Goal: Task Accomplishment & Management: Complete application form

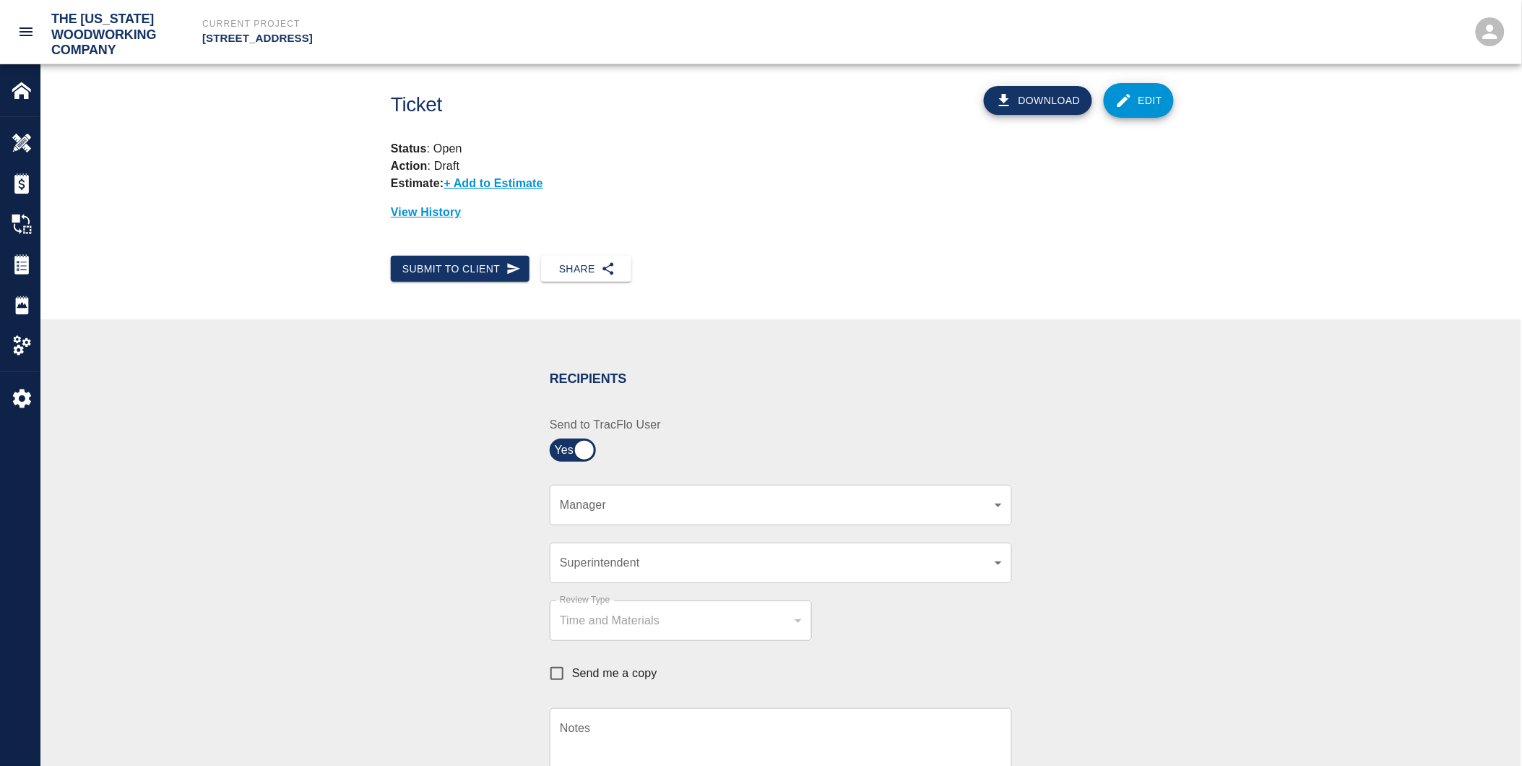
click at [598, 507] on body "The [US_STATE] Woodworking Company Current Project [STREET_ADDRESS] Home [STREE…" at bounding box center [761, 383] width 1522 height 766
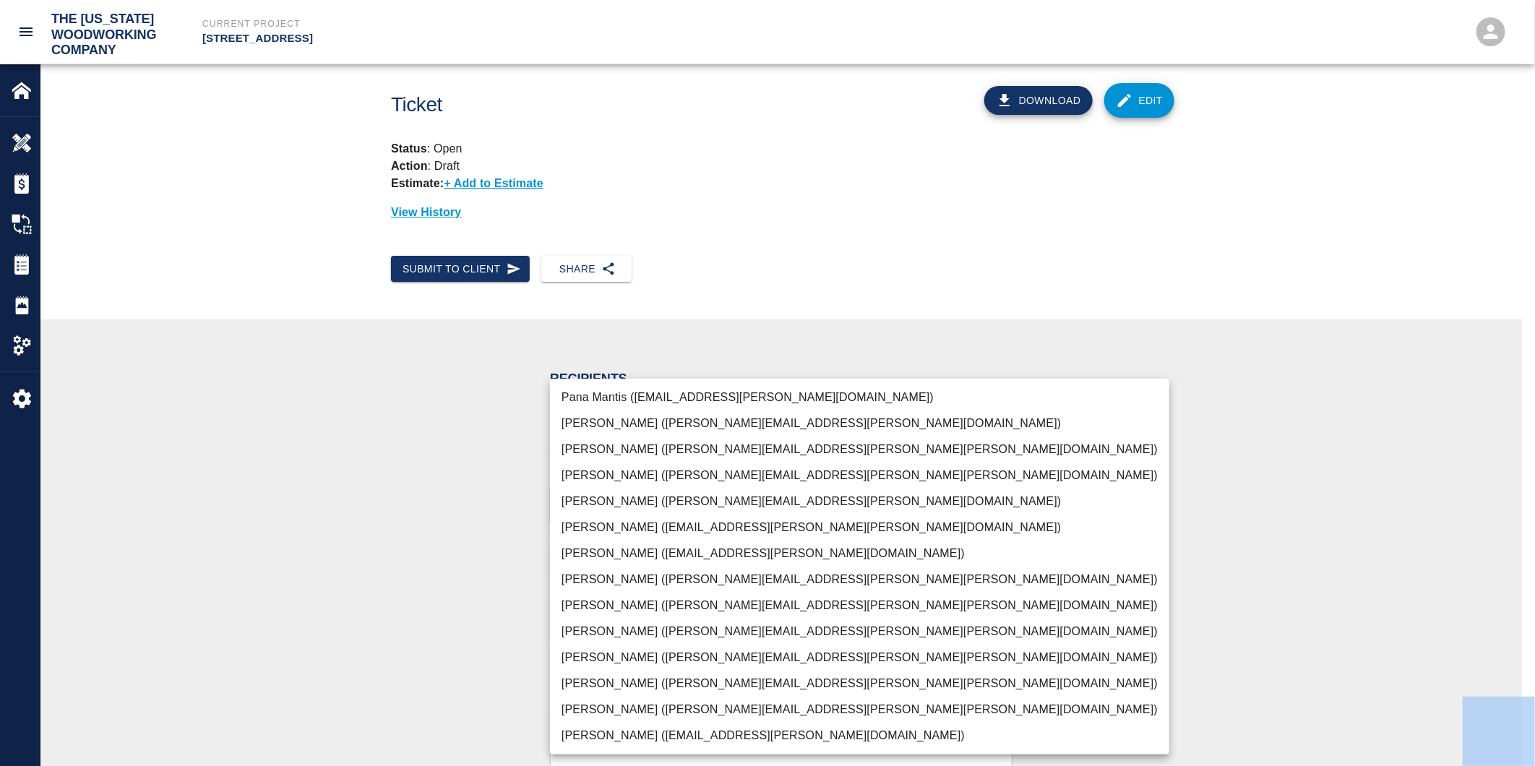
click at [598, 507] on div "[PERSON_NAME] ([EMAIL_ADDRESS][PERSON_NAME][DOMAIN_NAME]) [PERSON_NAME] ([PERSO…" at bounding box center [767, 383] width 1535 height 766
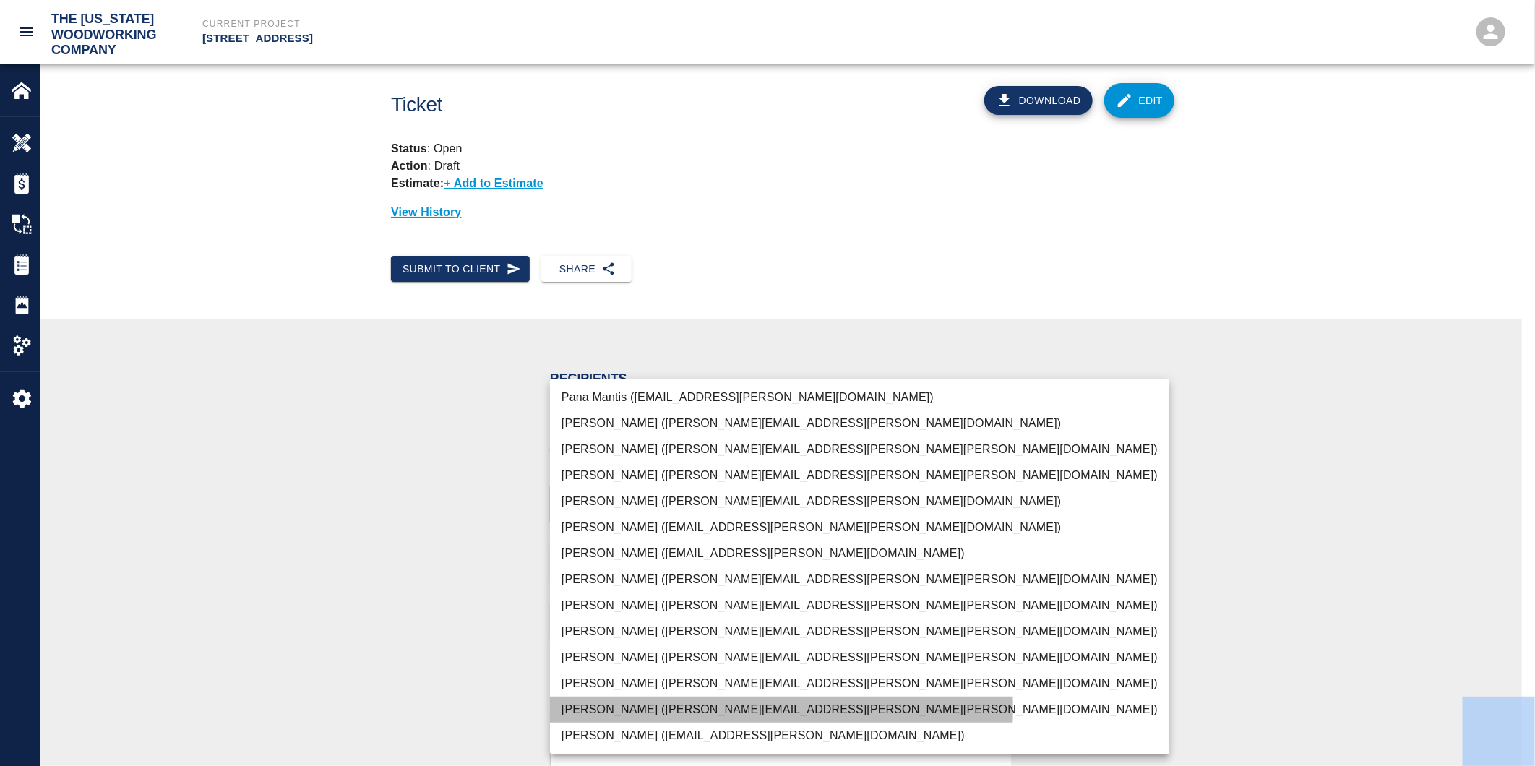
click at [611, 708] on li "[PERSON_NAME] ([PERSON_NAME][EMAIL_ADDRESS][PERSON_NAME][PERSON_NAME][DOMAIN_NA…" at bounding box center [859, 710] width 619 height 26
type input "f2151df9-a33d-4239-98b3-85d2c5195f79"
click at [611, 708] on li "[PERSON_NAME] ([PERSON_NAME][EMAIL_ADDRESS][PERSON_NAME][PERSON_NAME][DOMAIN_NA…" at bounding box center [859, 710] width 619 height 26
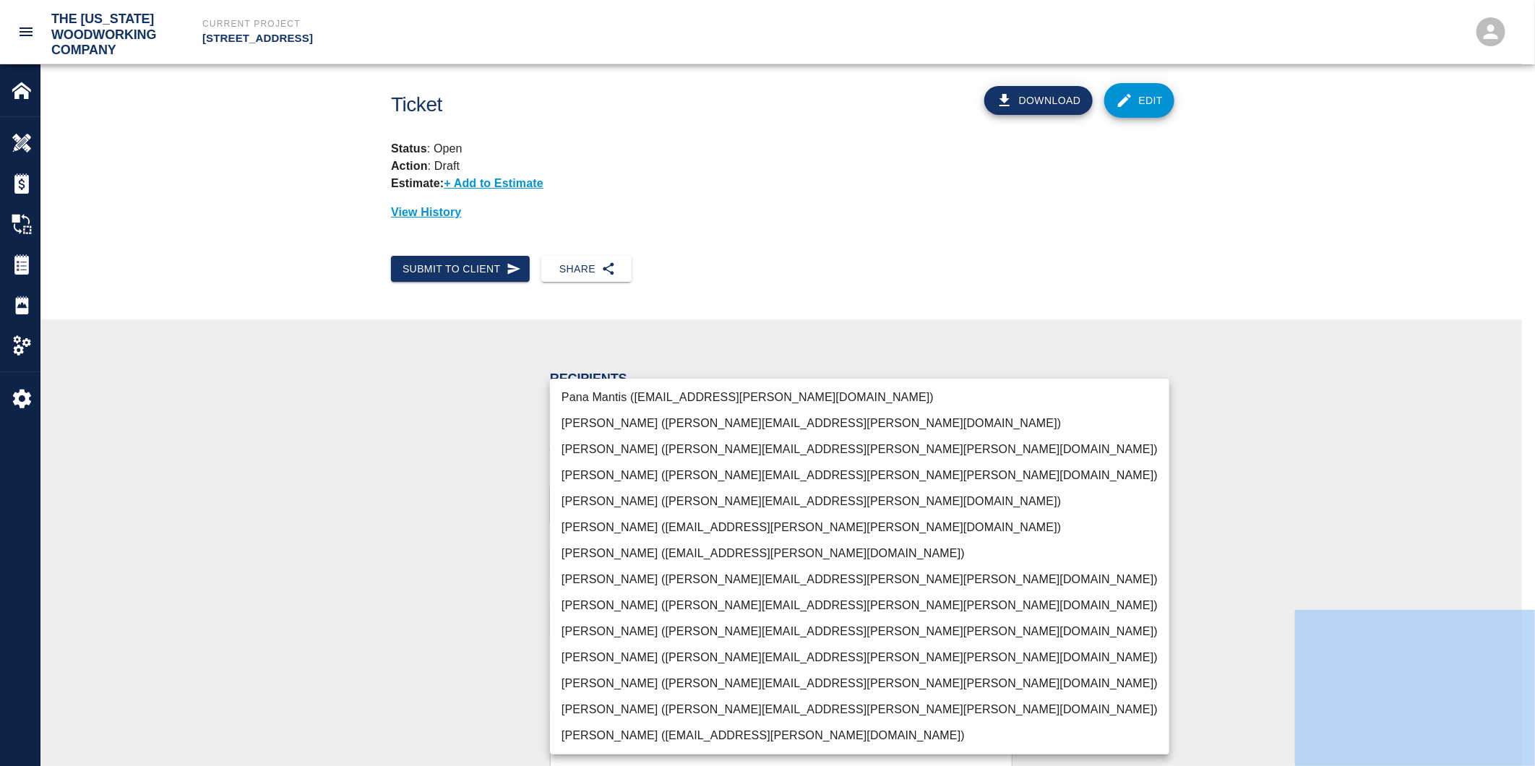
click at [582, 705] on li "[PERSON_NAME] ([PERSON_NAME][EMAIL_ADDRESS][PERSON_NAME][PERSON_NAME][DOMAIN_NA…" at bounding box center [859, 710] width 619 height 26
type input "f2151df9-a33d-4239-98b3-85d2c5195f79"
click at [438, 675] on div at bounding box center [767, 383] width 1535 height 766
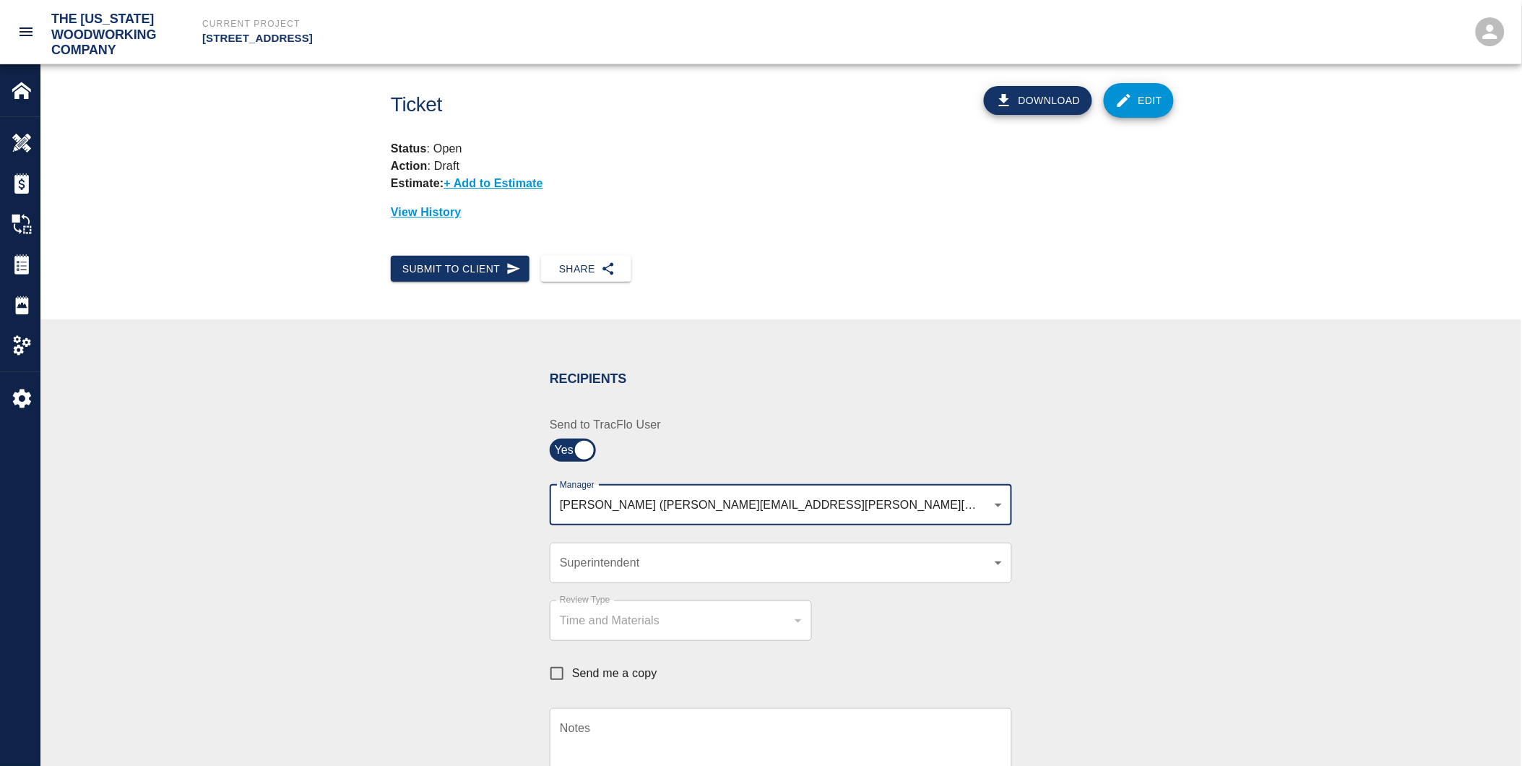
click at [569, 572] on div "​ Superintendent" at bounding box center [781, 563] width 462 height 40
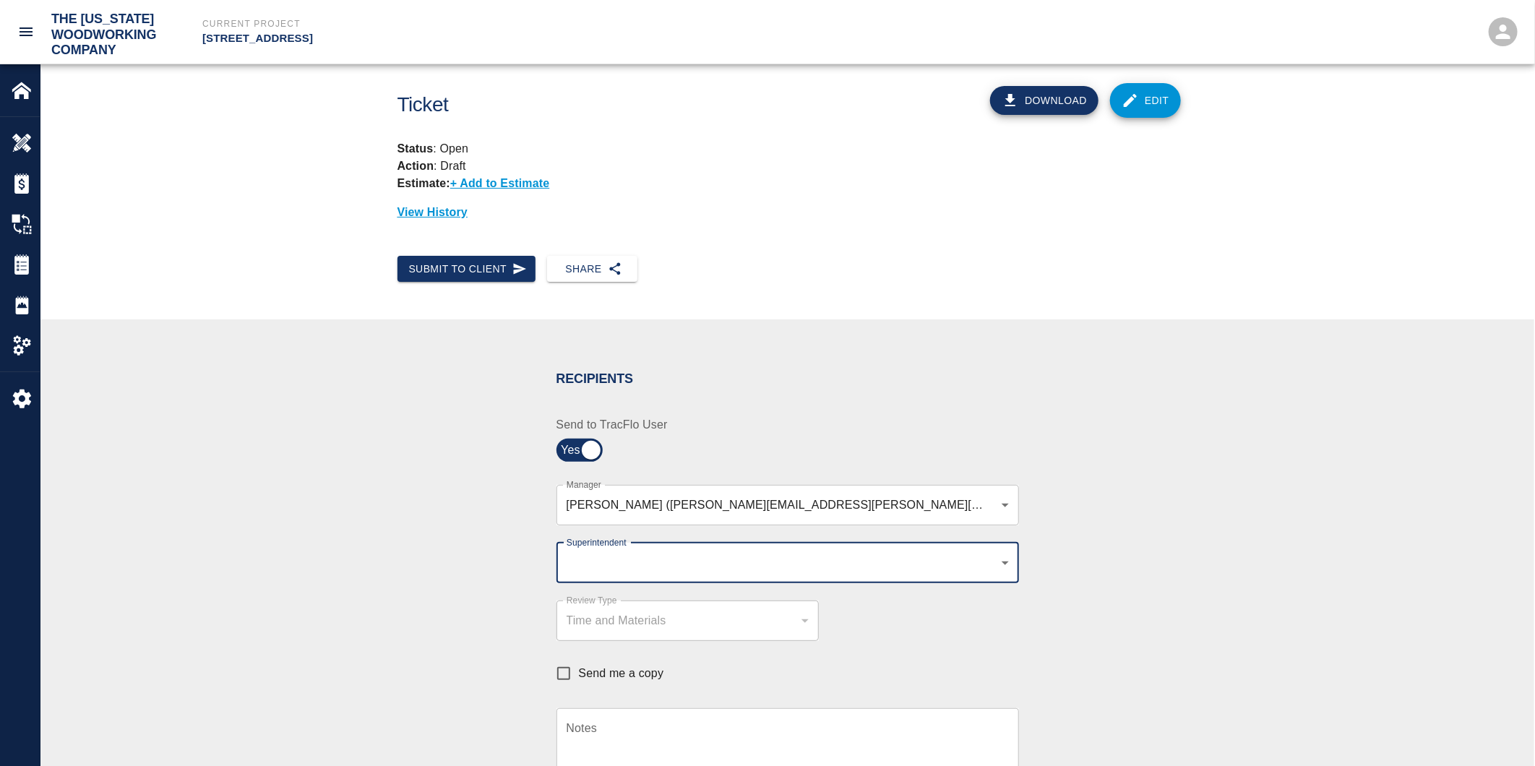
click at [578, 562] on body "The [US_STATE] Woodworking Company Current Project [STREET_ADDRESS] Home [STREE…" at bounding box center [767, 383] width 1535 height 766
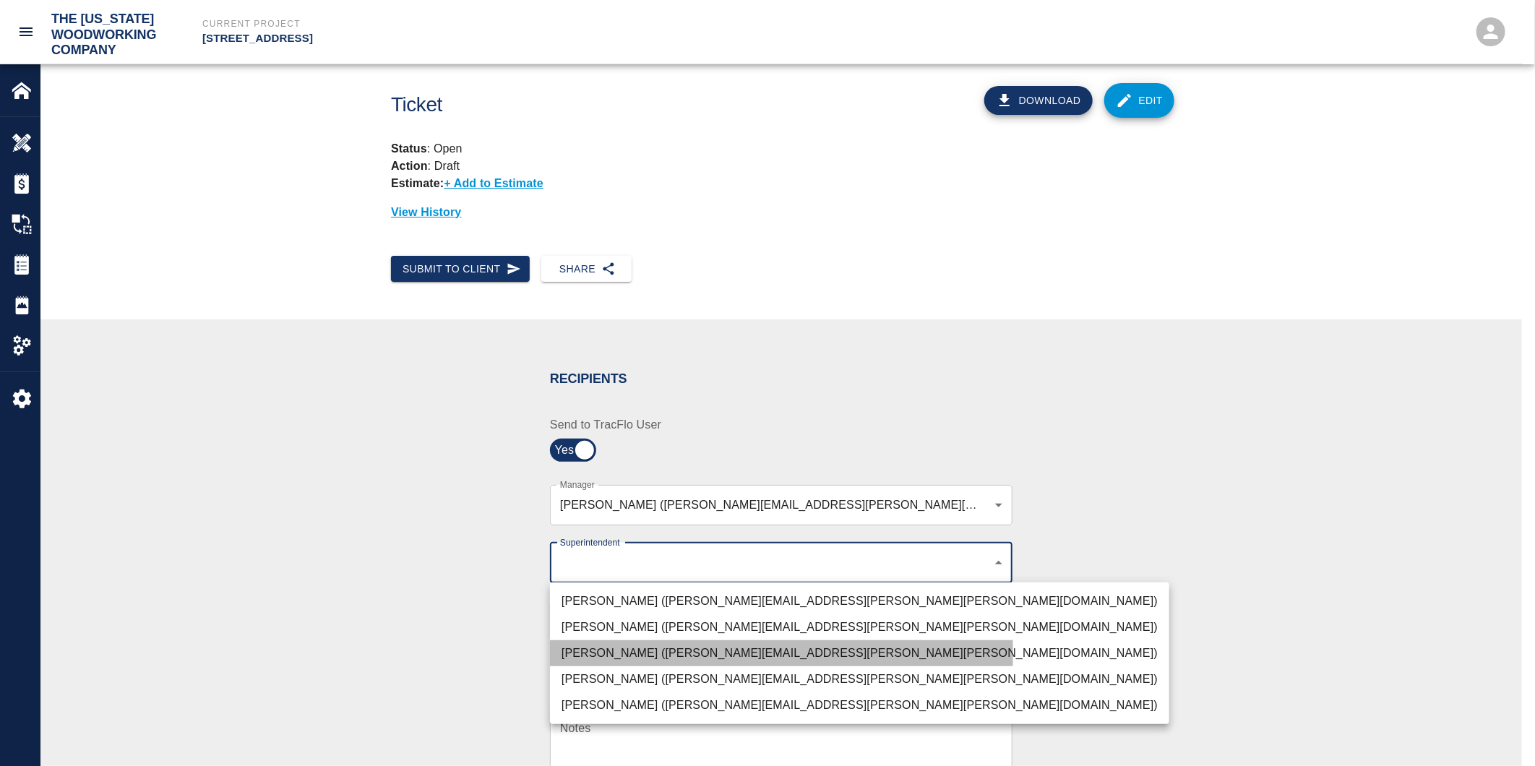
drag, startPoint x: 585, startPoint y: 652, endPoint x: 474, endPoint y: 646, distance: 111.5
click at [584, 652] on li "[PERSON_NAME] ([PERSON_NAME][EMAIL_ADDRESS][PERSON_NAME][PERSON_NAME][DOMAIN_NA…" at bounding box center [859, 653] width 619 height 26
type input "32bad40b-bb12-40c1-a9d7-1de55074e5d0"
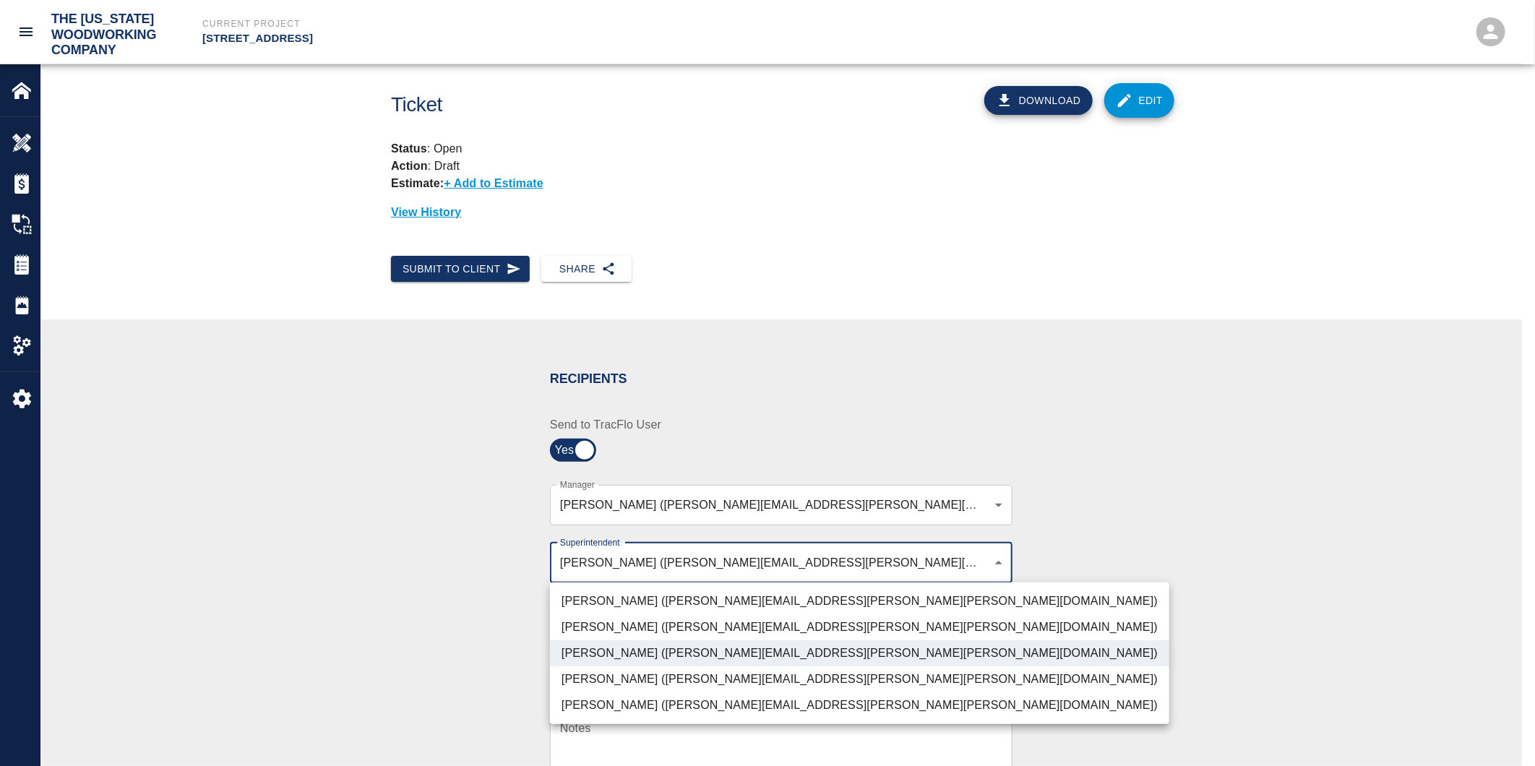
click at [467, 645] on div at bounding box center [767, 383] width 1535 height 766
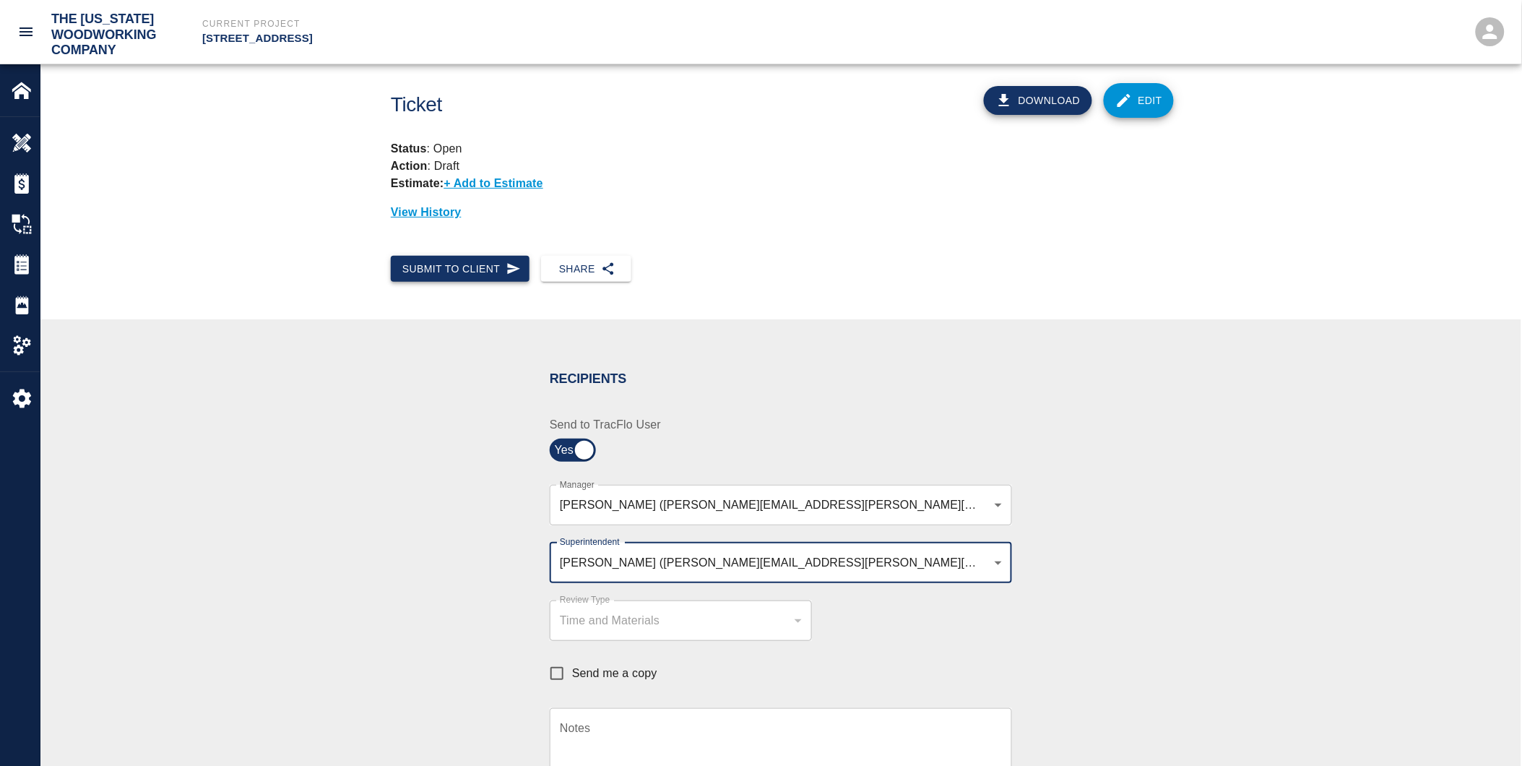
click at [460, 269] on button "Submit to Client" at bounding box center [460, 269] width 139 height 27
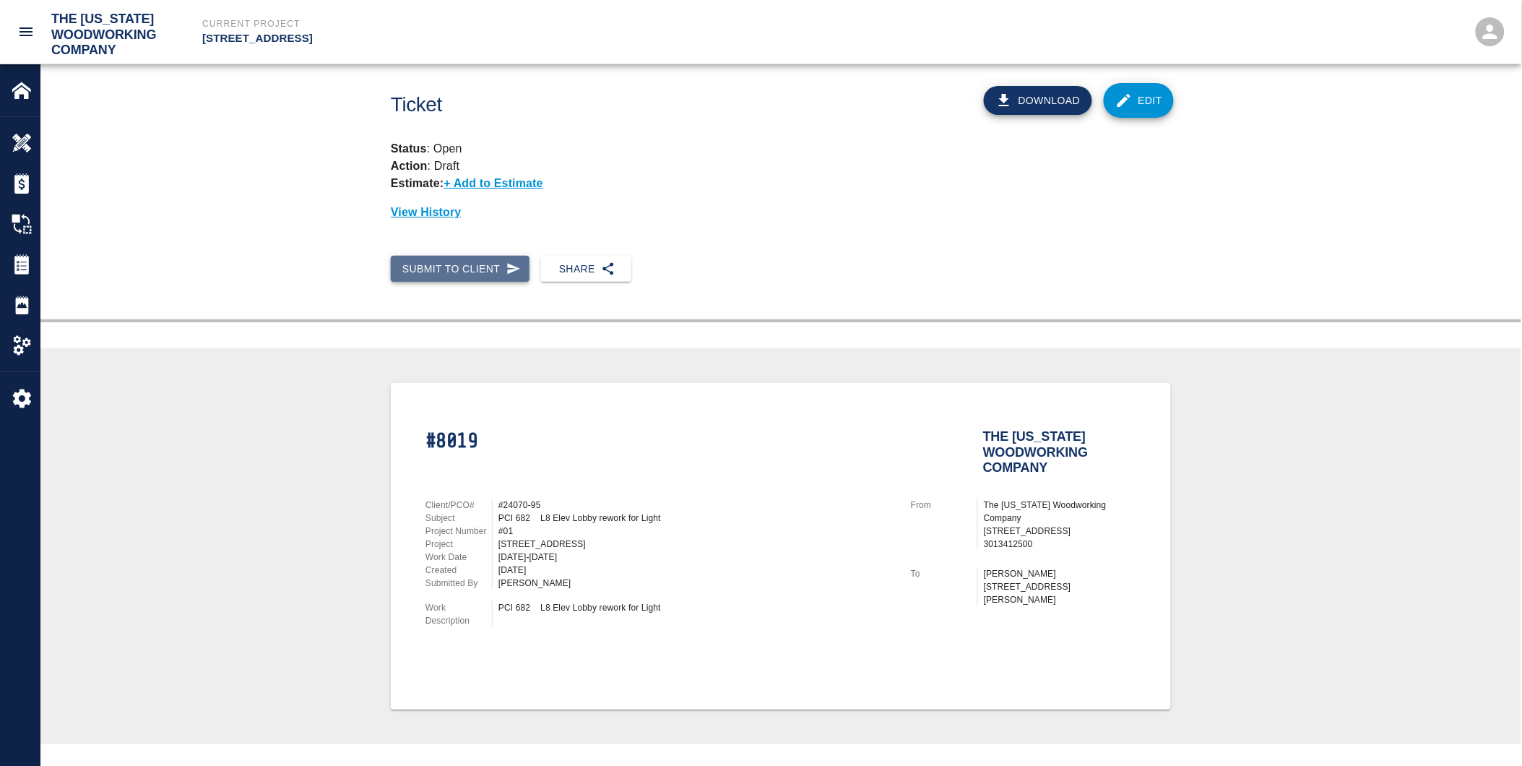
click at [460, 269] on button "Submit to Client" at bounding box center [460, 269] width 139 height 27
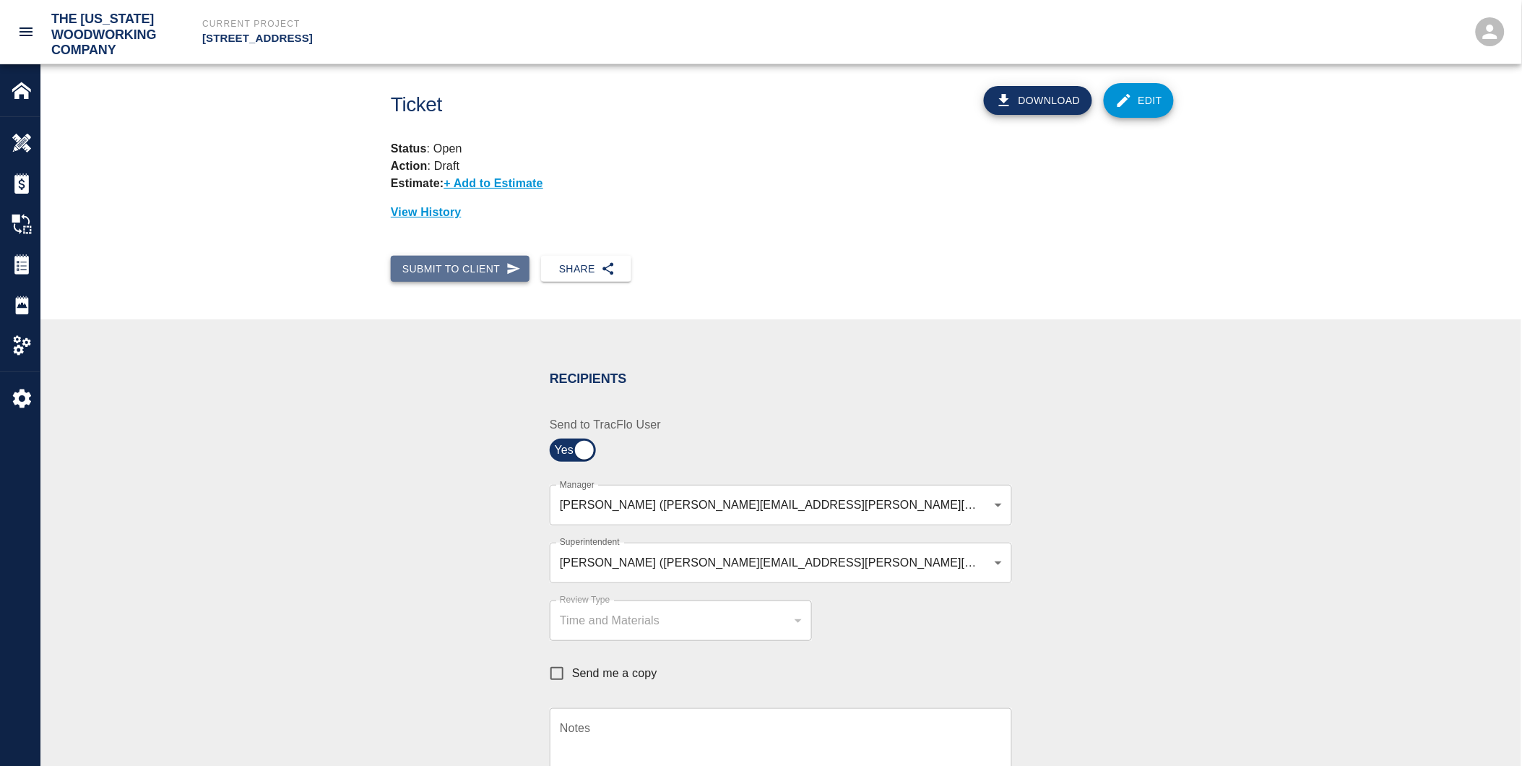
click at [507, 268] on icon "button" at bounding box center [514, 269] width 14 height 14
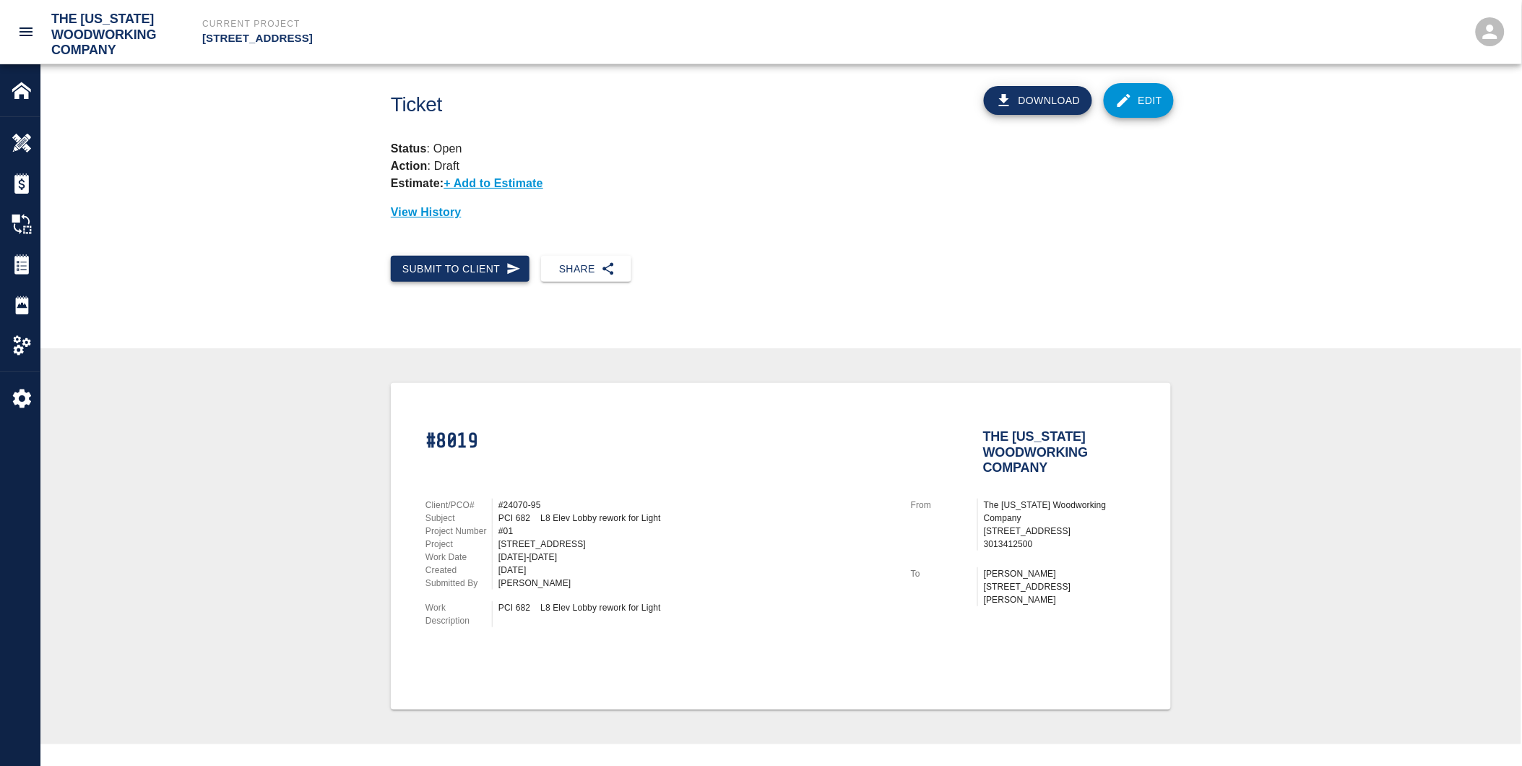
click at [507, 270] on icon "button" at bounding box center [513, 268] width 13 height 11
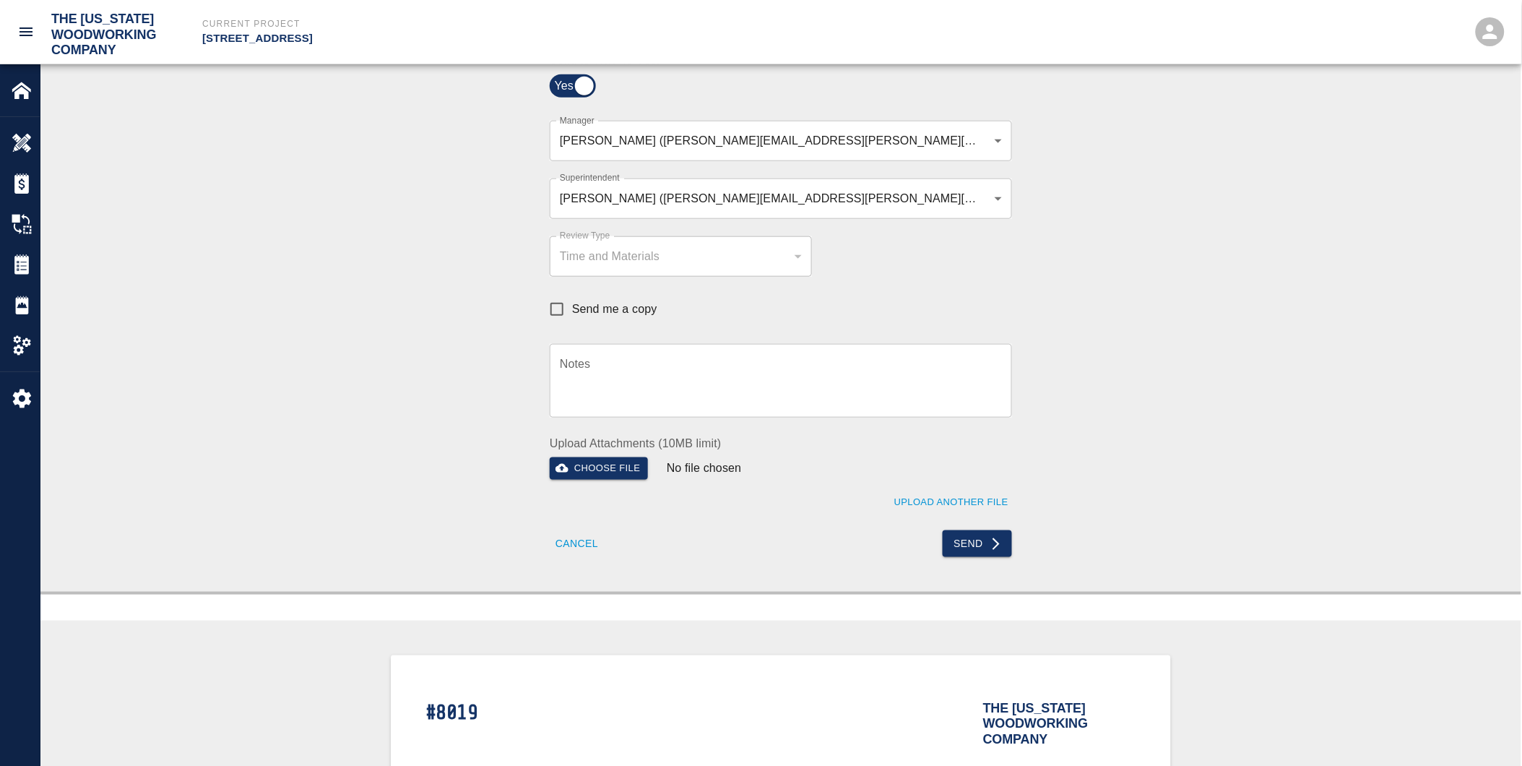
scroll to position [401, 0]
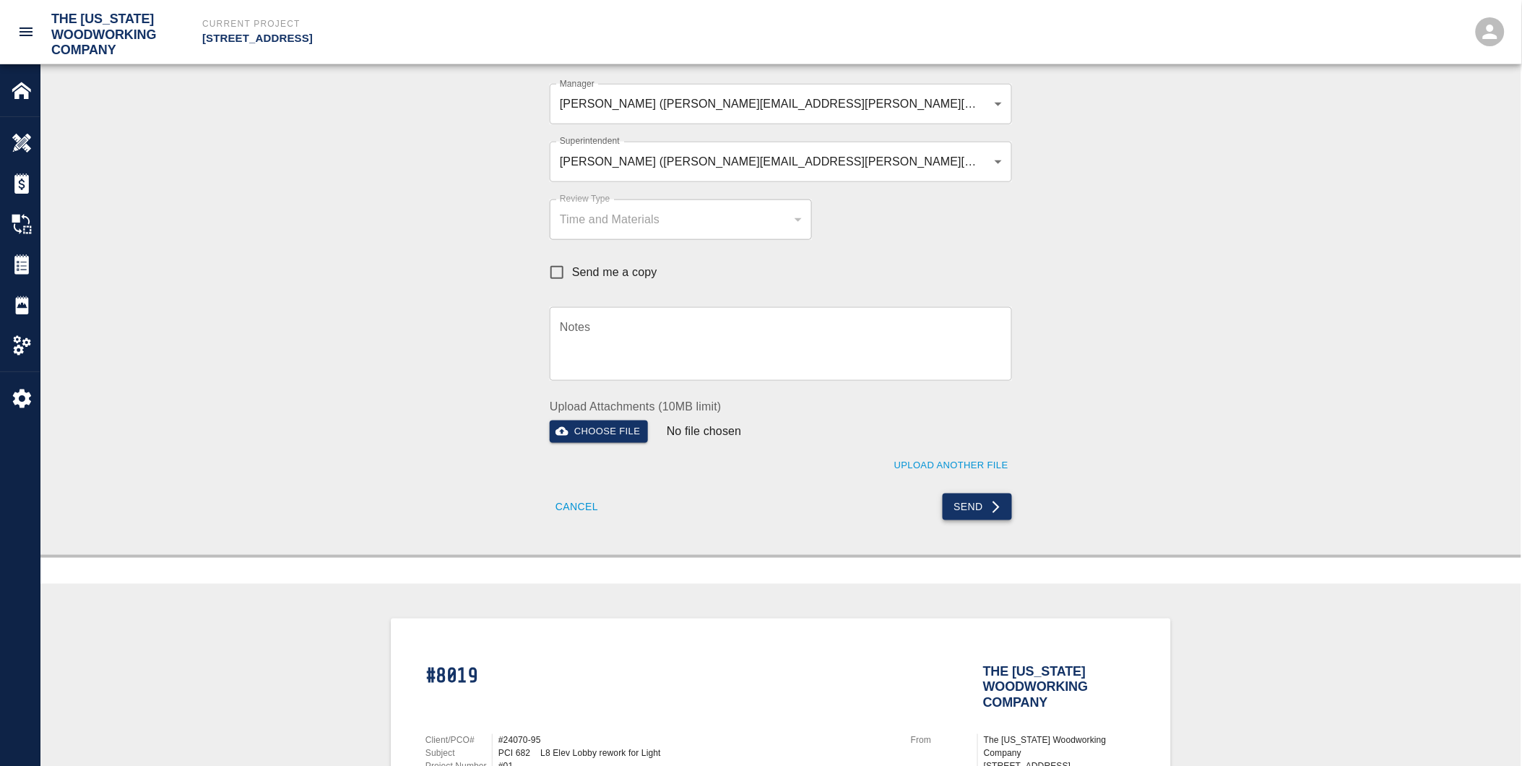
click at [985, 507] on button "Send" at bounding box center [978, 507] width 70 height 27
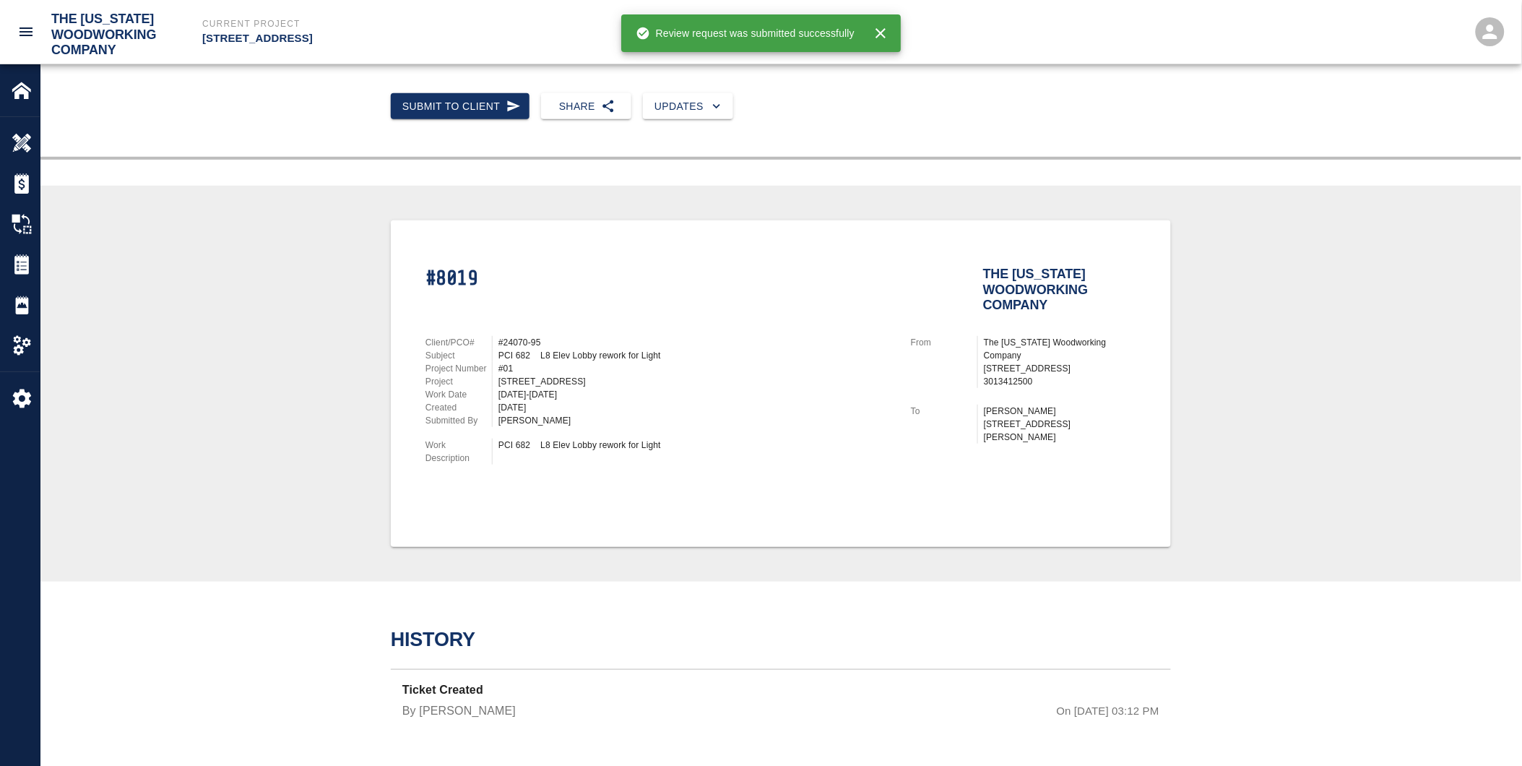
scroll to position [156, 0]
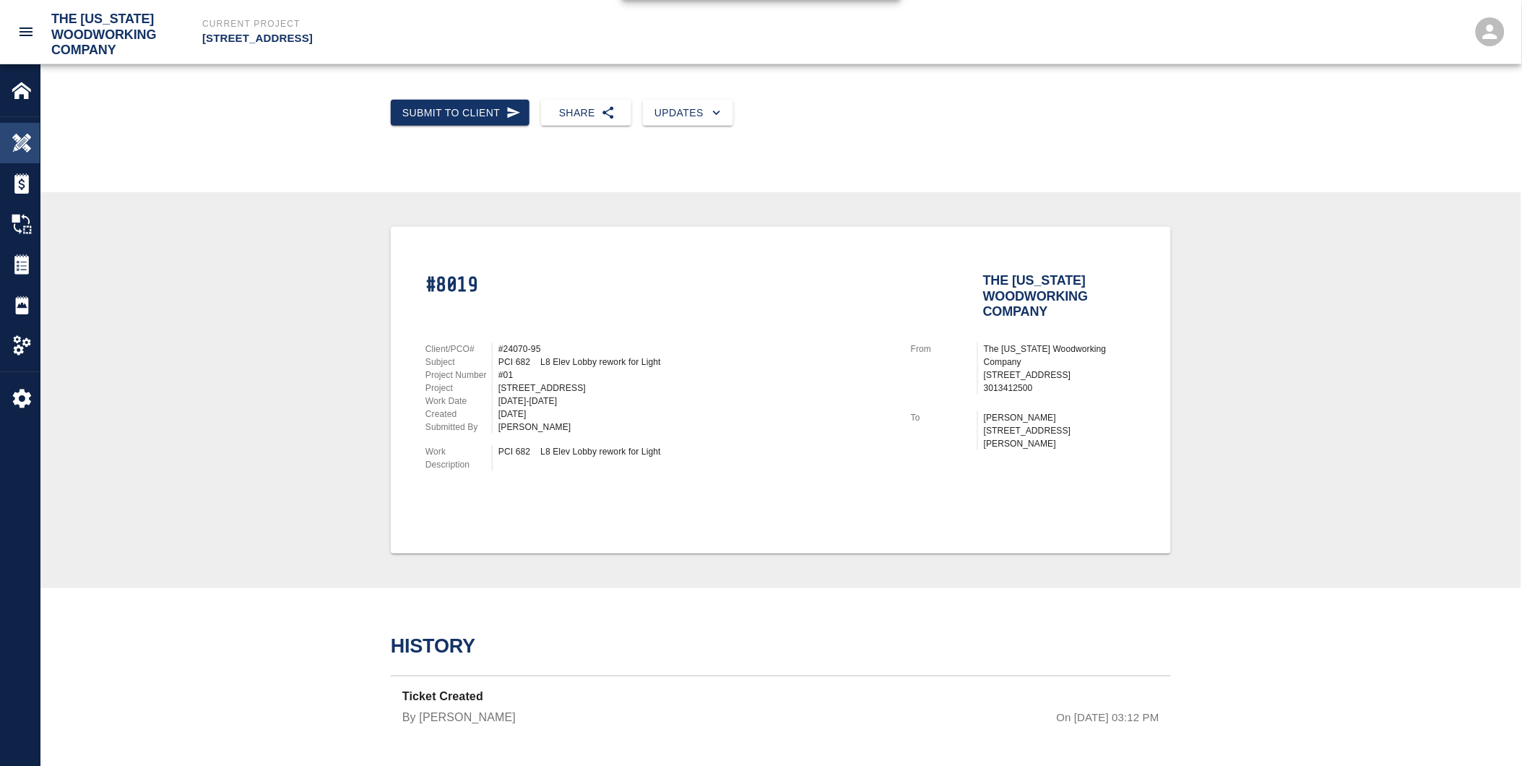
click at [22, 141] on img at bounding box center [22, 143] width 20 height 20
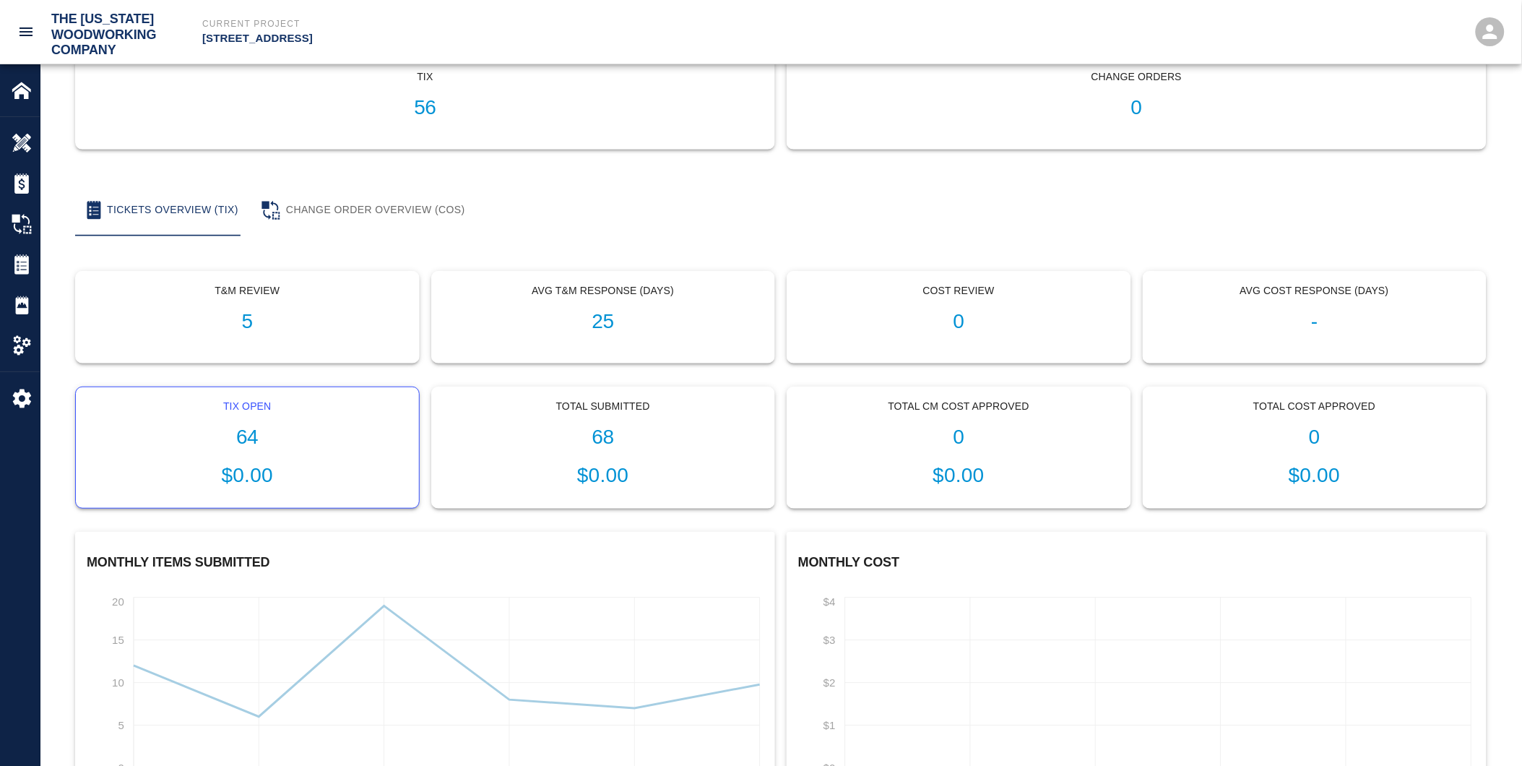
click at [186, 423] on div "Tix Open 64 $0.00" at bounding box center [247, 447] width 343 height 121
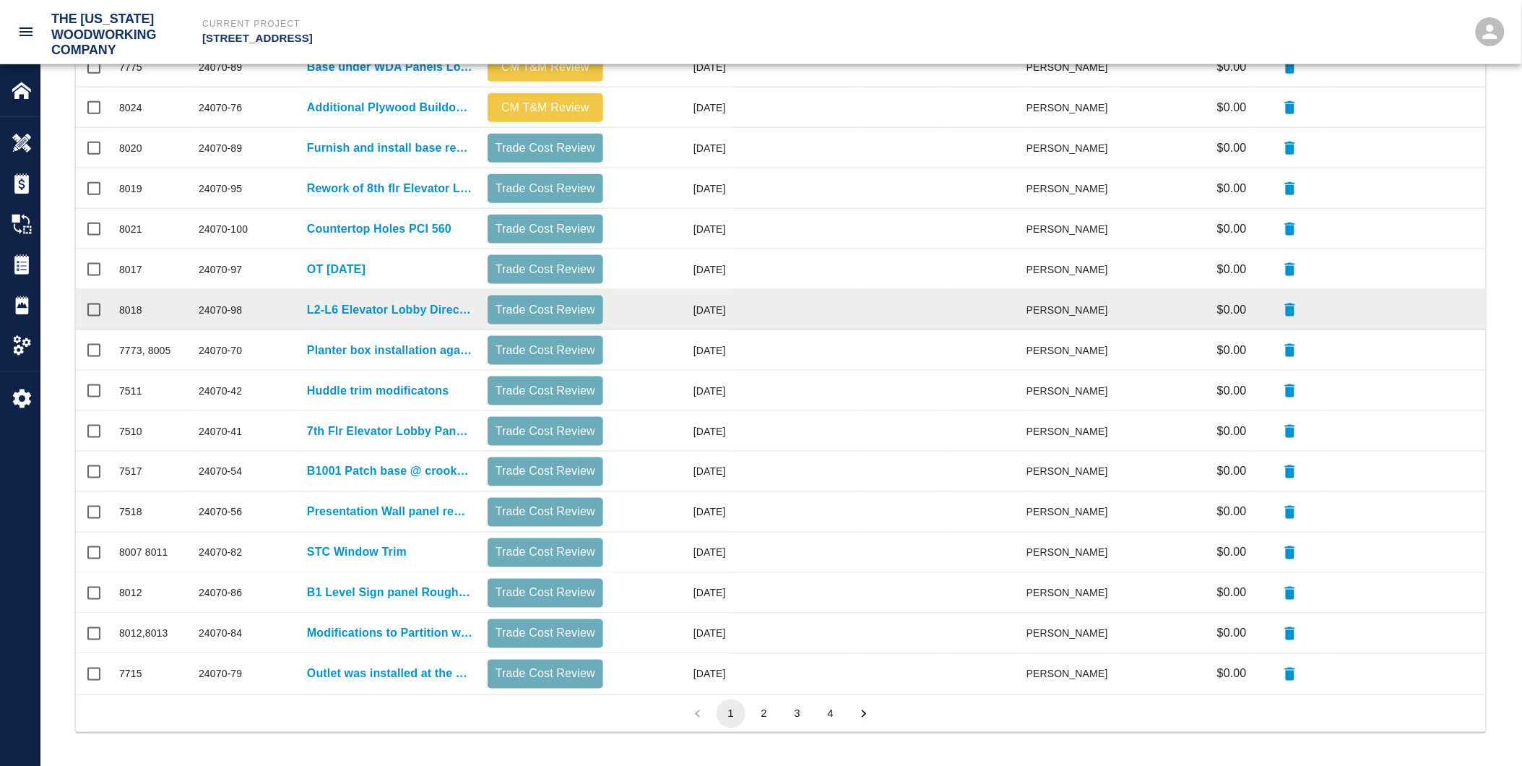
scroll to position [511, 0]
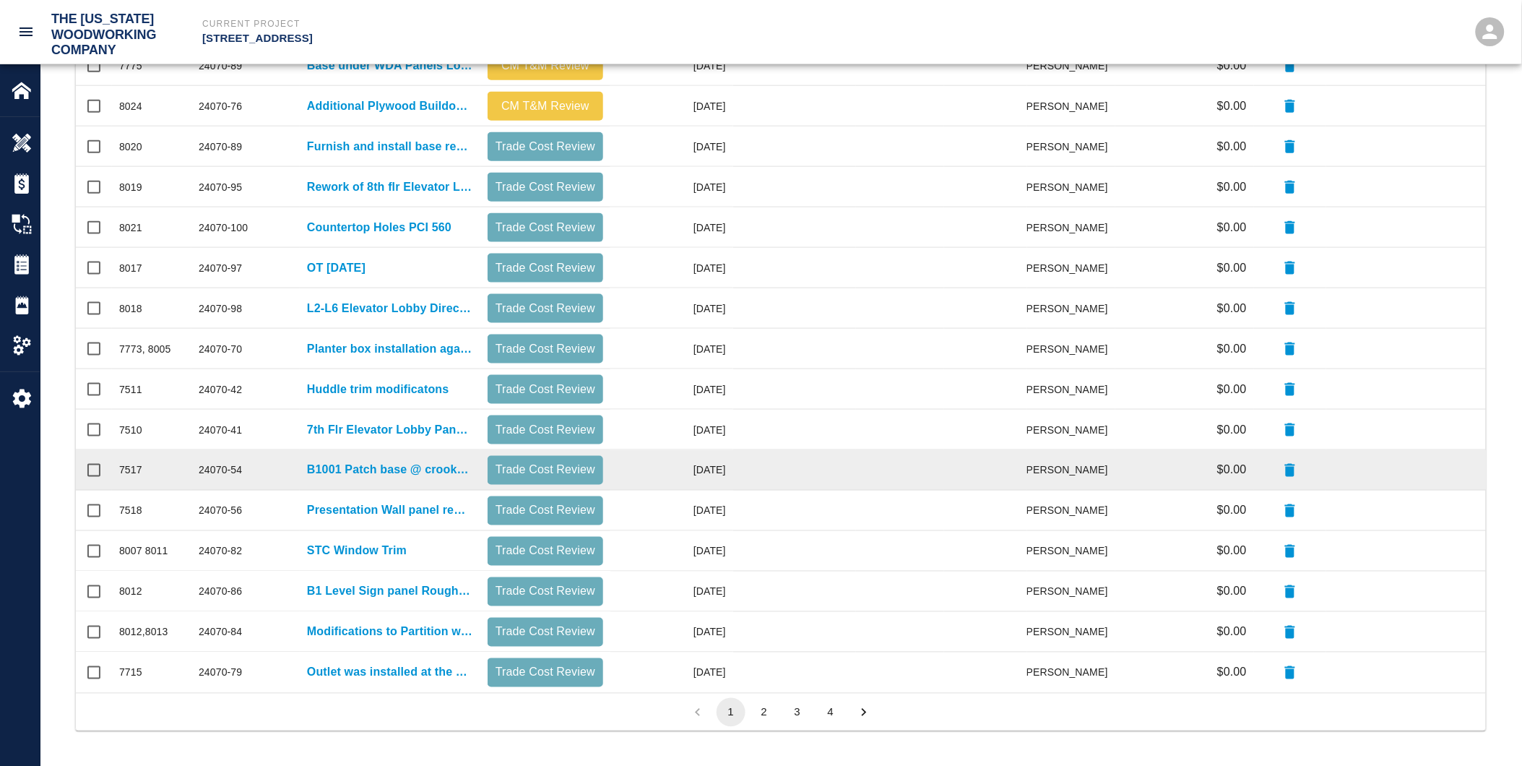
click at [522, 475] on p "Trade Cost Review" at bounding box center [546, 470] width 104 height 17
click at [535, 468] on p "Trade Cost Review" at bounding box center [546, 470] width 104 height 17
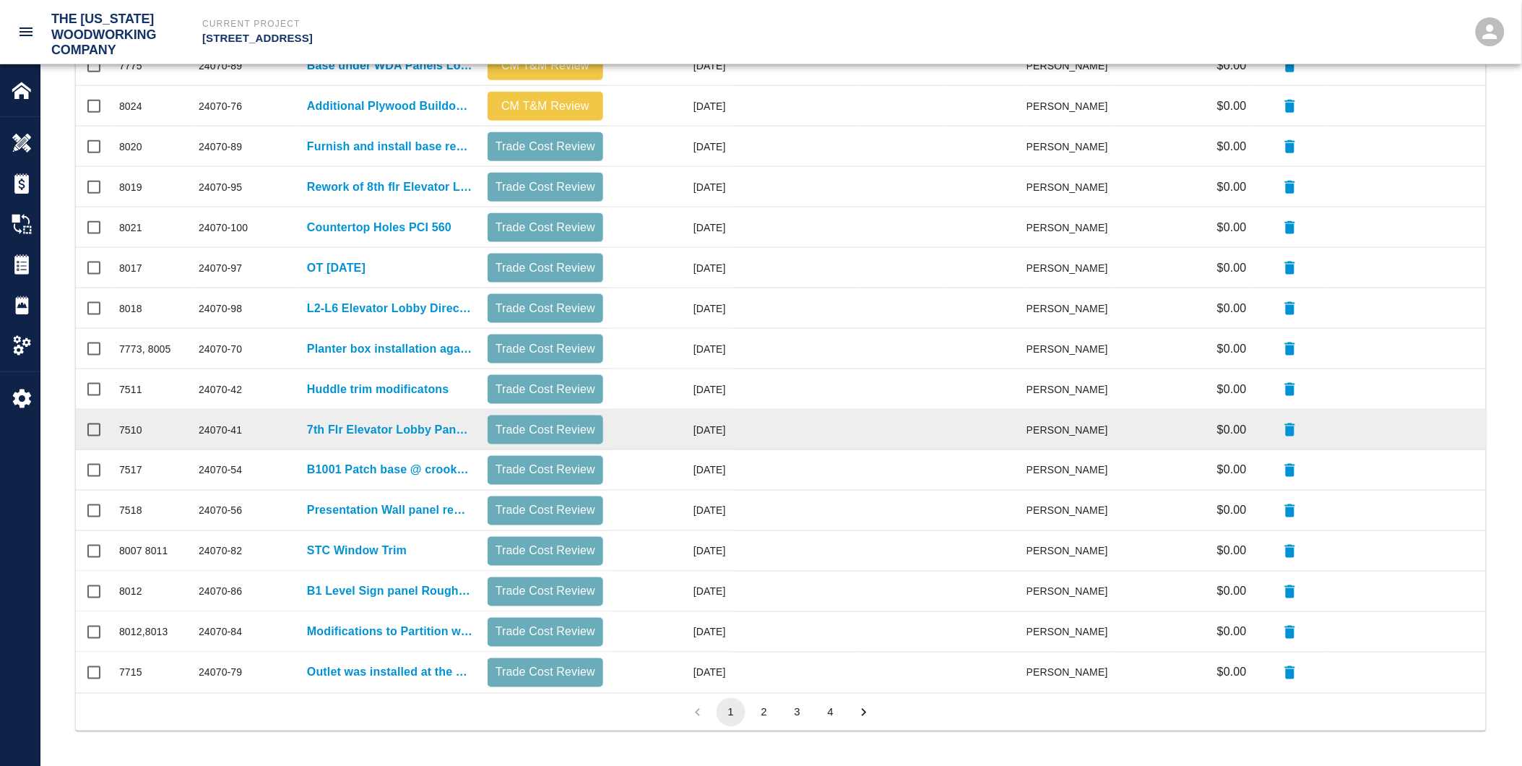
click at [535, 436] on p "Trade Cost Review" at bounding box center [546, 429] width 104 height 17
click at [374, 429] on p "7th Flr Elevator Lobby Panel and Reveal Modifications to accommodate Lite Pocke…" at bounding box center [390, 429] width 166 height 17
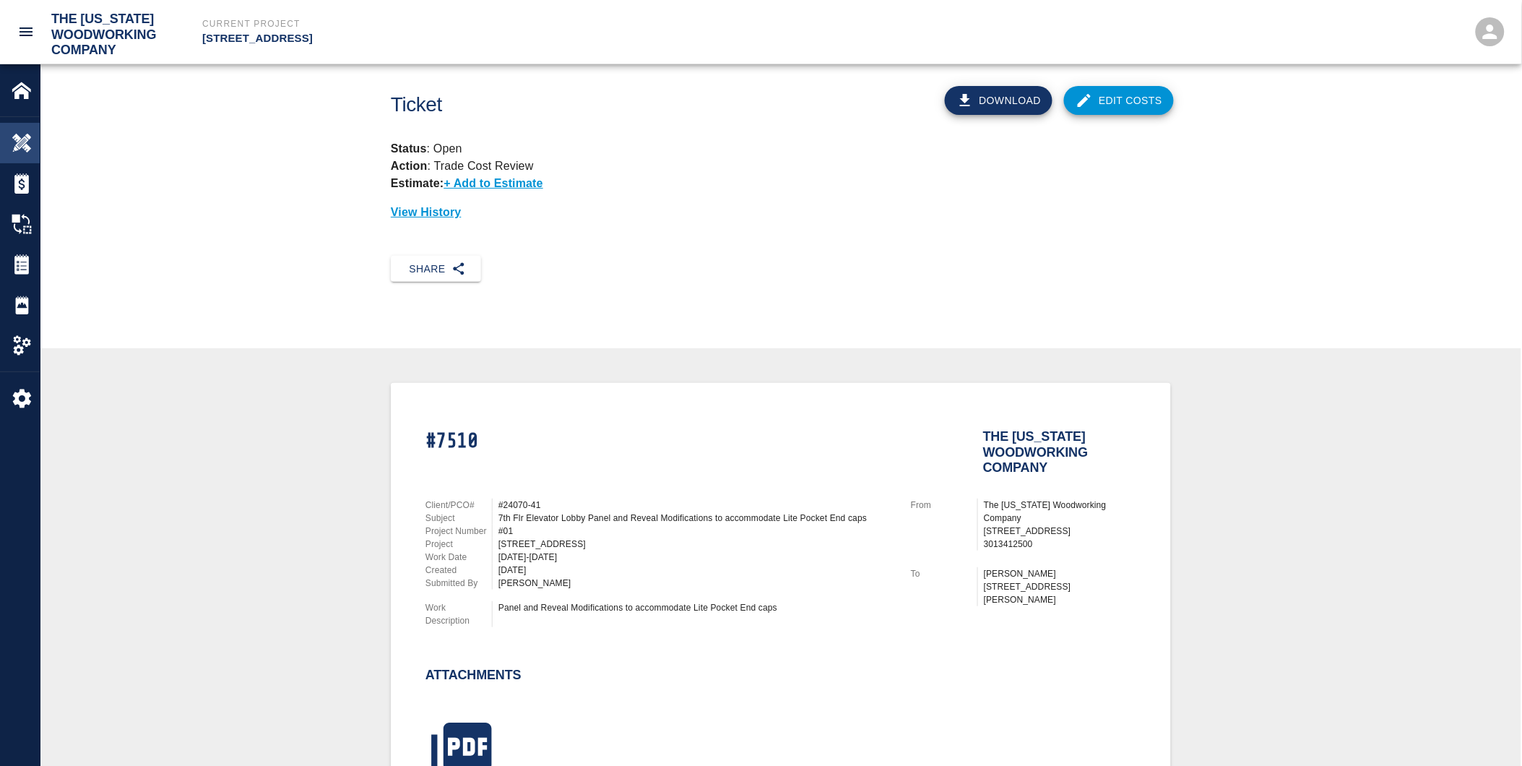
click at [22, 141] on img at bounding box center [22, 143] width 20 height 20
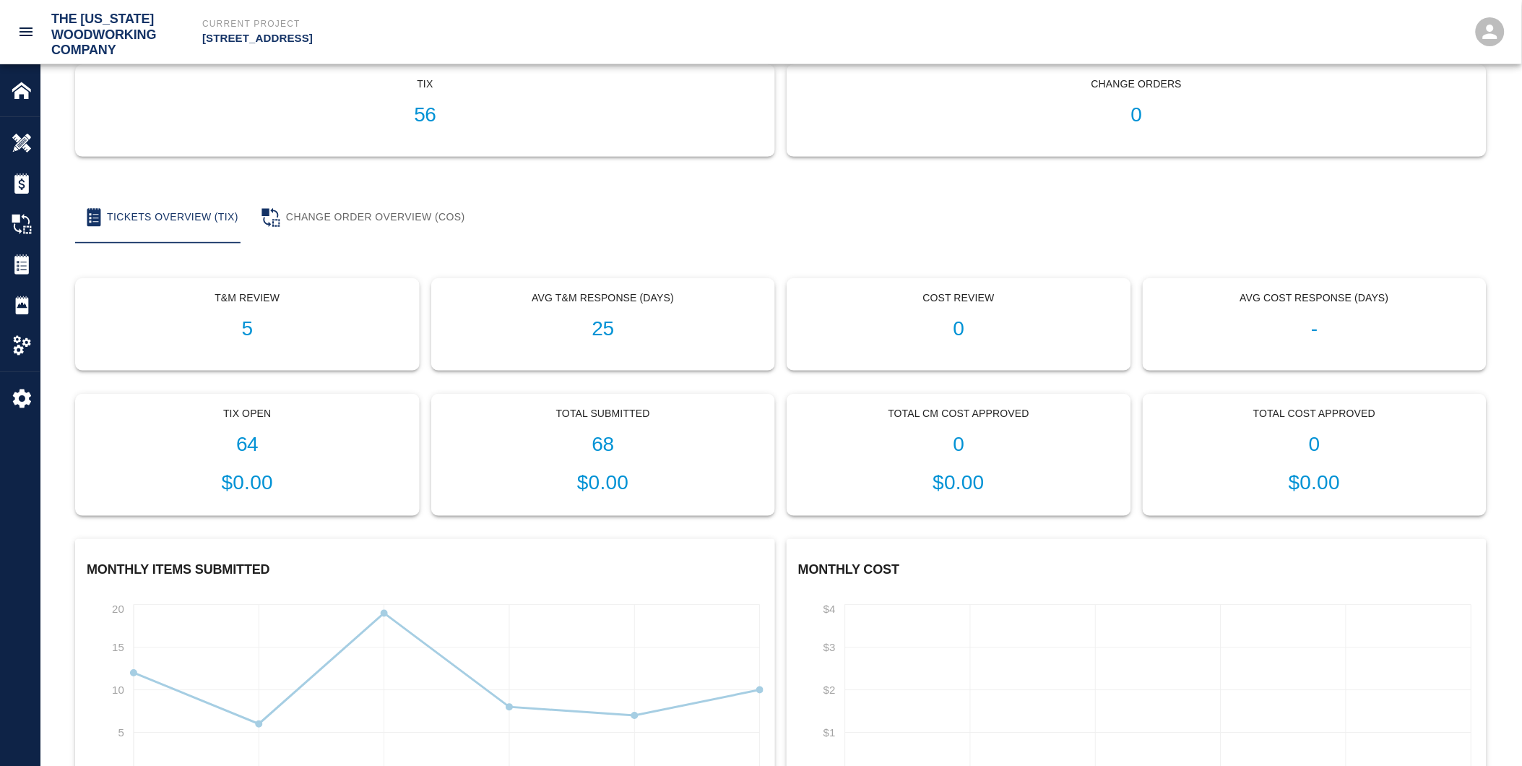
scroll to position [160, 0]
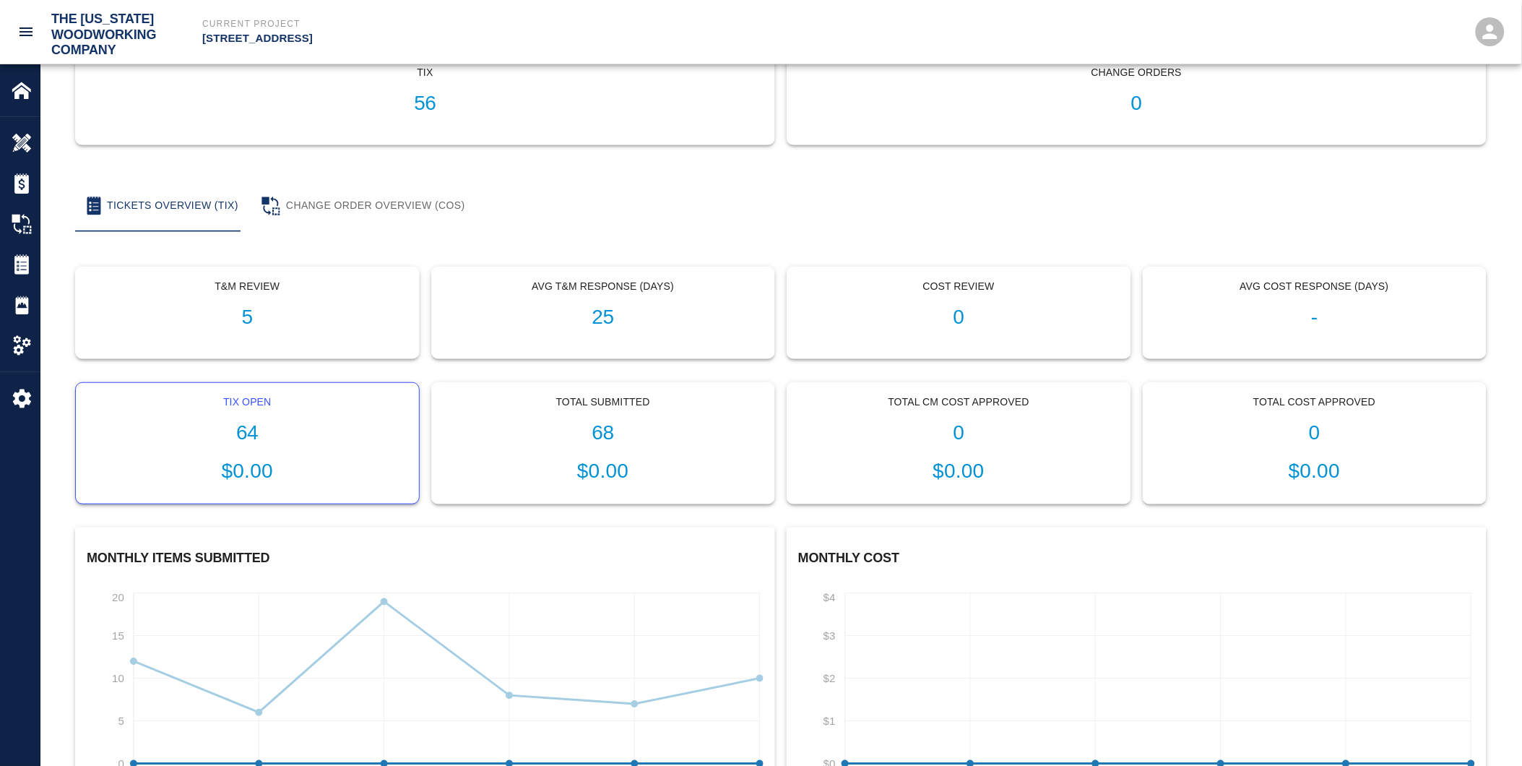
click at [210, 424] on h1 "64" at bounding box center [247, 433] width 320 height 24
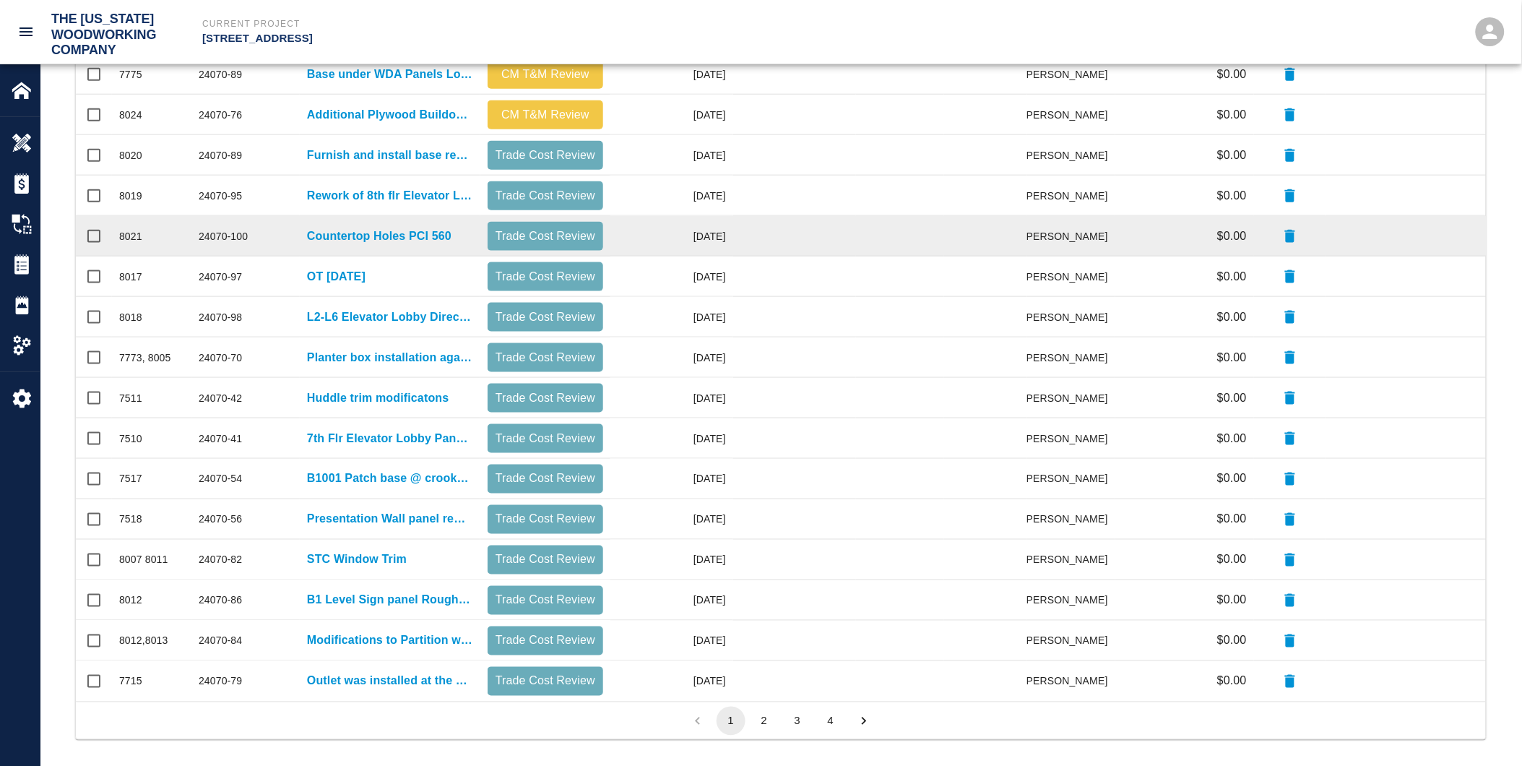
scroll to position [511, 0]
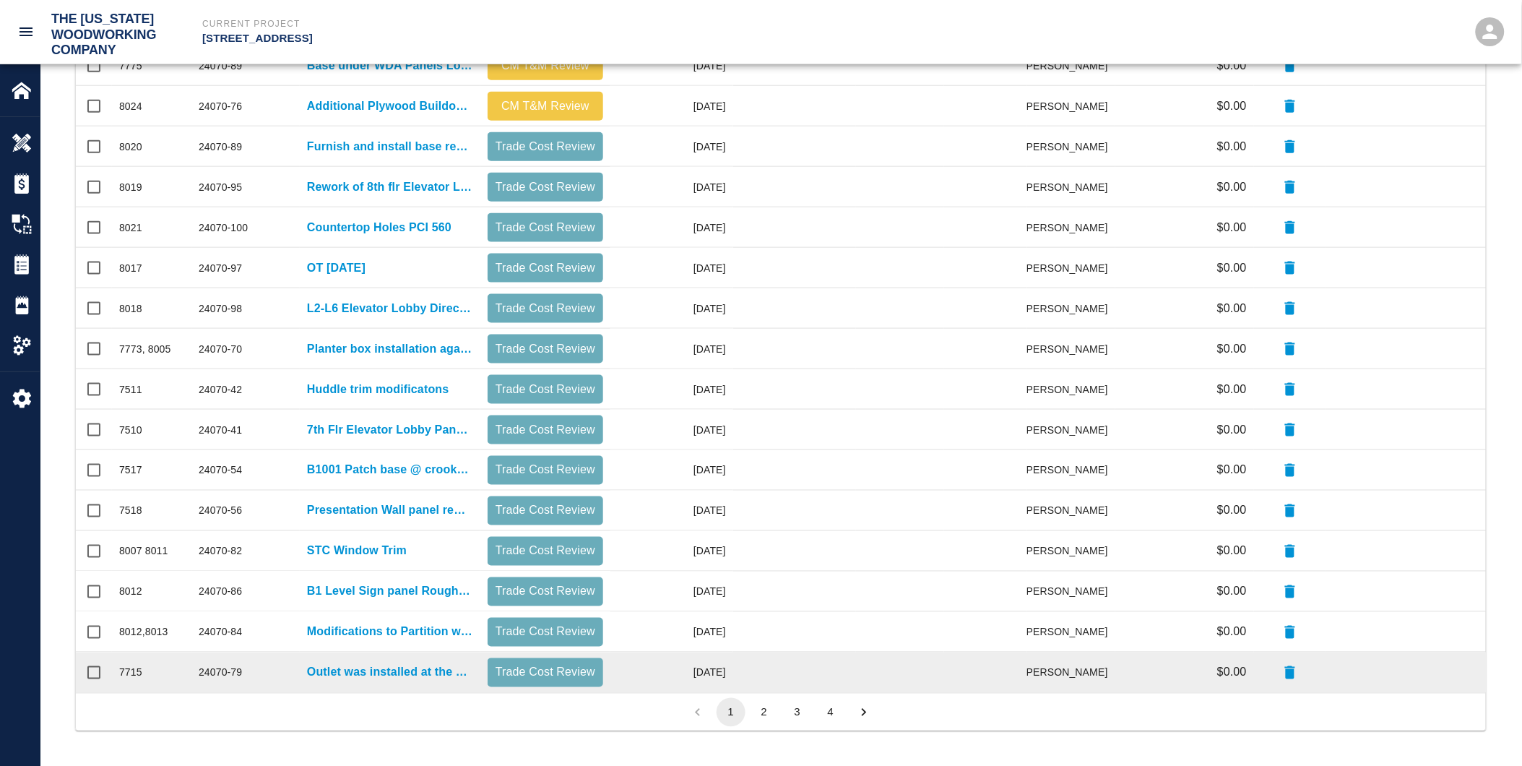
click at [546, 676] on p "Trade Cost Review" at bounding box center [546, 672] width 104 height 17
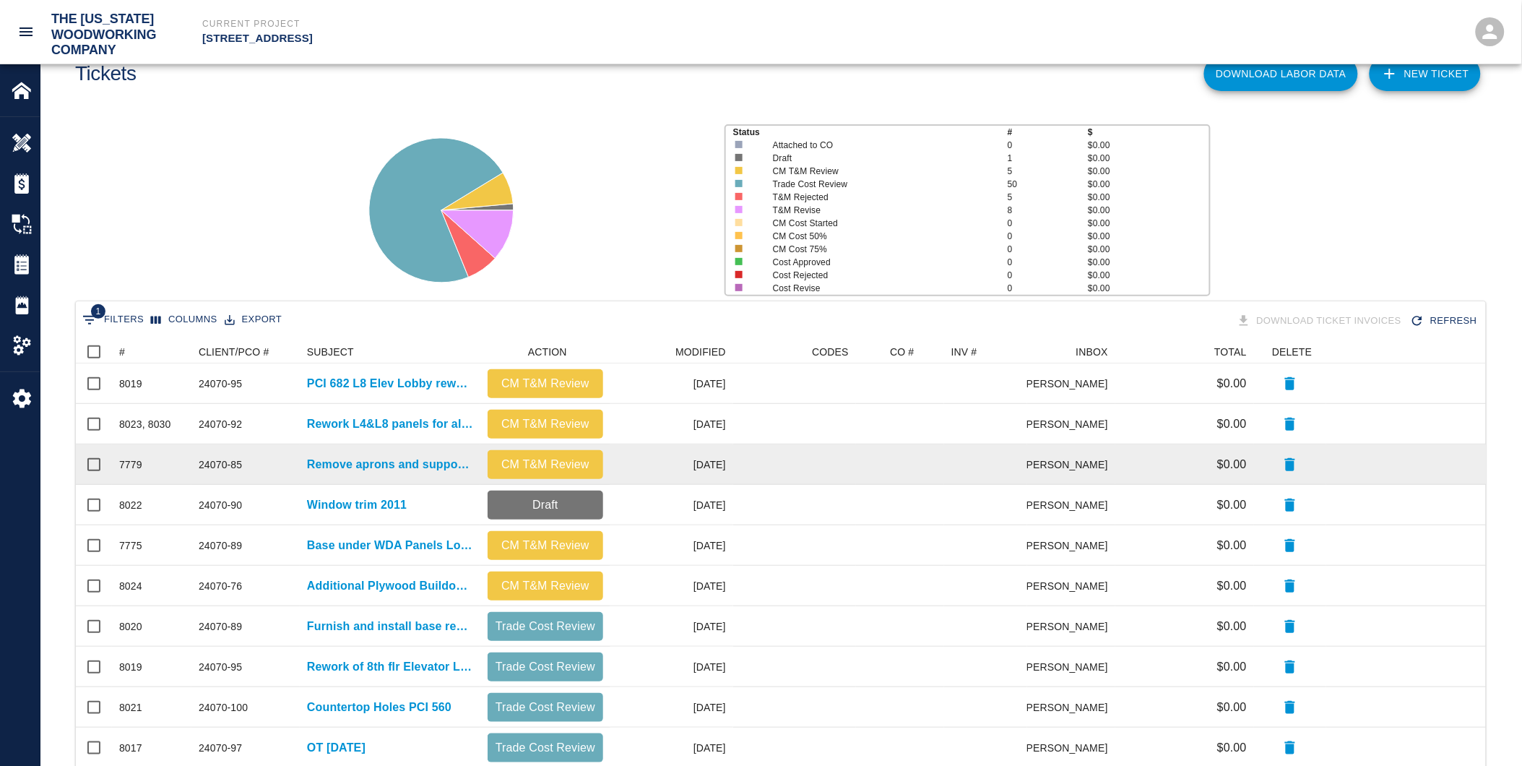
scroll to position [30, 0]
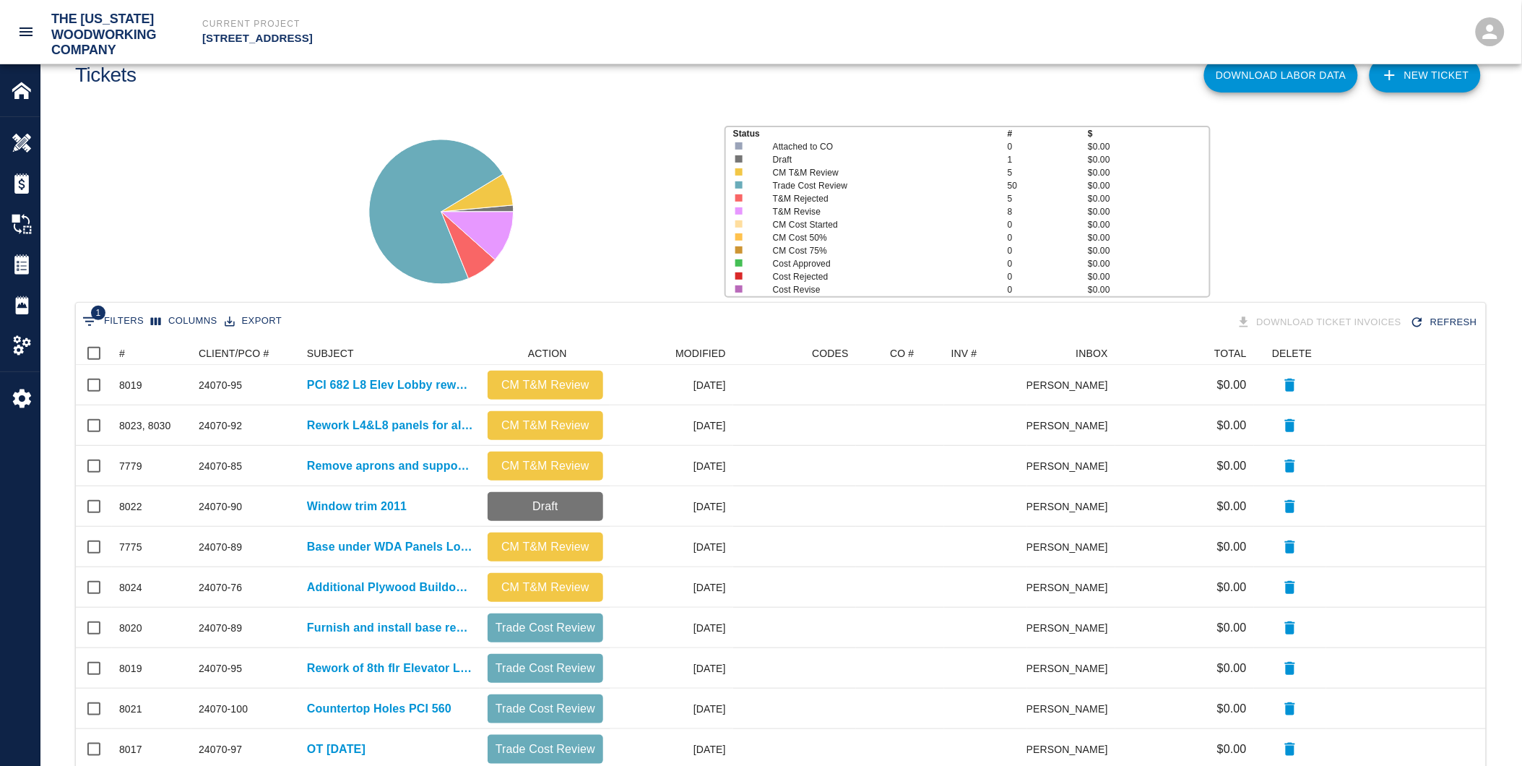
click at [1418, 72] on link "NEW TICKET" at bounding box center [1425, 75] width 111 height 35
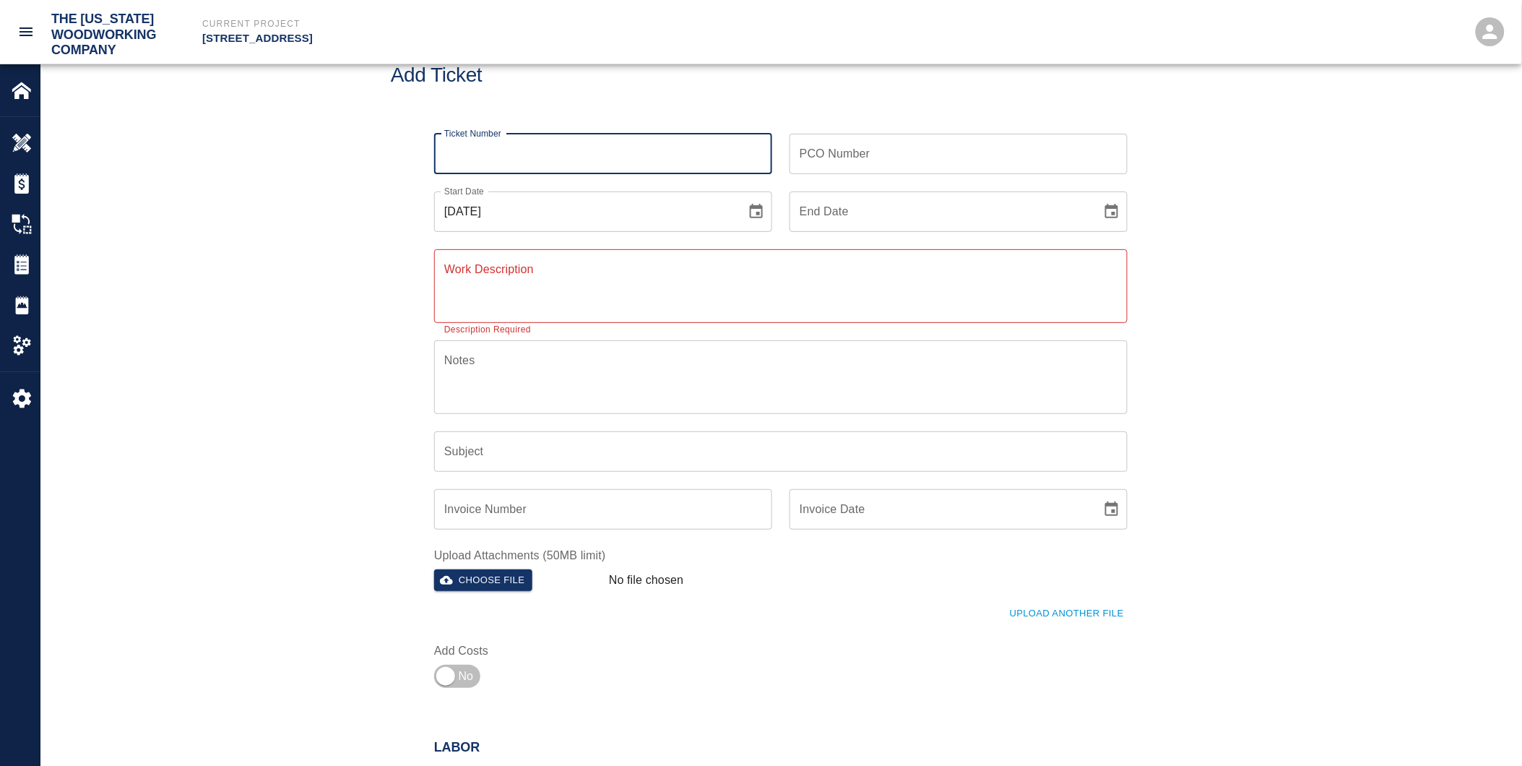
click at [496, 156] on input "Ticket Number" at bounding box center [603, 154] width 338 height 40
type input "7778"
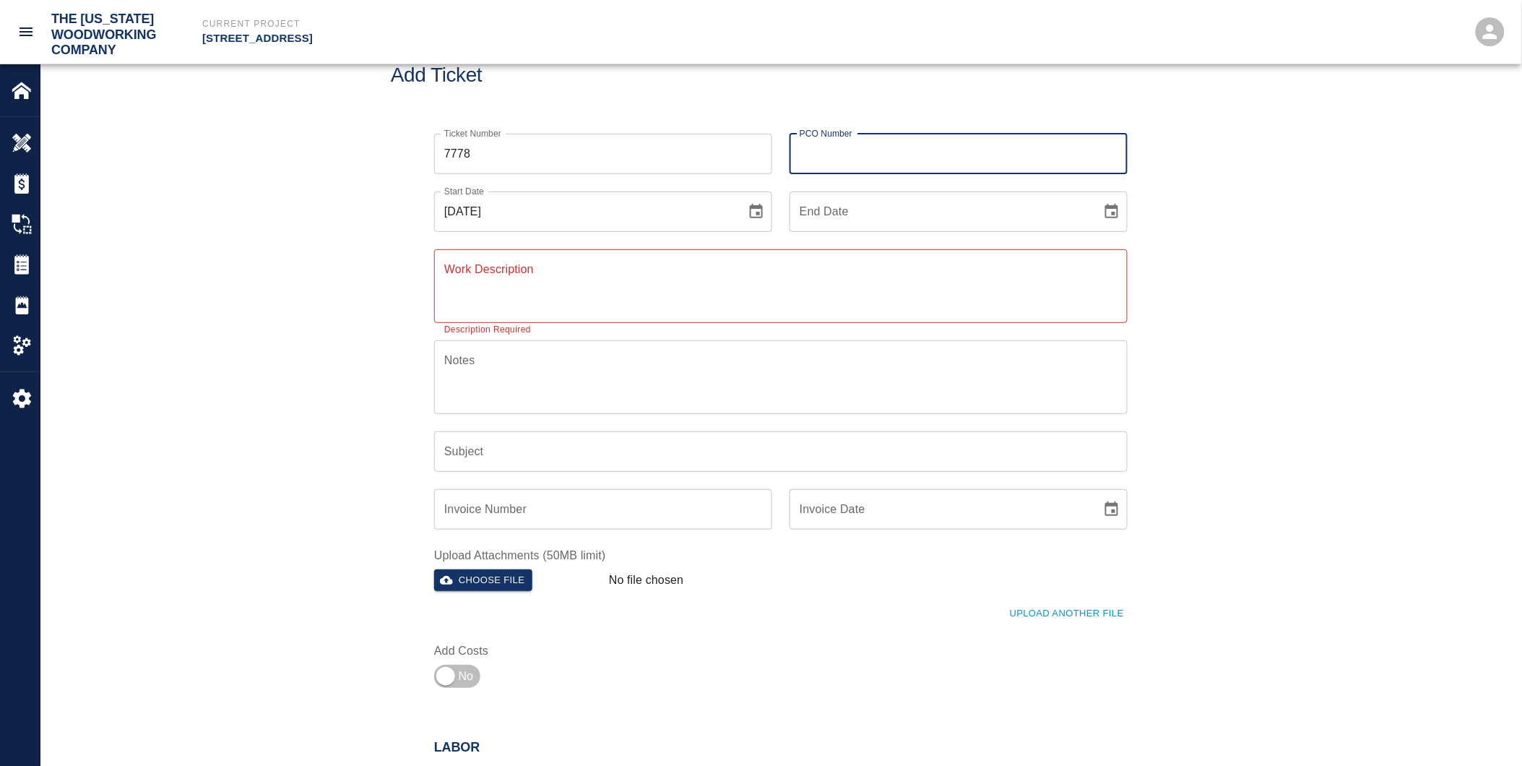
click at [836, 154] on input "PCO Number" at bounding box center [959, 154] width 338 height 40
type input "24070-95"
type input "[DATE]"
type input "PCI 682 L8 Elev Lobby rework for Light"
click at [856, 153] on input "24070-95" at bounding box center [959, 154] width 338 height 40
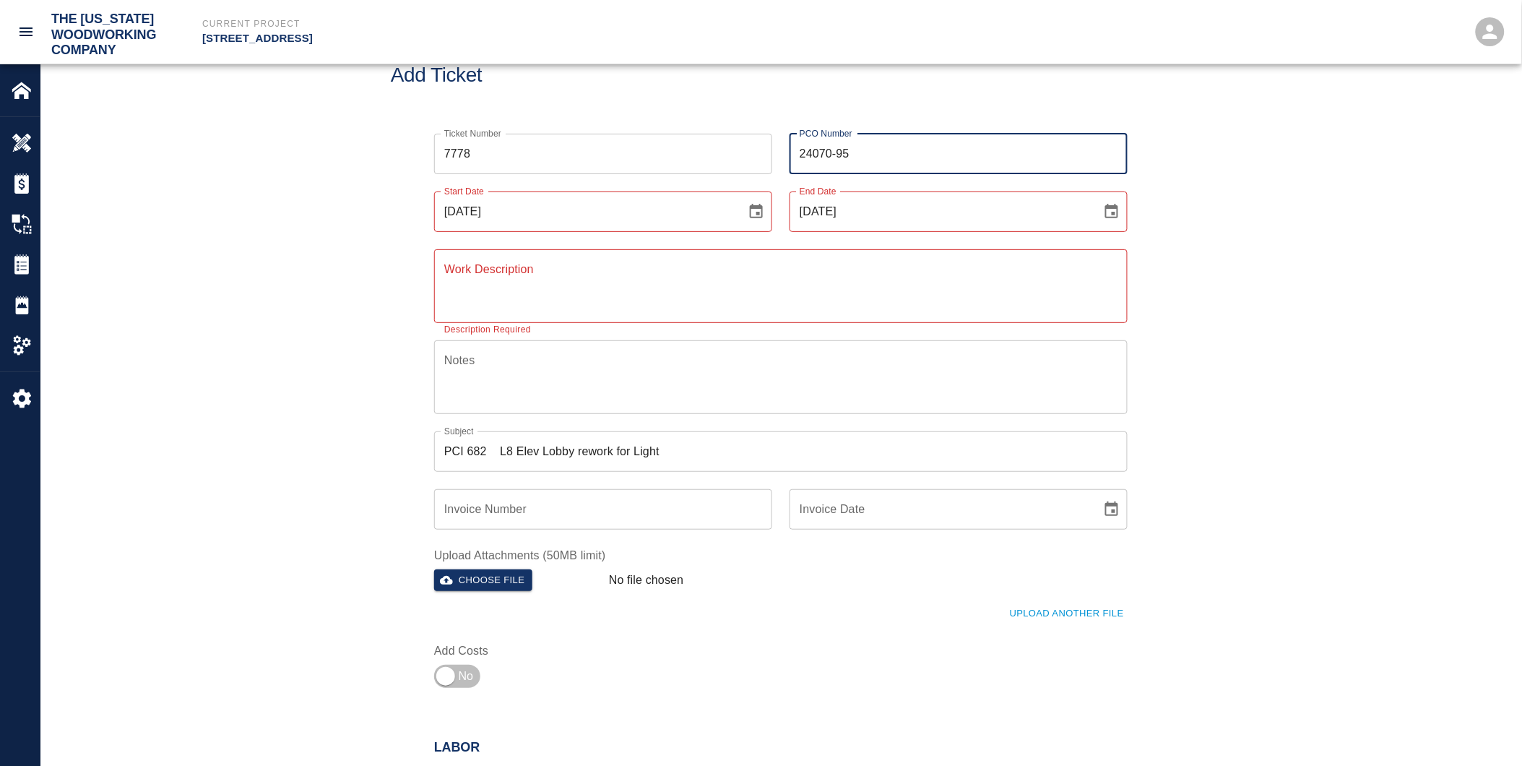
click at [856, 153] on input "24070-95" at bounding box center [959, 154] width 338 height 40
type input "24070-94"
click at [465, 208] on input "[DATE]" at bounding box center [585, 211] width 302 height 40
click at [465, 211] on input "[DATE]" at bounding box center [585, 211] width 302 height 40
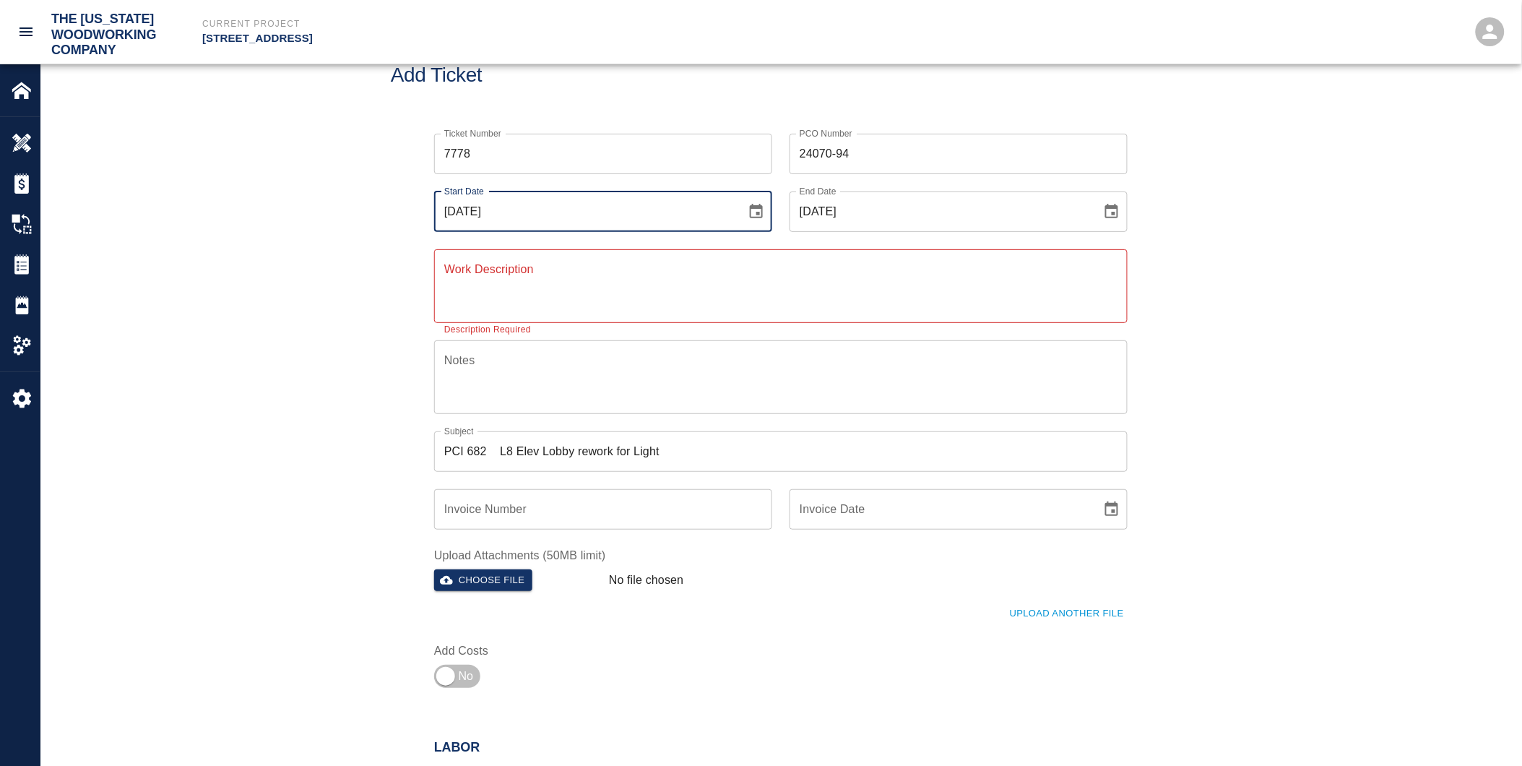
type input "[DATE]"
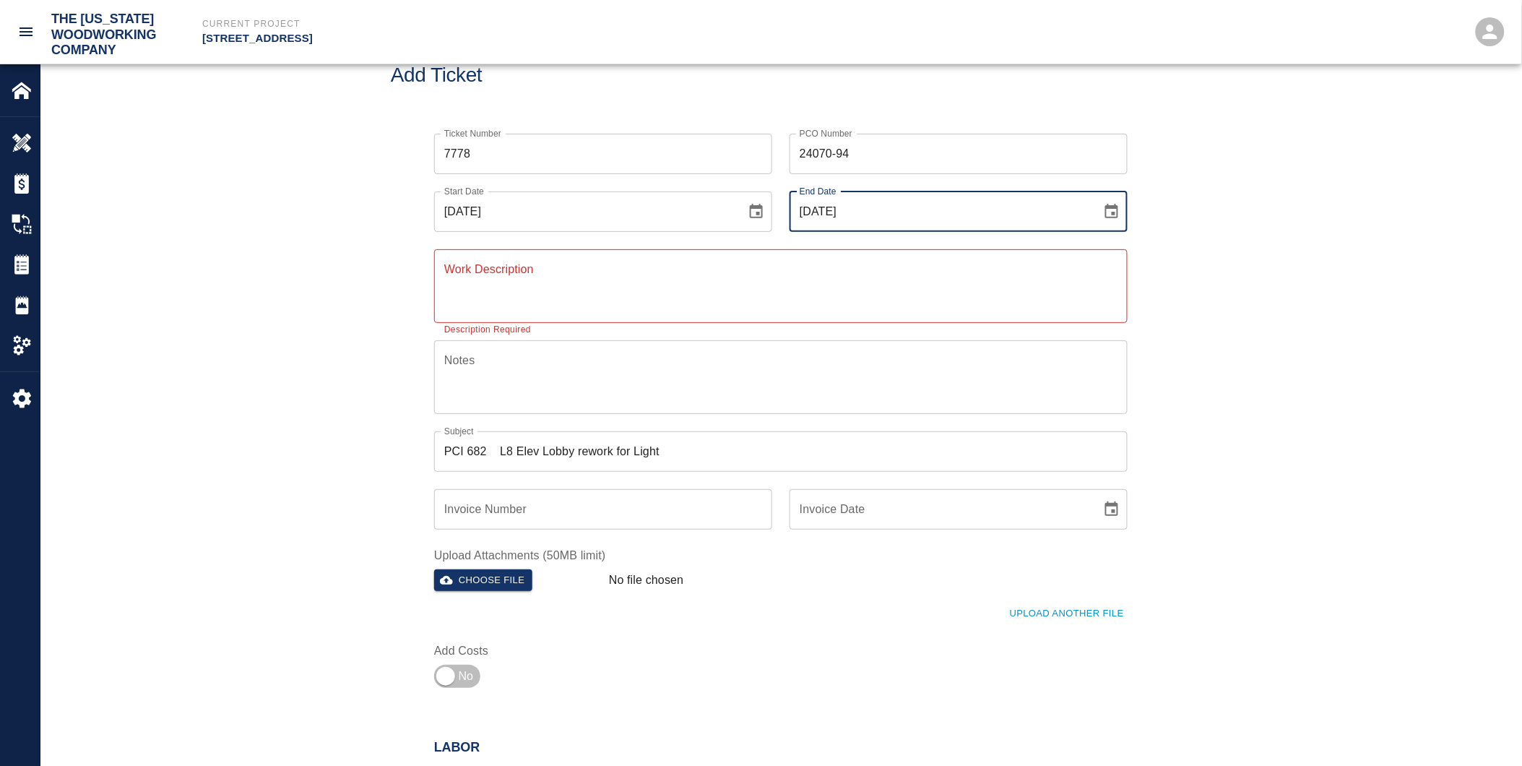
drag, startPoint x: 819, startPoint y: 208, endPoint x: 827, endPoint y: 208, distance: 7.9
click at [829, 208] on input "[DATE]" at bounding box center [941, 211] width 302 height 40
type input "[DATE]"
click at [785, 294] on textarea "Work Description" at bounding box center [780, 286] width 673 height 50
click at [536, 283] on textarea "Work Description" at bounding box center [780, 286] width 673 height 50
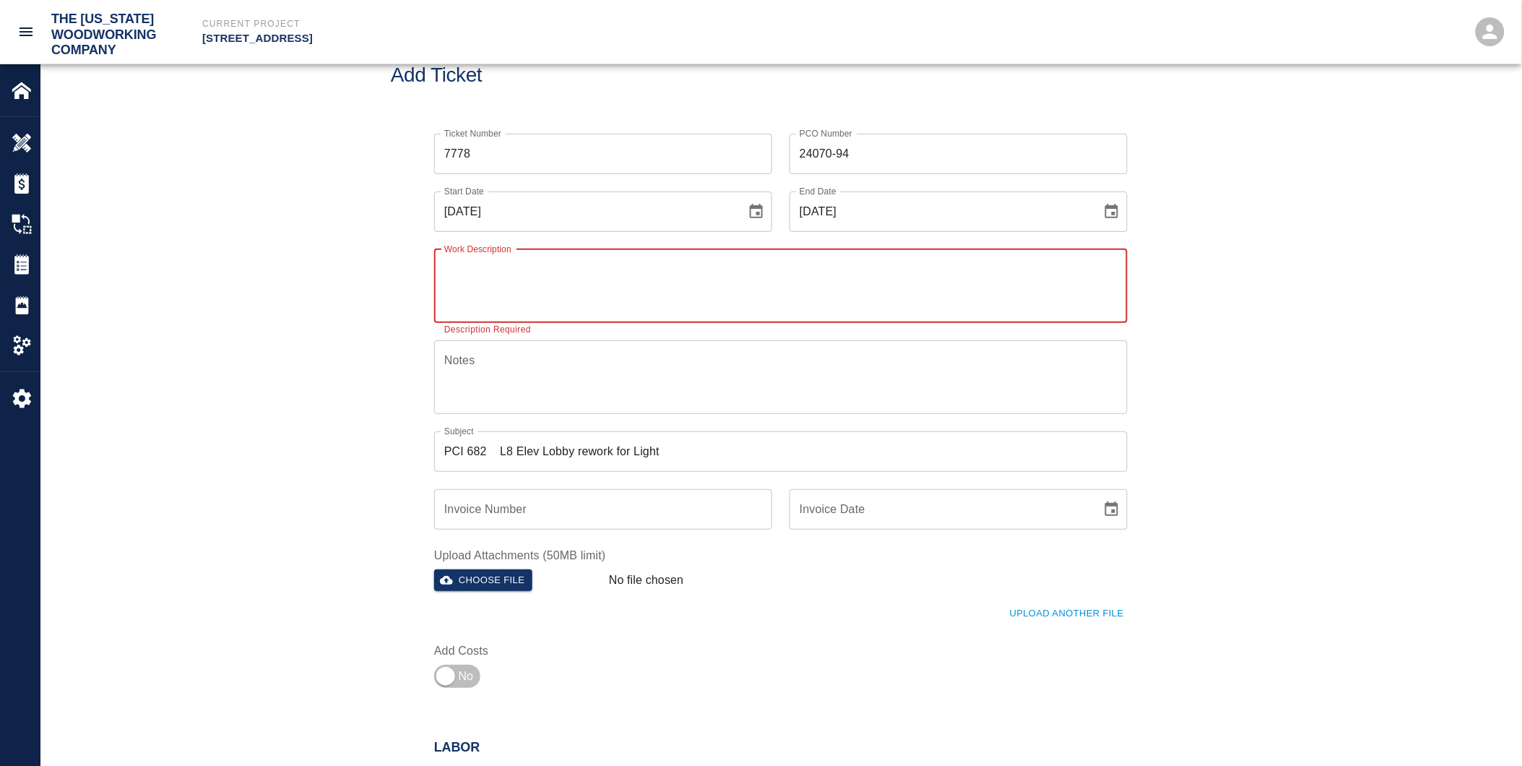
type textarea "R"
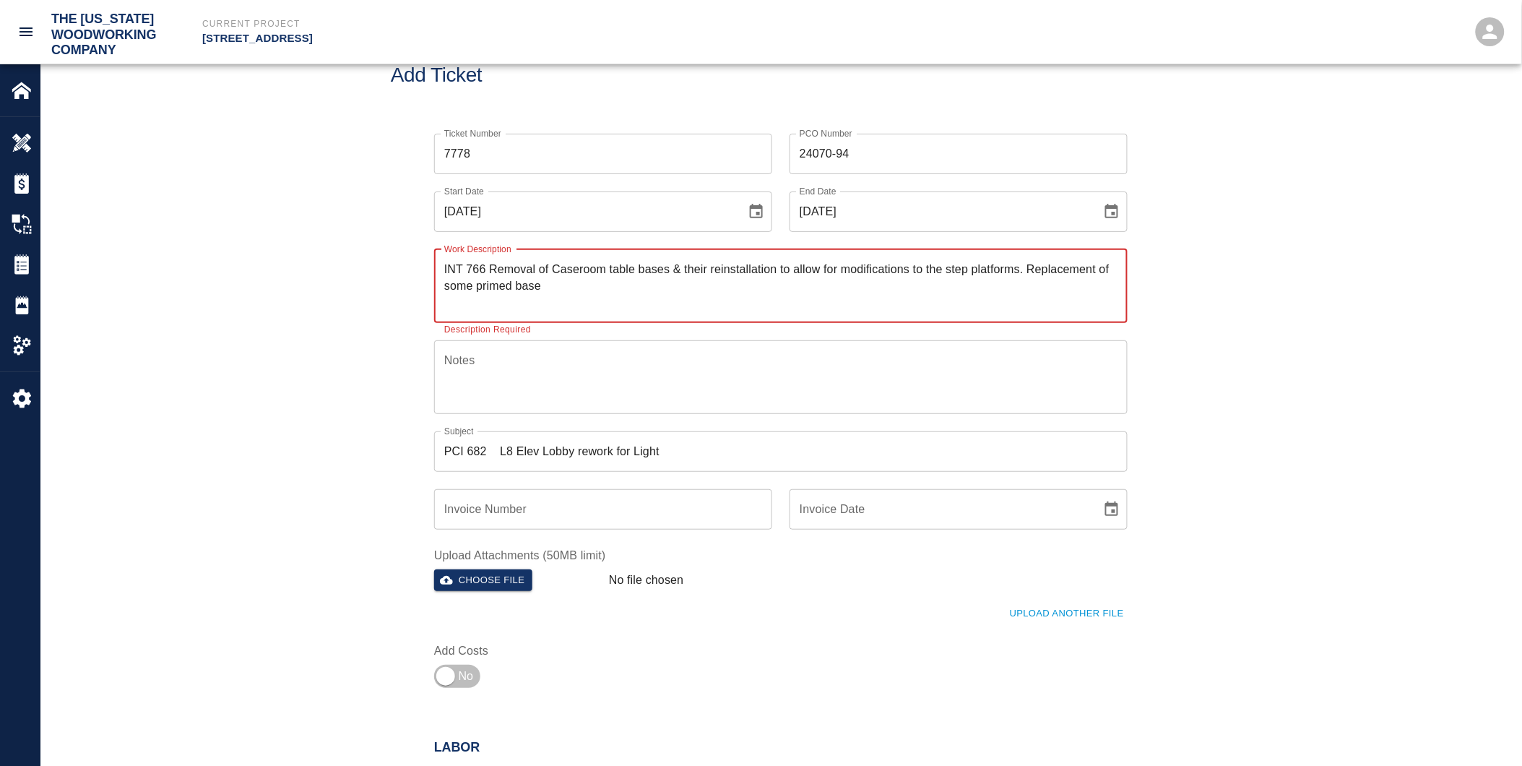
type textarea "INT 766 Removal of Caseroom table bases & their reinstallation to allow for mod…"
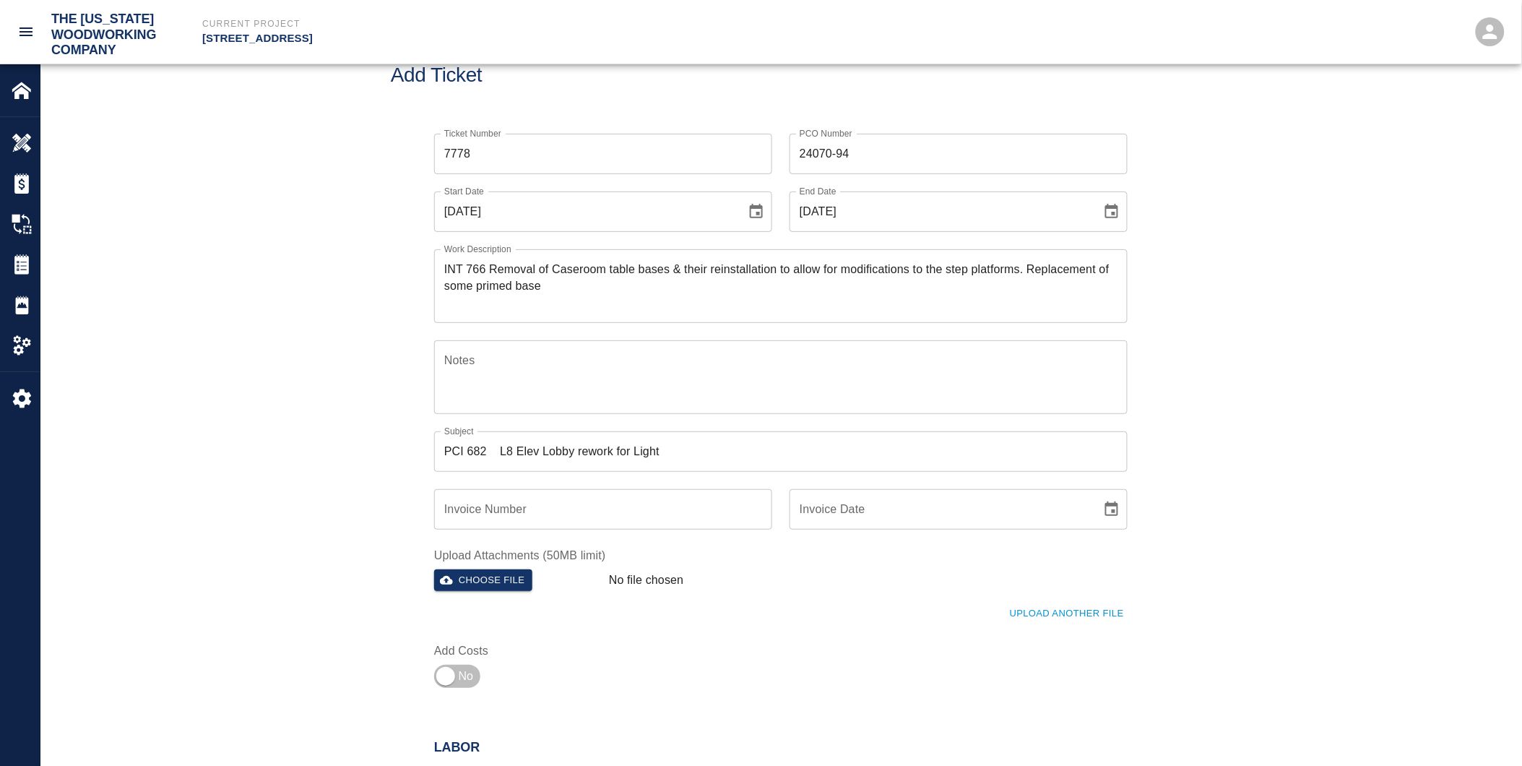
drag, startPoint x: 442, startPoint y: 265, endPoint x: 715, endPoint y: 307, distance: 276.3
click at [880, 295] on div "INT 766 Removal of Caseroom table bases & their reinstallation to allow for mod…" at bounding box center [781, 286] width 694 height 74
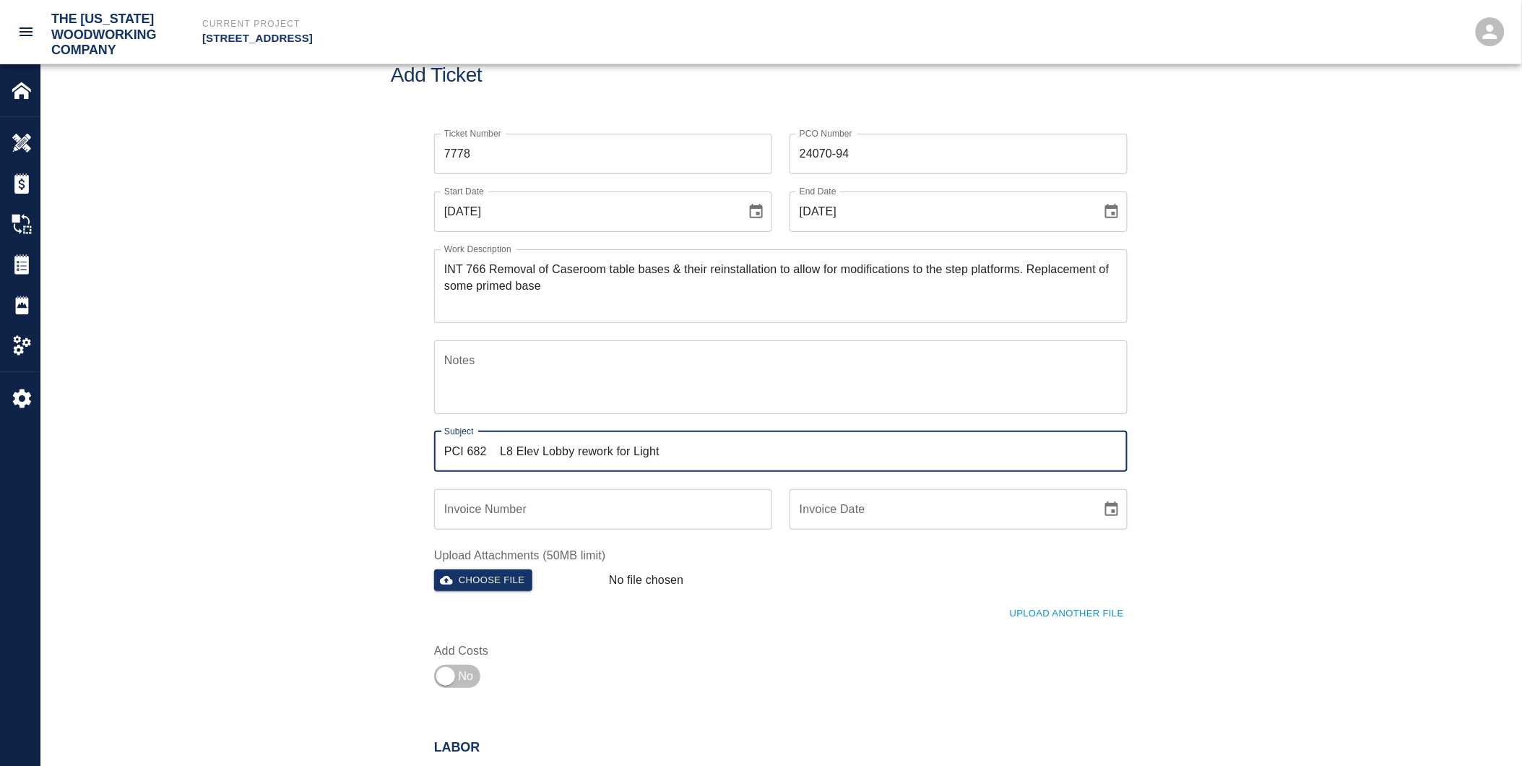
drag, startPoint x: 444, startPoint y: 451, endPoint x: 731, endPoint y: 442, distance: 287.7
click at [733, 453] on input "PCI 682 L8 Elev Lobby rework for Light" at bounding box center [781, 451] width 694 height 40
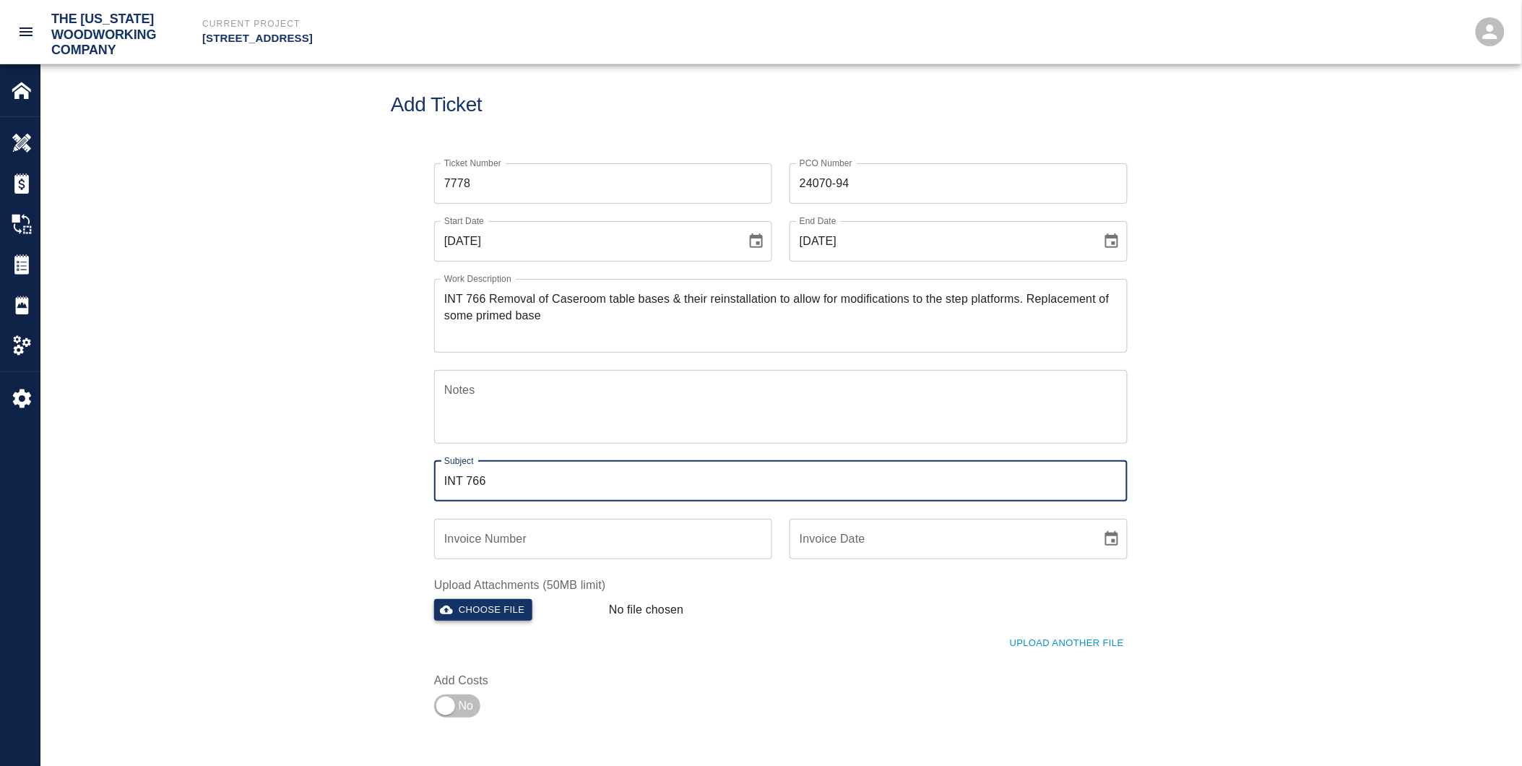
type input "INT 766"
click at [489, 614] on button "Choose file" at bounding box center [483, 610] width 98 height 22
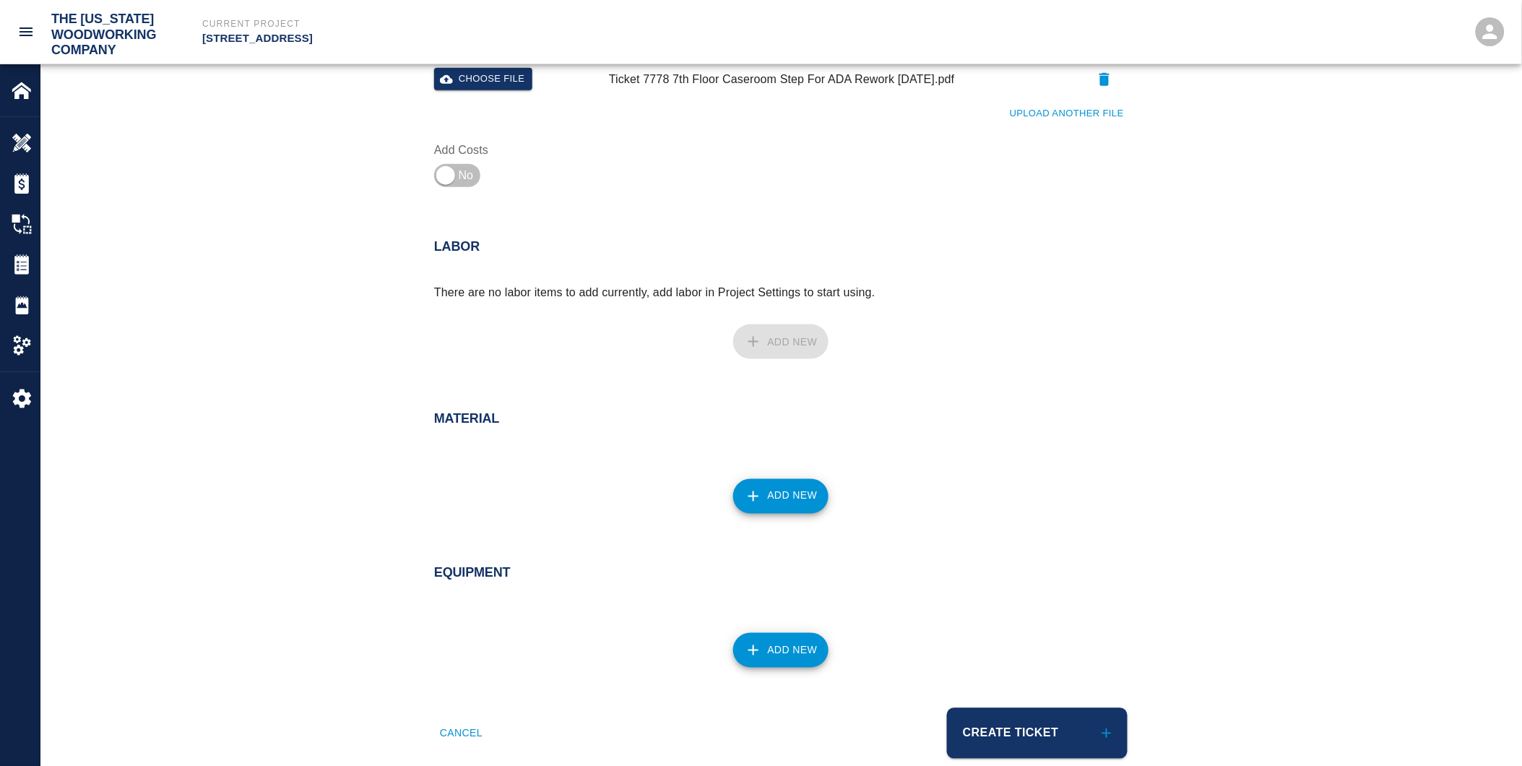
scroll to position [558, 0]
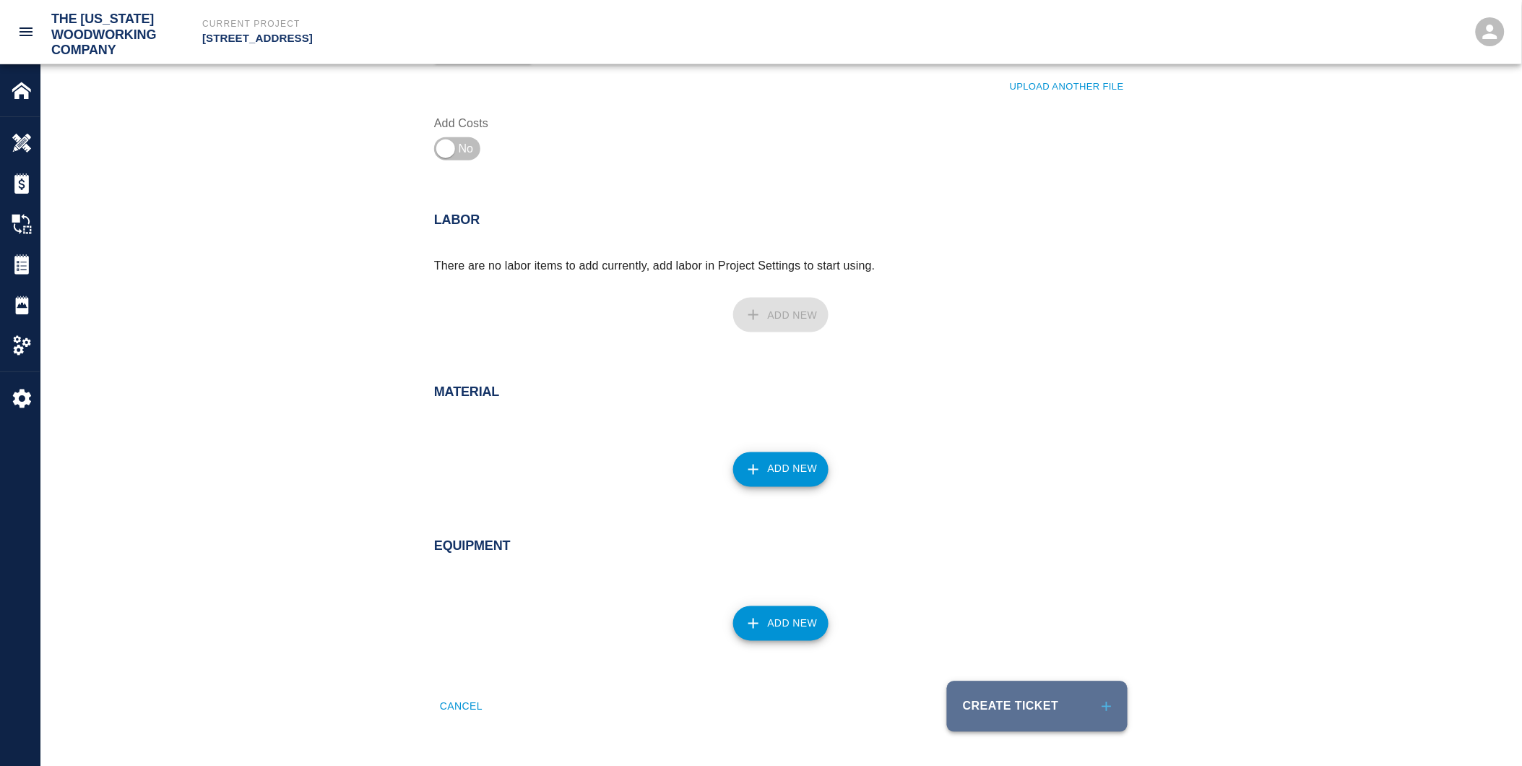
click at [1027, 702] on button "Create Ticket" at bounding box center [1037, 706] width 181 height 51
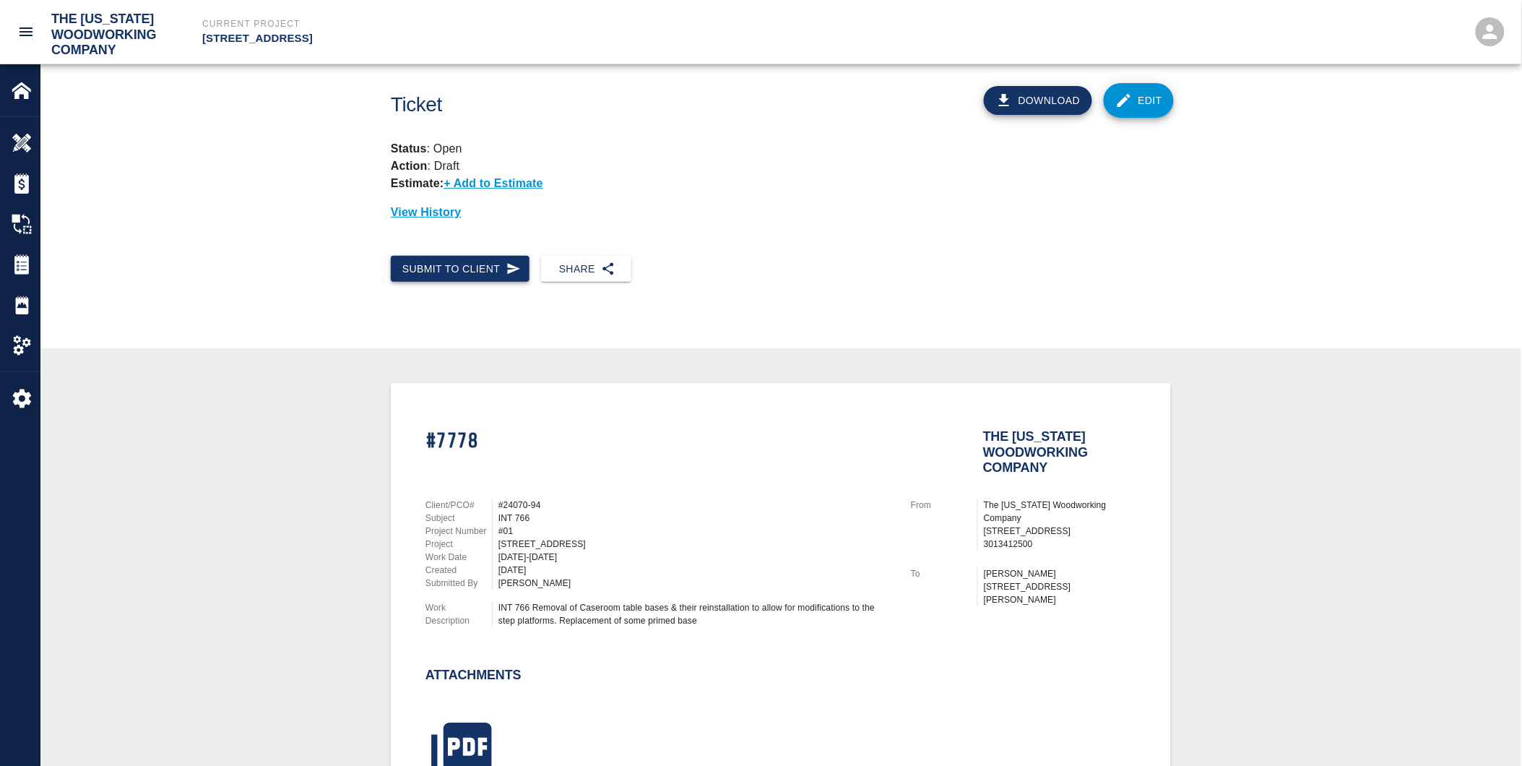
click at [477, 266] on button "Submit to Client" at bounding box center [460, 269] width 139 height 27
click at [507, 275] on icon "button" at bounding box center [514, 269] width 14 height 14
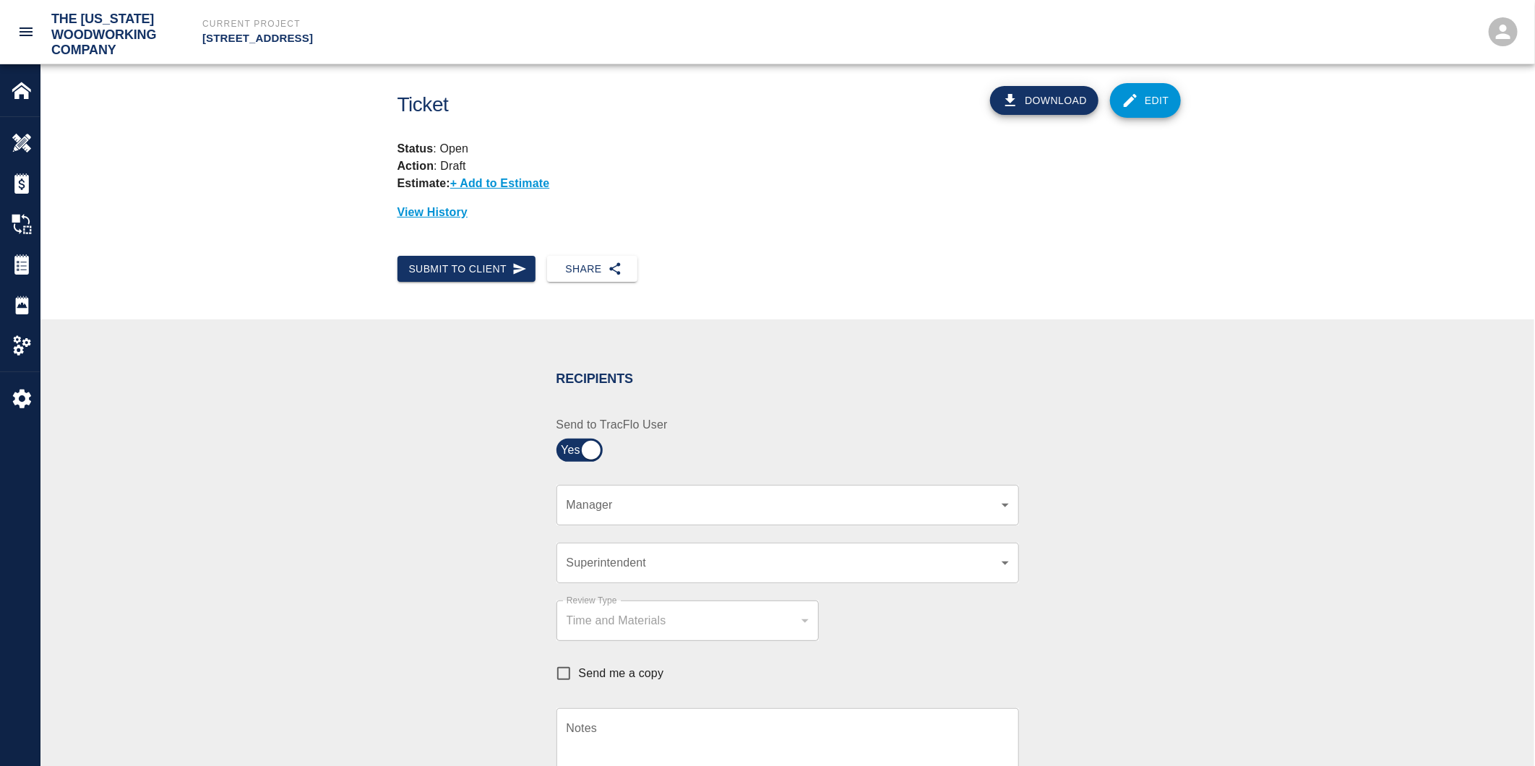
click at [598, 503] on body "The [US_STATE] Woodworking Company Current Project [STREET_ADDRESS] Home [STREE…" at bounding box center [767, 383] width 1535 height 766
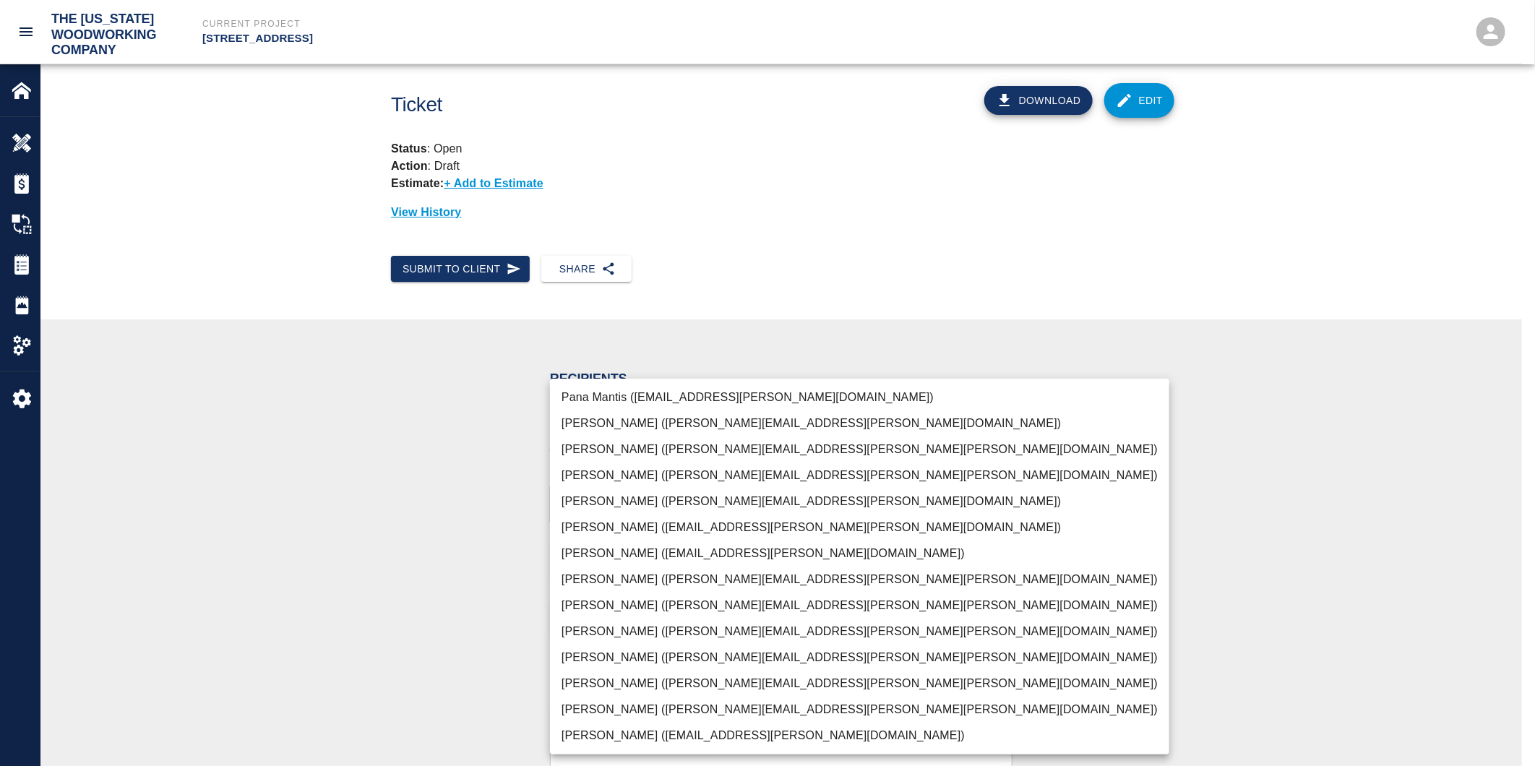
click at [573, 708] on li "[PERSON_NAME] ([PERSON_NAME][EMAIL_ADDRESS][PERSON_NAME][PERSON_NAME][DOMAIN_NA…" at bounding box center [859, 710] width 619 height 26
type input "f2151df9-a33d-4239-98b3-85d2c5195f79"
click at [406, 659] on div at bounding box center [767, 383] width 1535 height 766
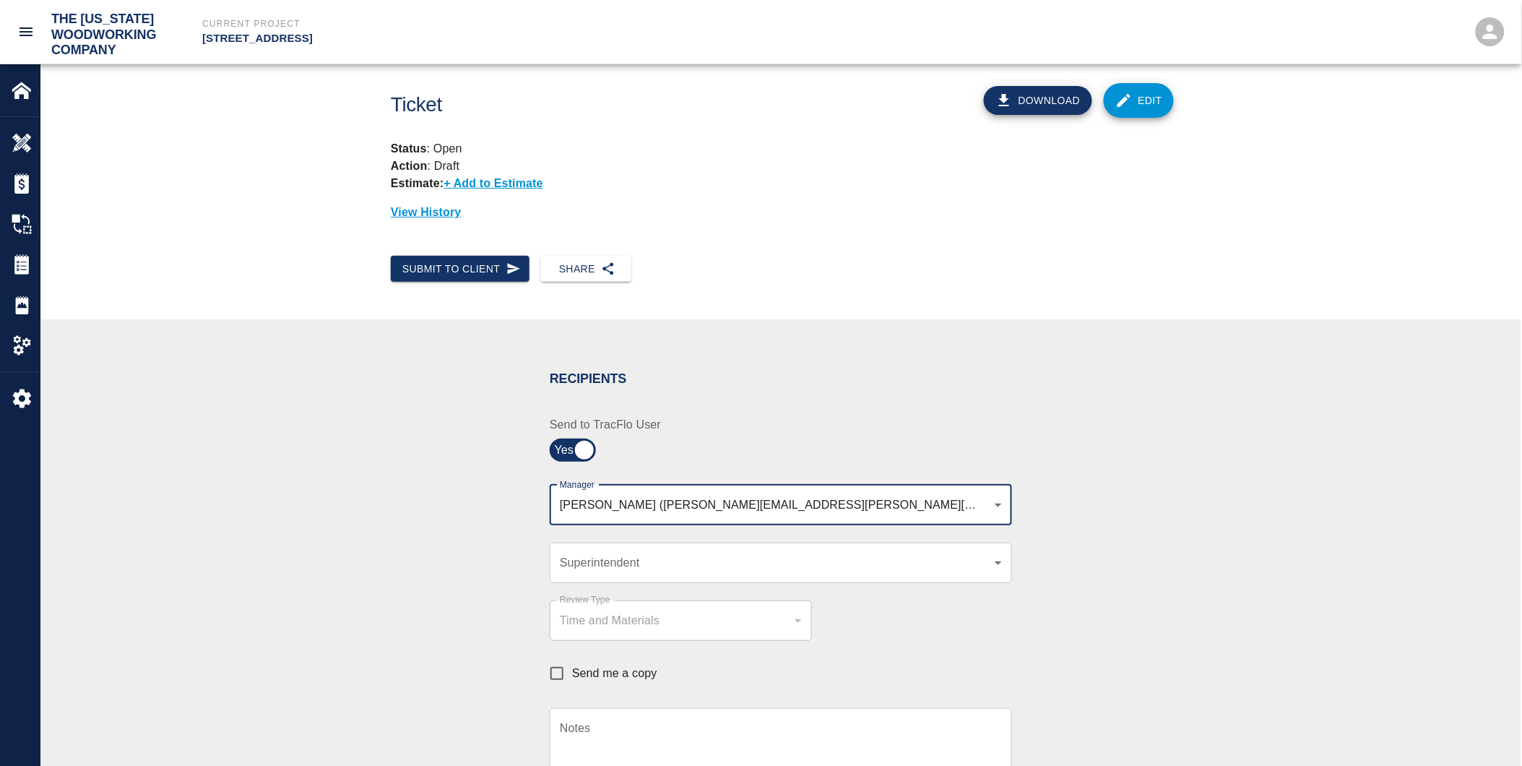
click at [603, 564] on body "The [US_STATE] Woodworking Company Current Project [STREET_ADDRESS] Home [STREE…" at bounding box center [761, 383] width 1522 height 766
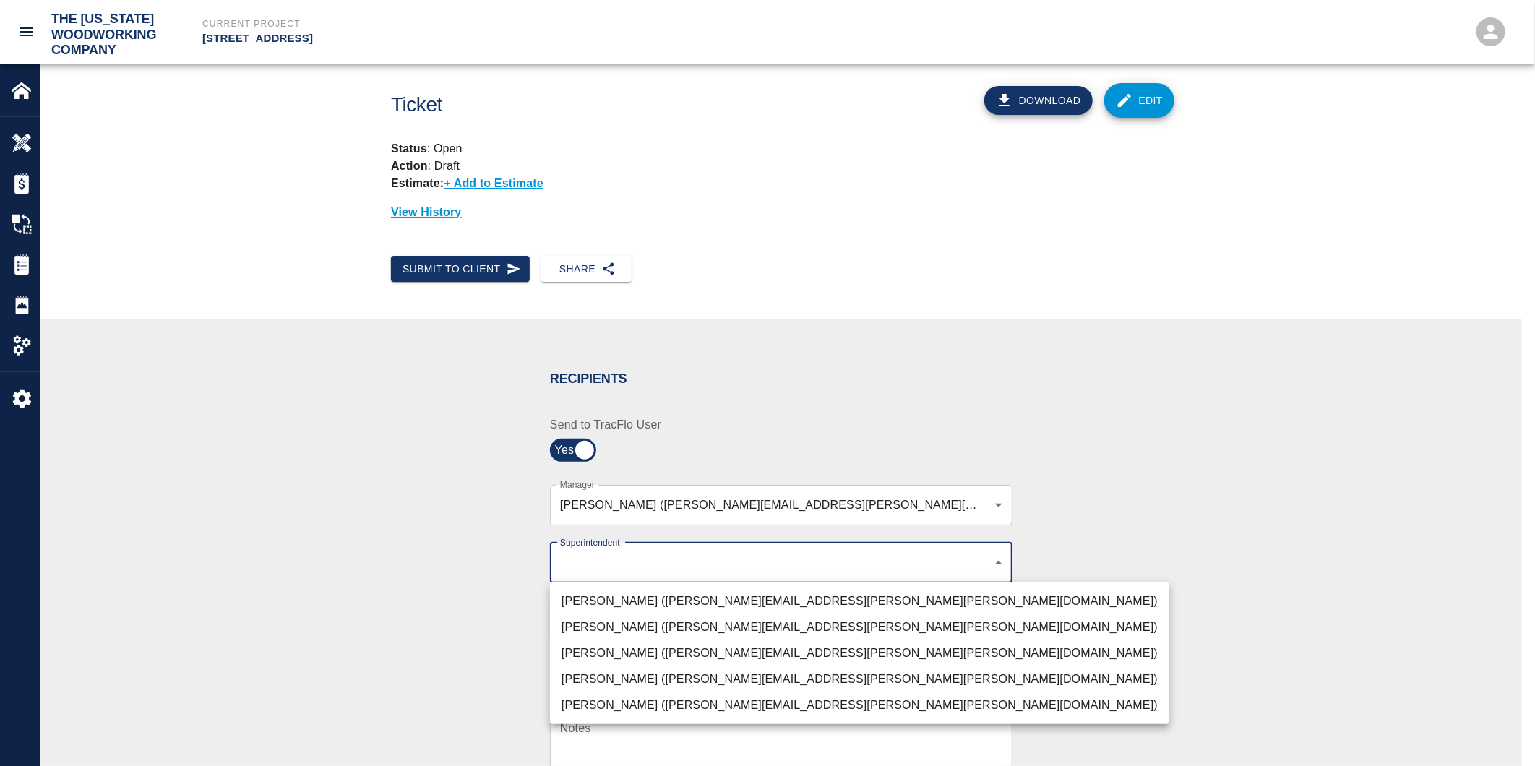
click at [568, 652] on li "[PERSON_NAME] ([PERSON_NAME][EMAIL_ADDRESS][PERSON_NAME][PERSON_NAME][DOMAIN_NA…" at bounding box center [859, 653] width 619 height 26
type input "32bad40b-bb12-40c1-a9d7-1de55074e5d0"
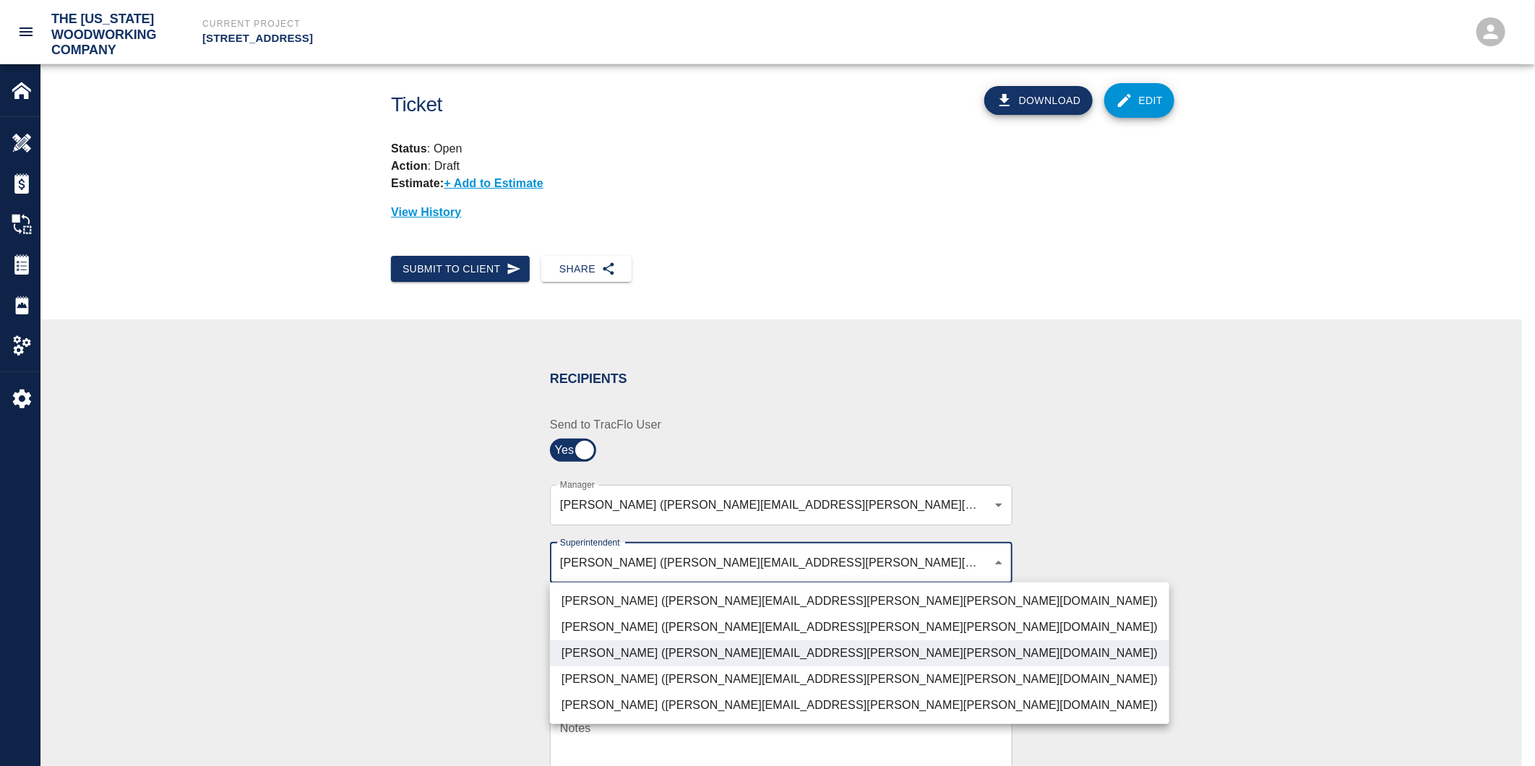
click at [423, 637] on div at bounding box center [767, 383] width 1535 height 766
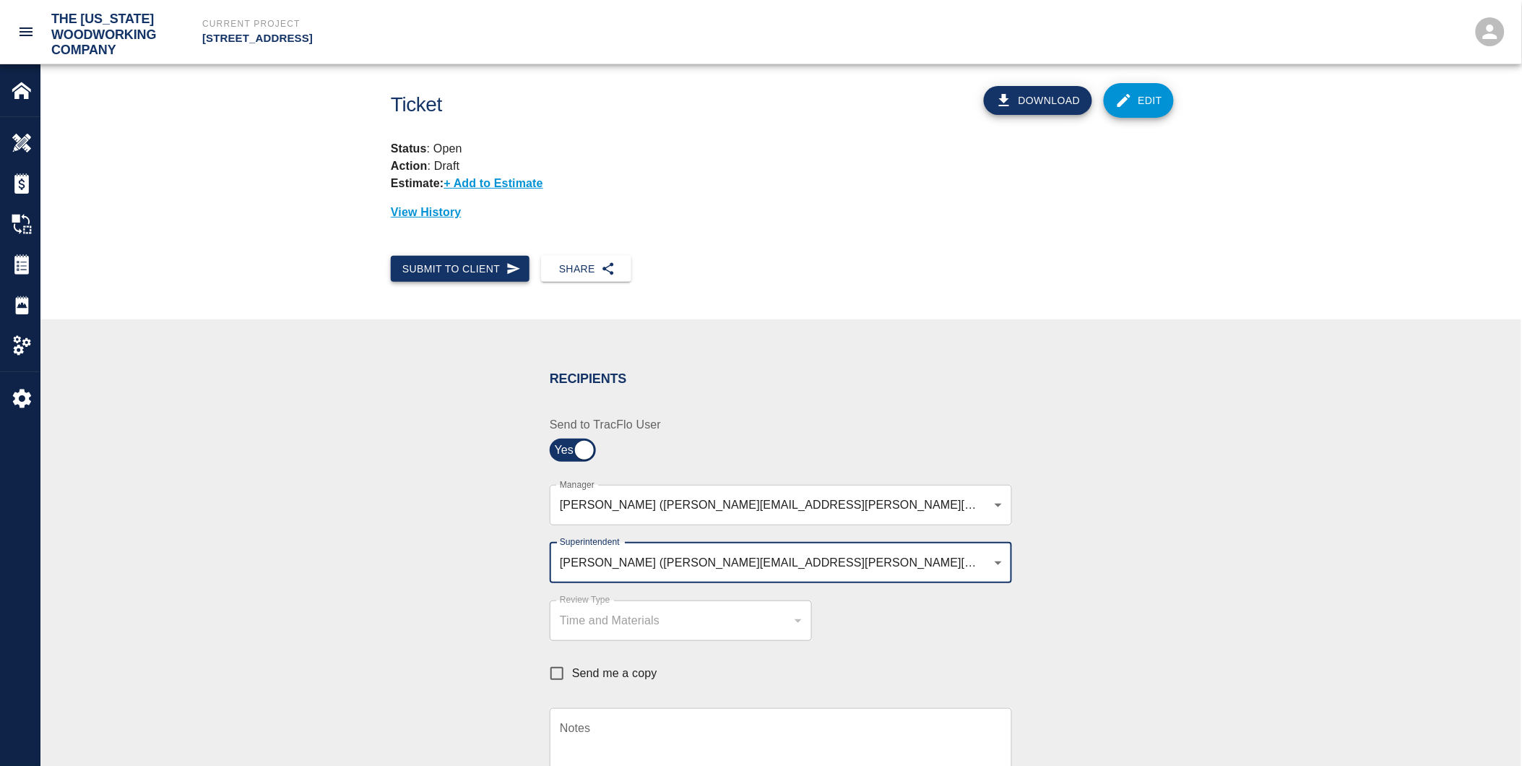
click at [492, 262] on button "Submit to Client" at bounding box center [460, 269] width 139 height 27
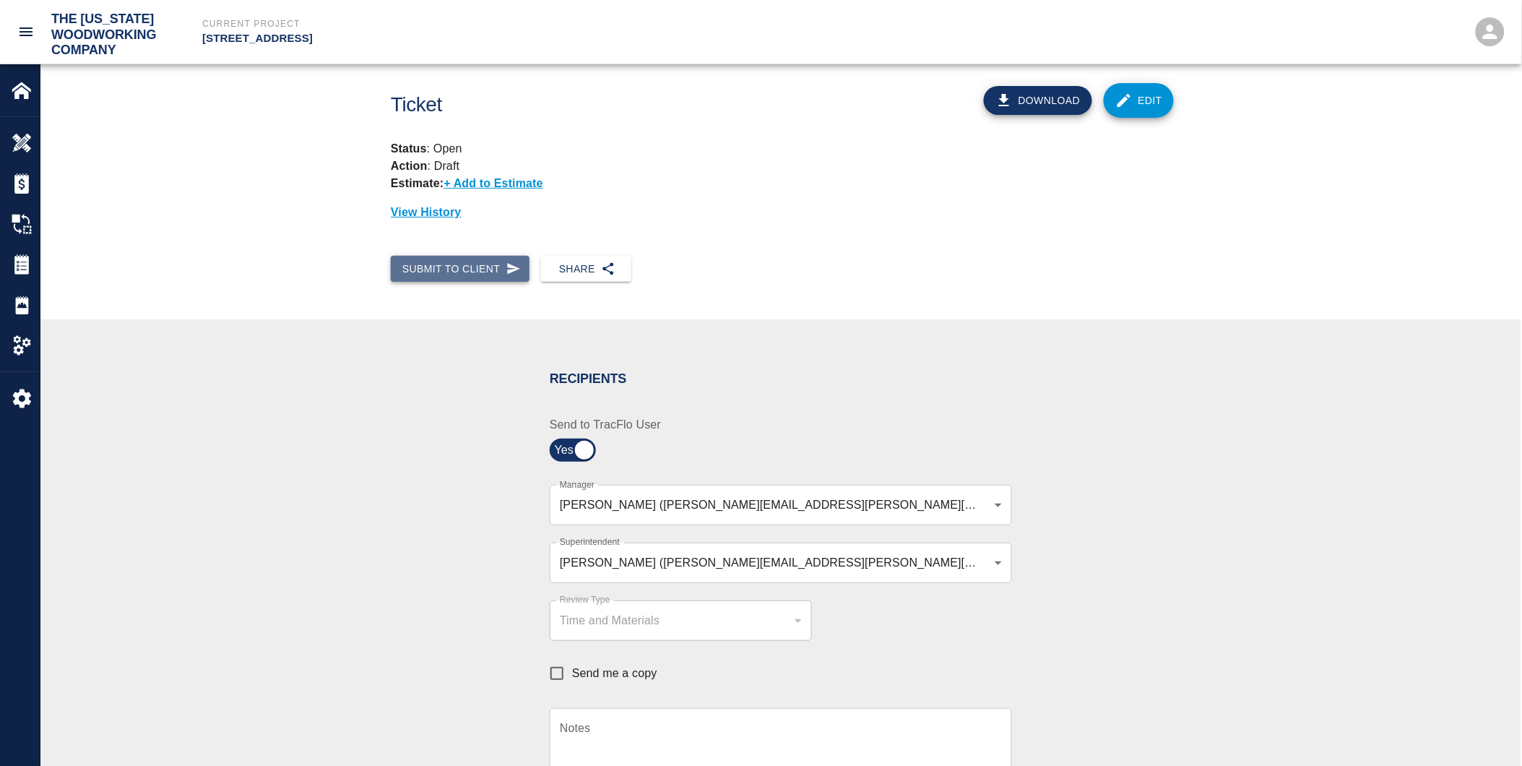
click at [507, 269] on icon "button" at bounding box center [514, 269] width 14 height 14
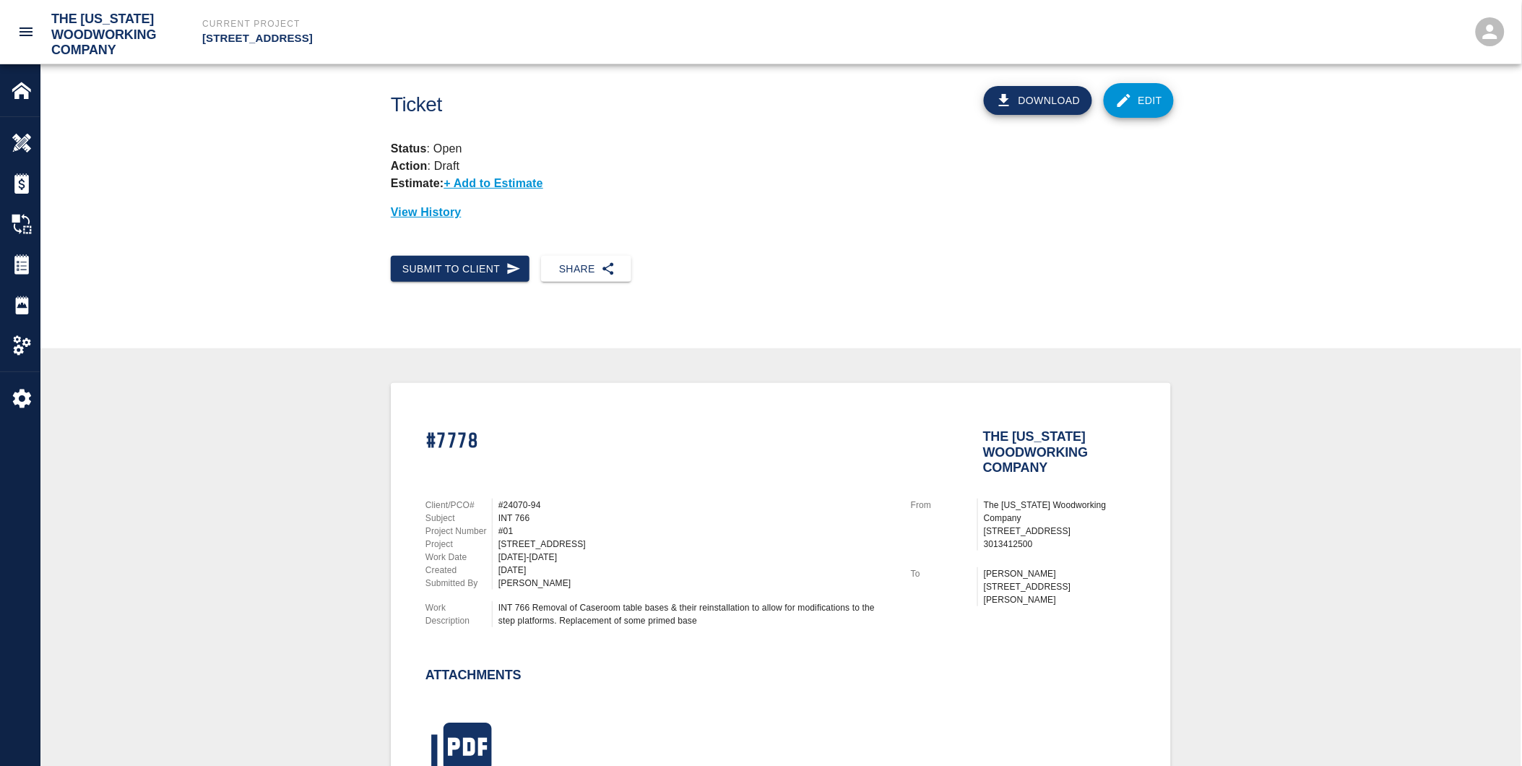
click at [330, 500] on div "#7778 The [US_STATE] Woodworking Company Client/PCO# #24070-94 Subject INT 766 …" at bounding box center [781, 624] width 1412 height 482
click at [329, 500] on div "#7778 The [US_STATE] Woodworking Company Client/PCO# #24070-94 Subject INT 766 …" at bounding box center [781, 624] width 1412 height 482
click at [1302, 421] on div "#7778 The [US_STATE] Woodworking Company Client/PCO# #24070-94 Subject INT 766 …" at bounding box center [781, 624] width 1412 height 482
click at [280, 499] on div "#7778 The [US_STATE] Woodworking Company Client/PCO# #24070-94 Subject INT 766 …" at bounding box center [781, 624] width 1412 height 482
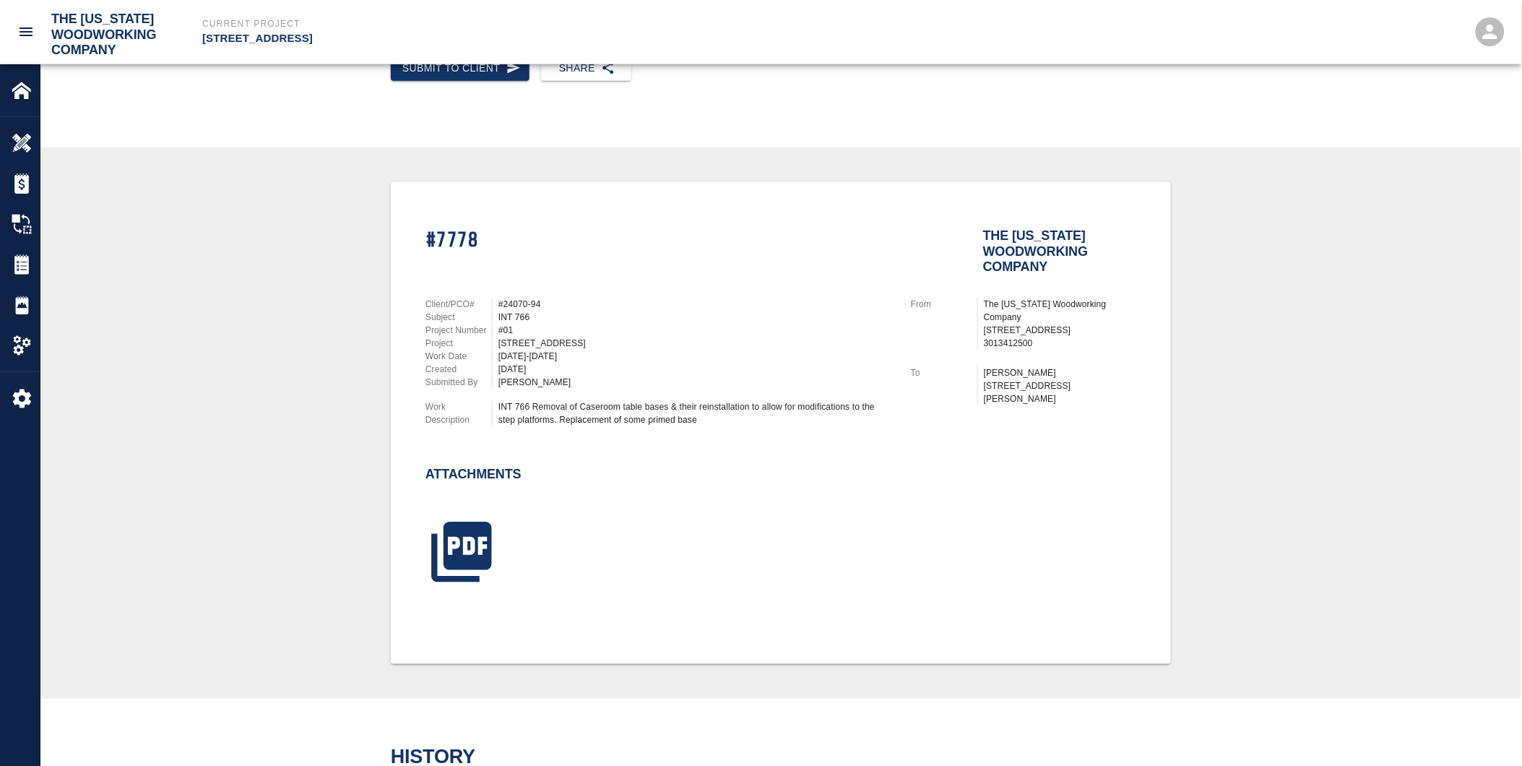
scroll to position [312, 0]
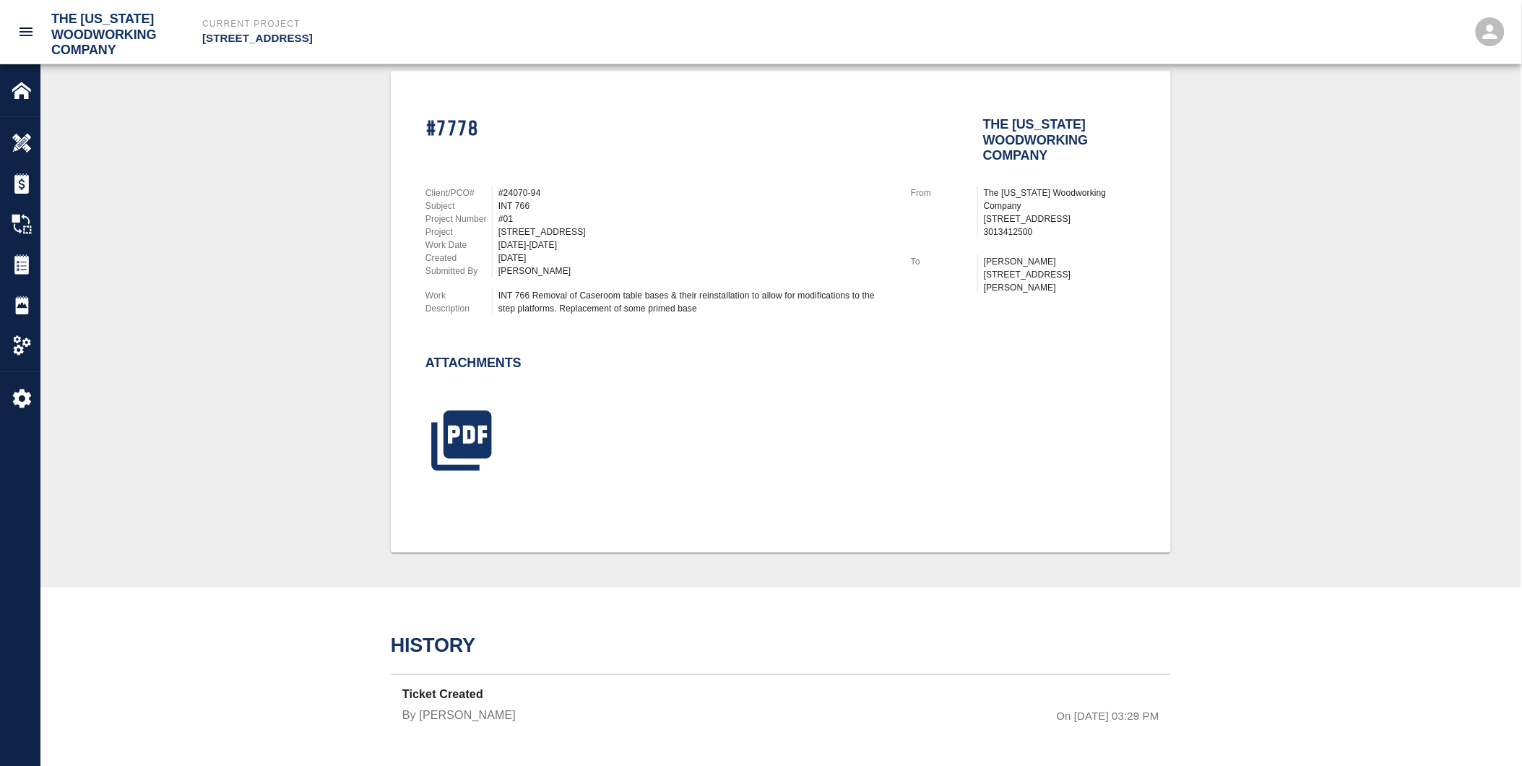
click at [1223, 445] on div "#7778 The [US_STATE] Woodworking Company Client/PCO# #24070-94 Subject INT 766 …" at bounding box center [781, 312] width 1412 height 482
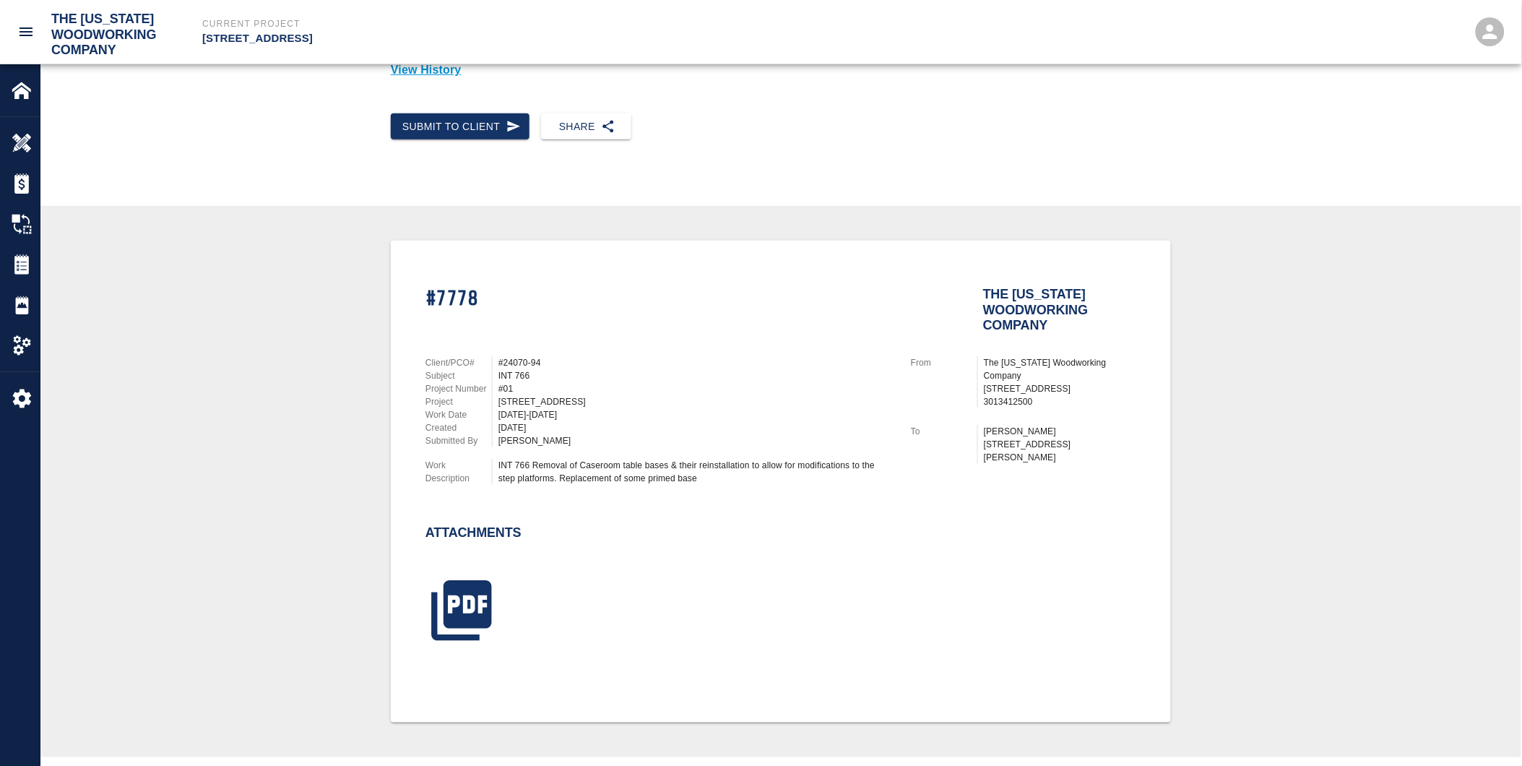
scroll to position [0, 0]
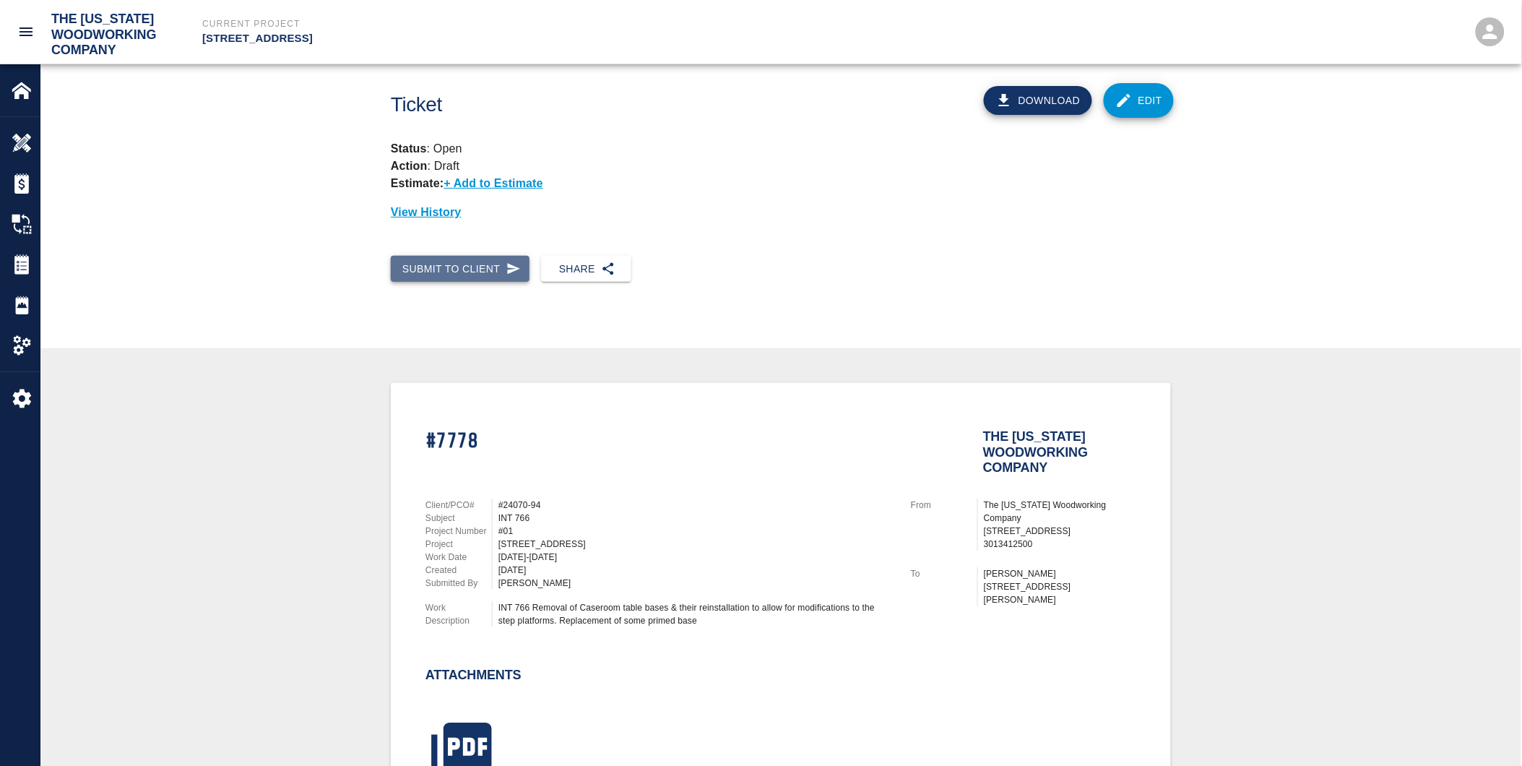
click at [485, 265] on button "Submit to Client" at bounding box center [460, 269] width 139 height 27
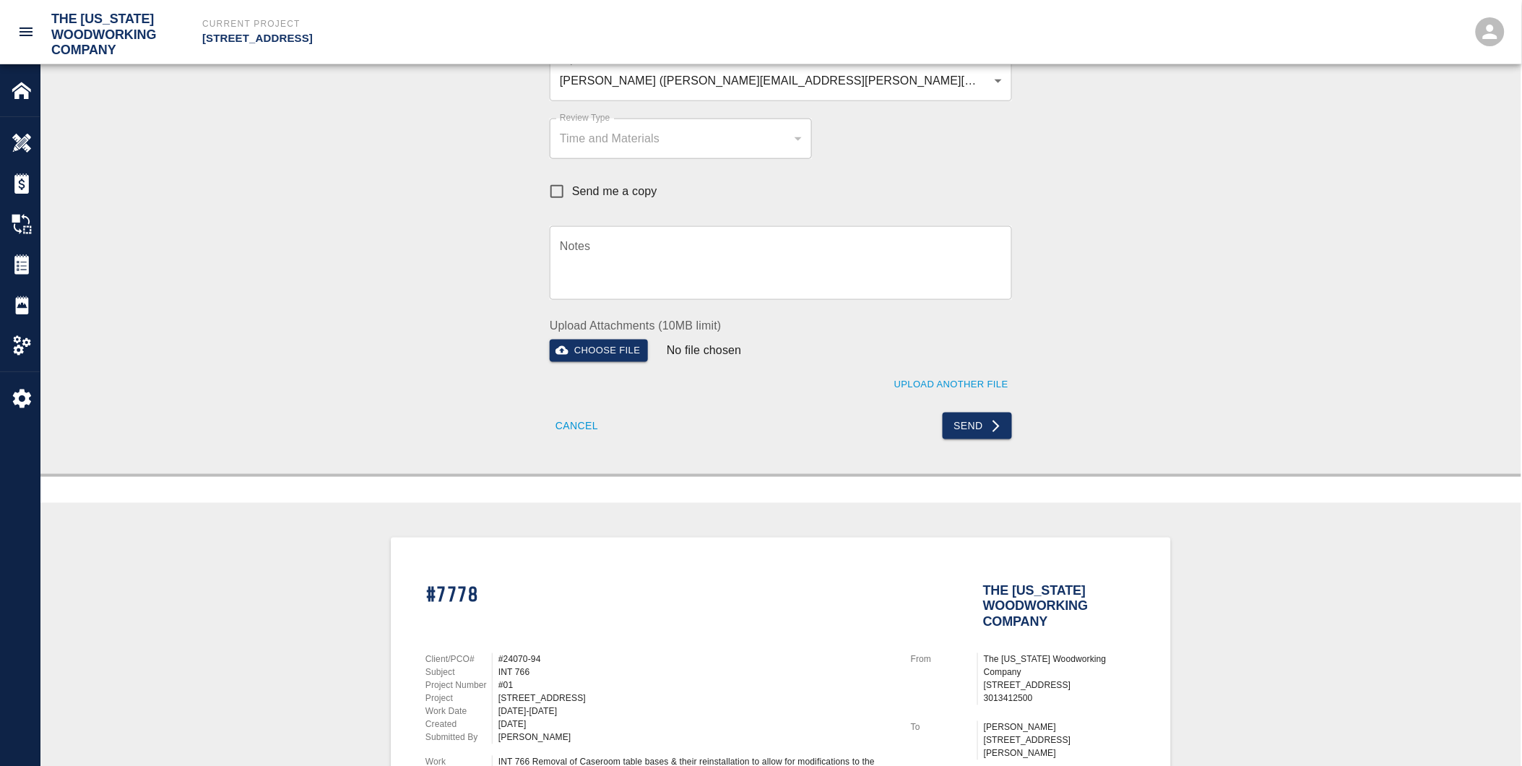
scroll to position [481, 0]
click at [999, 428] on icon "submit" at bounding box center [996, 427] width 14 height 14
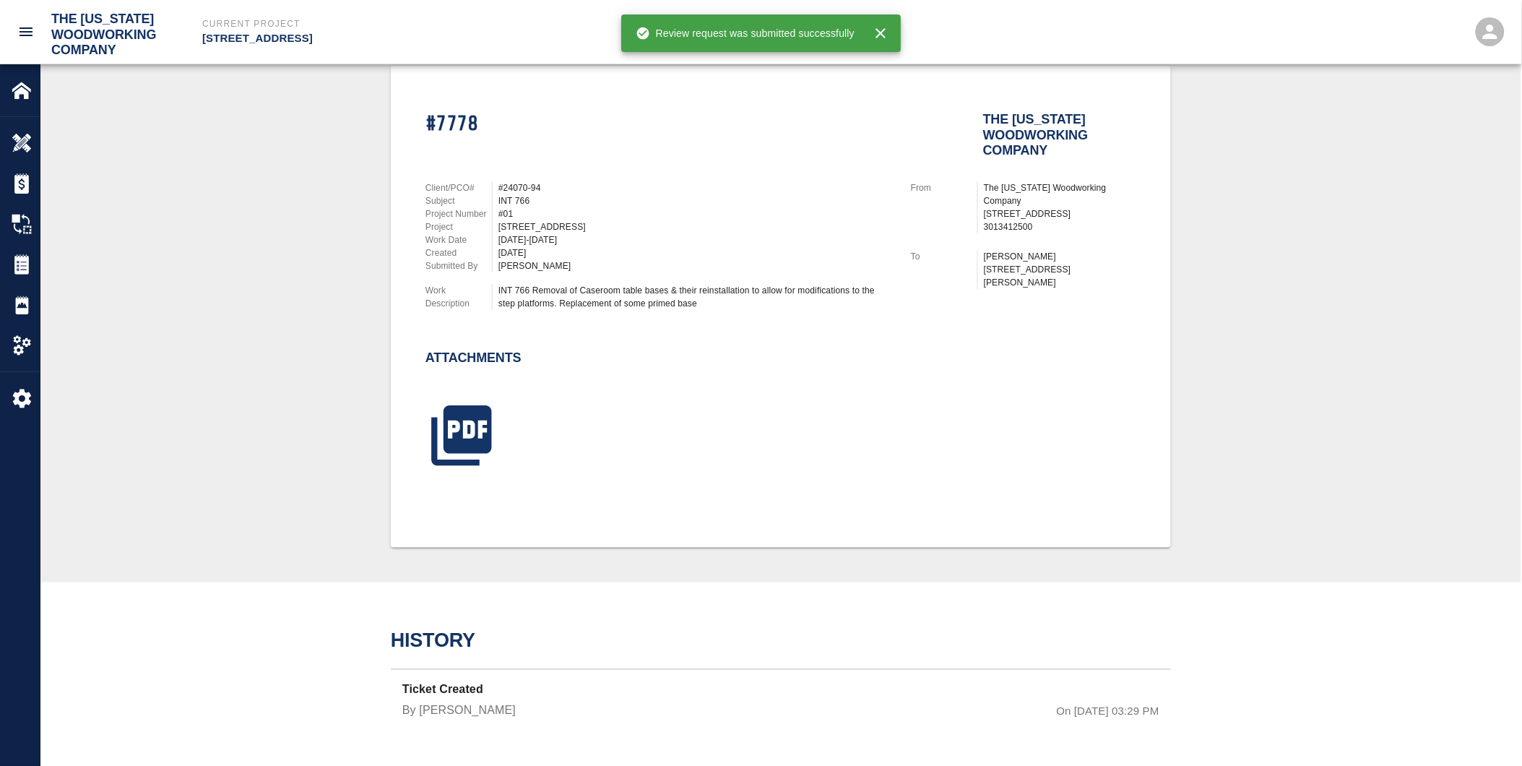
scroll to position [312, 0]
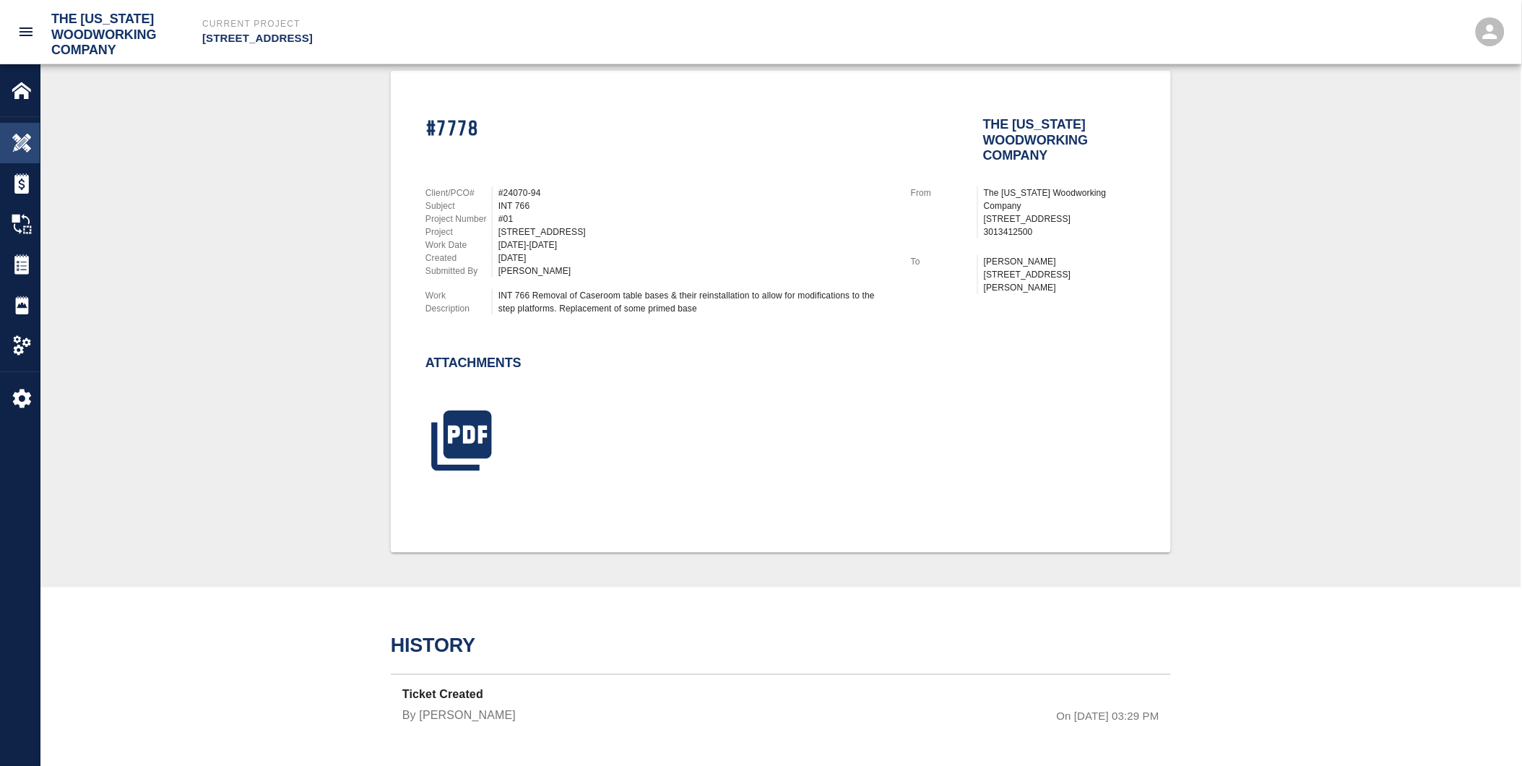
click at [24, 136] on img at bounding box center [22, 143] width 20 height 20
drag, startPoint x: 24, startPoint y: 136, endPoint x: 40, endPoint y: 139, distance: 16.2
click at [24, 136] on img at bounding box center [22, 143] width 20 height 20
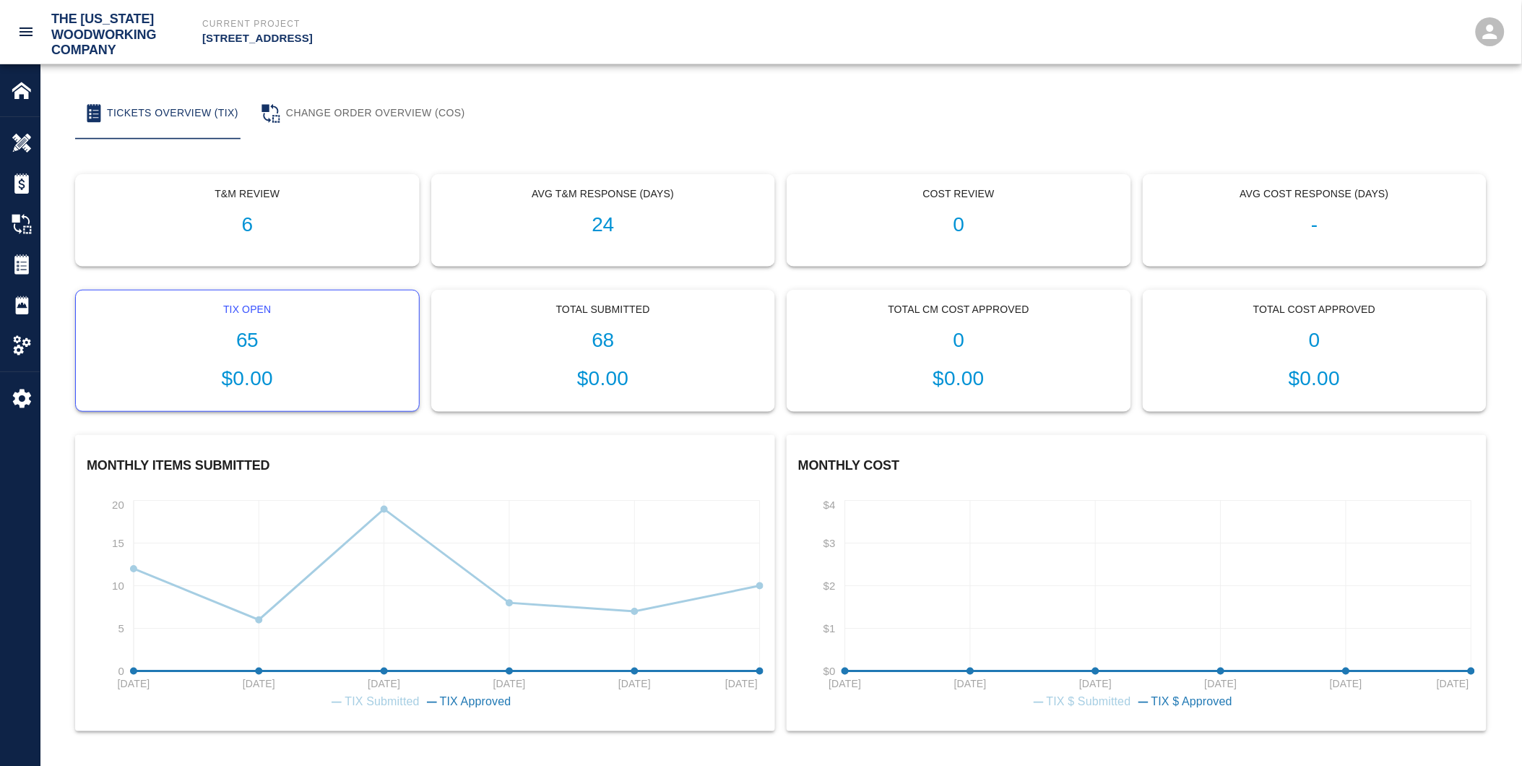
click at [270, 363] on p "$0.00" at bounding box center [247, 378] width 320 height 30
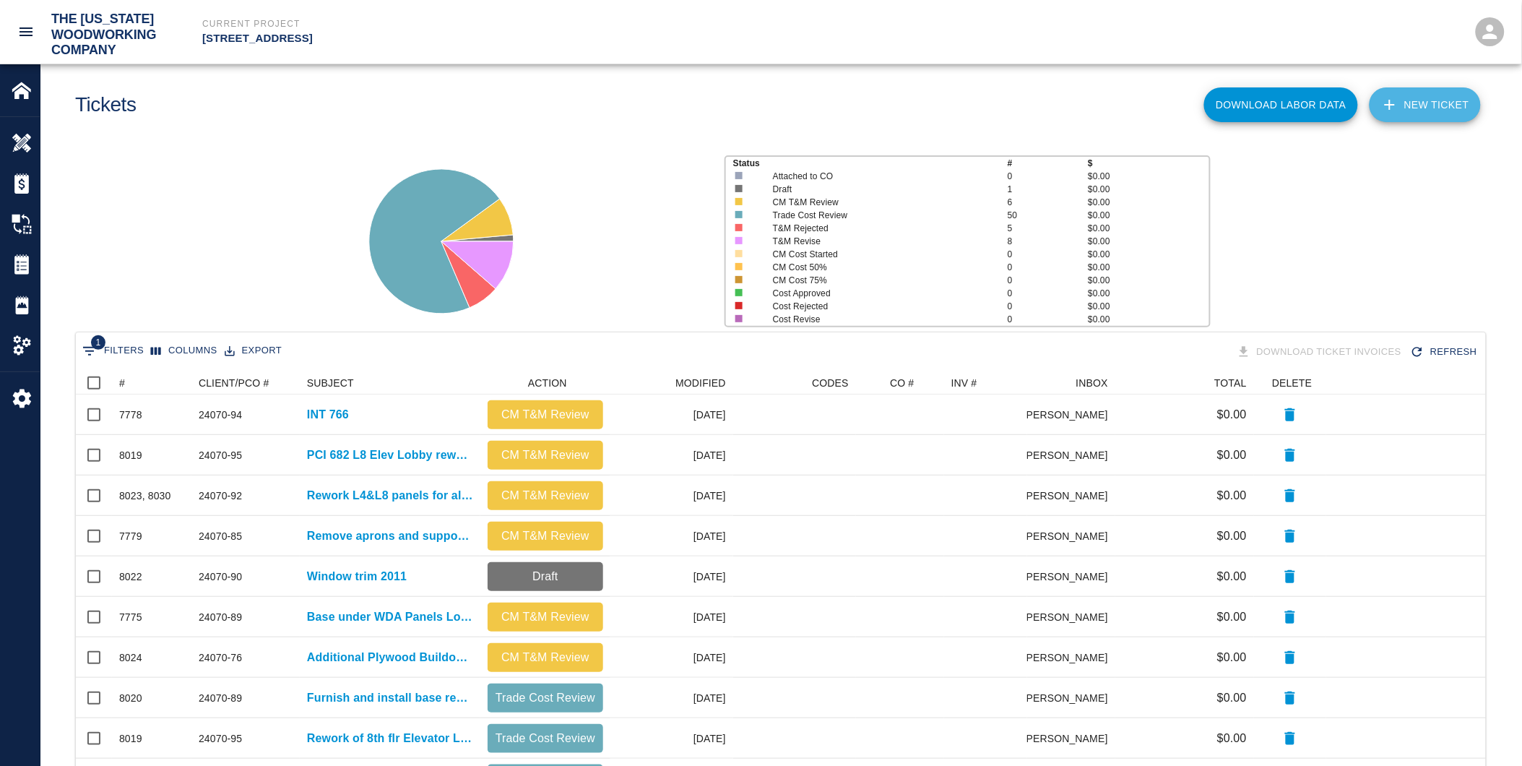
click at [1432, 100] on link "NEW TICKET" at bounding box center [1425, 104] width 111 height 35
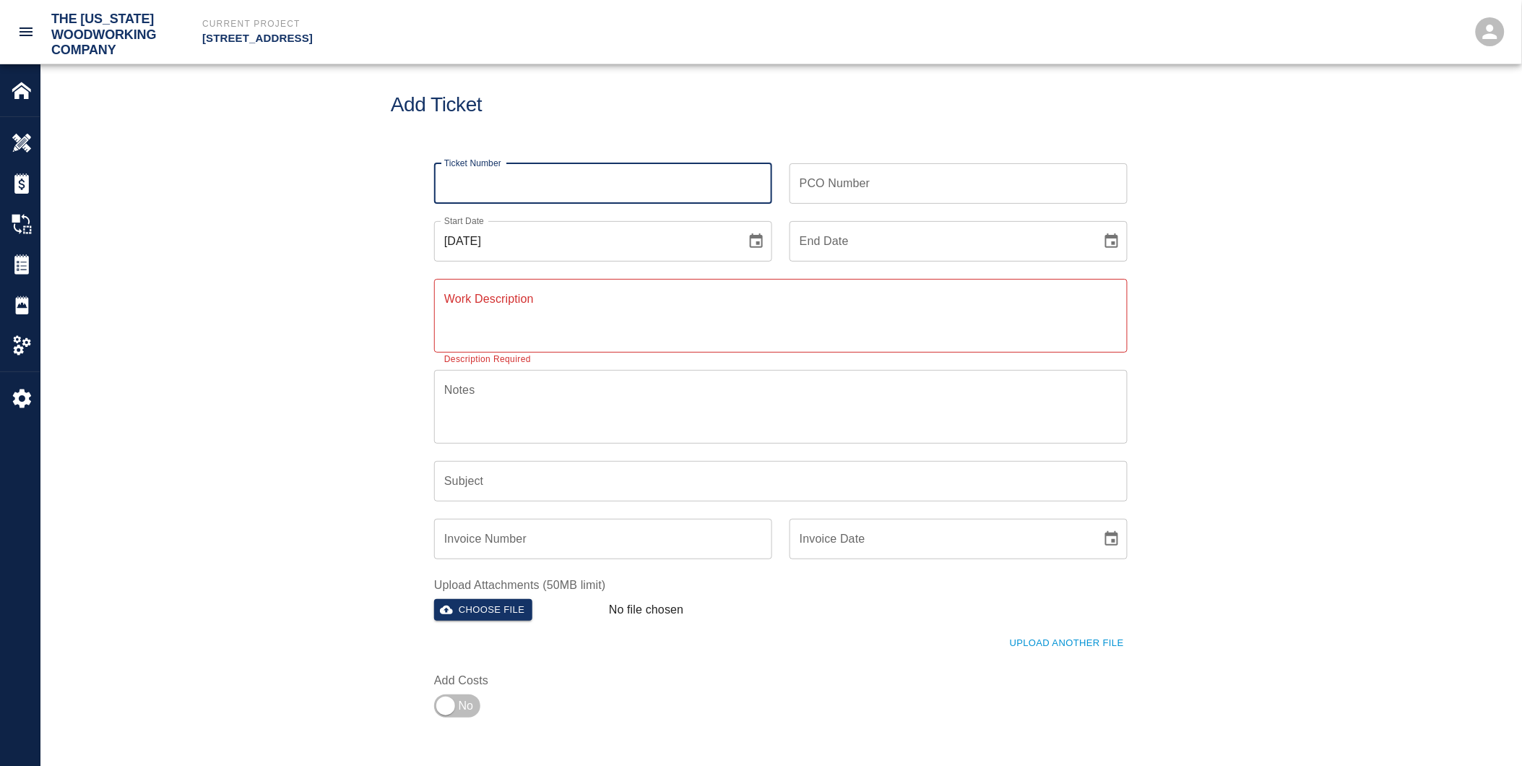
click at [486, 186] on input "Ticket Number" at bounding box center [603, 183] width 338 height 40
type input "8031"
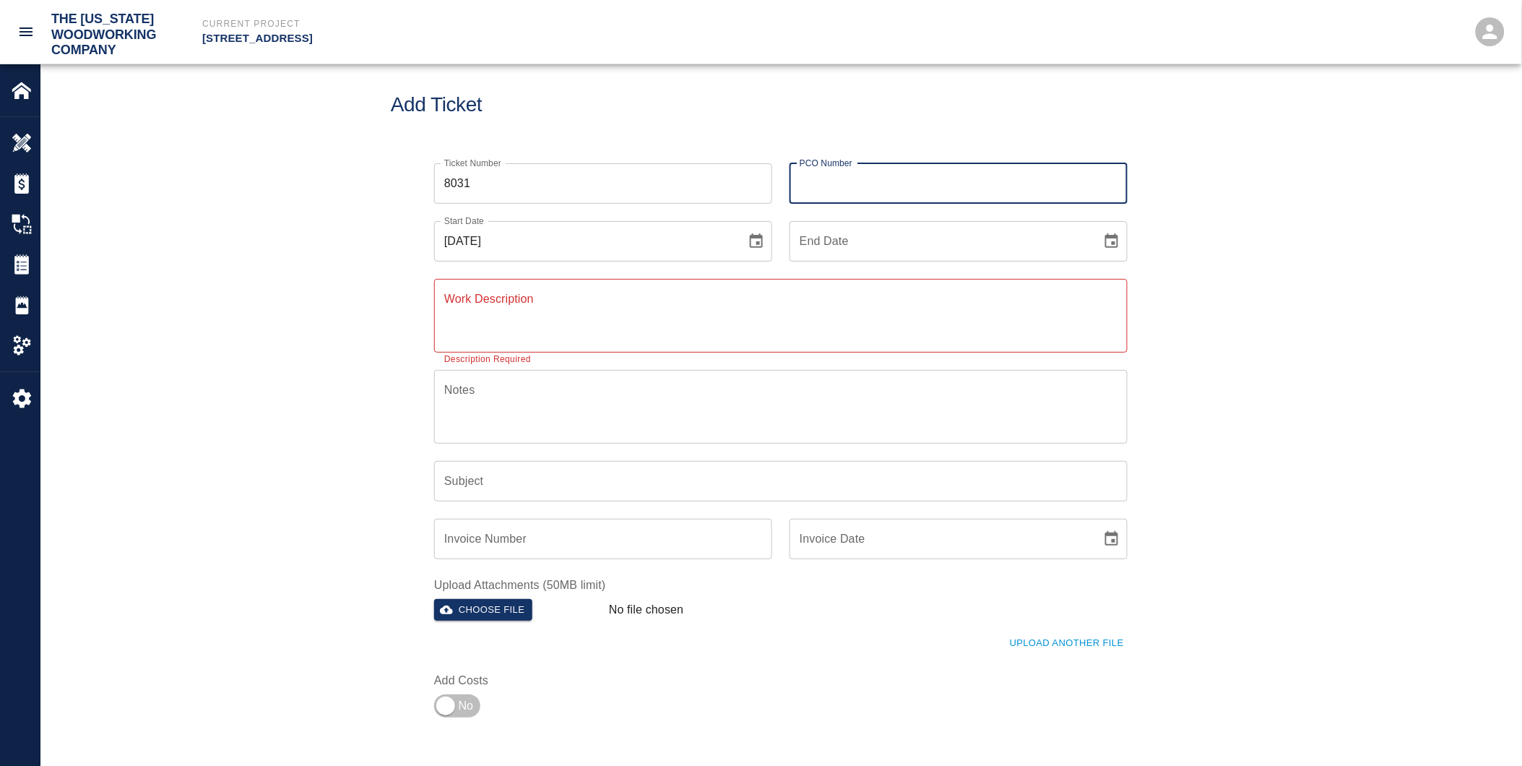
click at [851, 189] on input "PCO Number" at bounding box center [959, 183] width 338 height 40
type input "24070-94"
type input "[DATE]"
type input "INT 766"
drag, startPoint x: 843, startPoint y: 181, endPoint x: 851, endPoint y: 181, distance: 8.7
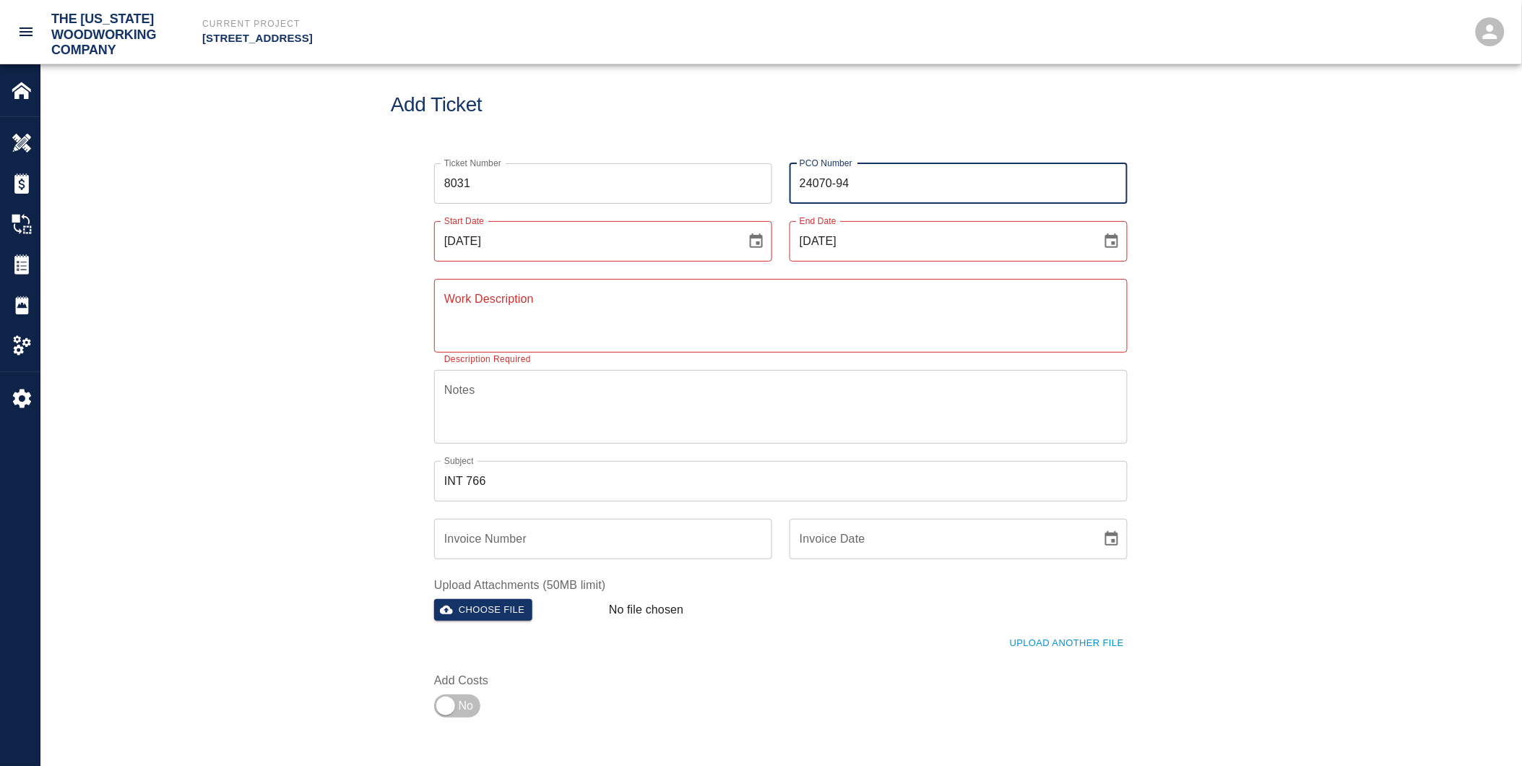
click at [851, 181] on input "24070-94" at bounding box center [959, 183] width 338 height 40
type input "24070-99"
click at [473, 236] on input "[DATE]" at bounding box center [585, 241] width 302 height 40
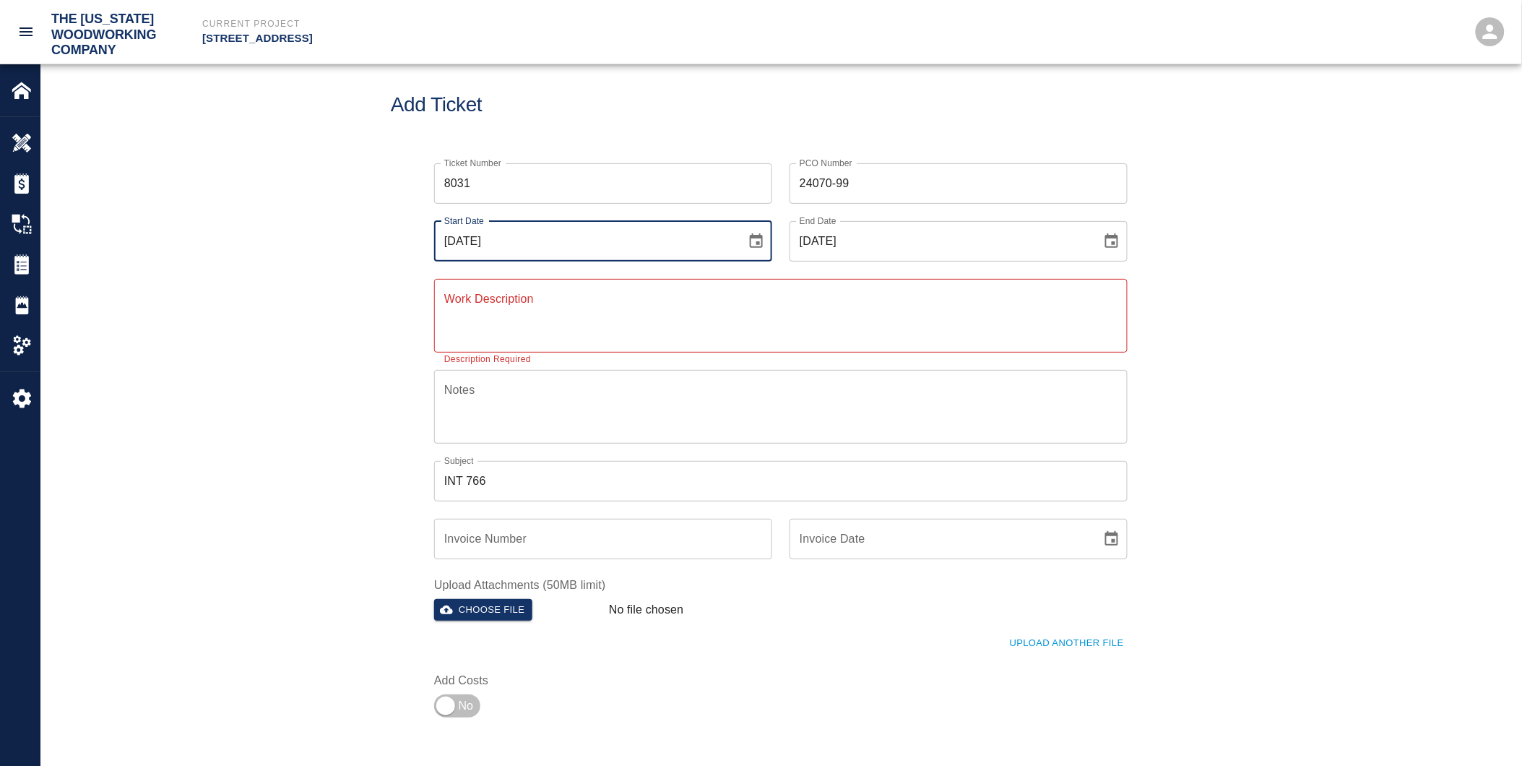
type input "[DATE]"
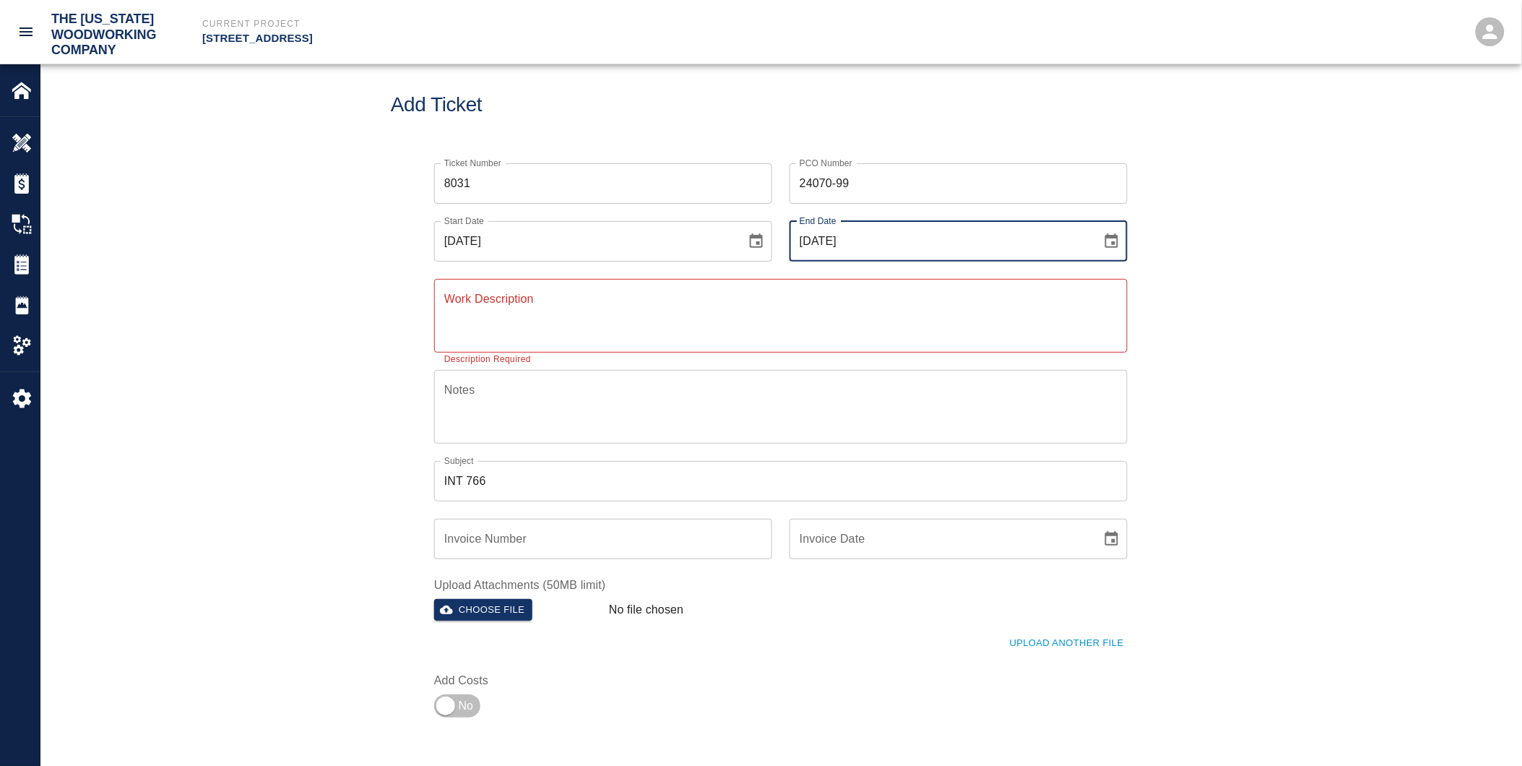
click at [830, 237] on input "[DATE]" at bounding box center [941, 241] width 302 height 40
type input "[DATE]"
click at [533, 322] on textarea "Work Description" at bounding box center [780, 315] width 673 height 50
type textarea "C"
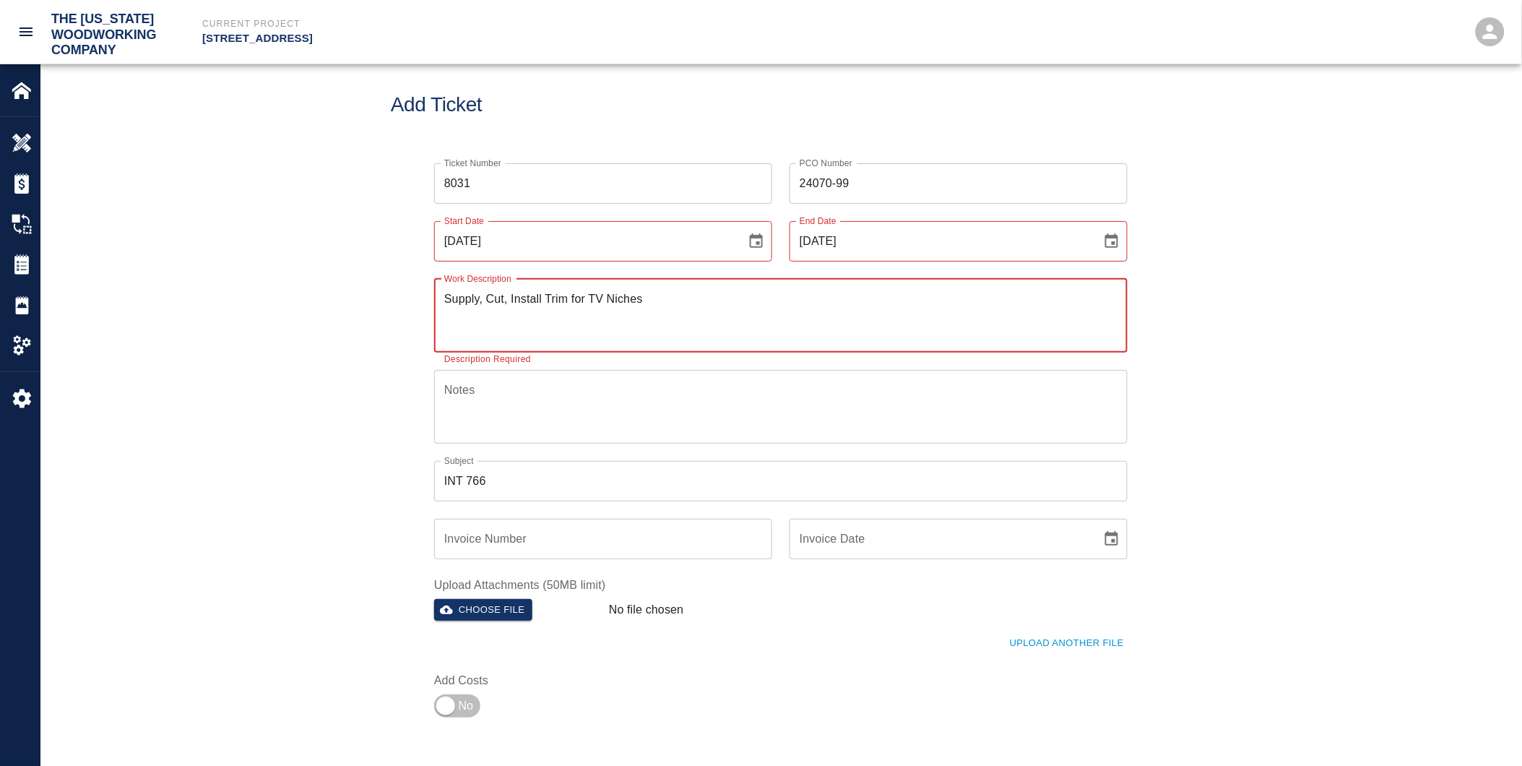
type textarea "Supply, Cut, Install Trim for TV Niches"
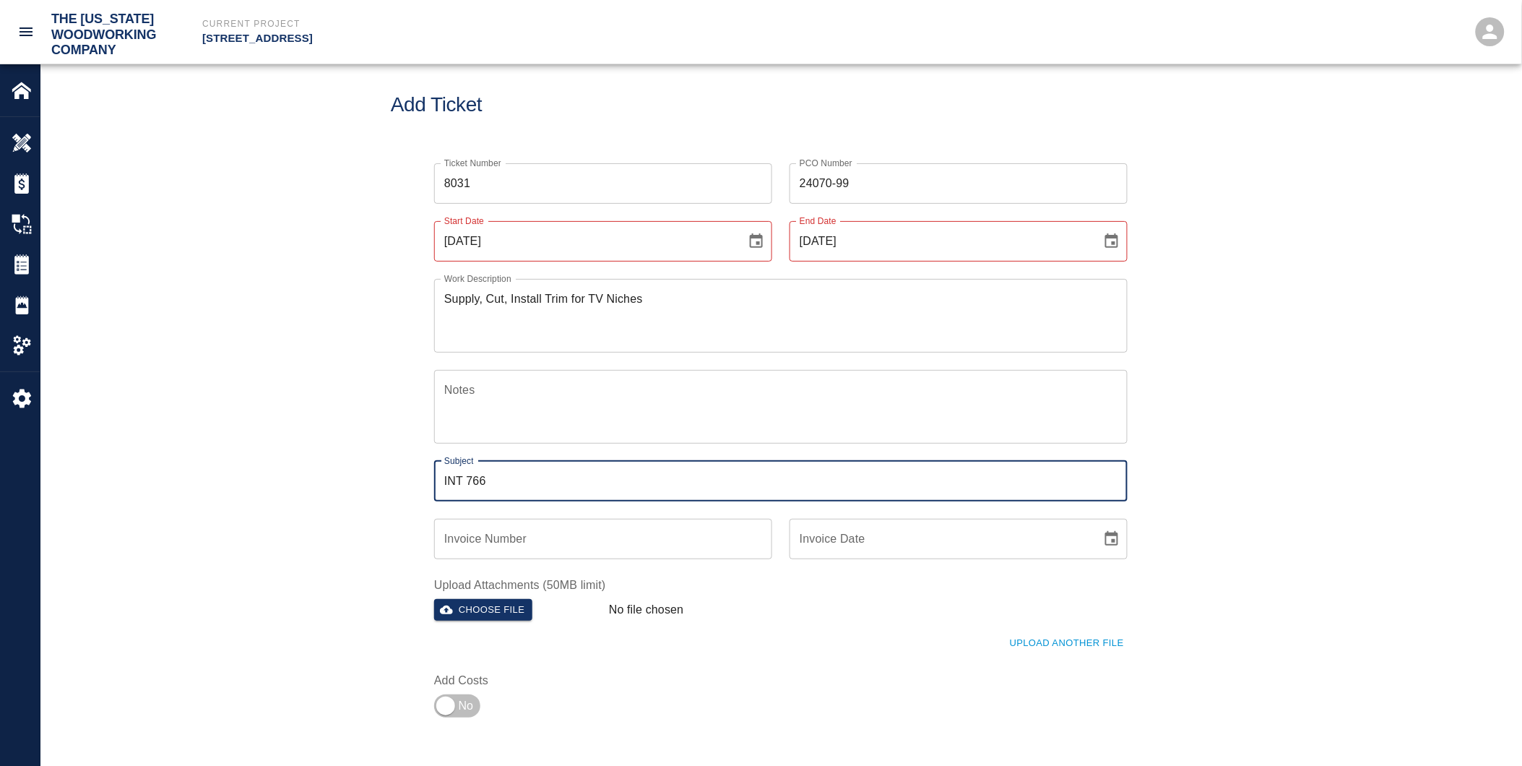
drag, startPoint x: 473, startPoint y: 478, endPoint x: 508, endPoint y: 473, distance: 35.7
click at [497, 478] on input "INT 766" at bounding box center [781, 481] width 694 height 40
type input "INT 737"
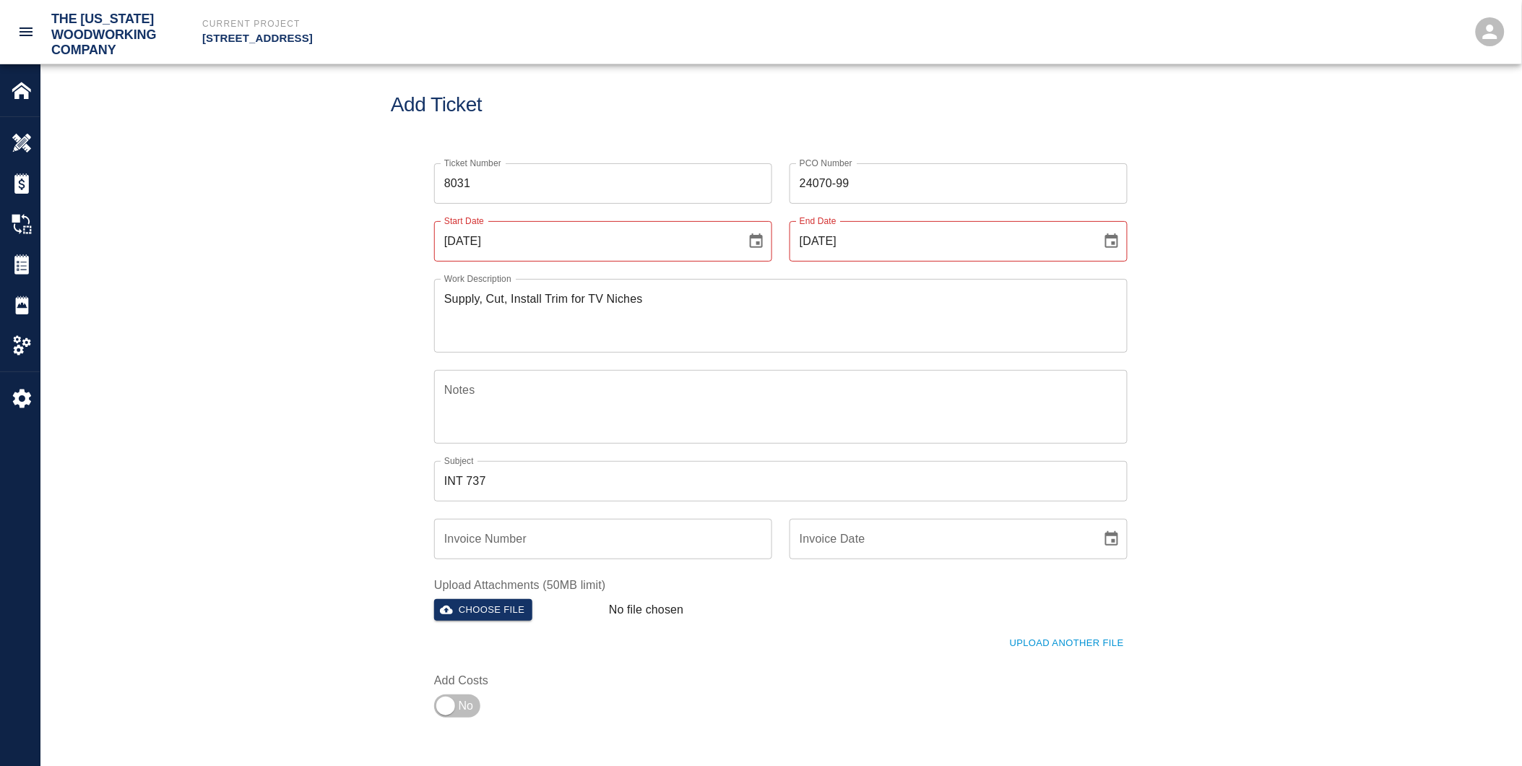
click at [285, 382] on div "Ticket Number 8031 Ticket Number PCO Number 24070-99 PCO Number Start Date [DAT…" at bounding box center [780, 452] width 1481 height 613
click at [487, 608] on button "Choose file" at bounding box center [483, 610] width 98 height 22
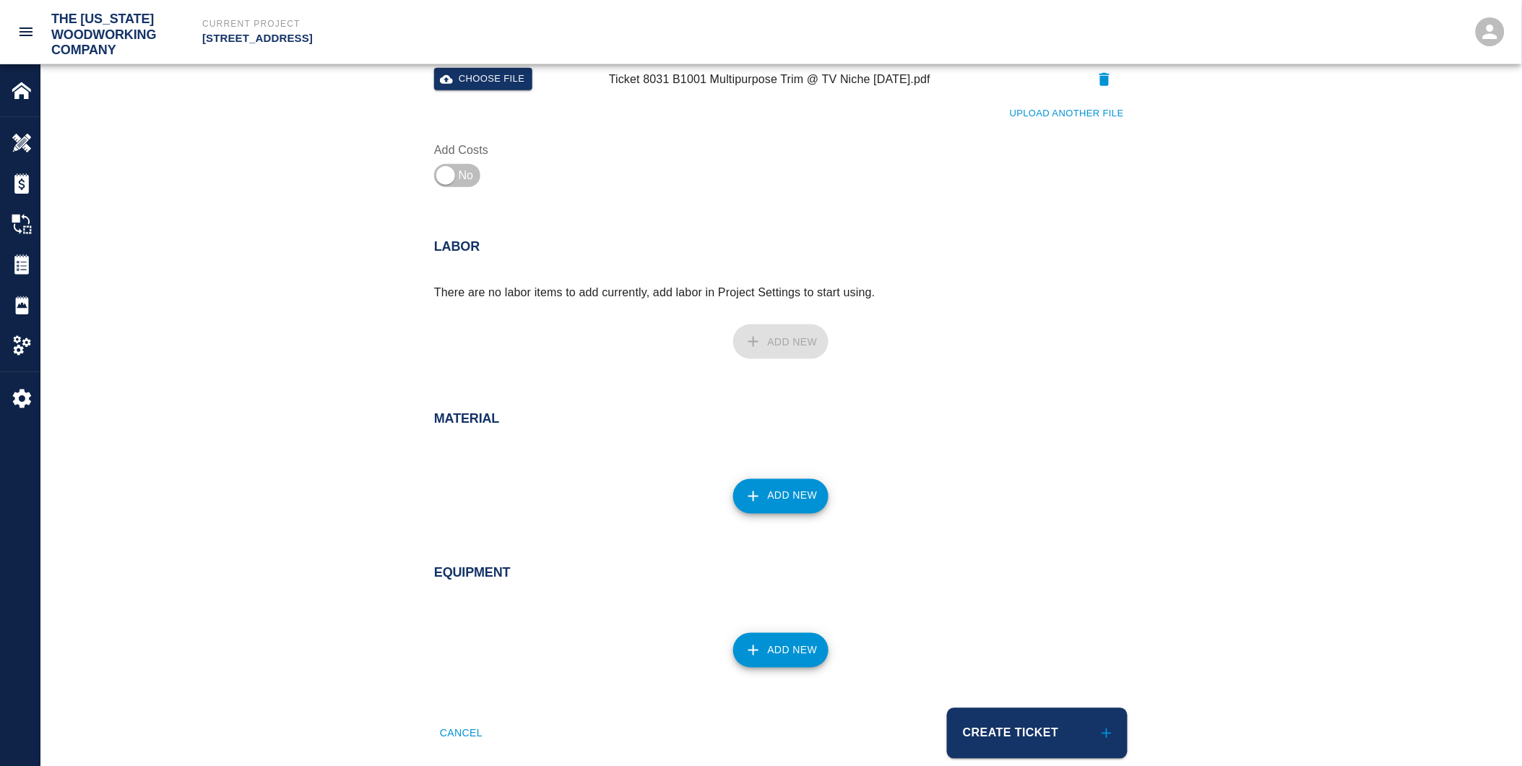
scroll to position [558, 0]
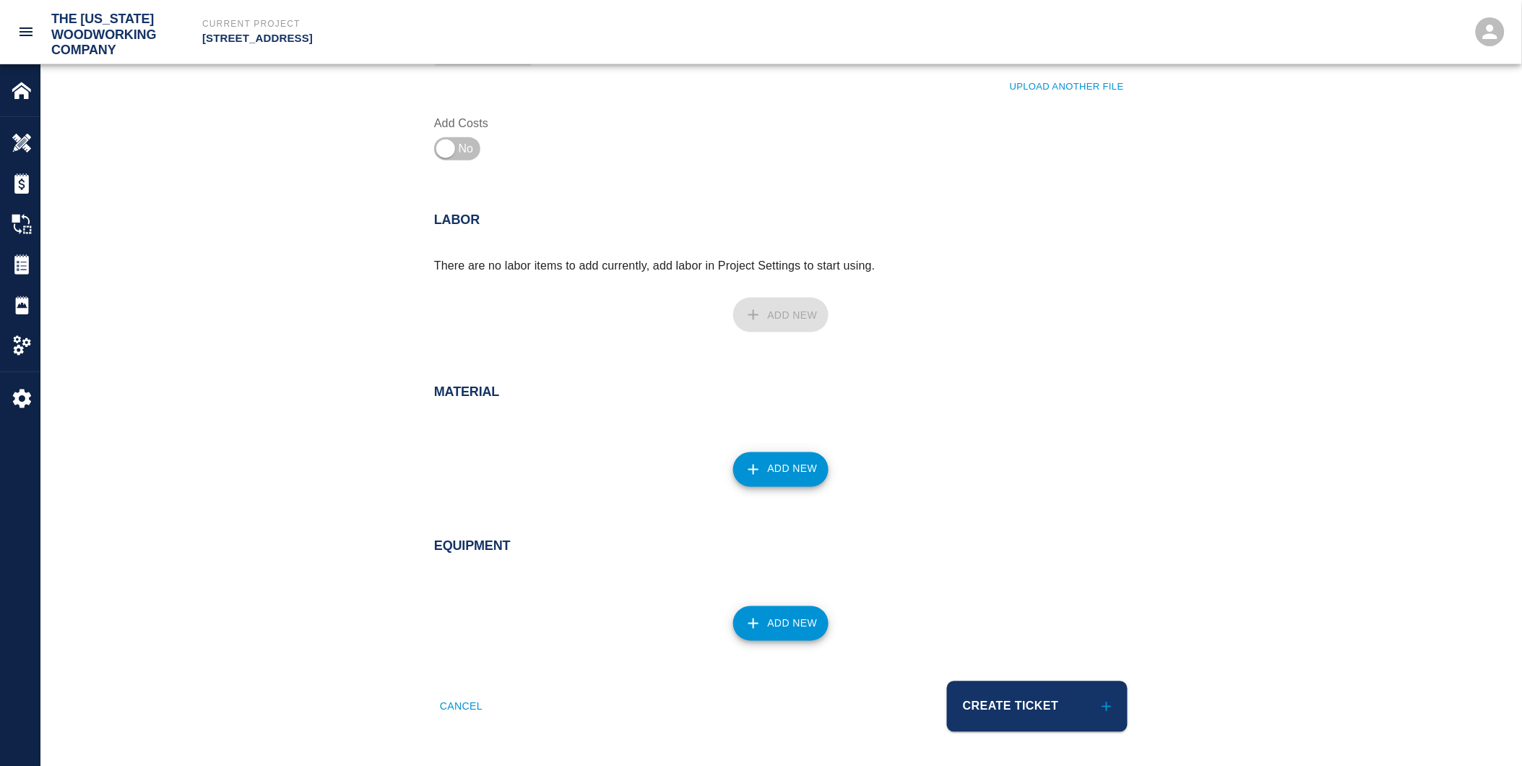
click at [1048, 713] on button "Create Ticket" at bounding box center [1037, 706] width 181 height 51
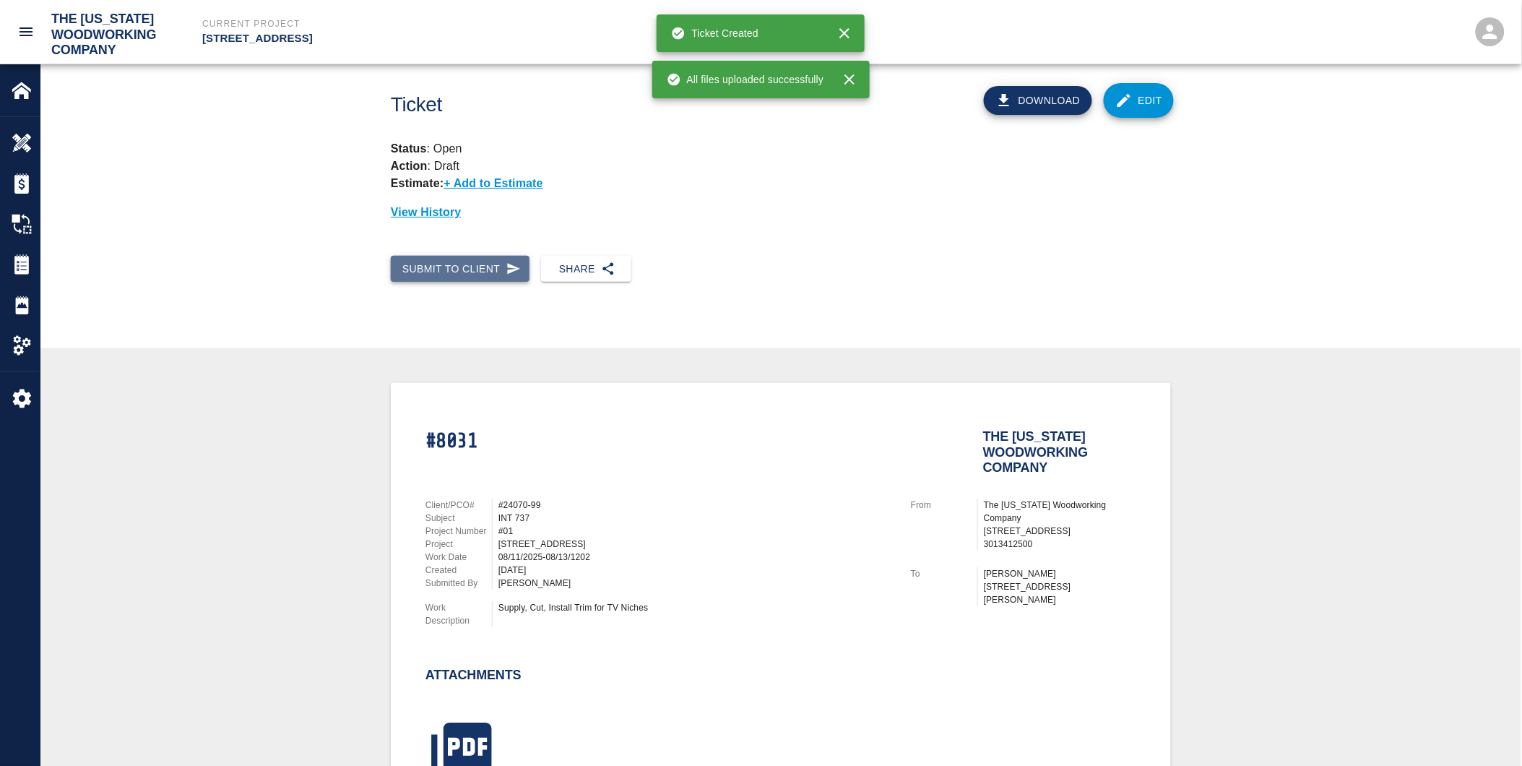
click at [486, 270] on button "Submit to Client" at bounding box center [460, 269] width 139 height 27
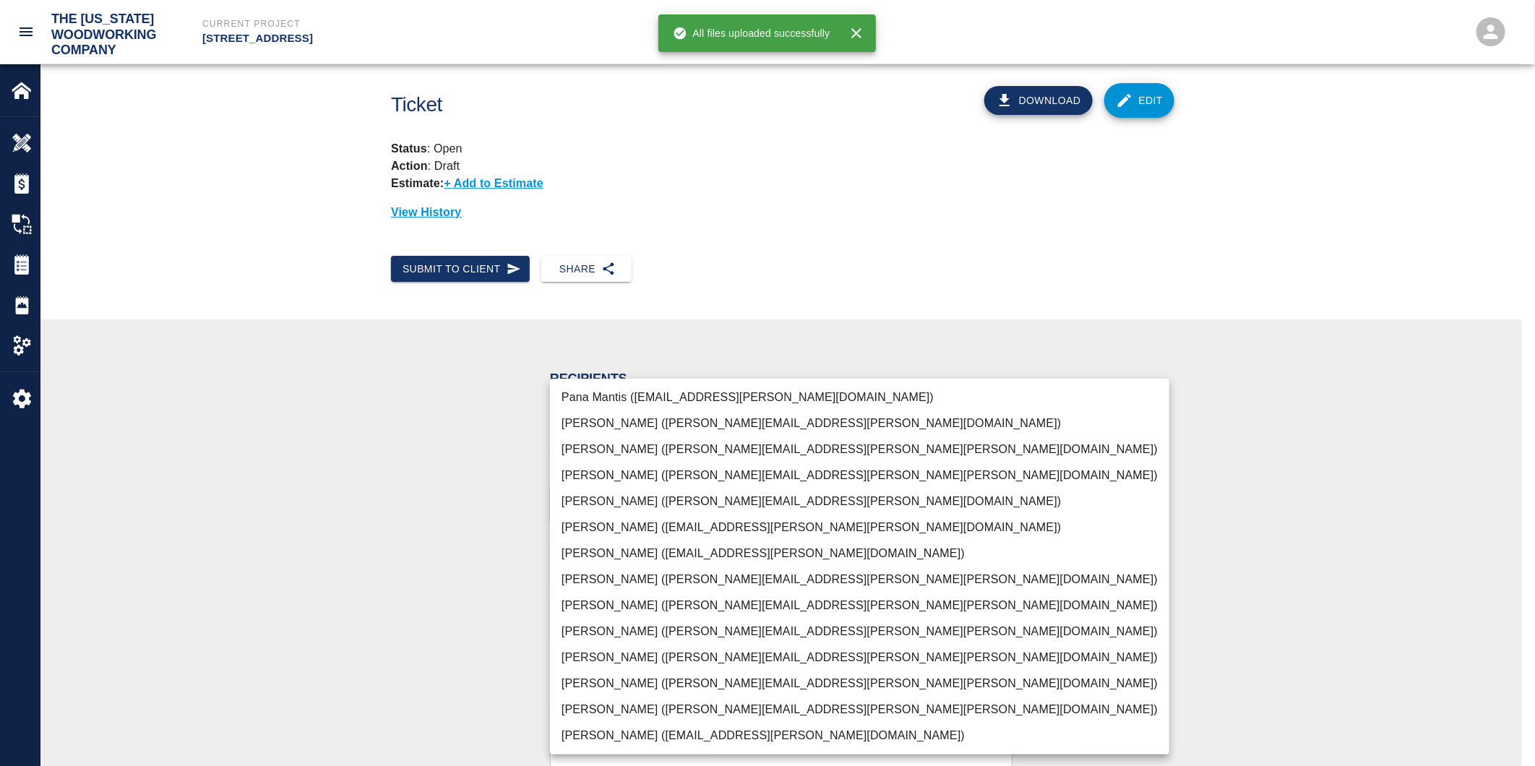
click at [573, 504] on body "The [US_STATE] Woodworking Company Current Project [STREET_ADDRESS] Home [STREE…" at bounding box center [767, 383] width 1535 height 766
drag, startPoint x: 573, startPoint y: 504, endPoint x: 601, endPoint y: 710, distance: 207.1
click at [600, 712] on ul "[PERSON_NAME] ([EMAIL_ADDRESS][PERSON_NAME][DOMAIN_NAME]) [PERSON_NAME] ([PERSO…" at bounding box center [859, 567] width 619 height 376
click at [602, 706] on li "[PERSON_NAME] ([PERSON_NAME][EMAIL_ADDRESS][PERSON_NAME][PERSON_NAME][DOMAIN_NA…" at bounding box center [859, 710] width 619 height 26
type input "f2151df9-a33d-4239-98b3-85d2c5195f79"
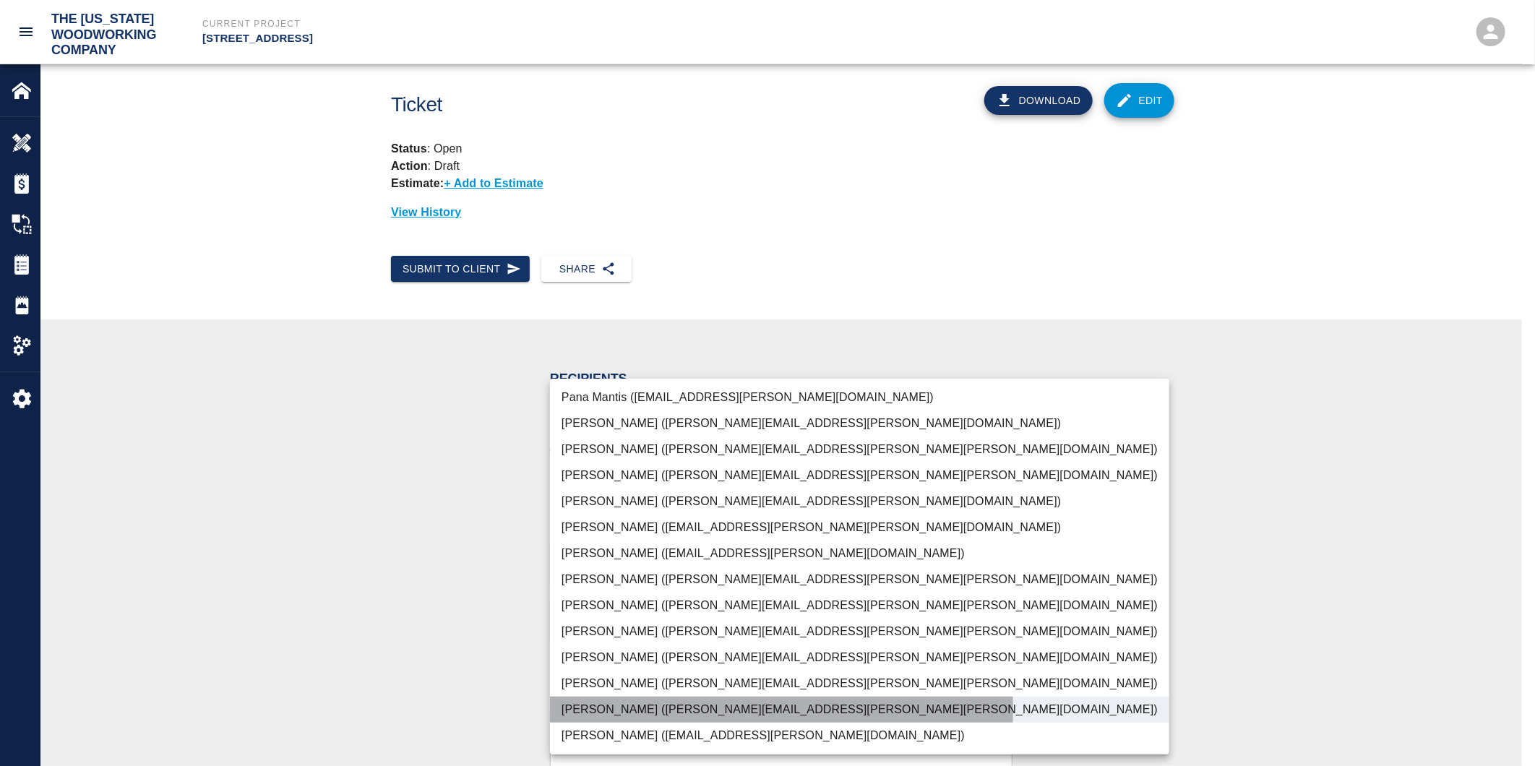
click at [595, 710] on li "[PERSON_NAME] ([PERSON_NAME][EMAIL_ADDRESS][PERSON_NAME][PERSON_NAME][DOMAIN_NA…" at bounding box center [859, 710] width 619 height 26
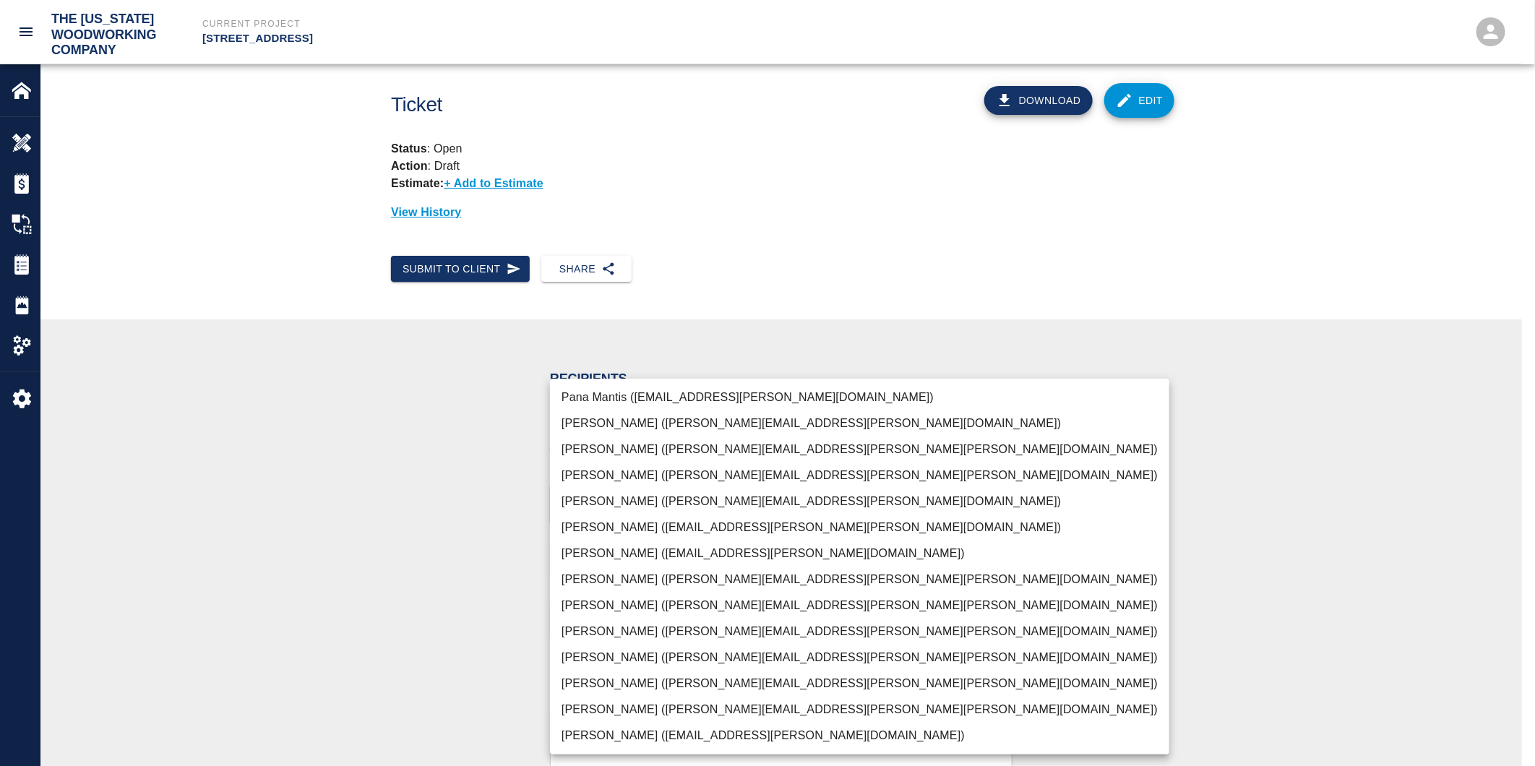
click at [405, 667] on div at bounding box center [767, 383] width 1535 height 766
click at [583, 512] on body "The [US_STATE] Woodworking Company Current Project [STREET_ADDRESS] Home [STREE…" at bounding box center [767, 383] width 1535 height 766
click at [624, 711] on li "[PERSON_NAME] ([PERSON_NAME][EMAIL_ADDRESS][PERSON_NAME][PERSON_NAME][DOMAIN_NA…" at bounding box center [859, 710] width 619 height 26
type input "f2151df9-a33d-4239-98b3-85d2c5195f79"
click at [444, 667] on div at bounding box center [767, 383] width 1535 height 766
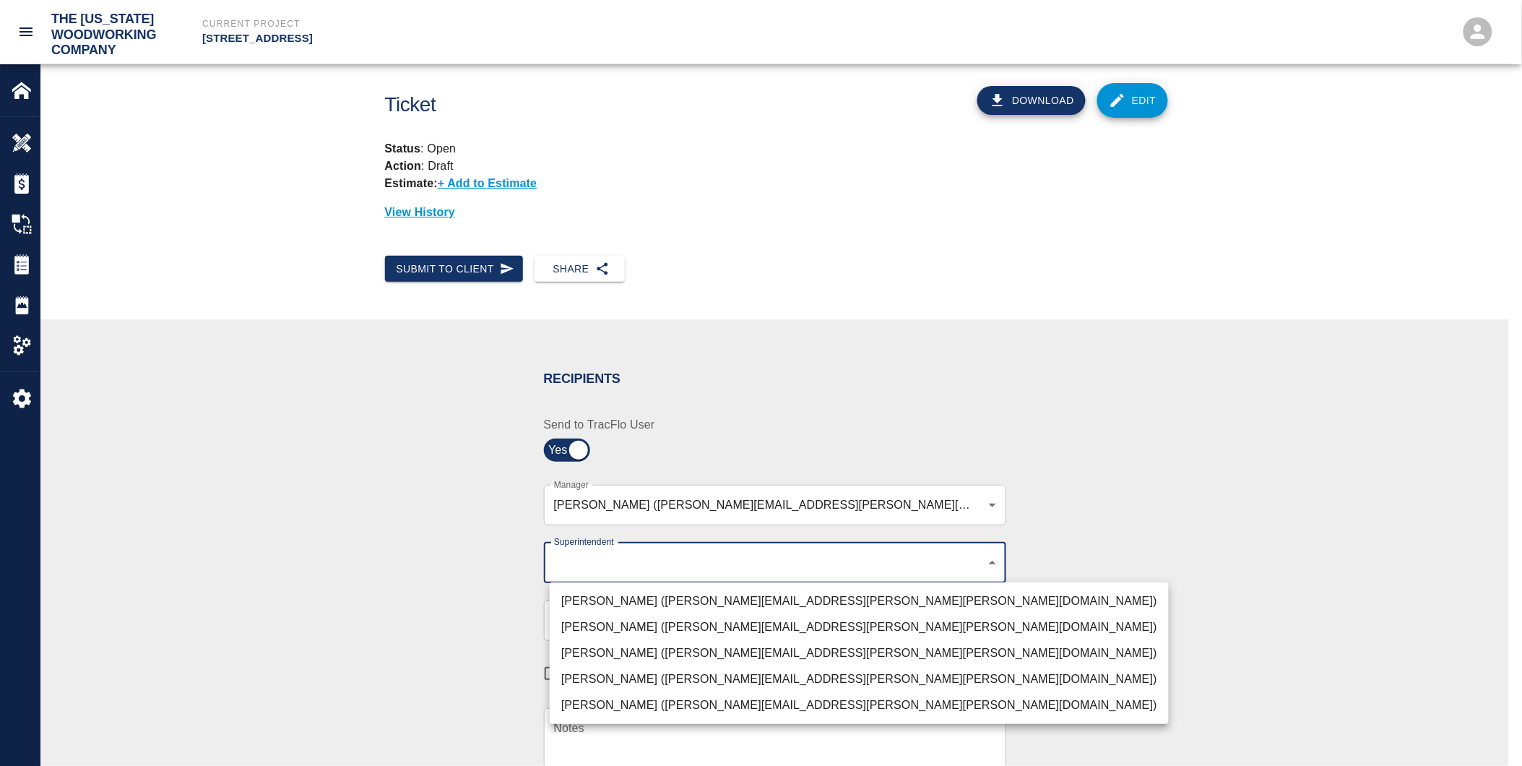
click at [611, 567] on body "The [US_STATE] Woodworking Company Current Project [STREET_ADDRESS] Home [STREE…" at bounding box center [761, 383] width 1522 height 766
drag, startPoint x: 578, startPoint y: 648, endPoint x: 499, endPoint y: 648, distance: 79.5
click at [575, 648] on li "[PERSON_NAME] ([PERSON_NAME][EMAIL_ADDRESS][PERSON_NAME][PERSON_NAME][DOMAIN_NA…" at bounding box center [859, 653] width 619 height 26
type input "32bad40b-bb12-40c1-a9d7-1de55074e5d0"
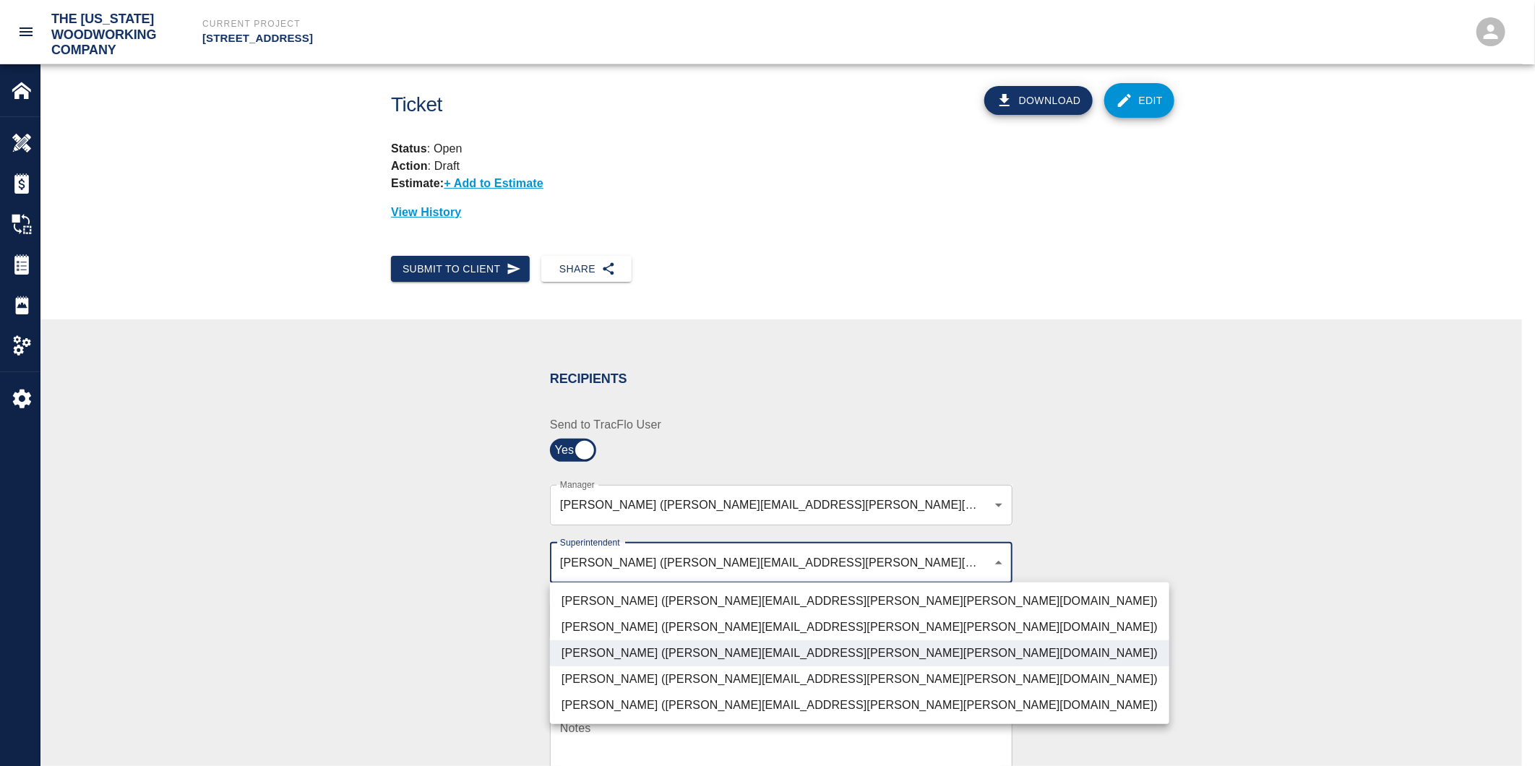
click at [388, 636] on div at bounding box center [767, 383] width 1535 height 766
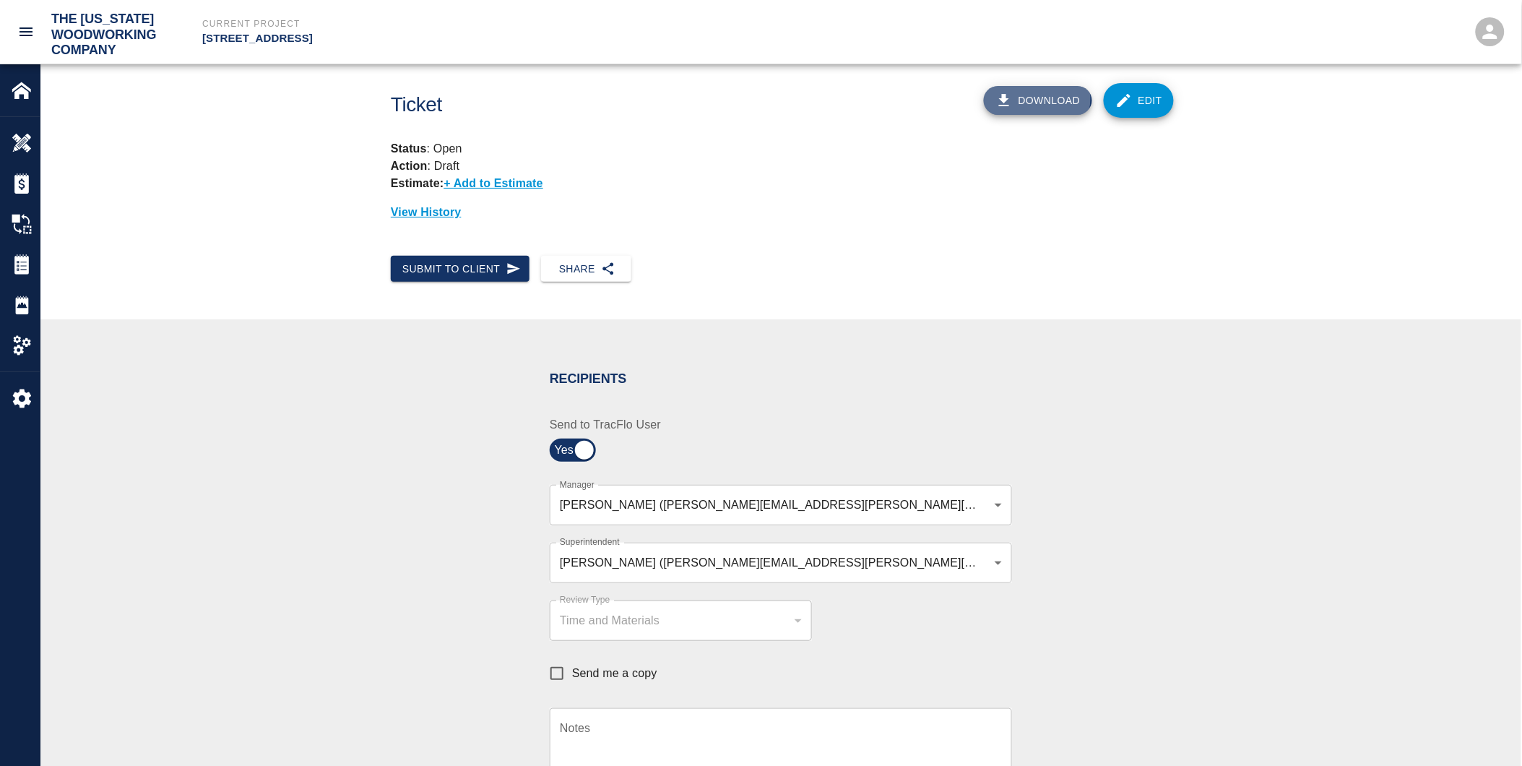
click at [1042, 98] on button "Download" at bounding box center [1038, 100] width 108 height 29
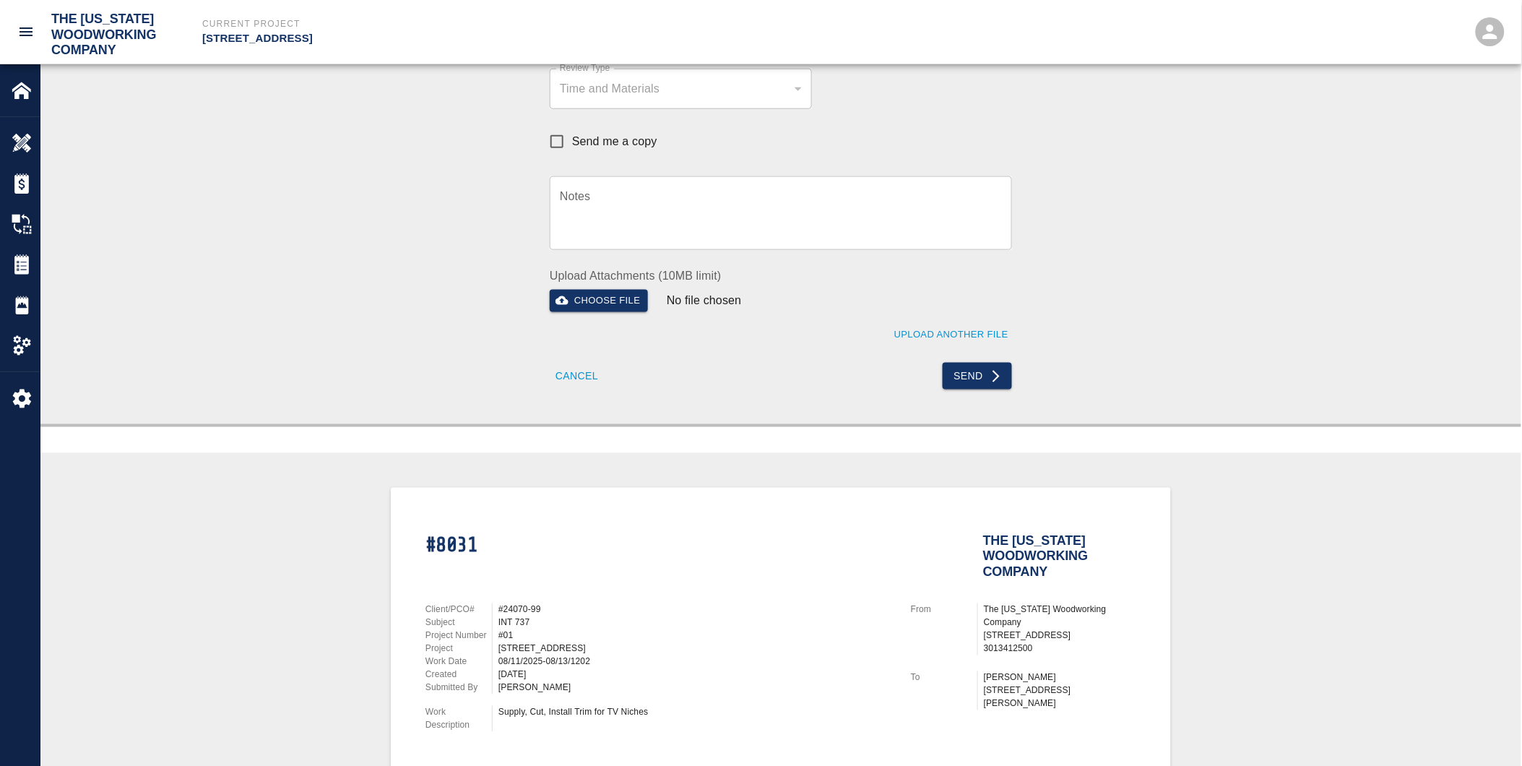
scroll to position [561, 0]
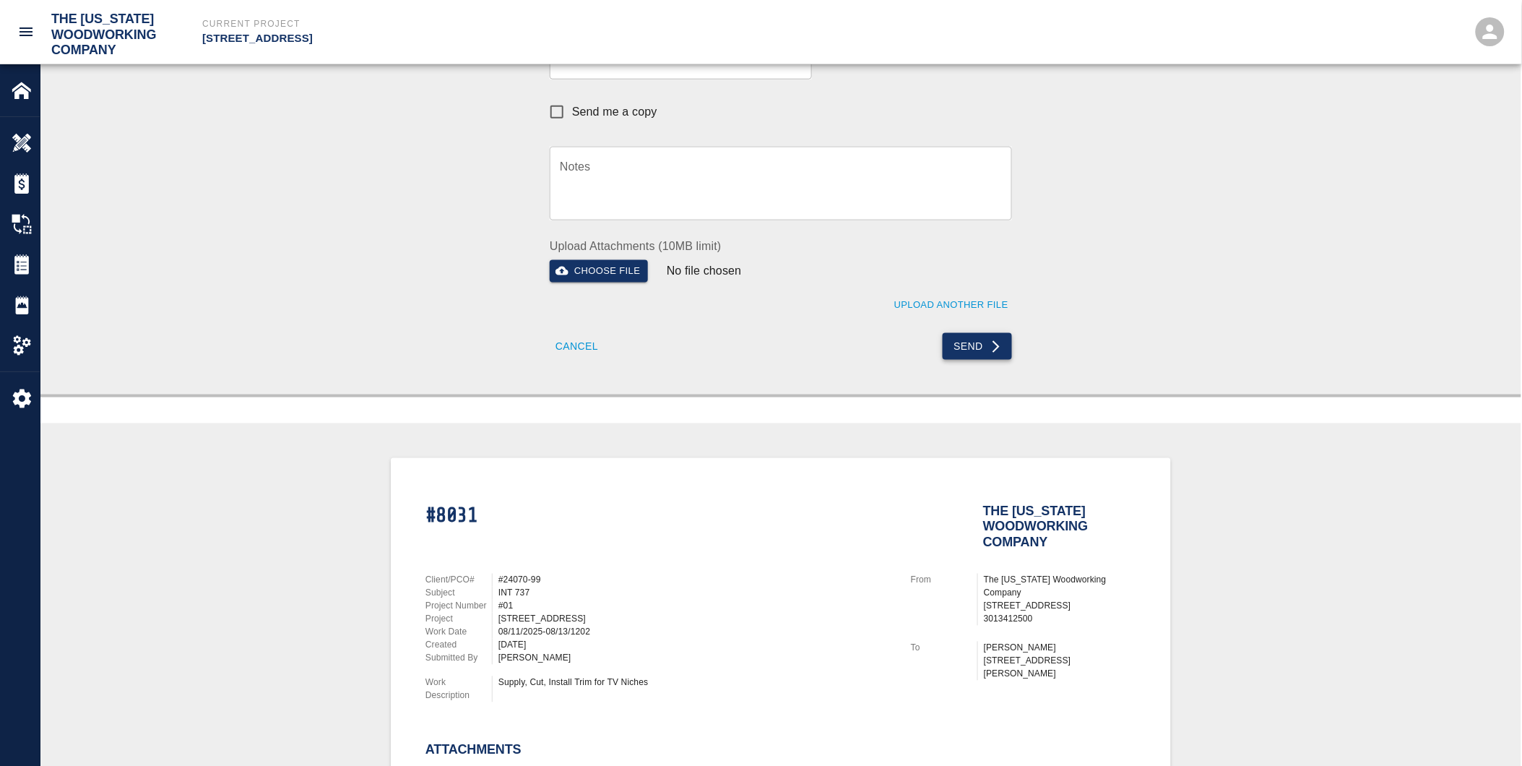
click at [974, 343] on button "Send" at bounding box center [978, 346] width 70 height 27
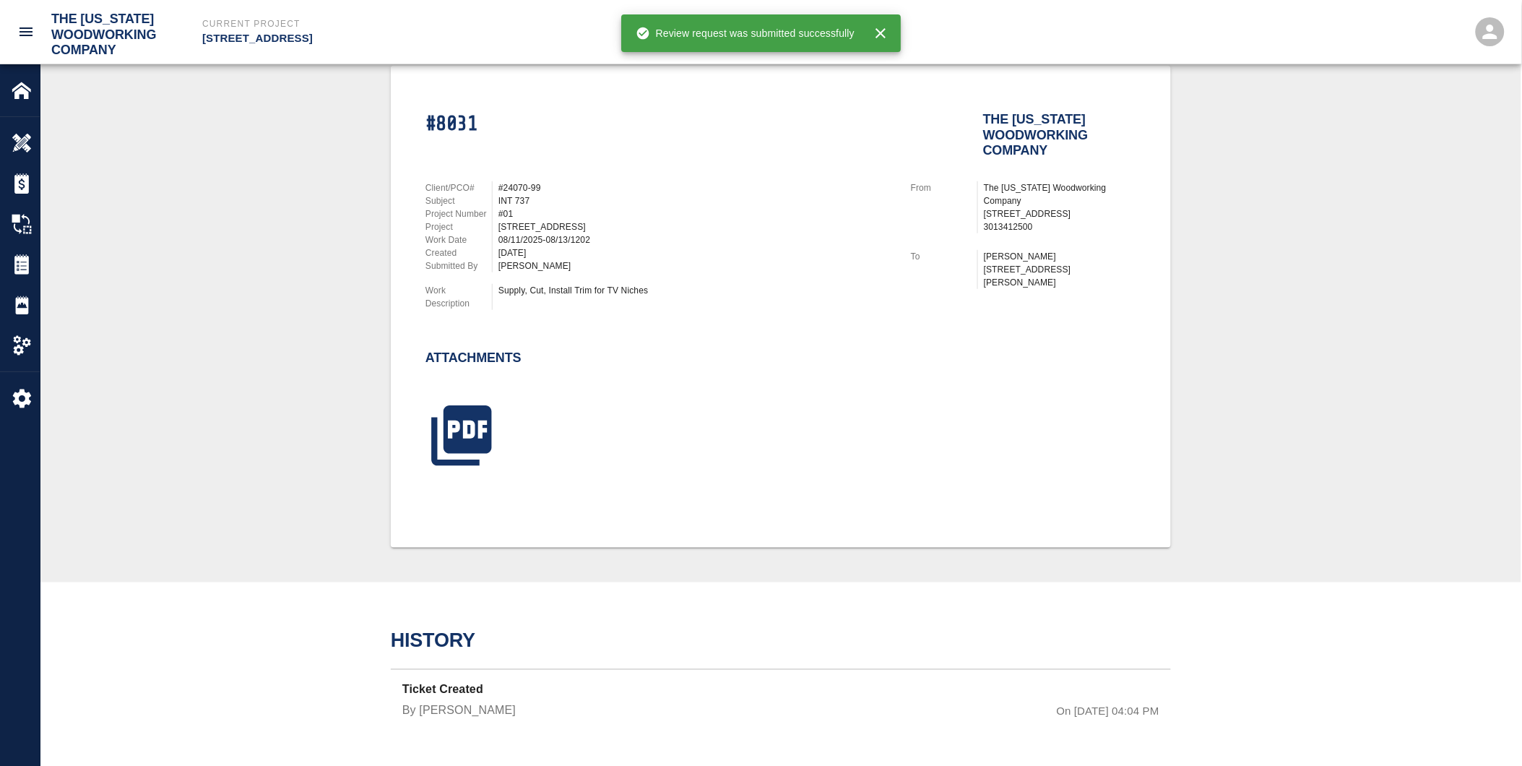
scroll to position [312, 0]
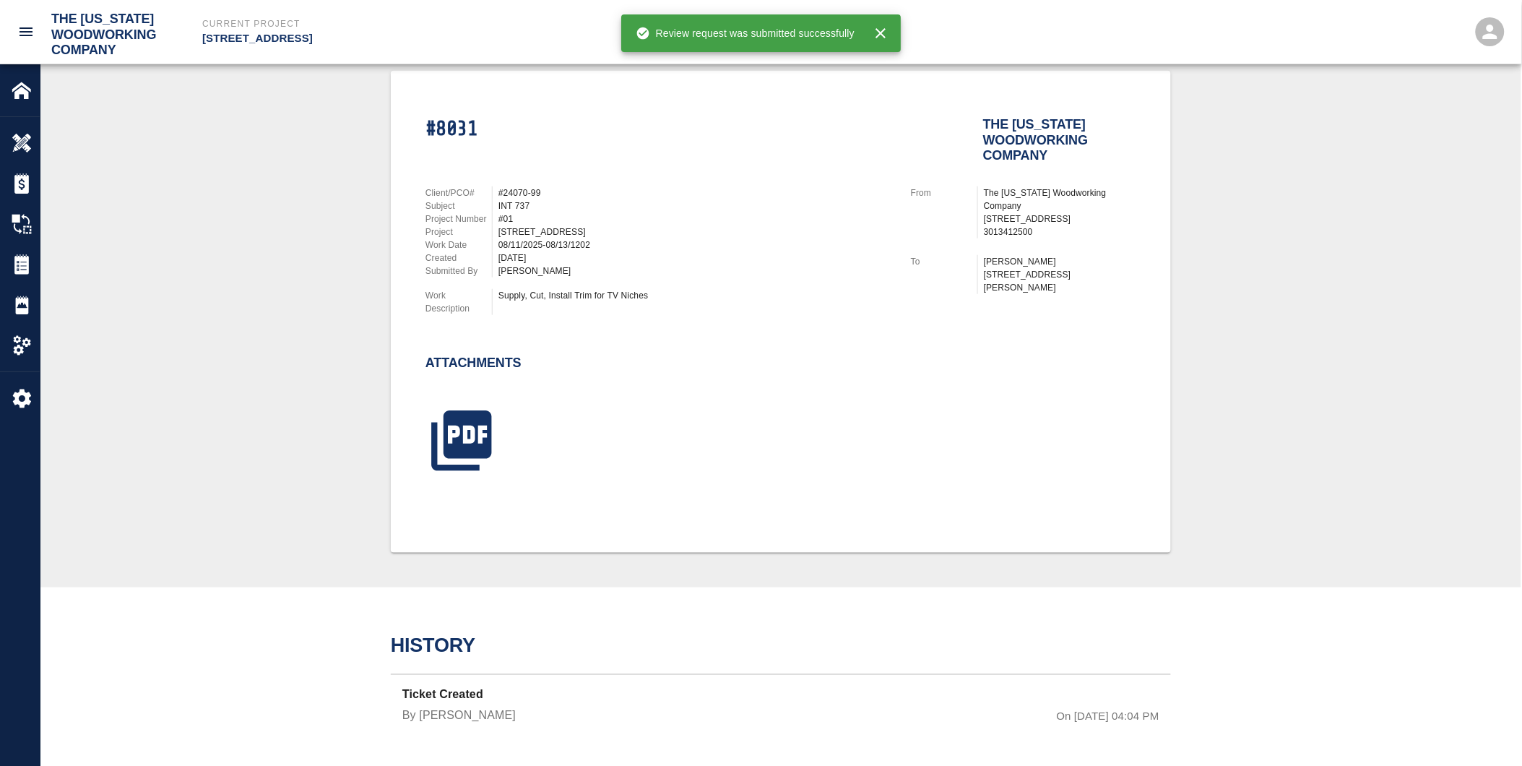
click at [1348, 337] on div "#8031 The [US_STATE] Woodworking Company Client/PCO# #24070-99 Subject INT 737 …" at bounding box center [781, 312] width 1412 height 482
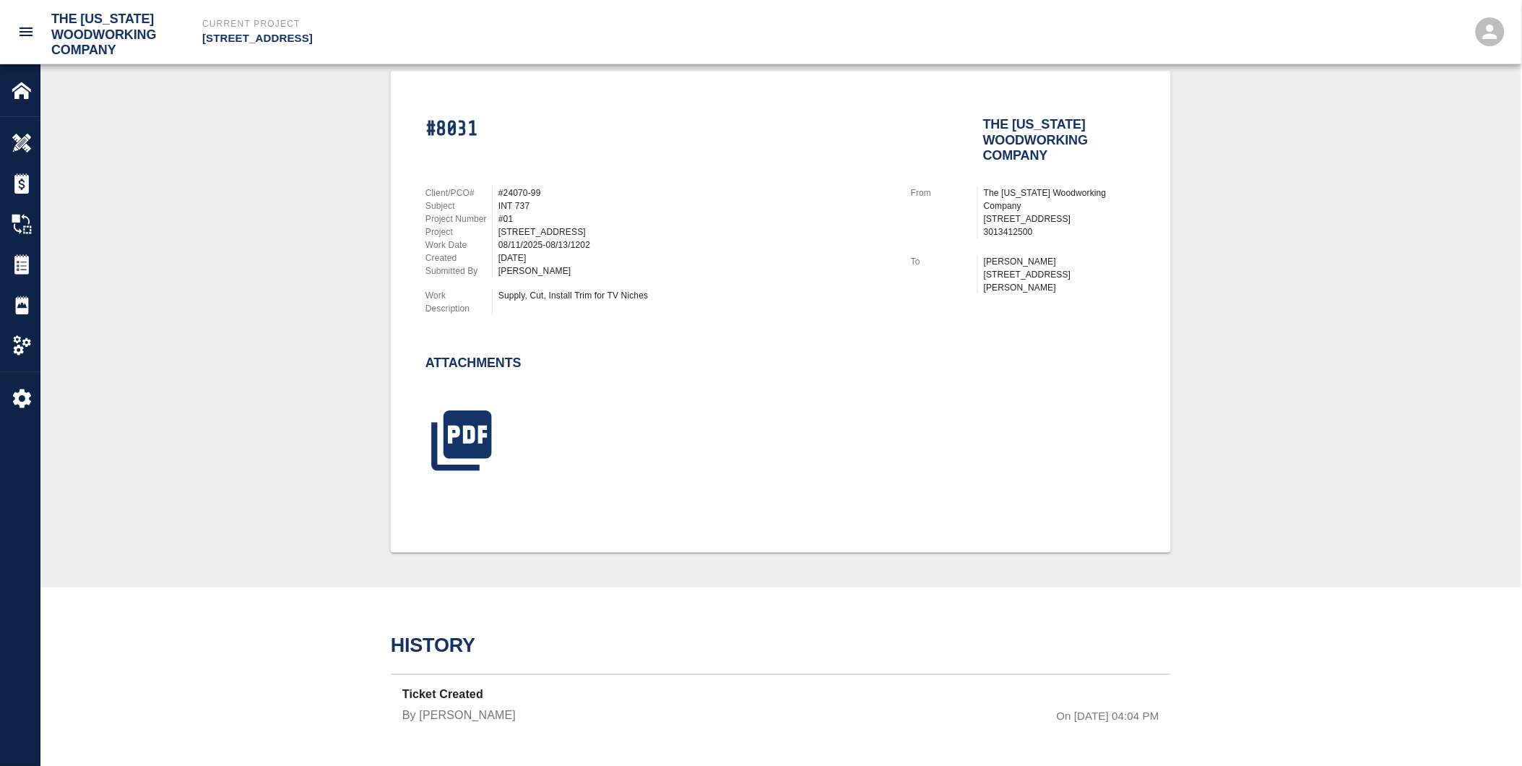
click at [1240, 263] on div "#8031 The [US_STATE] Woodworking Company Client/PCO# #24070-99 Subject INT 737 …" at bounding box center [781, 312] width 1412 height 482
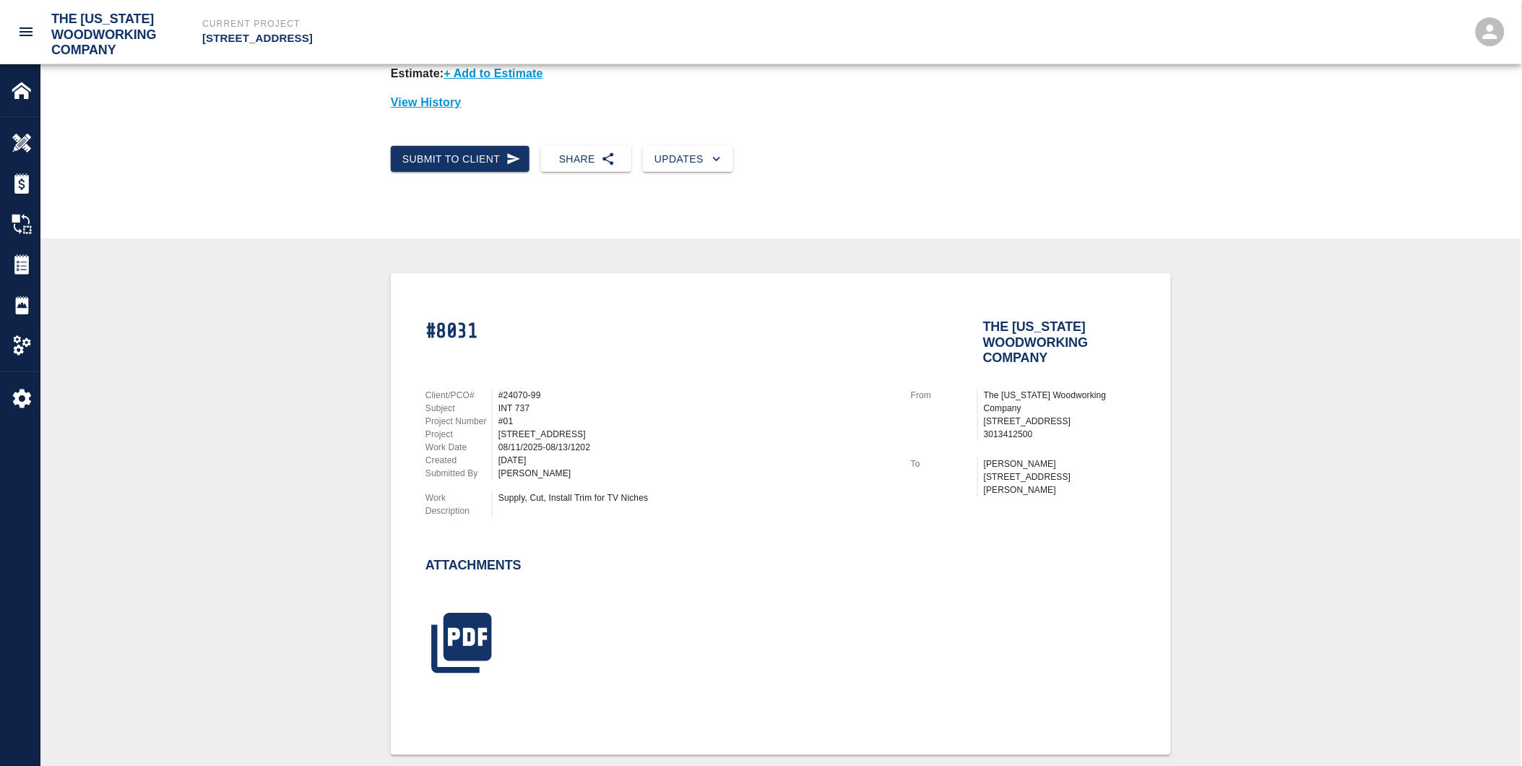
scroll to position [0, 0]
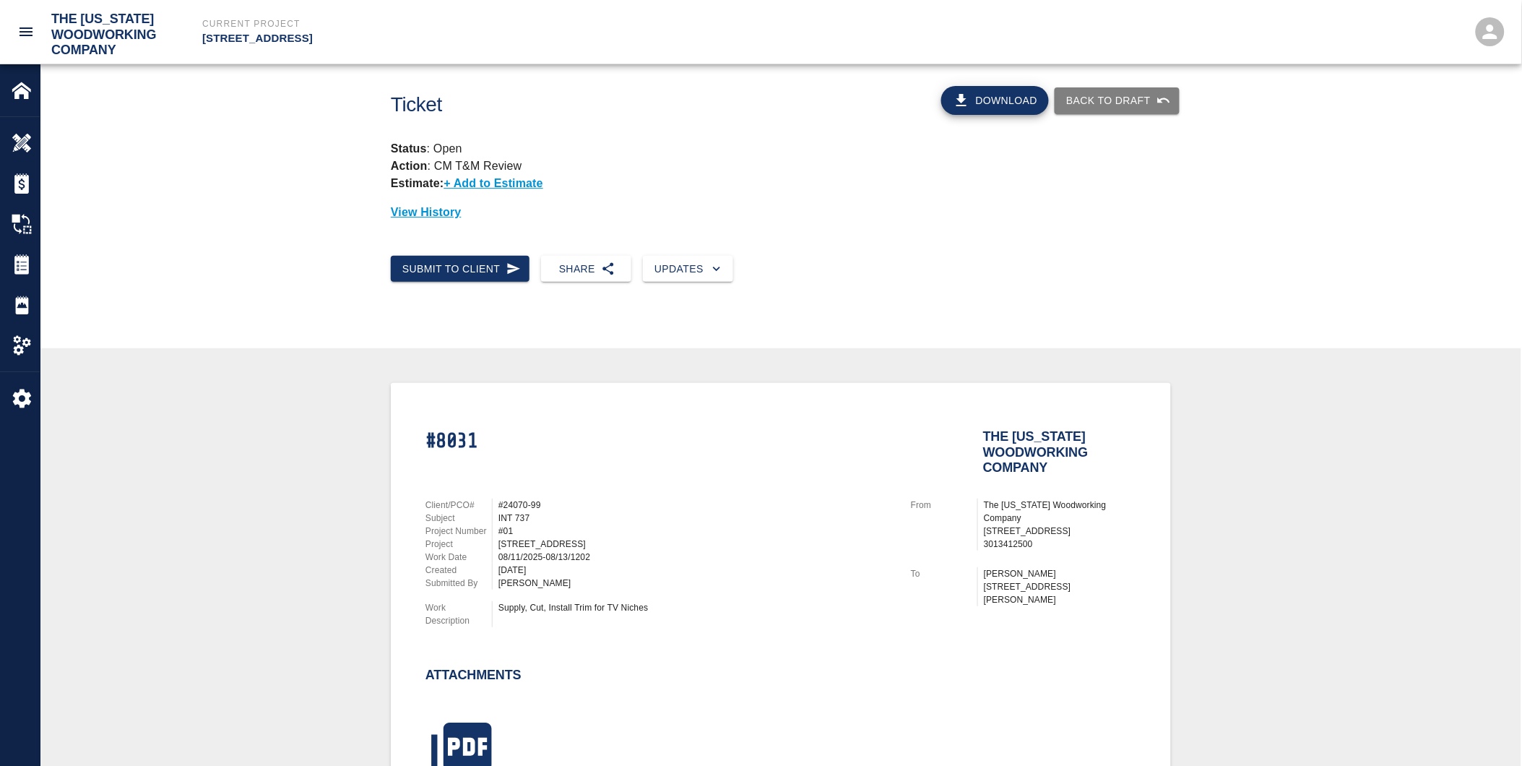
click at [1251, 532] on div "#8031 The [US_STATE] Woodworking Company Client/PCO# #24070-99 Subject INT 737 …" at bounding box center [781, 624] width 1412 height 482
click at [227, 427] on div "#8031 The [US_STATE] Woodworking Company Client/PCO# #24070-99 Subject INT 737 …" at bounding box center [781, 624] width 1412 height 482
click at [1321, 463] on div "#8031 The [US_STATE] Woodworking Company Client/PCO# #24070-99 Subject INT 737 …" at bounding box center [781, 624] width 1412 height 482
click at [20, 126] on div "Overview" at bounding box center [20, 143] width 40 height 40
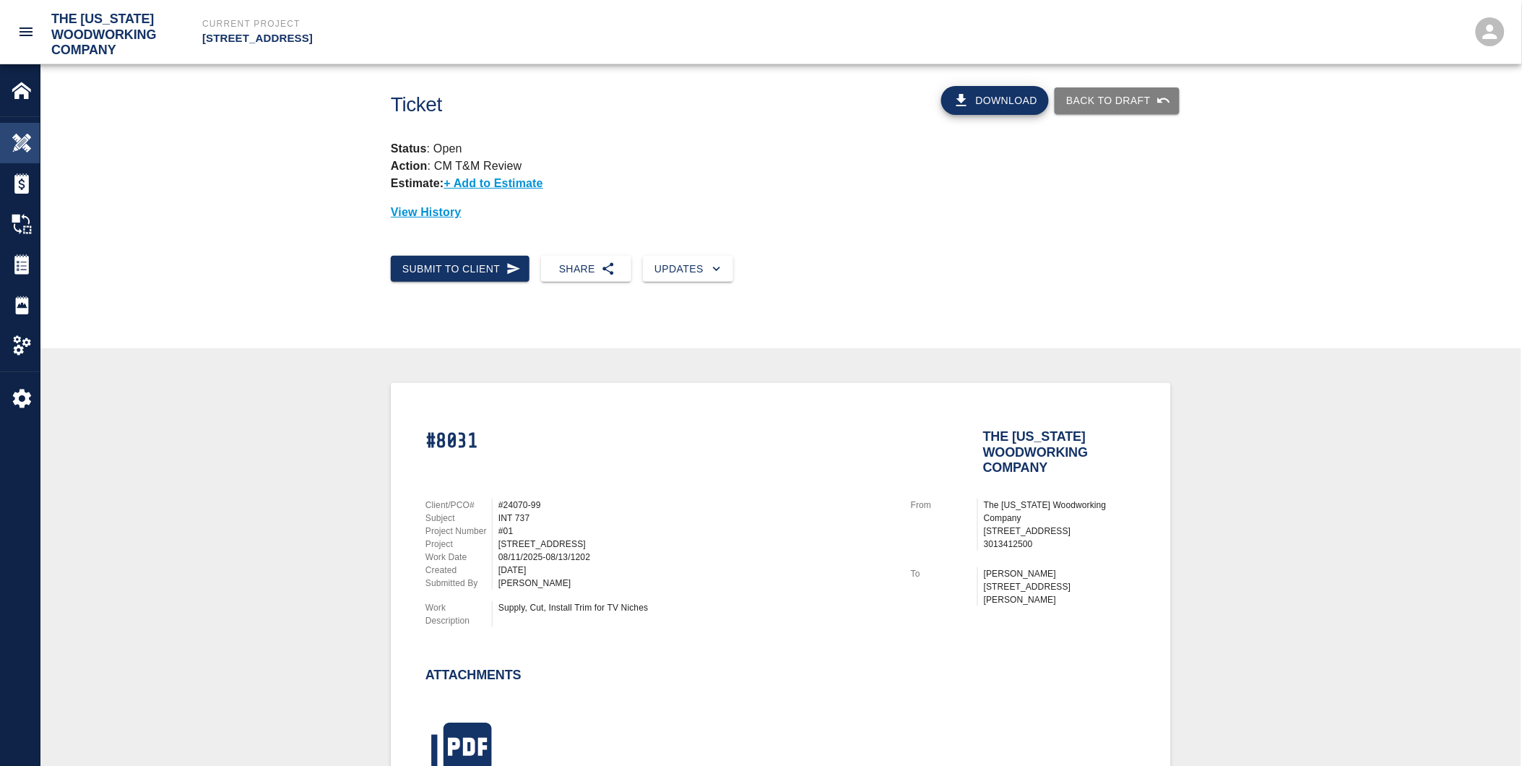
click at [20, 126] on div "Overview" at bounding box center [20, 143] width 40 height 40
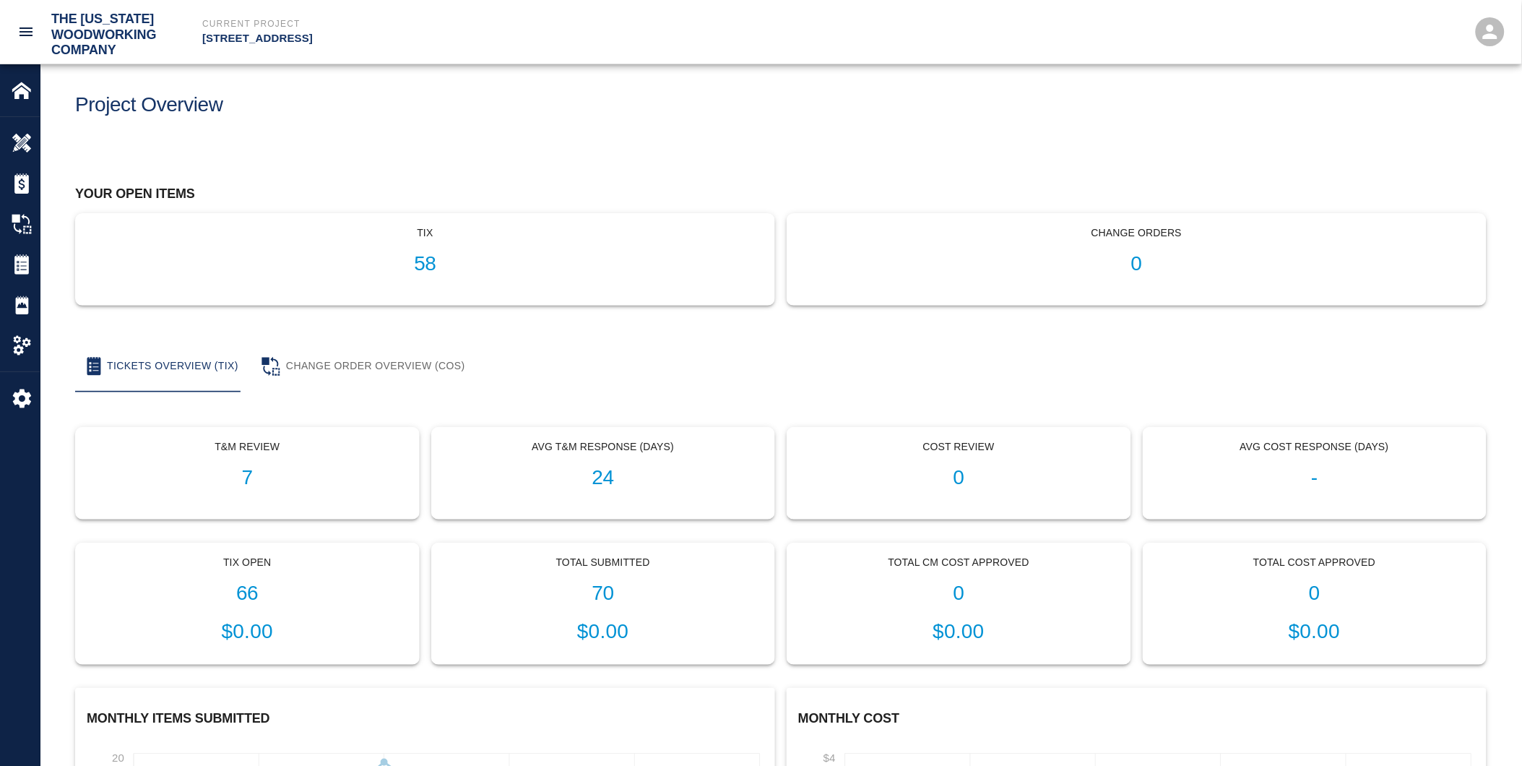
drag, startPoint x: 1160, startPoint y: 112, endPoint x: 995, endPoint y: 116, distance: 165.5
click at [1158, 111] on div "Project Overview" at bounding box center [775, 99] width 1423 height 59
click at [250, 593] on h1 "66" at bounding box center [247, 594] width 320 height 24
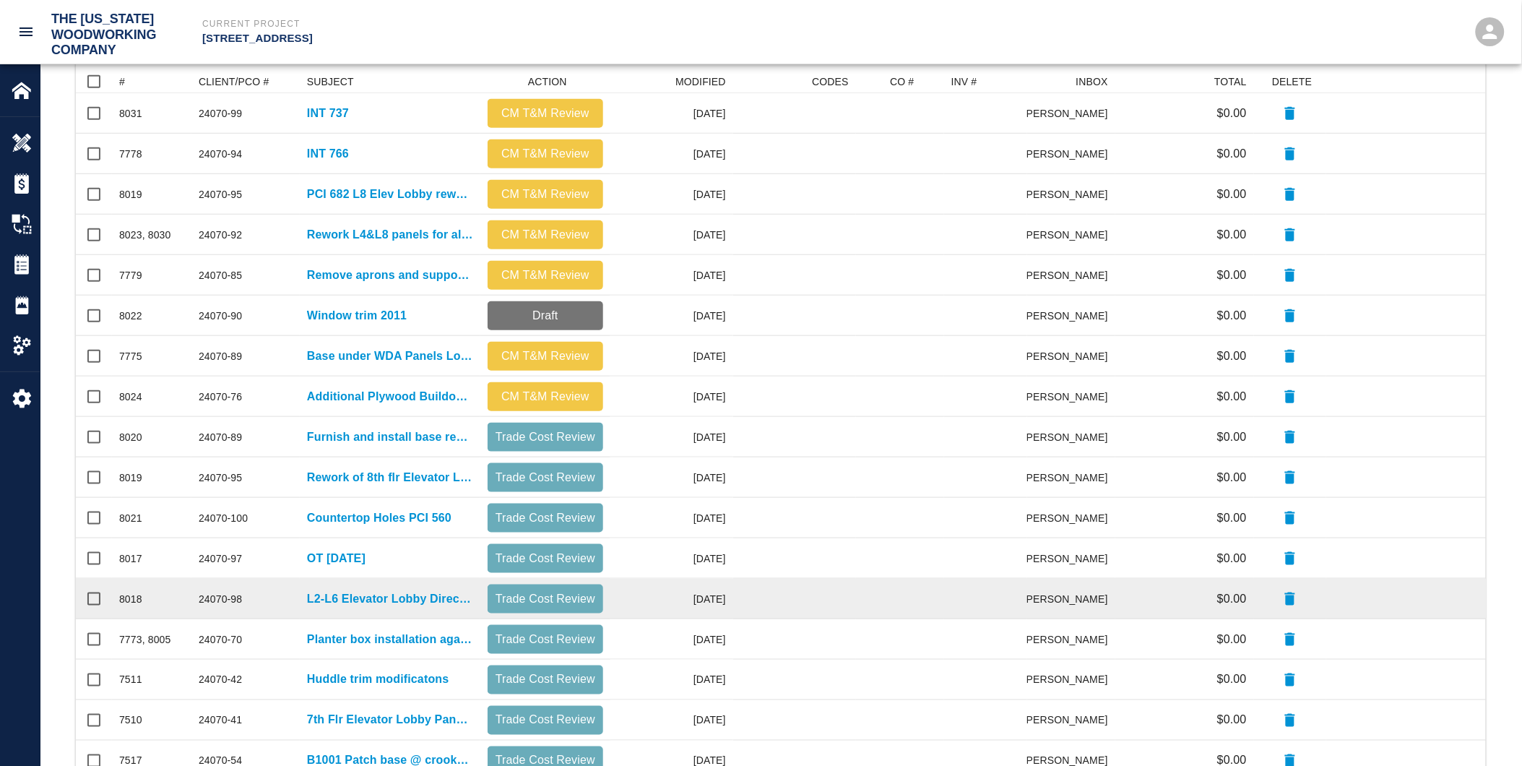
scroll to position [160, 0]
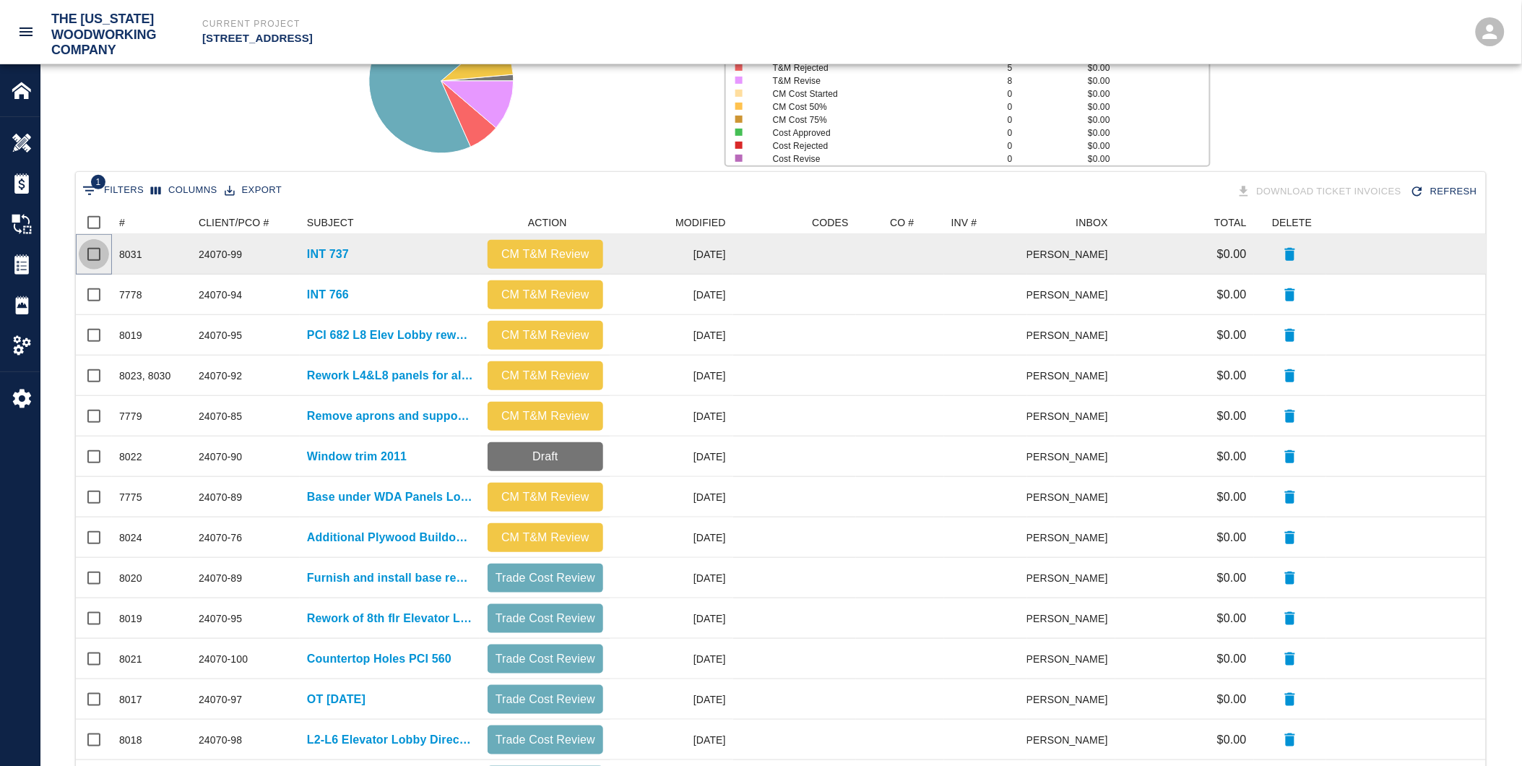
click at [98, 257] on input "Select row" at bounding box center [94, 254] width 30 height 30
checkbox input "false"
click at [92, 249] on input "Select row" at bounding box center [94, 254] width 30 height 30
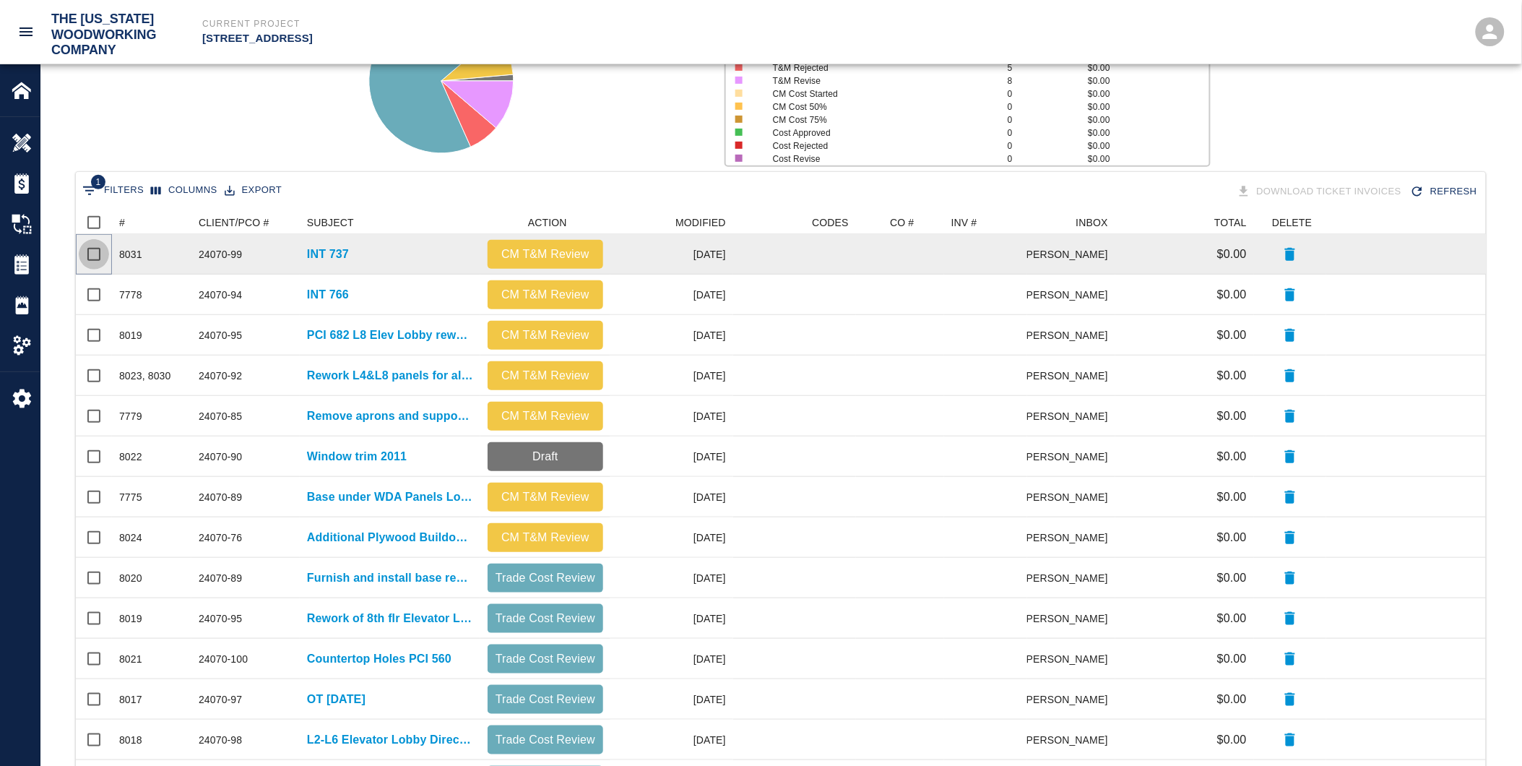
click at [92, 249] on input "Select row" at bounding box center [94, 254] width 30 height 30
checkbox input "false"
click at [92, 254] on input "Select row" at bounding box center [94, 254] width 30 height 30
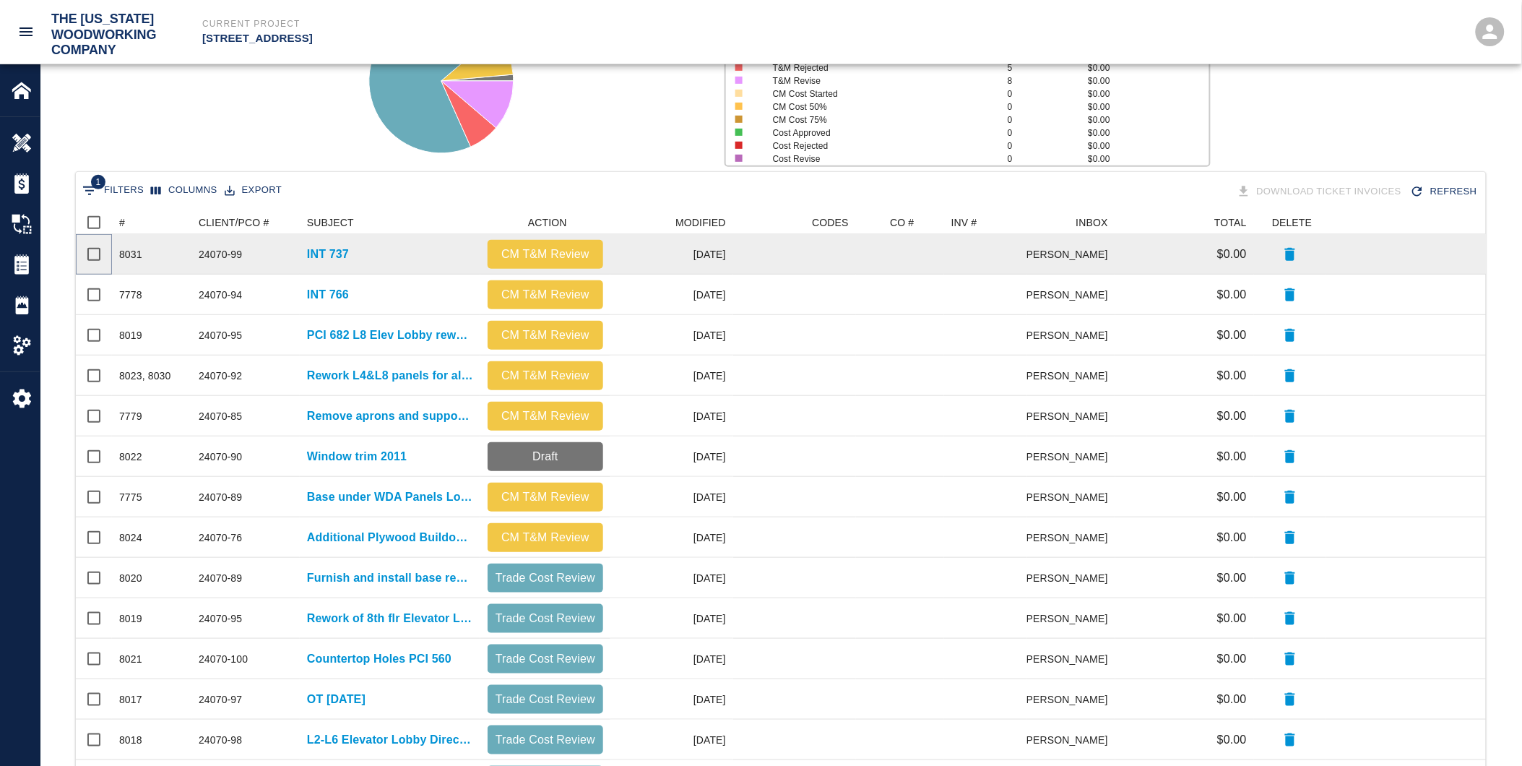
checkbox input "false"
click at [315, 255] on p "INT 737" at bounding box center [328, 254] width 42 height 17
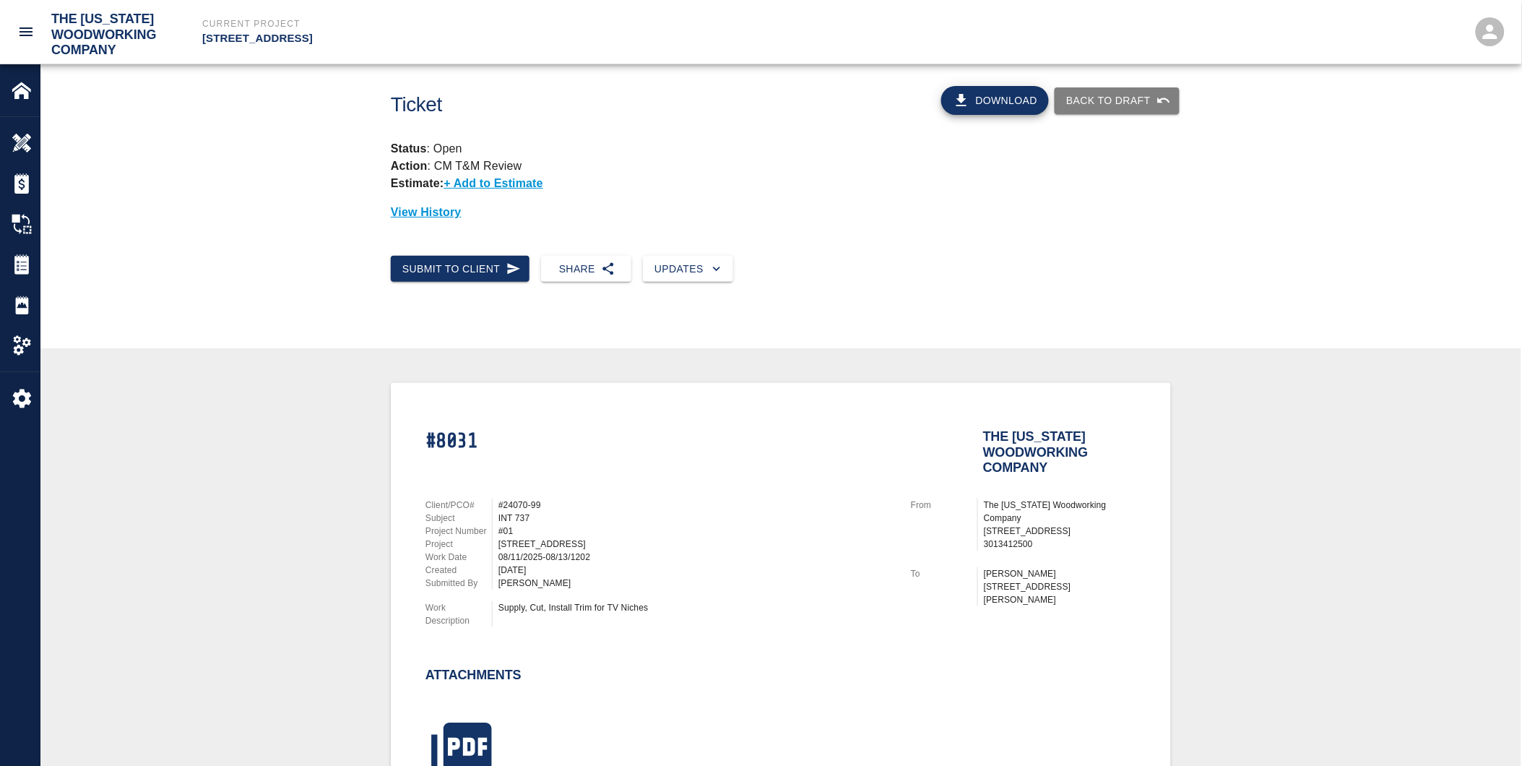
click at [289, 279] on div "Submit to Client Share Updates" at bounding box center [780, 280] width 1481 height 73
click at [15, 139] on img at bounding box center [22, 143] width 20 height 20
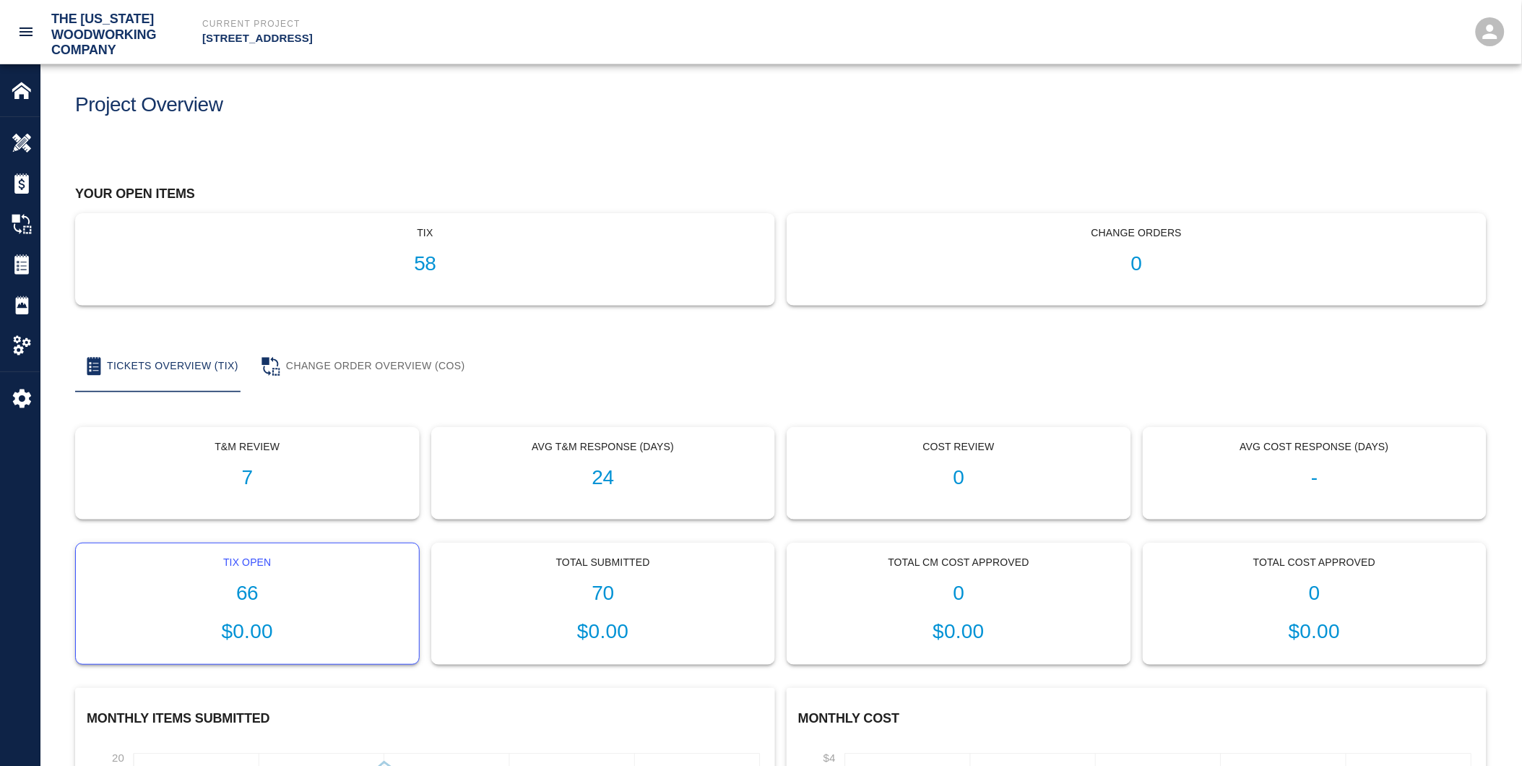
click at [280, 594] on h1 "66" at bounding box center [247, 594] width 320 height 24
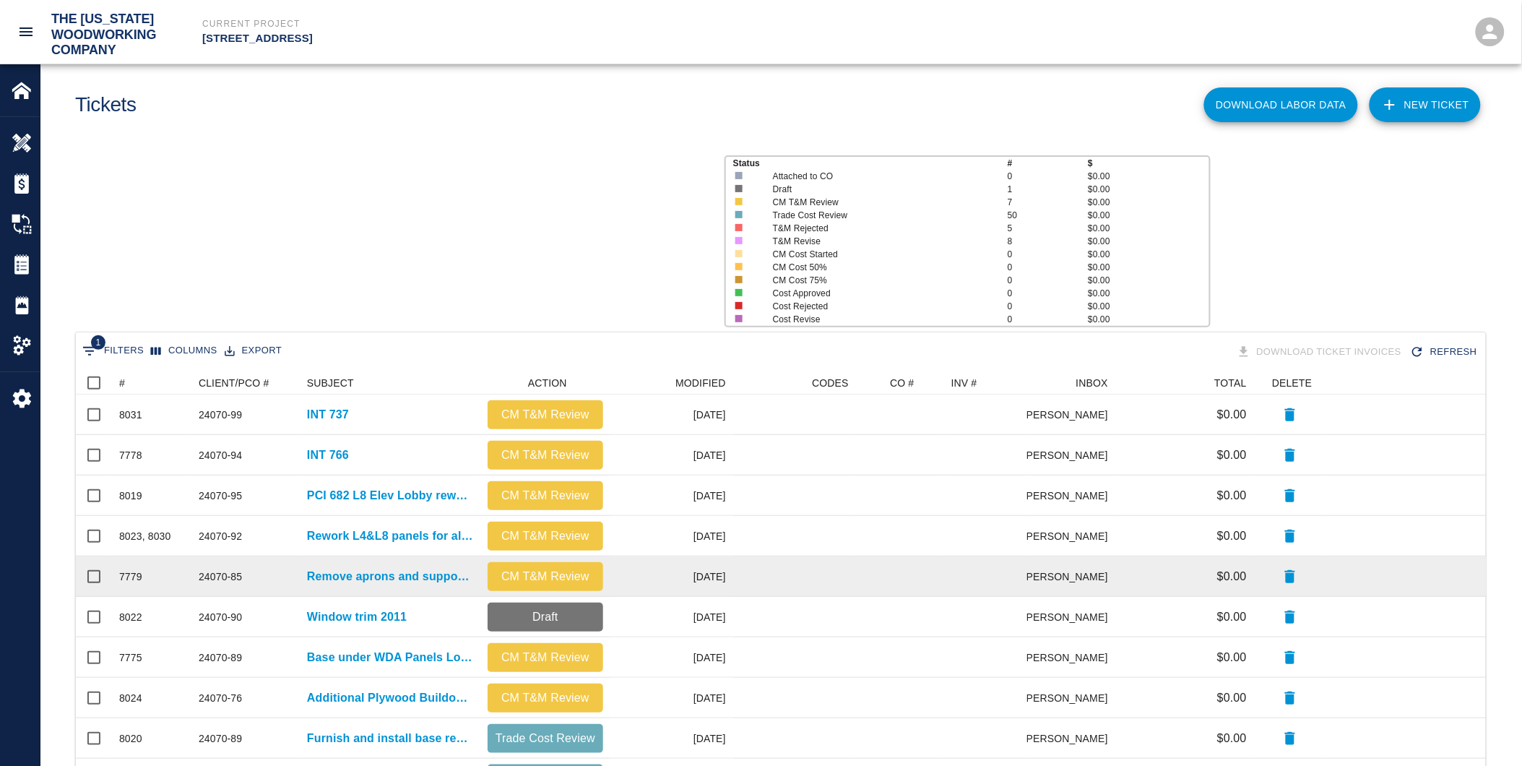
scroll to position [820, 1399]
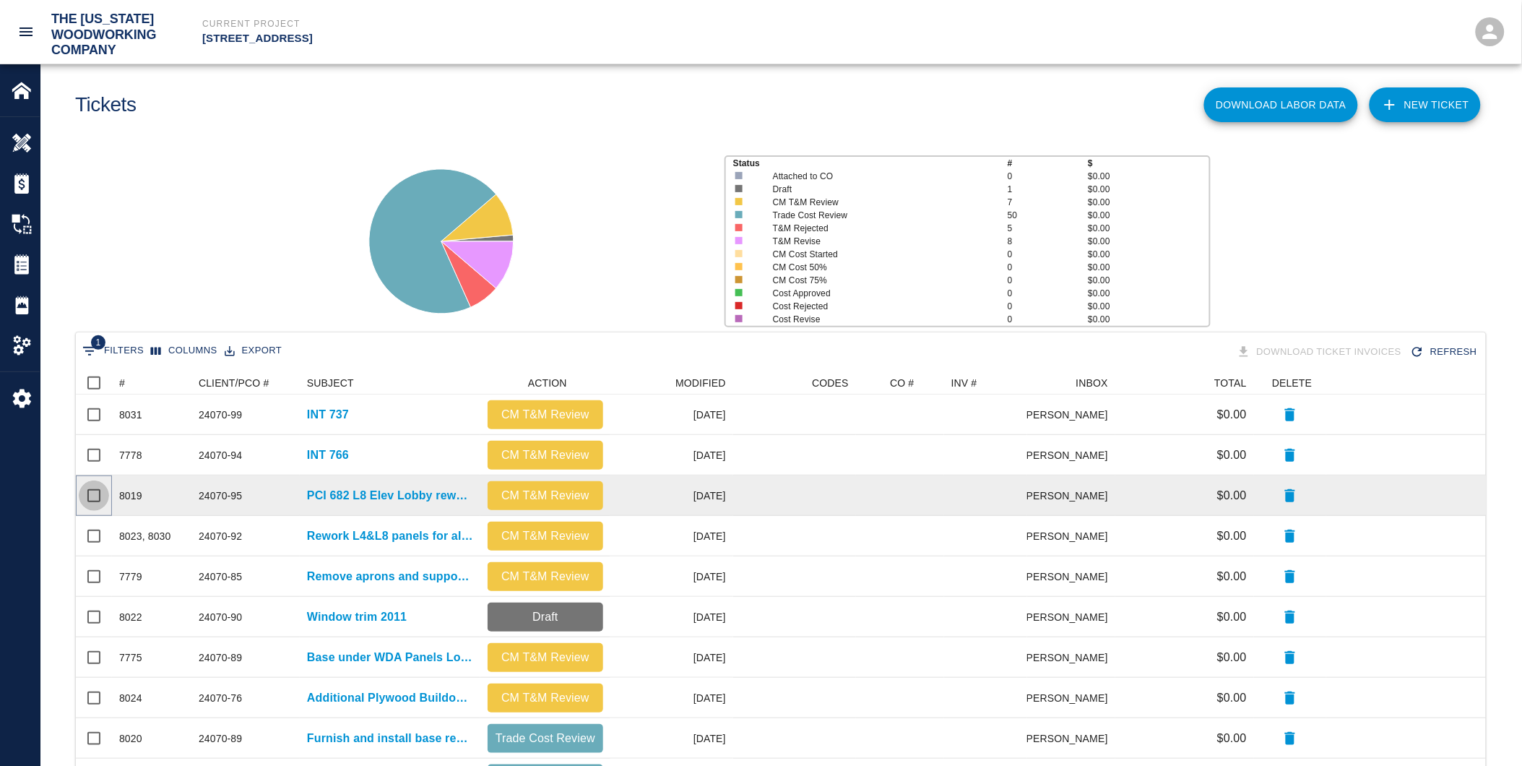
click at [87, 493] on input "Select row" at bounding box center [94, 496] width 30 height 30
checkbox input "true"
click at [88, 493] on input "Unselect row" at bounding box center [94, 496] width 30 height 30
checkbox input "false"
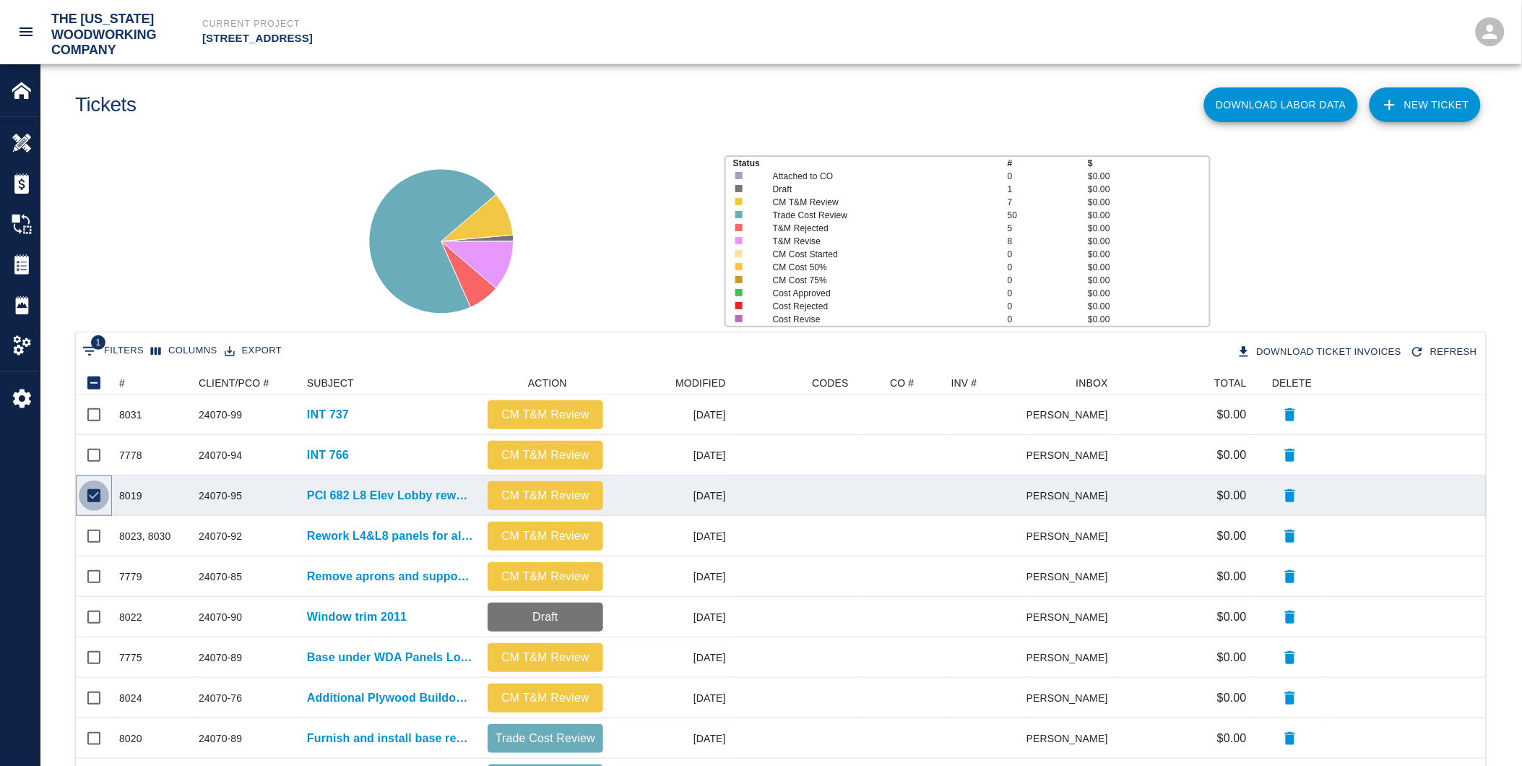
checkbox input "false"
click at [92, 494] on input "Select row" at bounding box center [94, 496] width 30 height 30
checkbox input "true"
click at [92, 494] on input "Unselect row" at bounding box center [94, 496] width 30 height 30
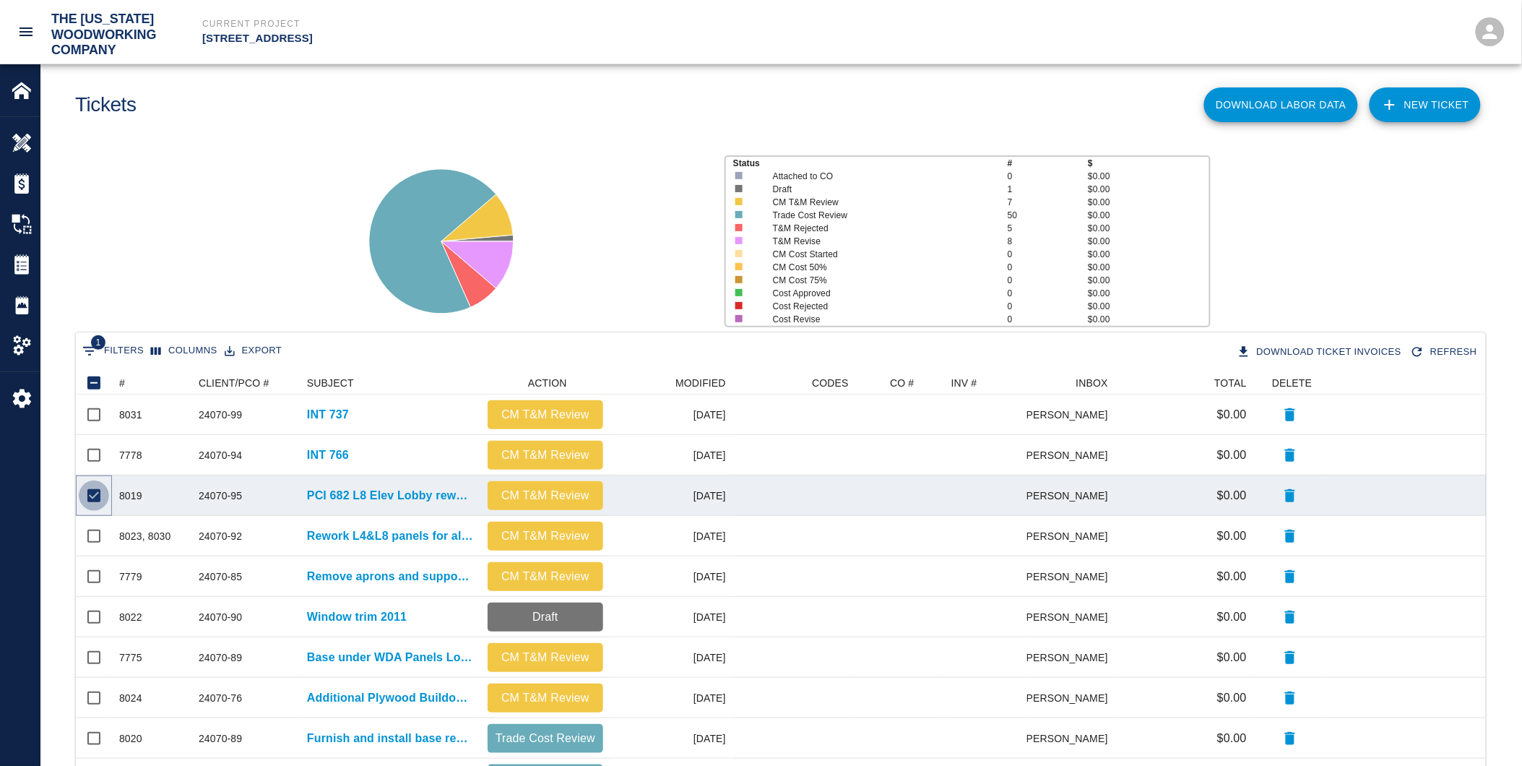
checkbox input "false"
click at [92, 494] on input "Select row" at bounding box center [94, 496] width 30 height 30
checkbox input "false"
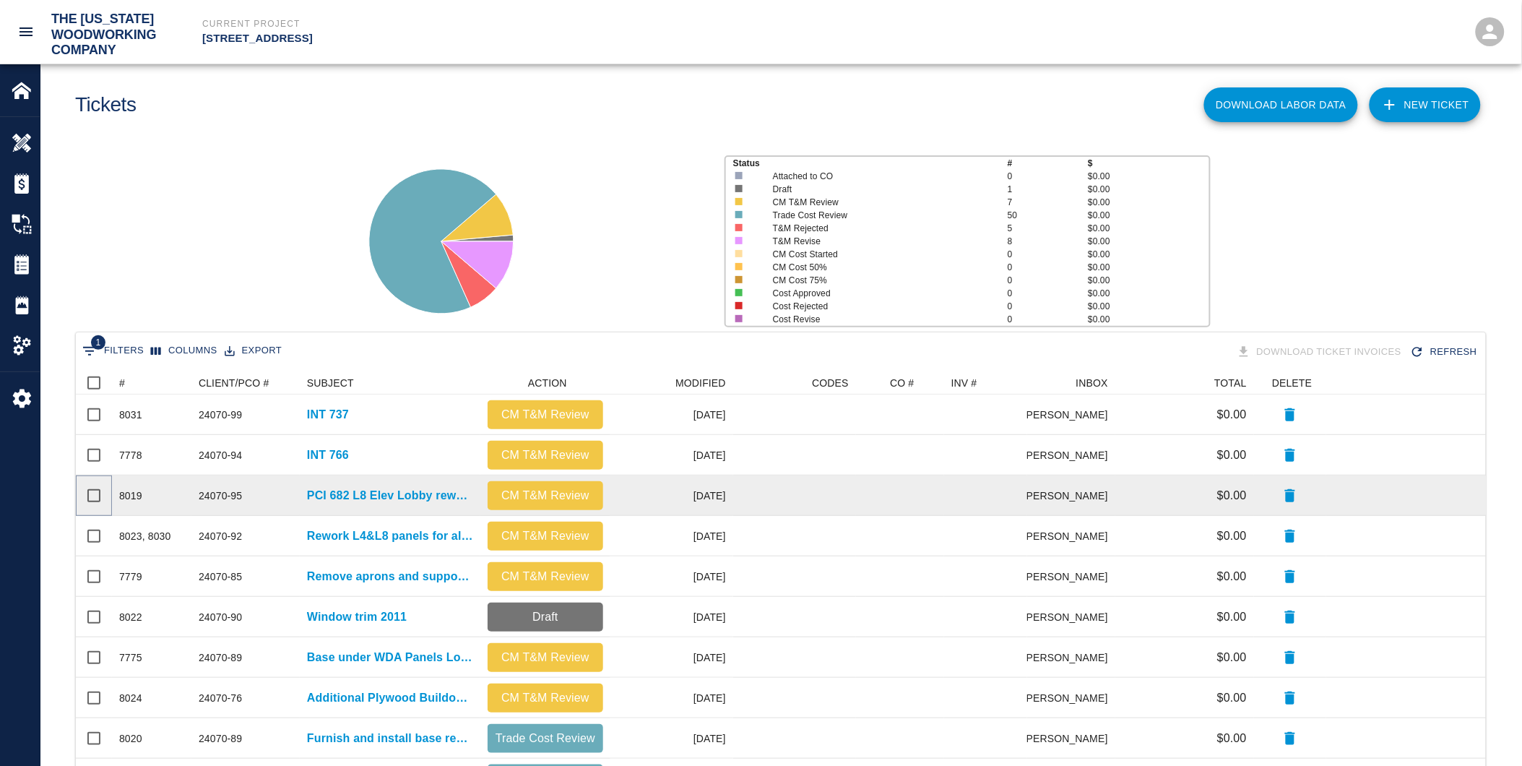
checkbox input "false"
click at [92, 495] on input "Select row" at bounding box center [94, 496] width 30 height 30
checkbox input "true"
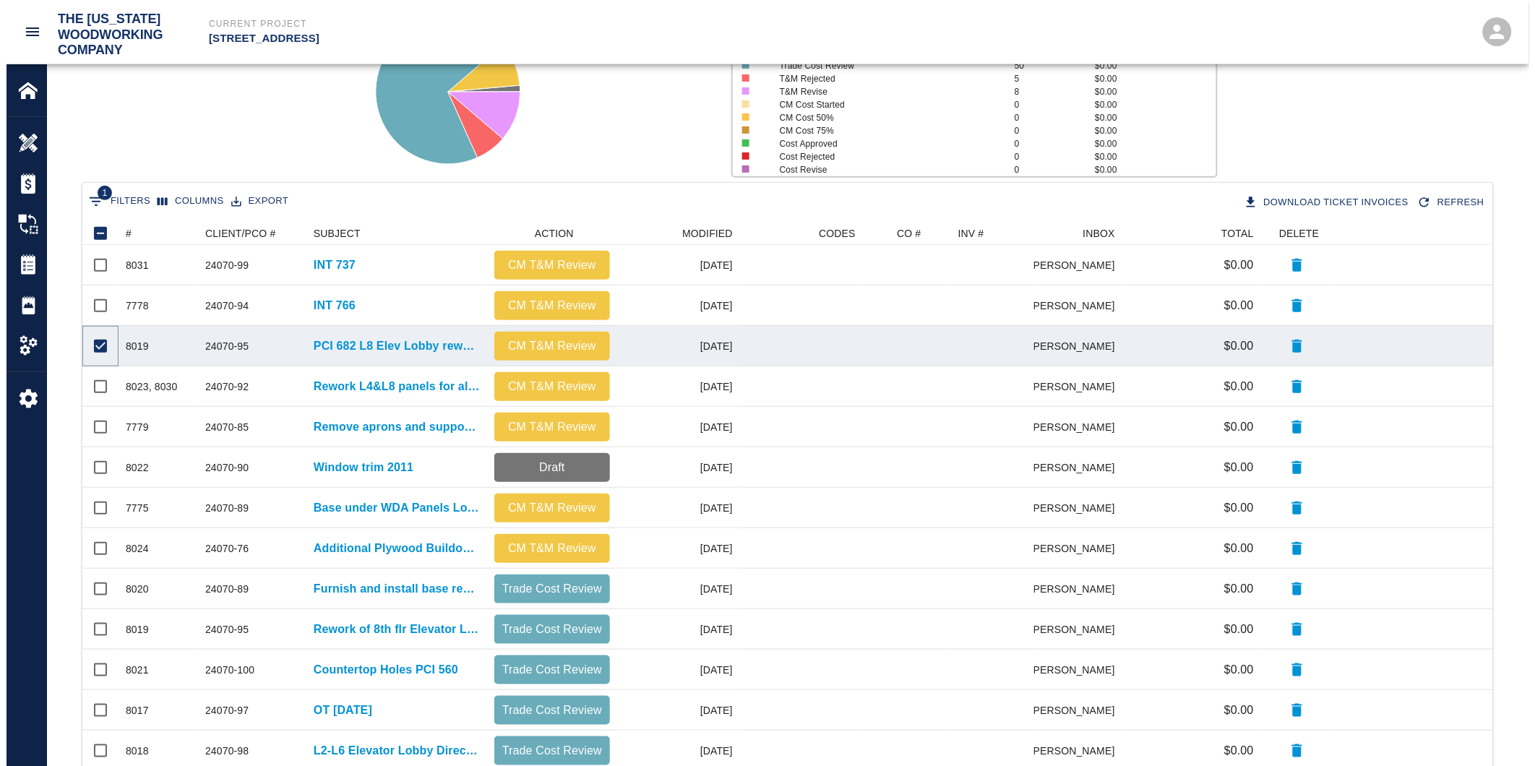
scroll to position [160, 0]
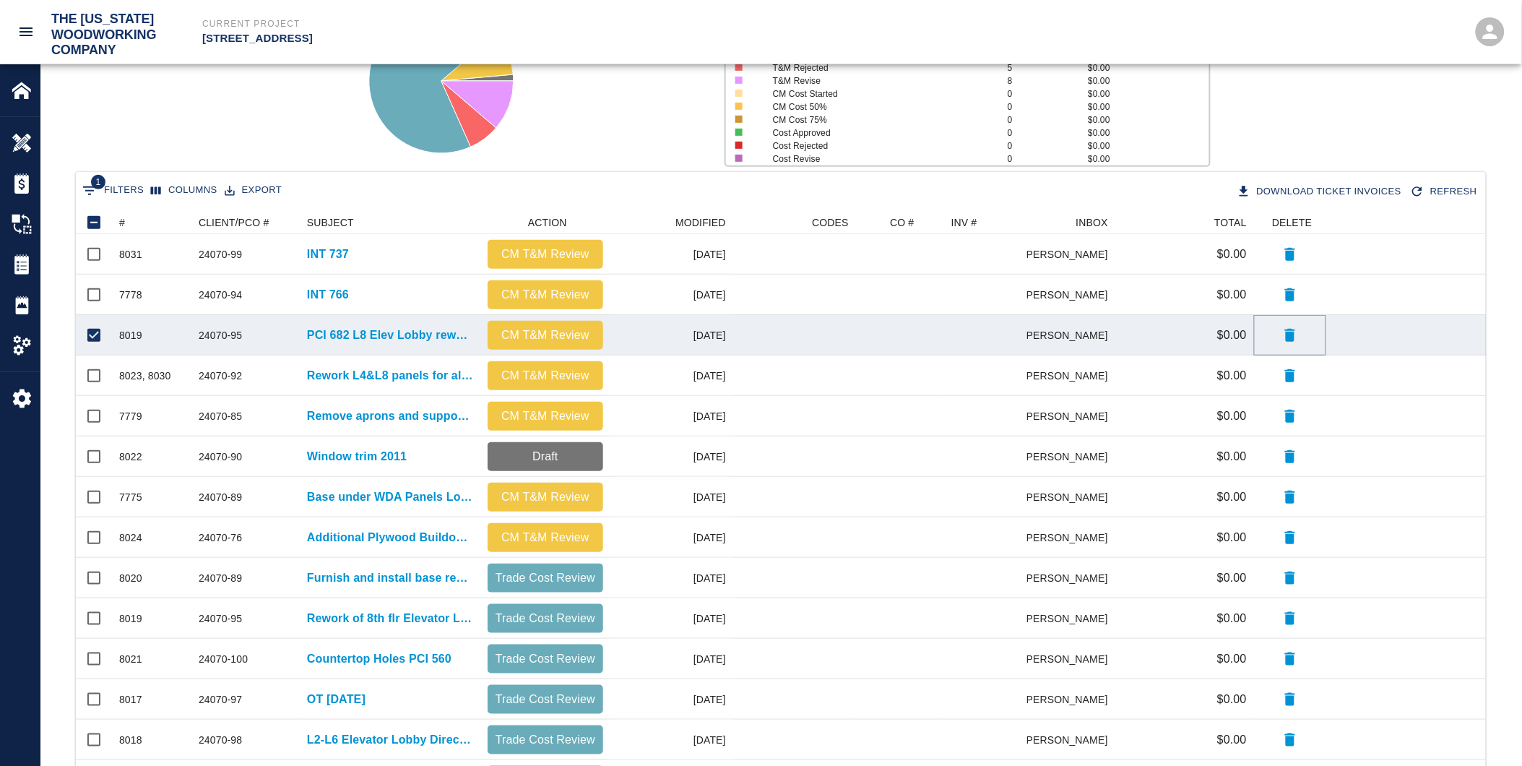
click at [1292, 337] on icon "button" at bounding box center [1290, 335] width 10 height 13
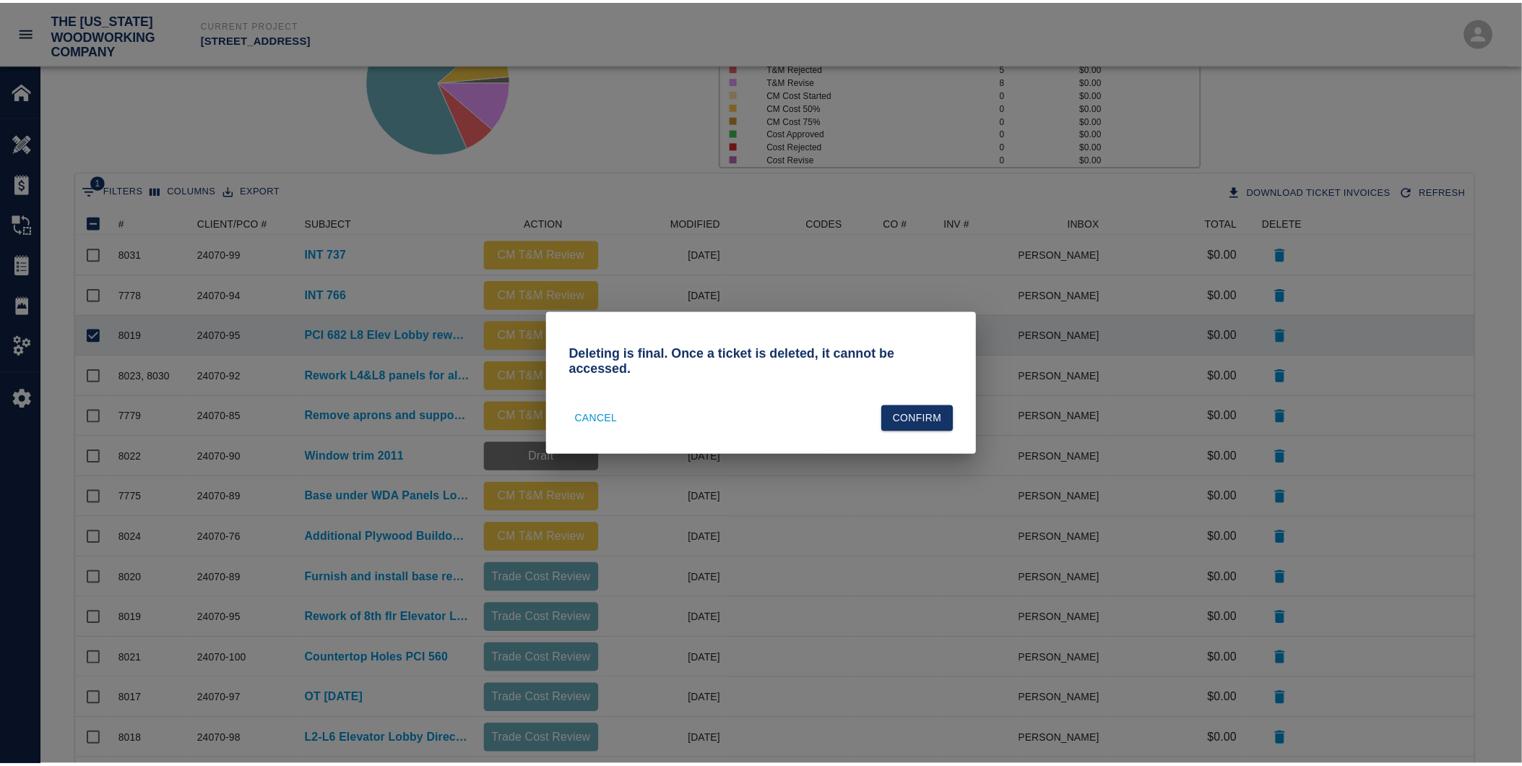
scroll to position [12, 12]
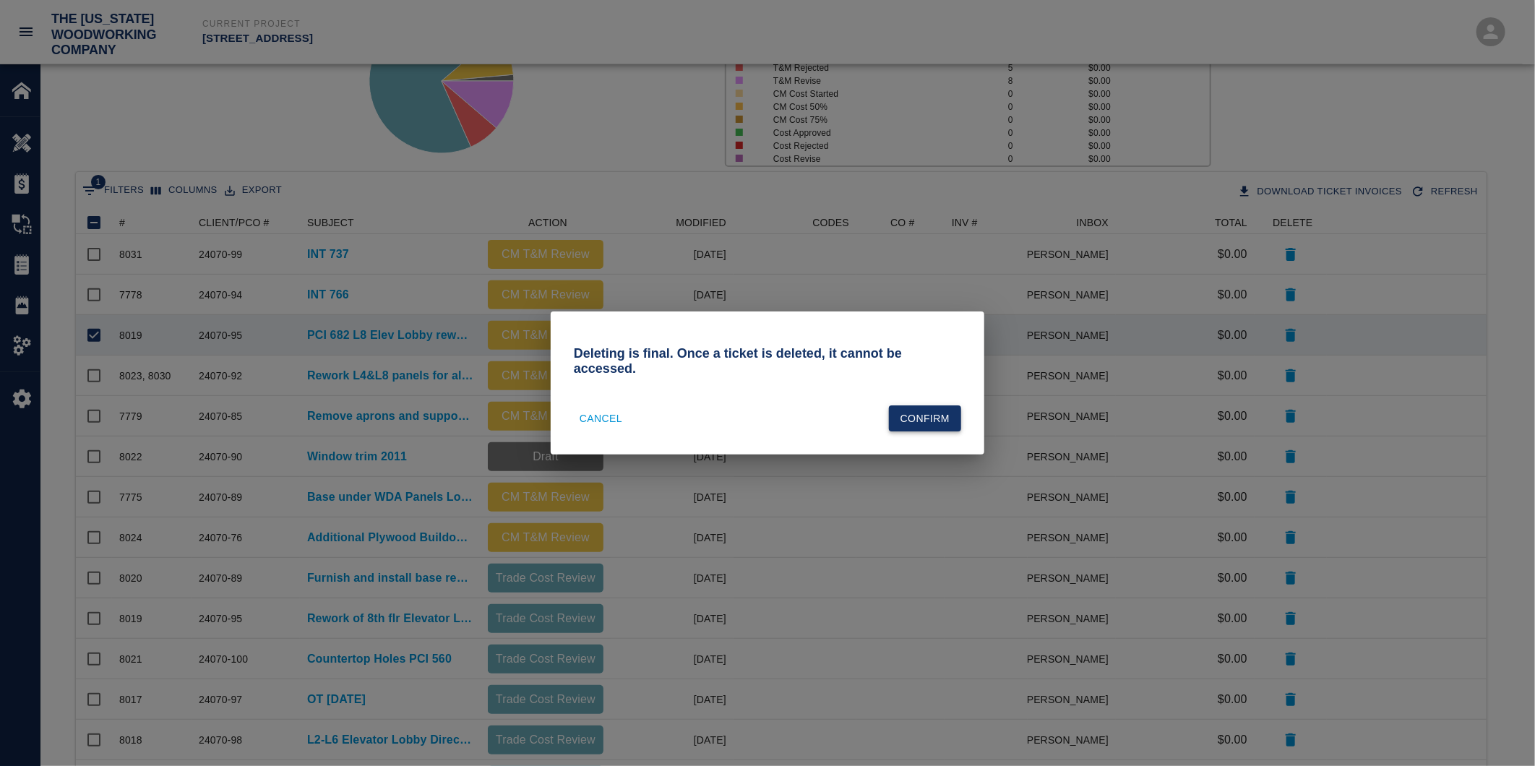
click at [905, 414] on button "Confirm" at bounding box center [925, 418] width 72 height 27
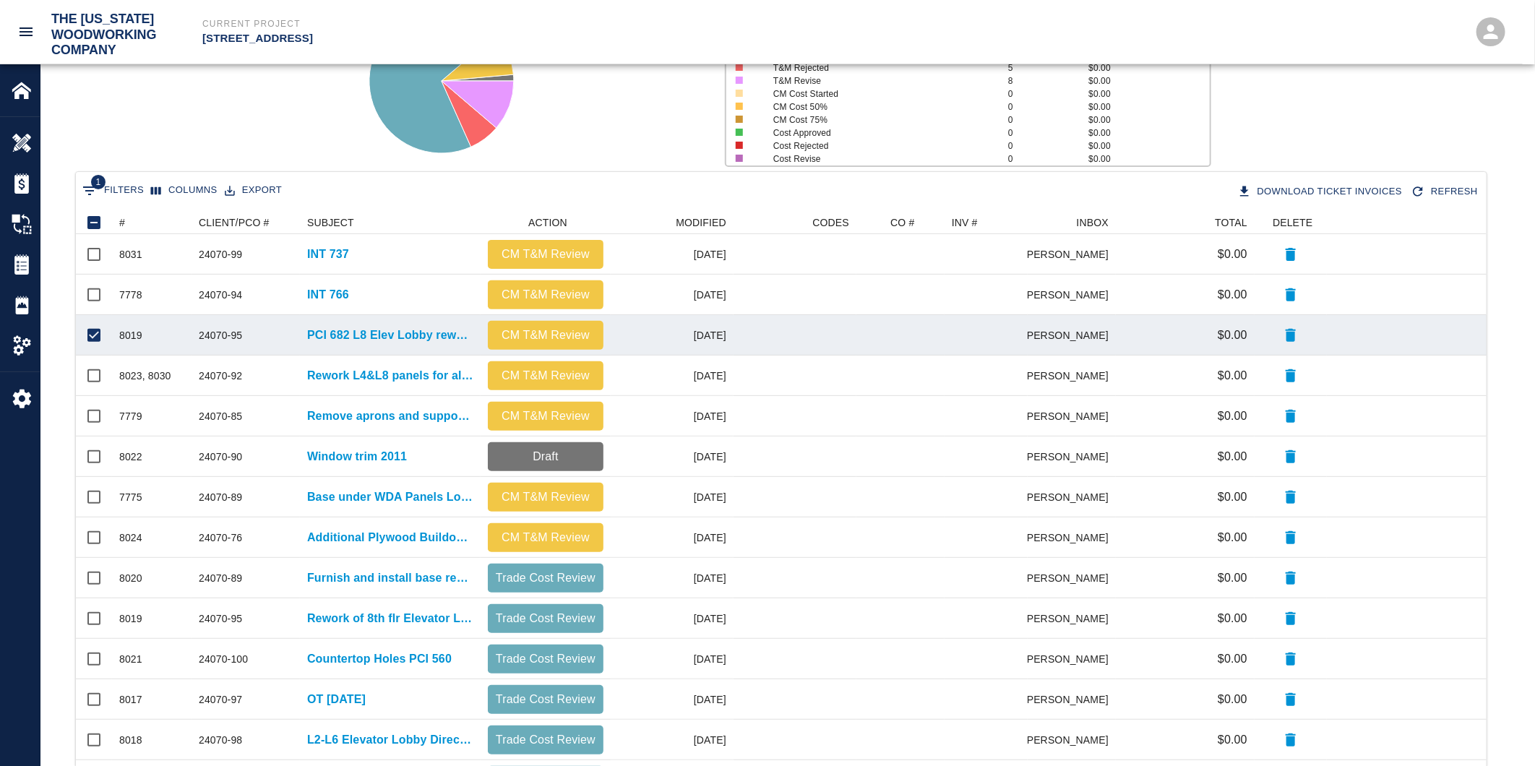
checkbox input "false"
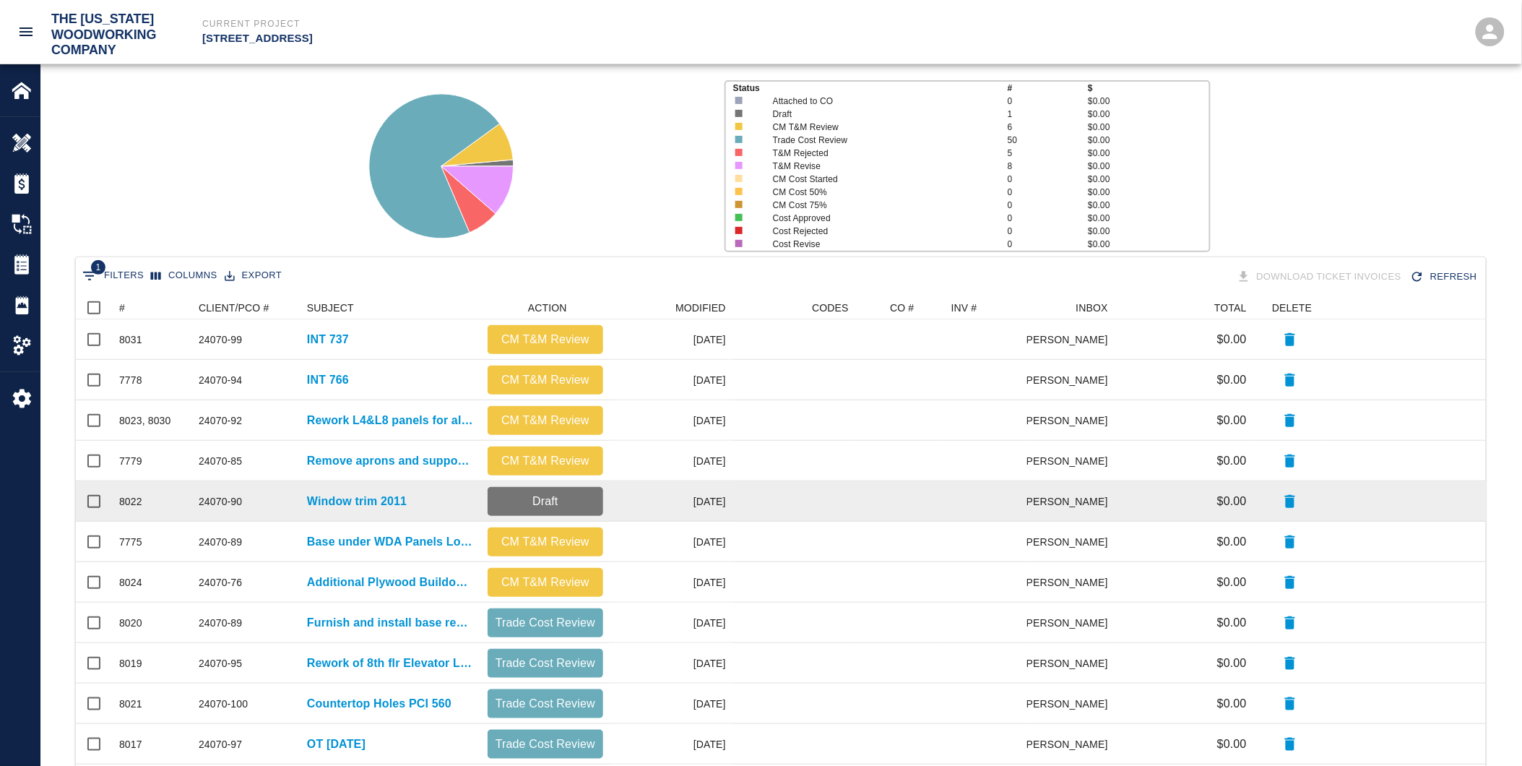
scroll to position [0, 0]
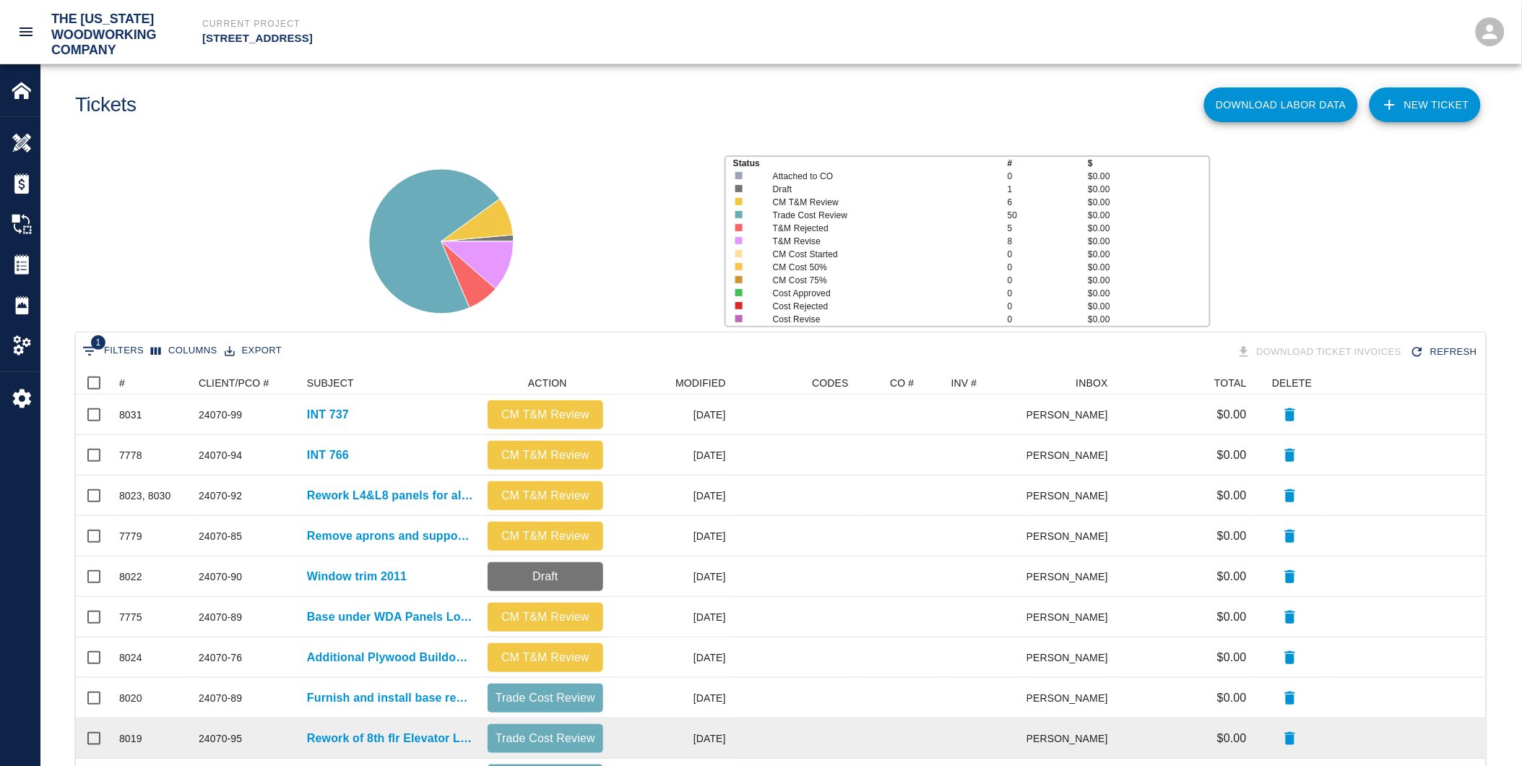
drag, startPoint x: 971, startPoint y: 759, endPoint x: 1244, endPoint y: 718, distance: 276.3
click at [1244, 718] on div "$0.00" at bounding box center [1185, 738] width 139 height 40
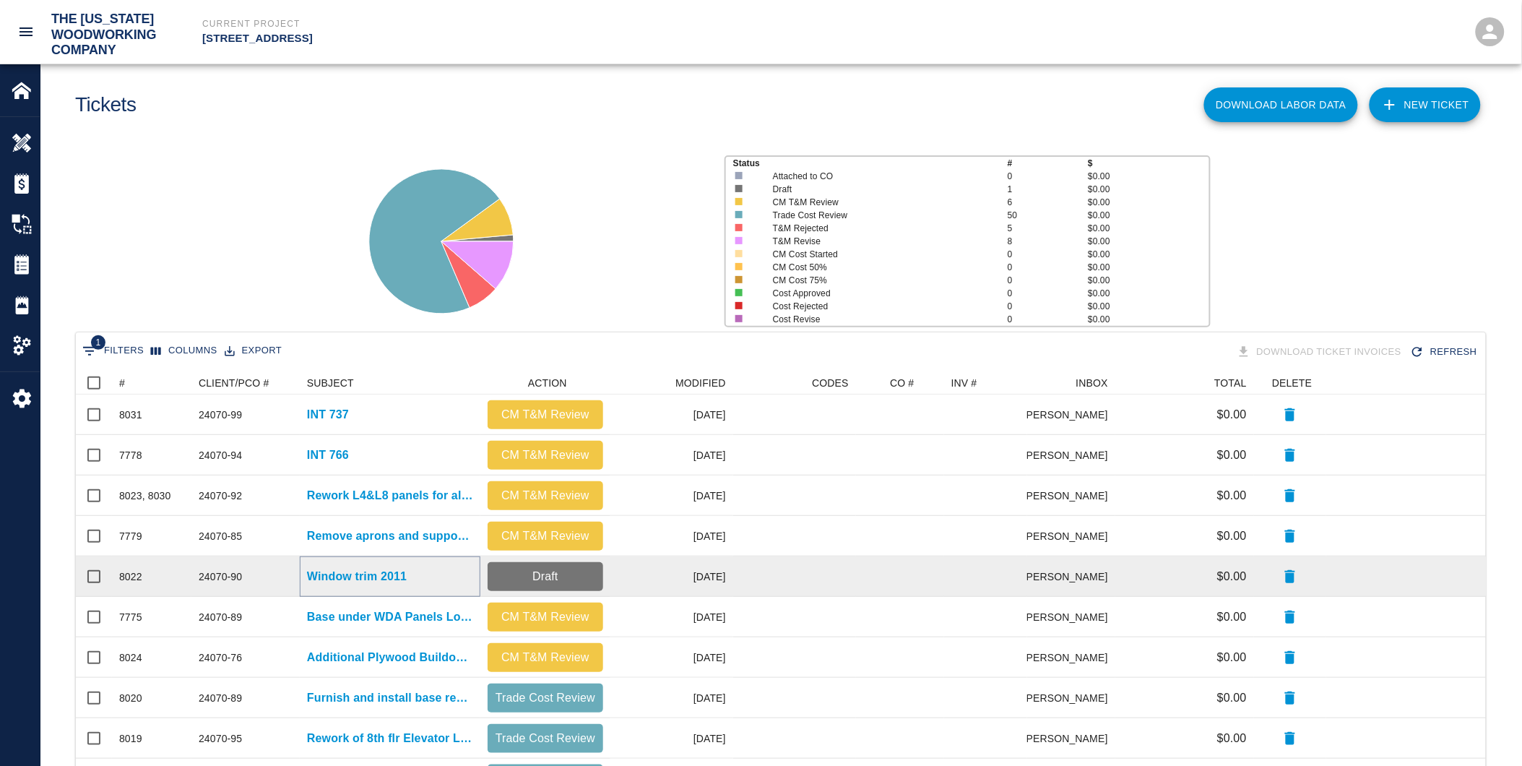
click at [365, 574] on p "Window trim 2011" at bounding box center [357, 576] width 100 height 17
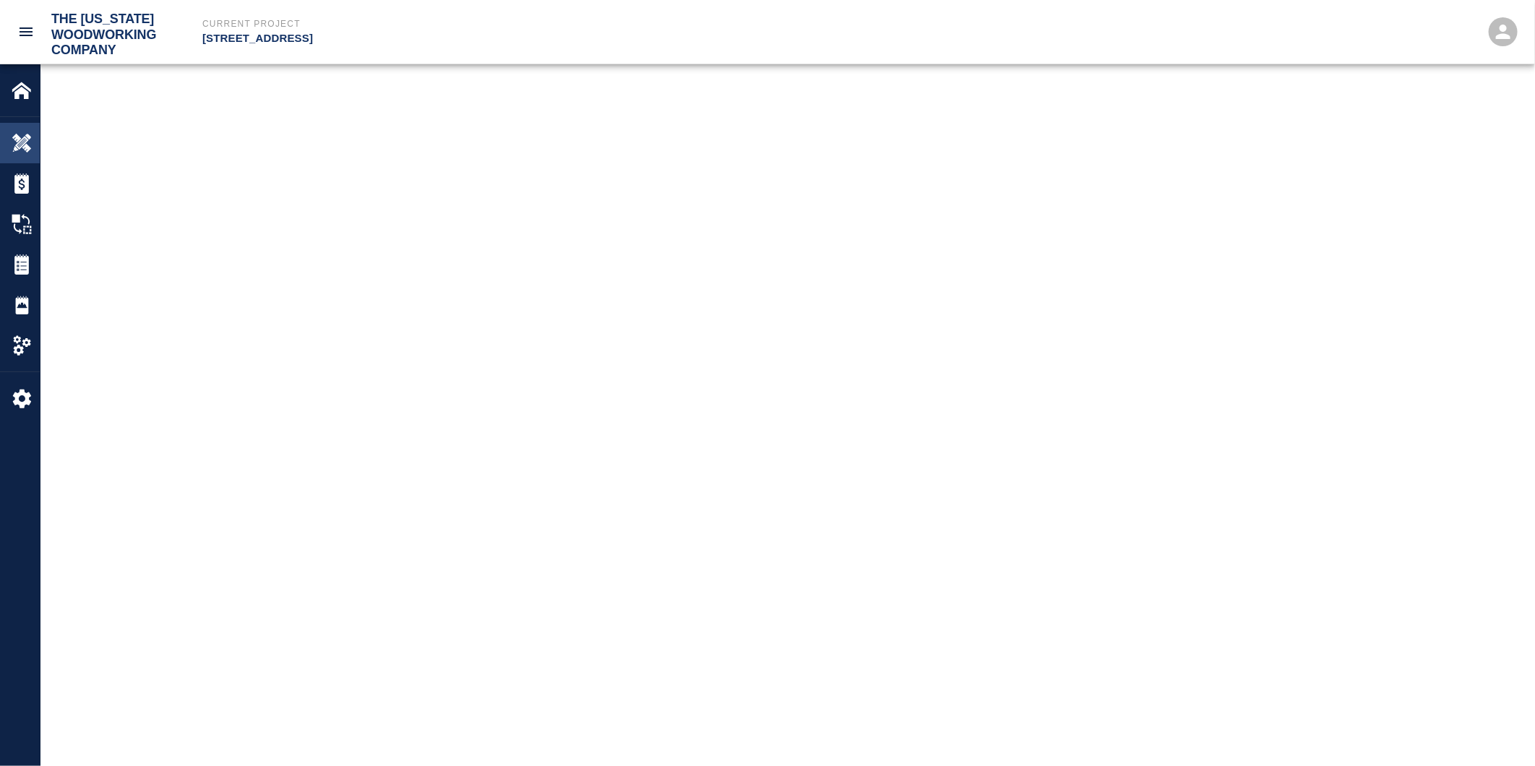
click at [20, 135] on img at bounding box center [22, 143] width 20 height 20
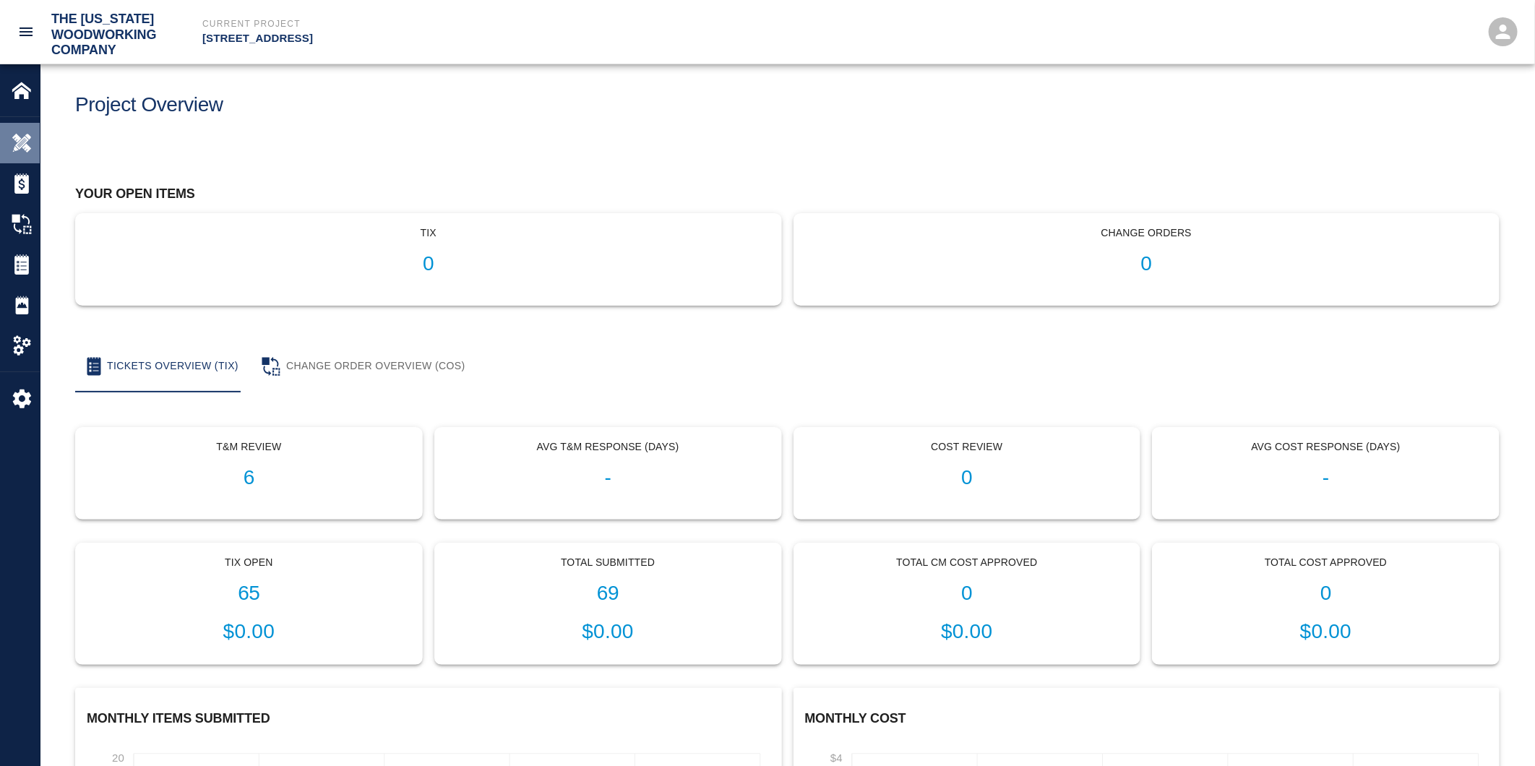
click at [20, 135] on img at bounding box center [22, 143] width 20 height 20
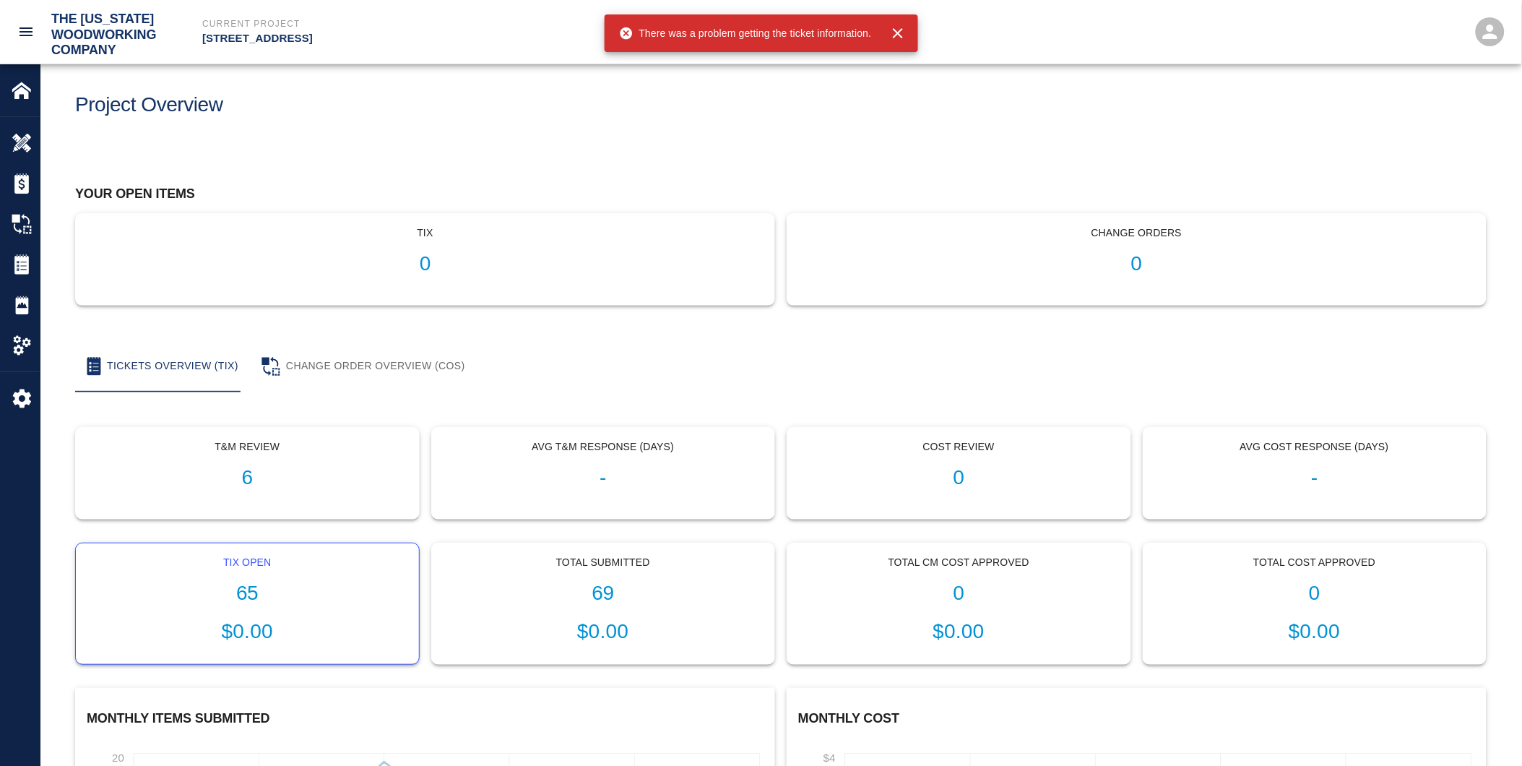
click at [276, 587] on h1 "65" at bounding box center [247, 594] width 320 height 24
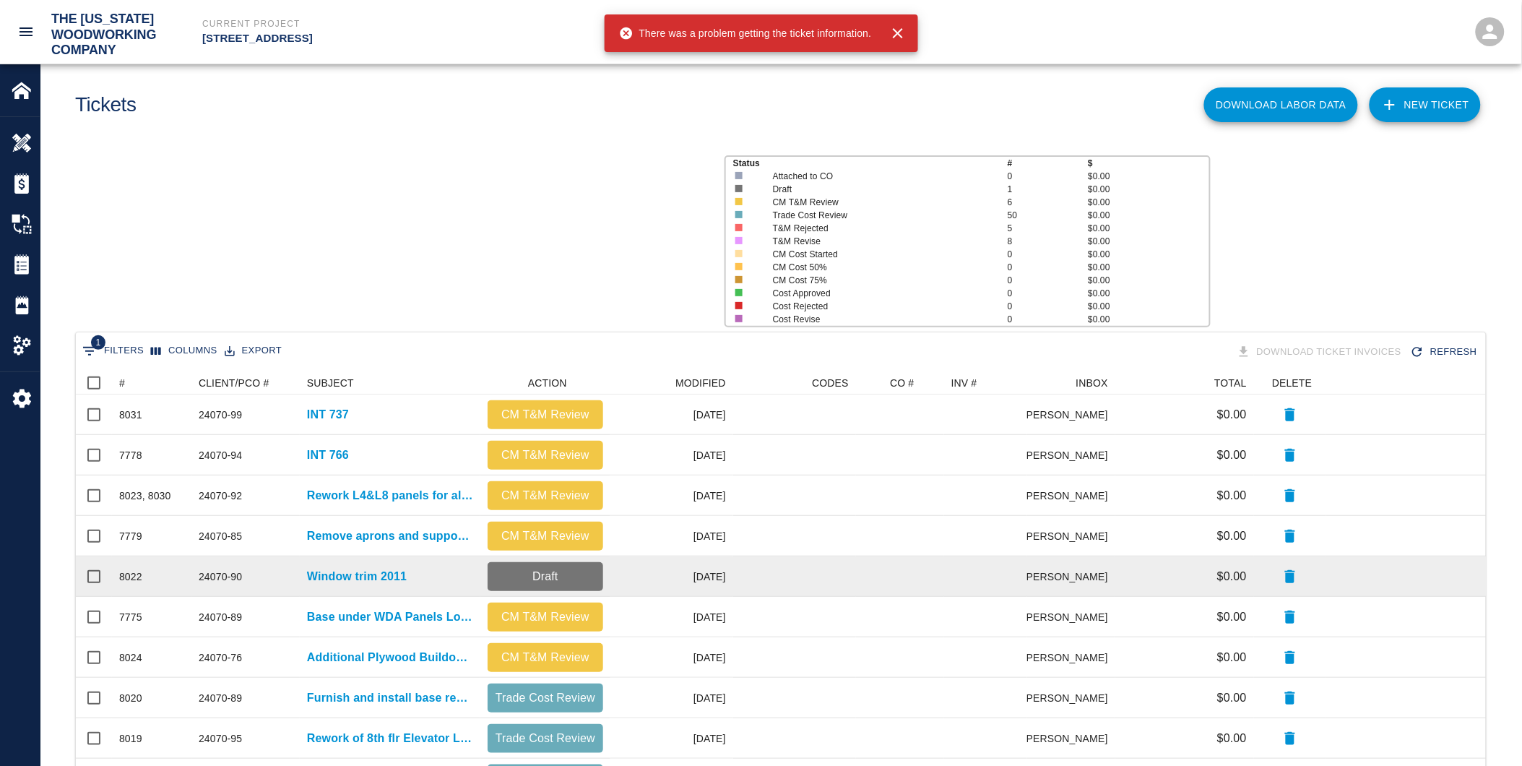
scroll to position [820, 1399]
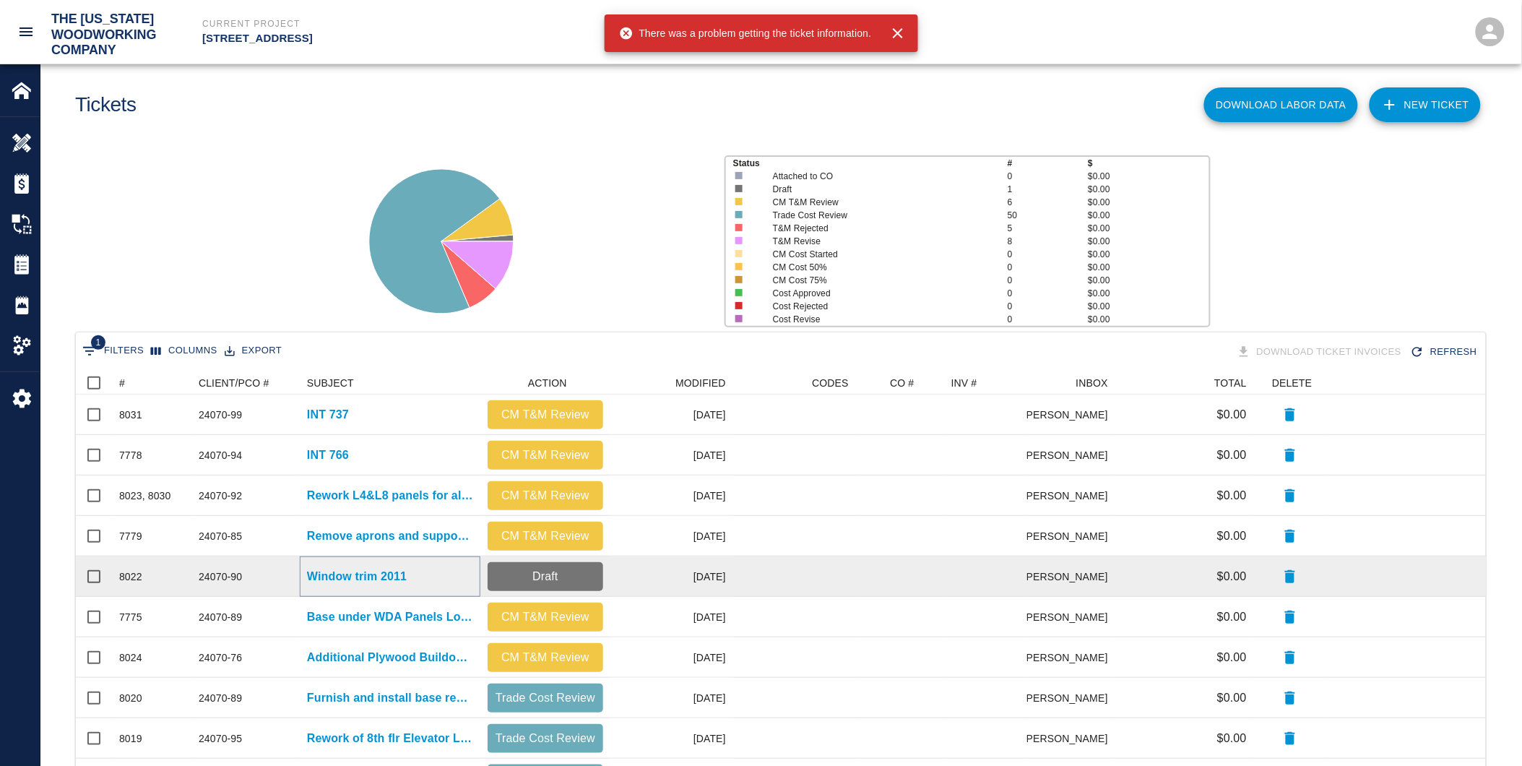
click at [335, 574] on p "Window trim 2011" at bounding box center [357, 576] width 100 height 17
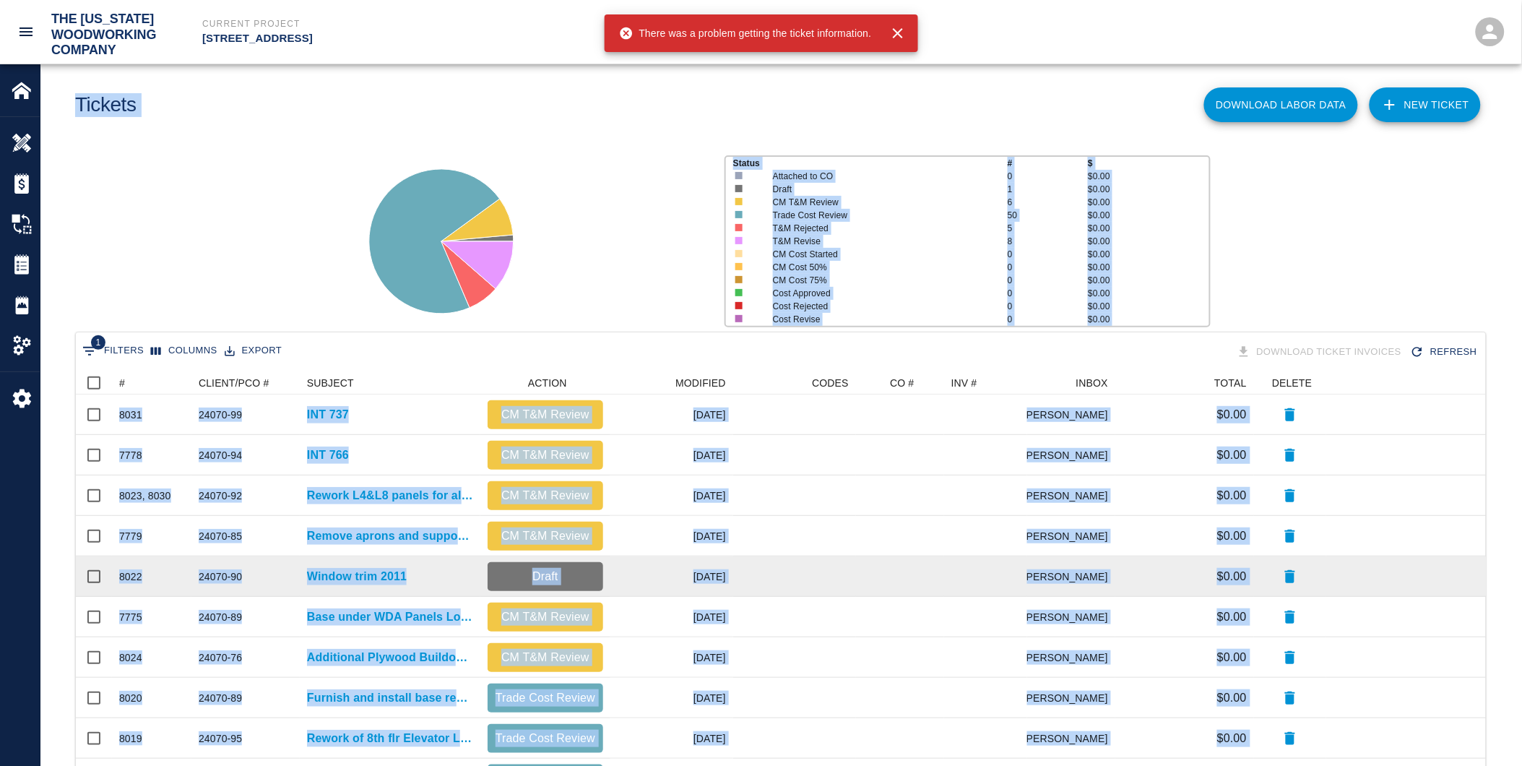
click at [335, 574] on main "Tickets Download Labor Data NEW TICKET Status # $ Attached to CO 0 $0.00 Draft …" at bounding box center [780, 383] width 1481 height 766
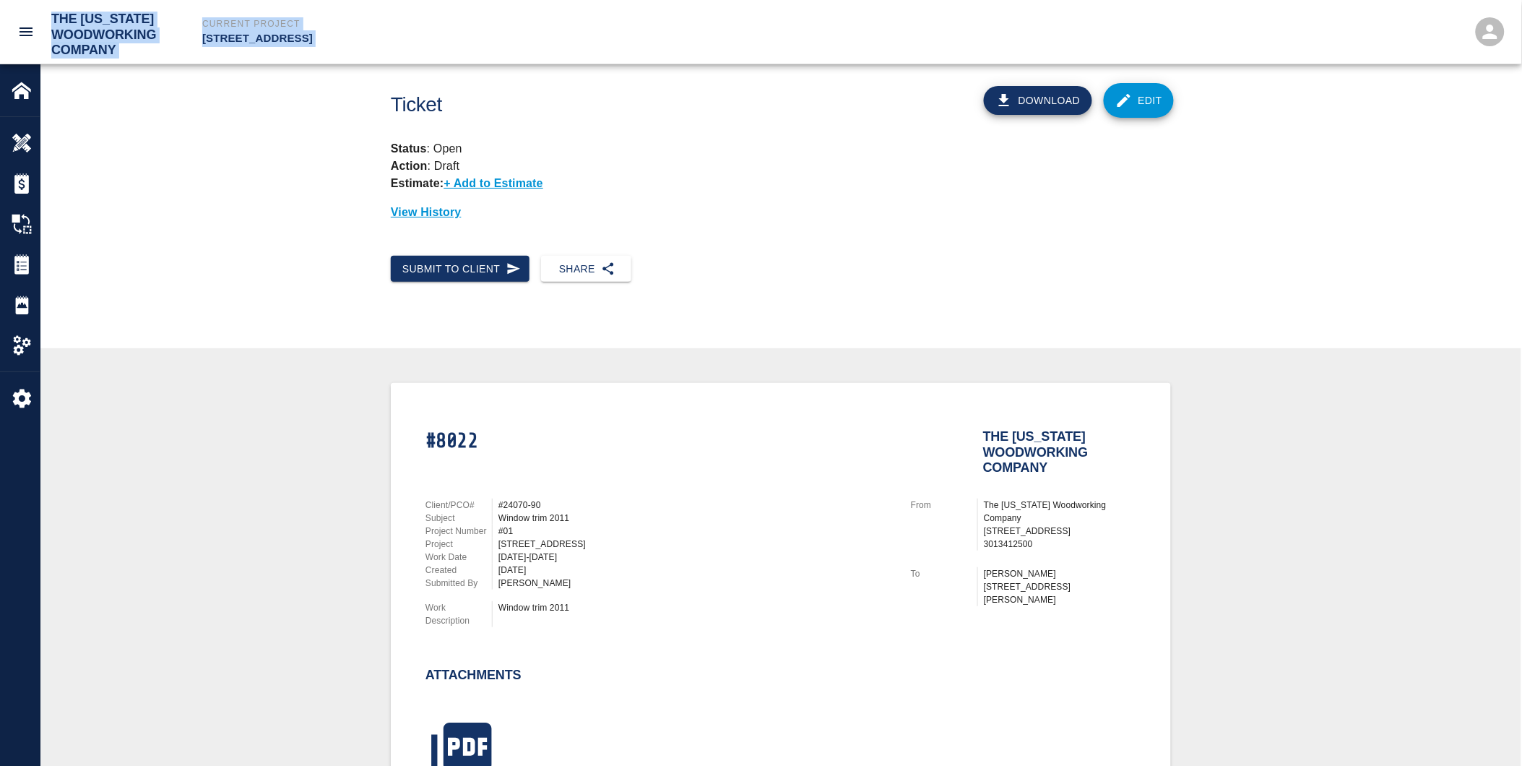
click at [1252, 430] on div "#8022 The [US_STATE] Woodworking Company Client/PCO# #24070-90 Subject Window t…" at bounding box center [781, 624] width 1412 height 482
click at [1132, 95] on icon at bounding box center [1124, 100] width 17 height 17
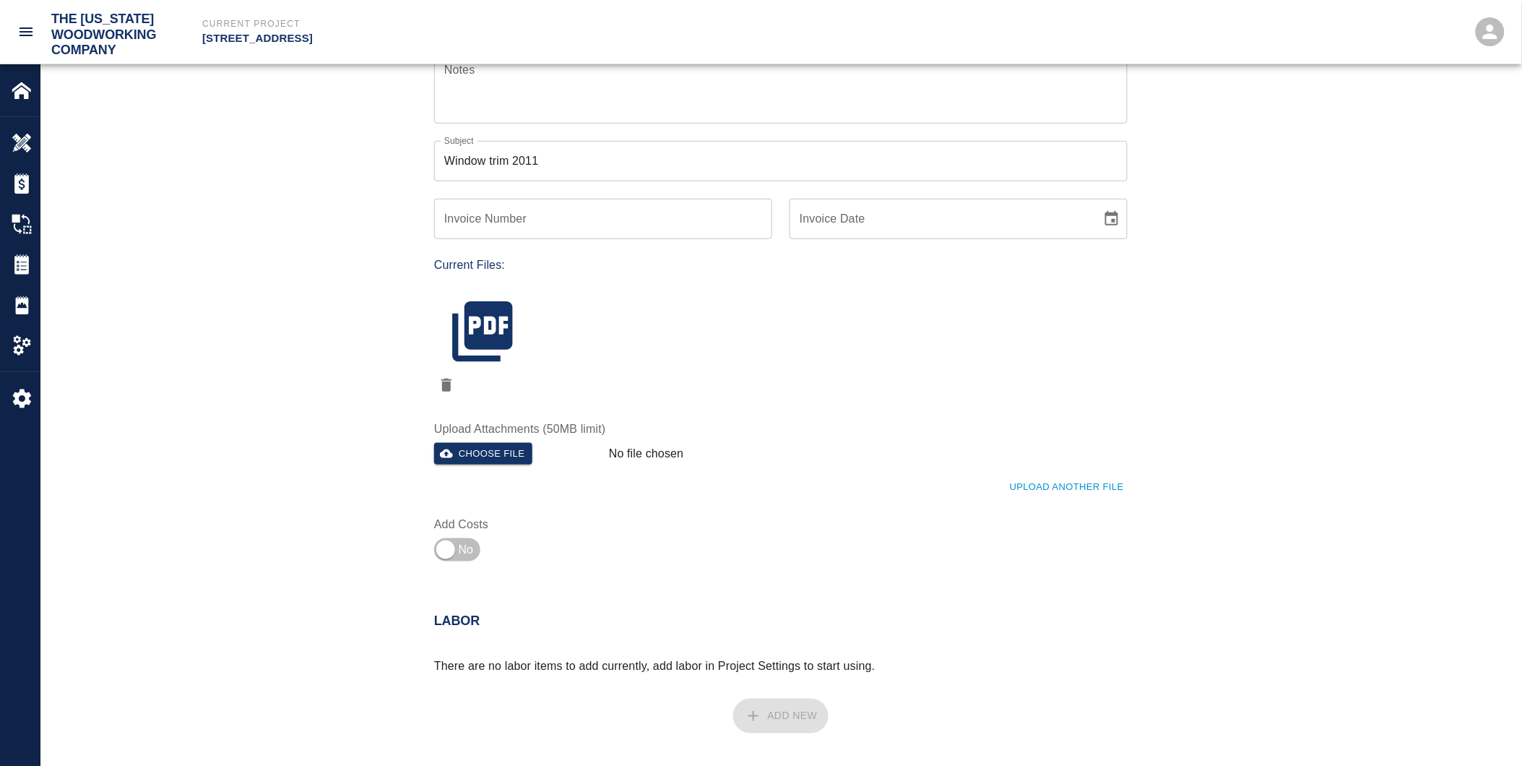
scroll to position [321, 0]
click at [474, 449] on button "Choose file" at bounding box center [483, 453] width 98 height 22
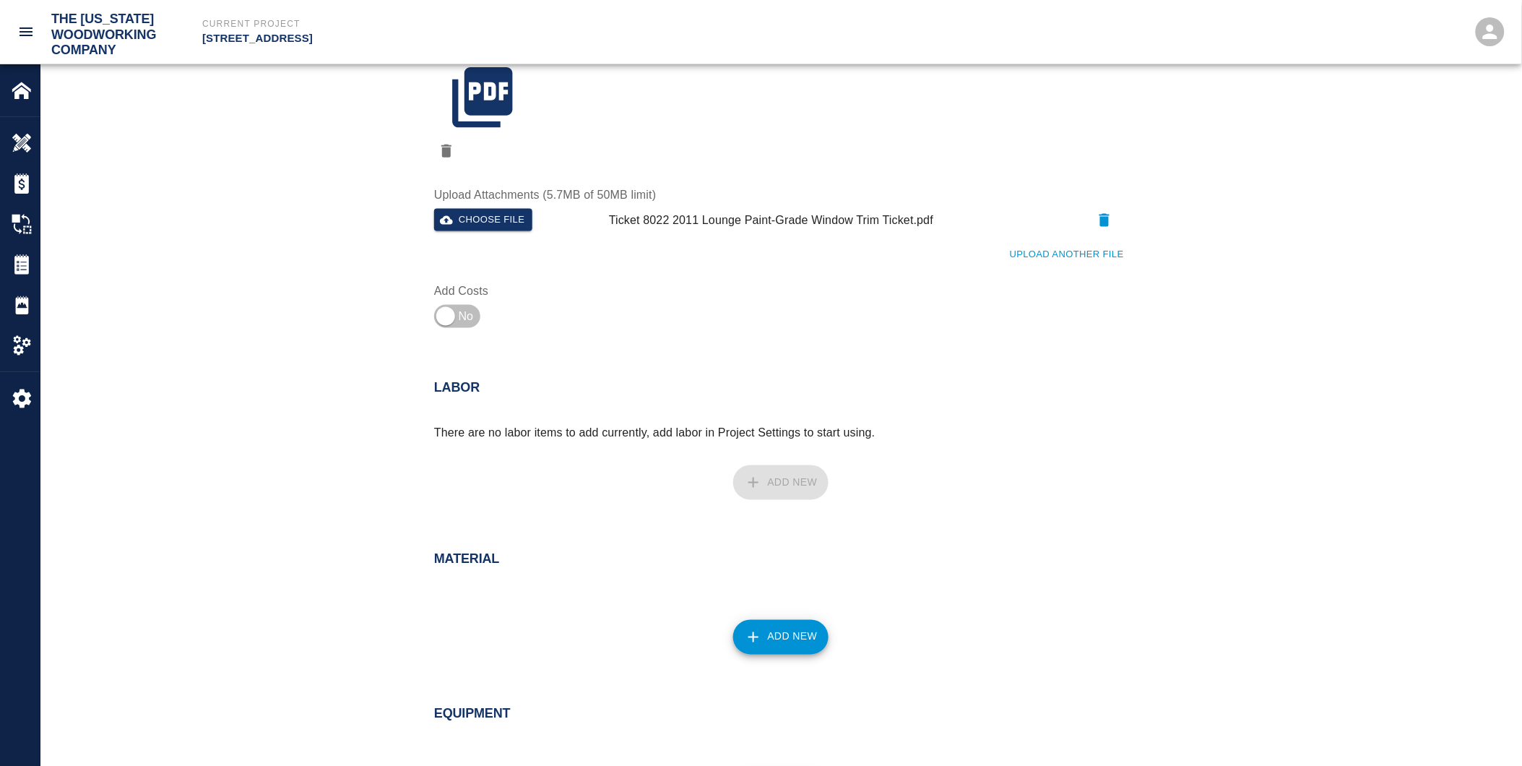
scroll to position [723, 0]
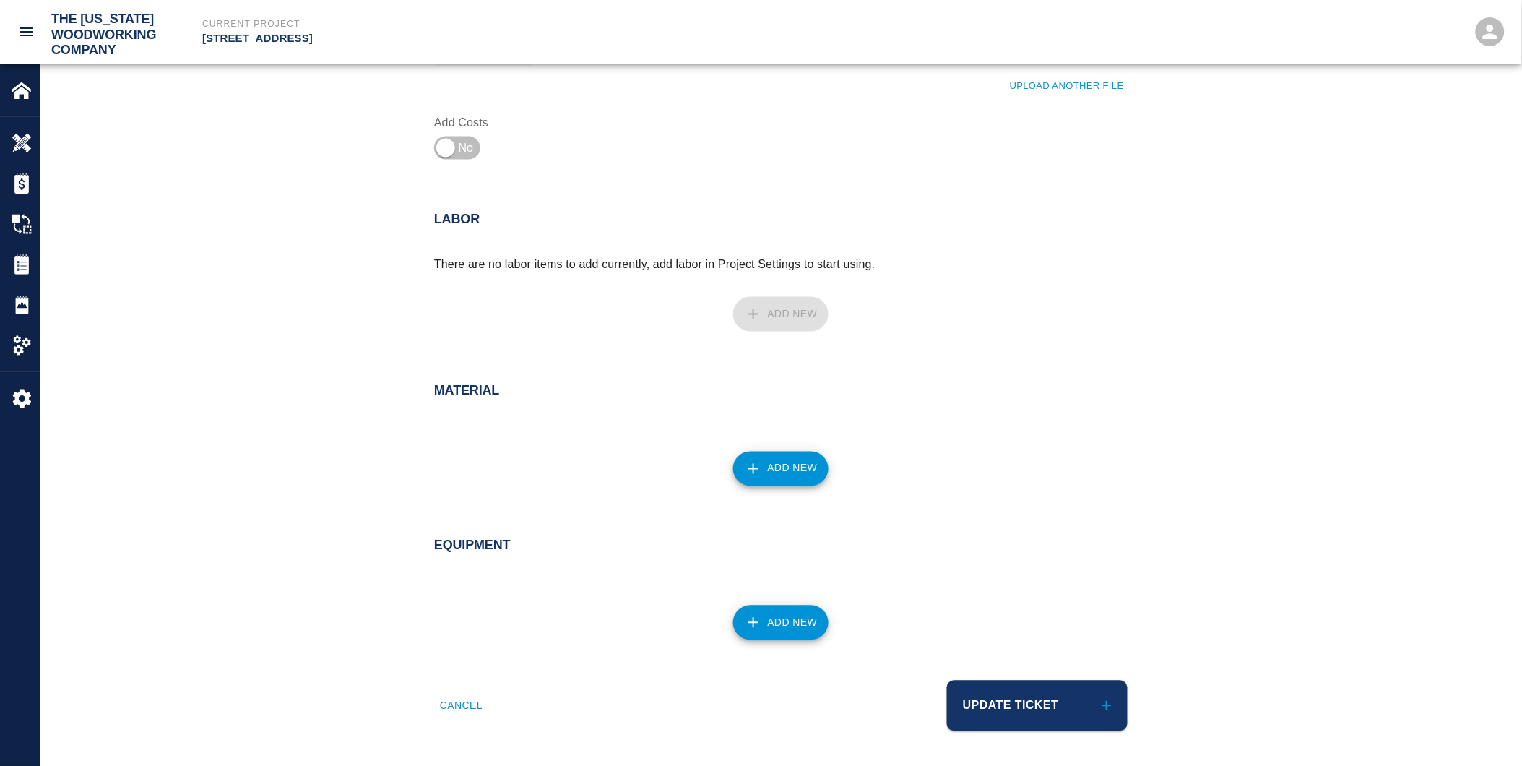
click at [1046, 712] on button "Update Ticket" at bounding box center [1037, 706] width 181 height 51
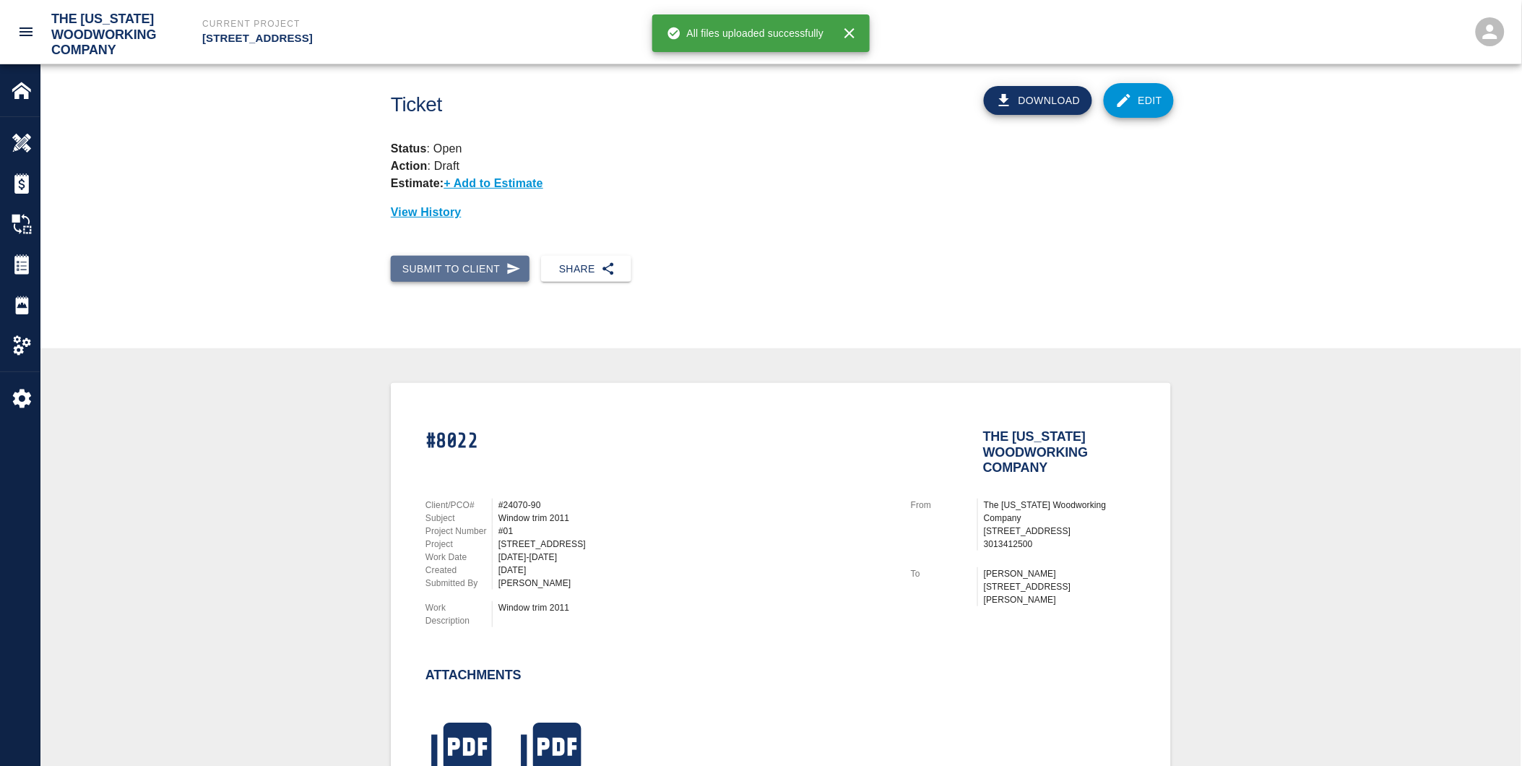
click at [488, 270] on button "Submit to Client" at bounding box center [460, 269] width 139 height 27
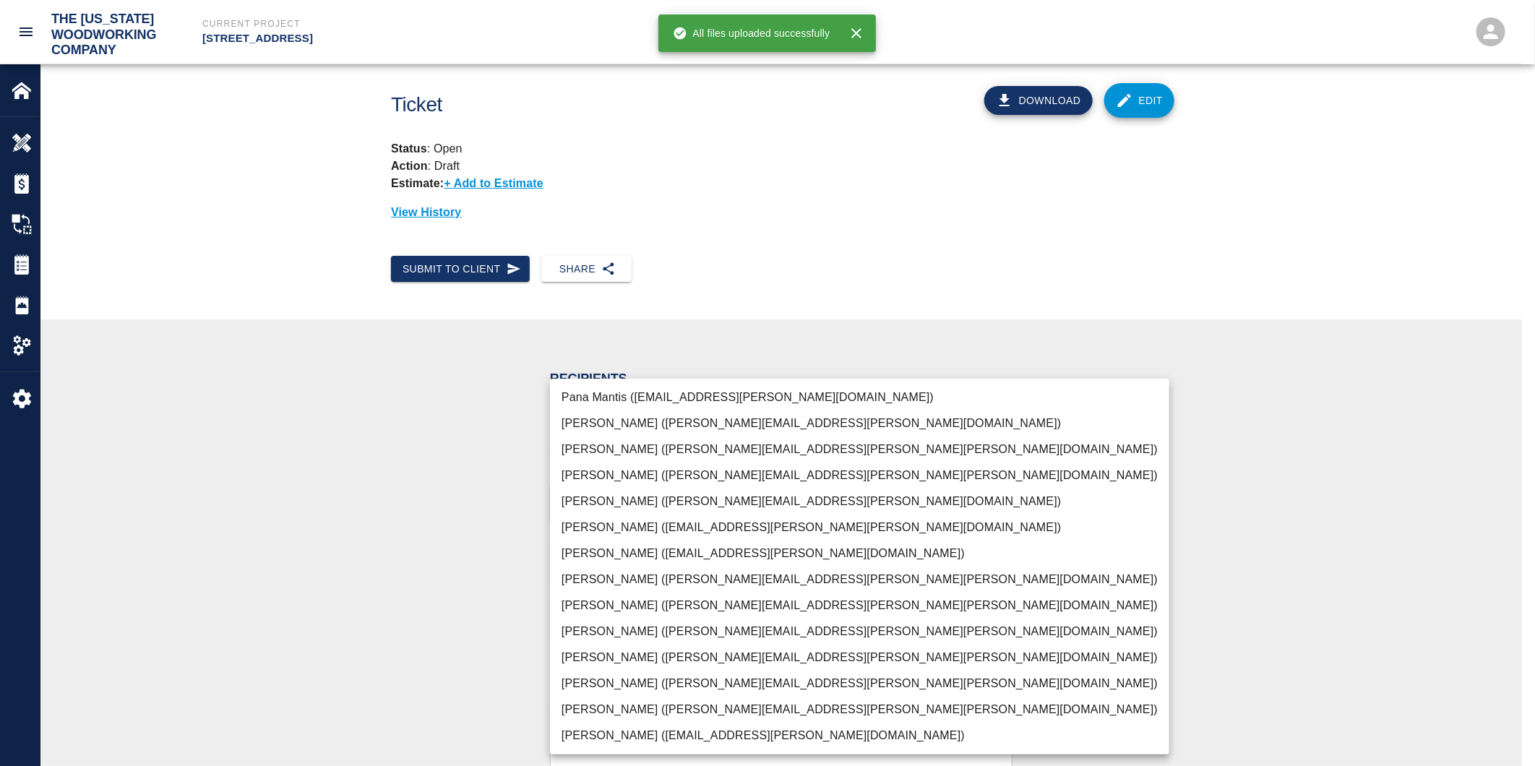
click at [581, 499] on body "The [US_STATE] Woodworking Company Current Project [STREET_ADDRESS] Home [STREE…" at bounding box center [767, 383] width 1535 height 766
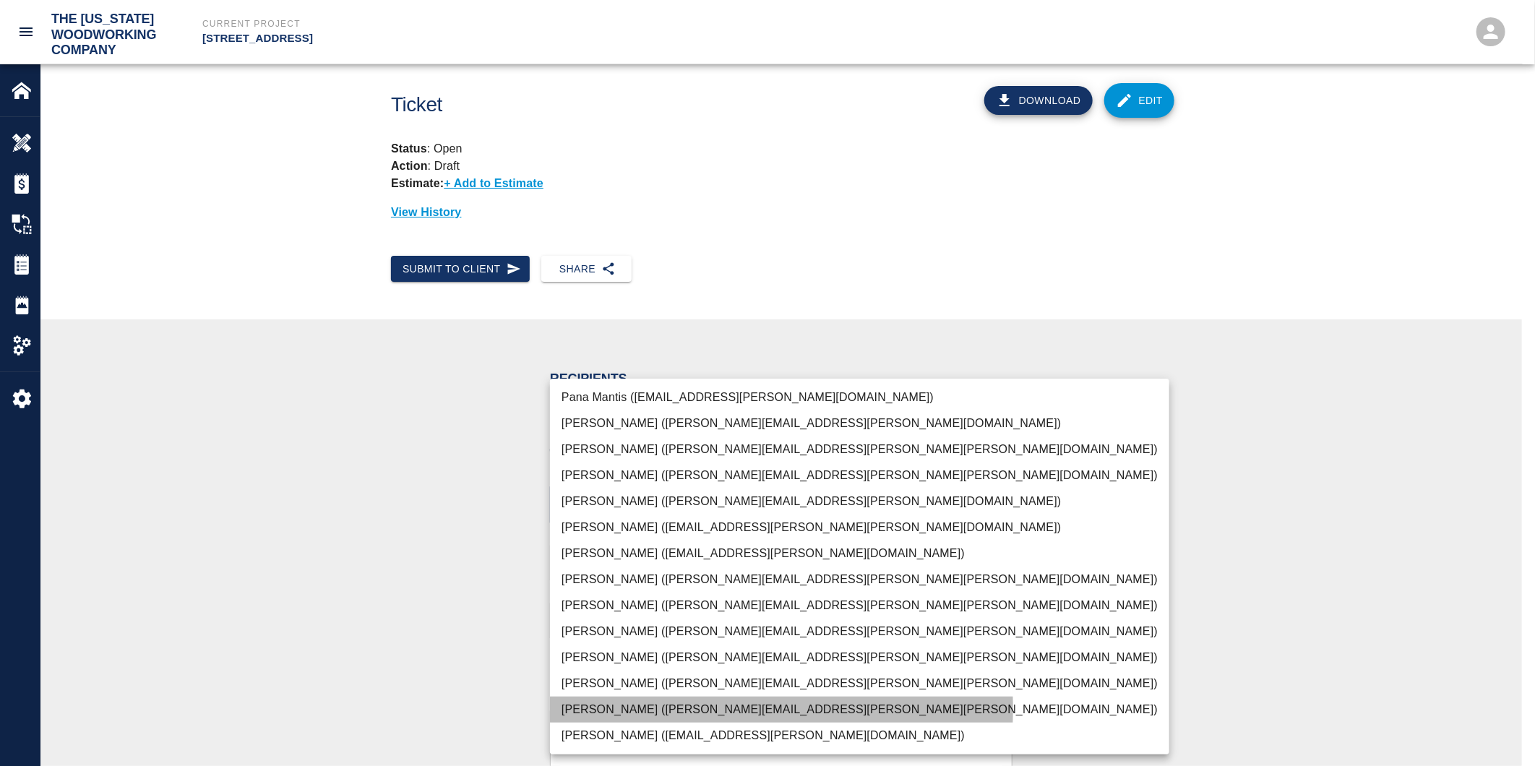
click at [587, 709] on li "[PERSON_NAME] ([PERSON_NAME][EMAIL_ADDRESS][PERSON_NAME][PERSON_NAME][DOMAIN_NA…" at bounding box center [859, 710] width 619 height 26
type input "f2151df9-a33d-4239-98b3-85d2c5195f79"
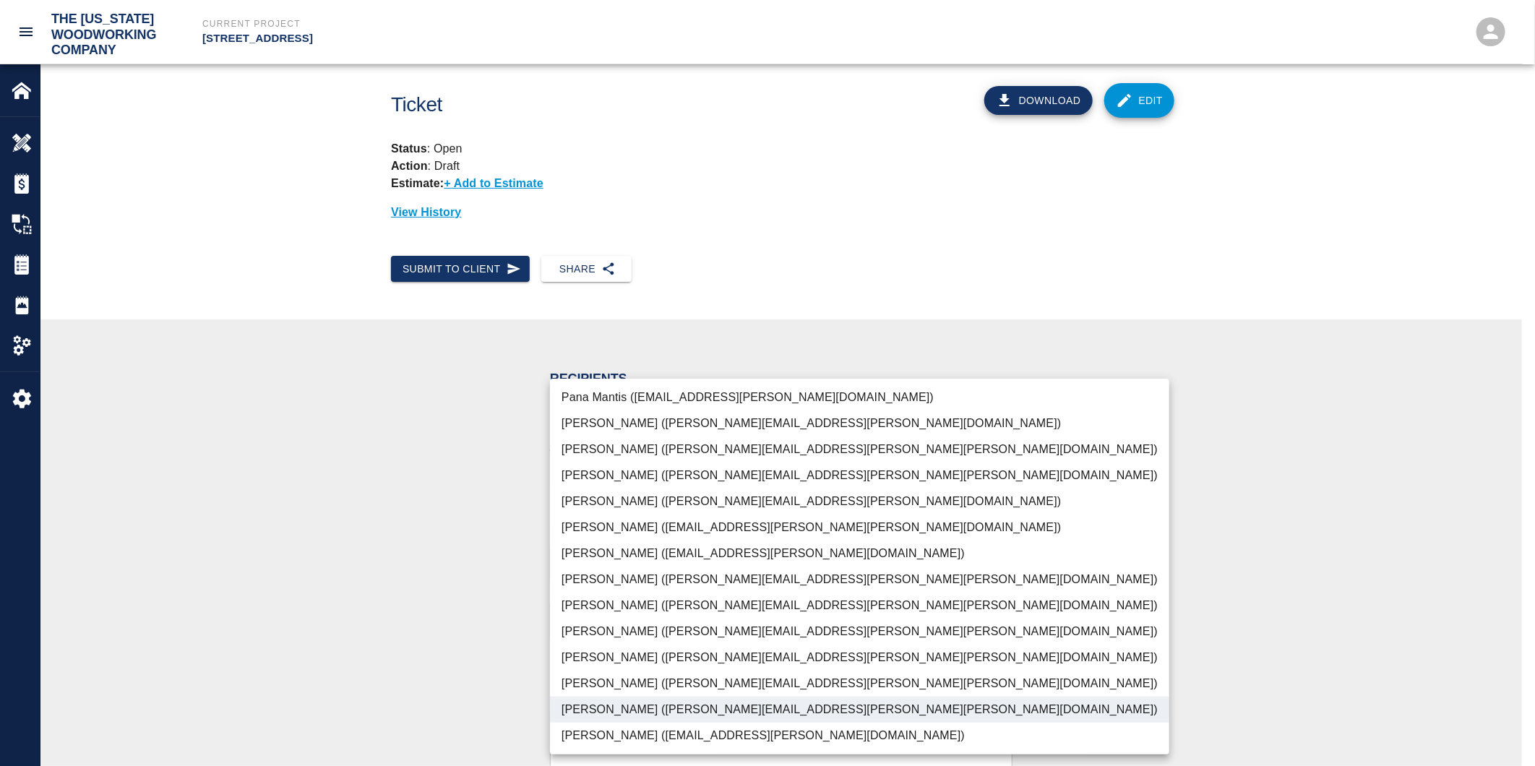
click at [376, 629] on div at bounding box center [767, 383] width 1535 height 766
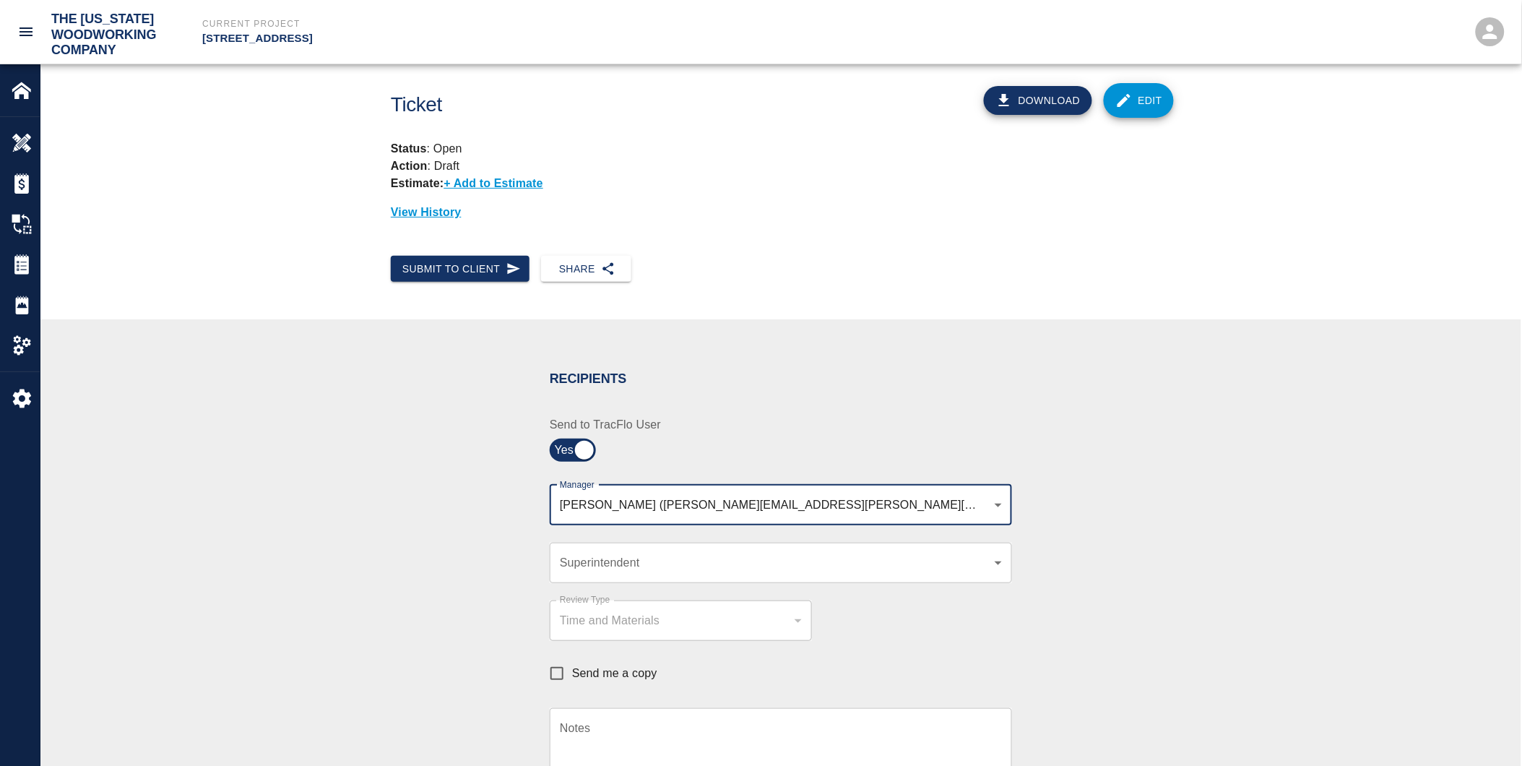
click at [597, 566] on body "The [US_STATE] Woodworking Company Current Project [STREET_ADDRESS] Home [STREE…" at bounding box center [761, 383] width 1522 height 766
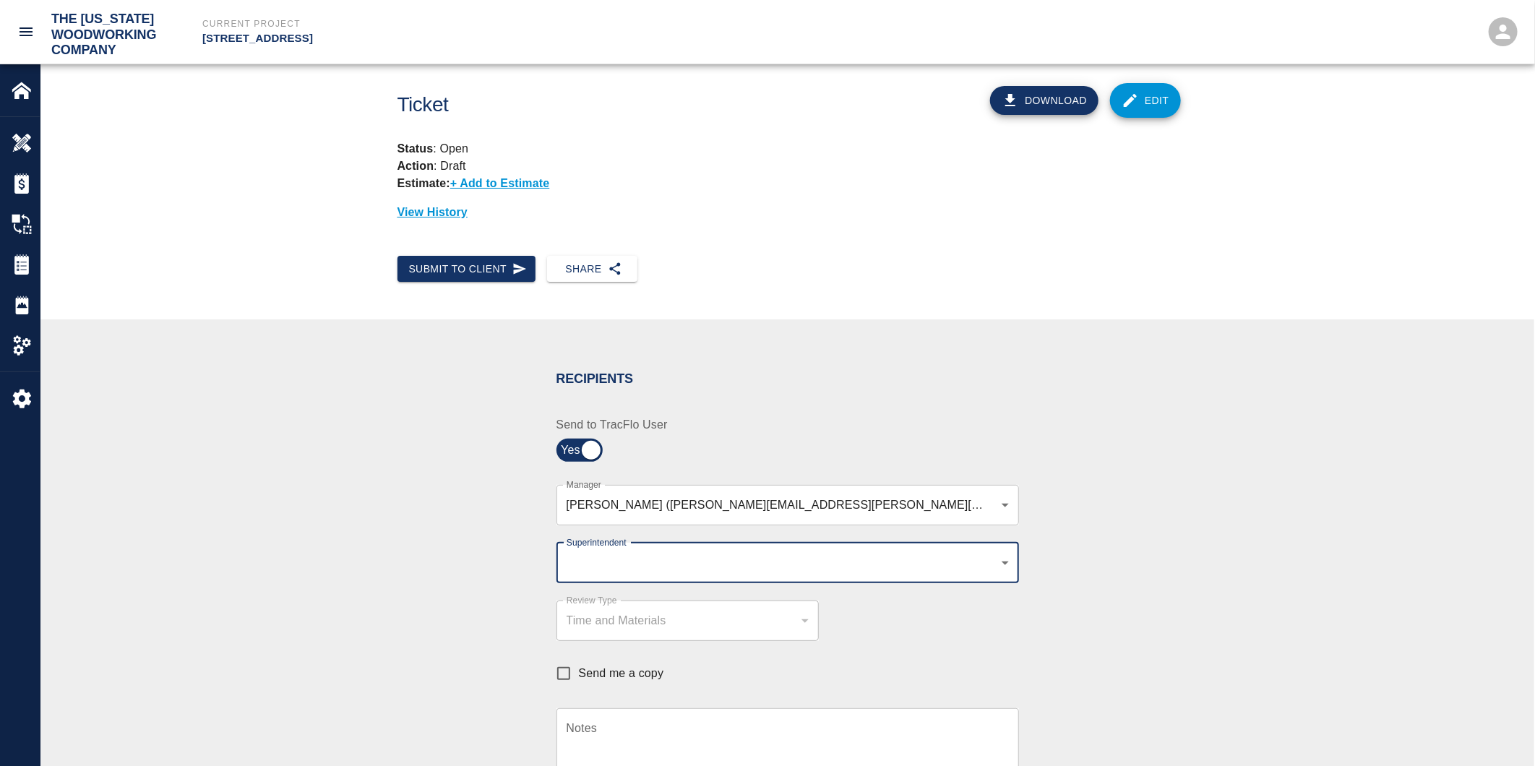
click at [562, 555] on body "The [US_STATE] Woodworking Company Current Project [STREET_ADDRESS] Home [STREE…" at bounding box center [767, 383] width 1535 height 766
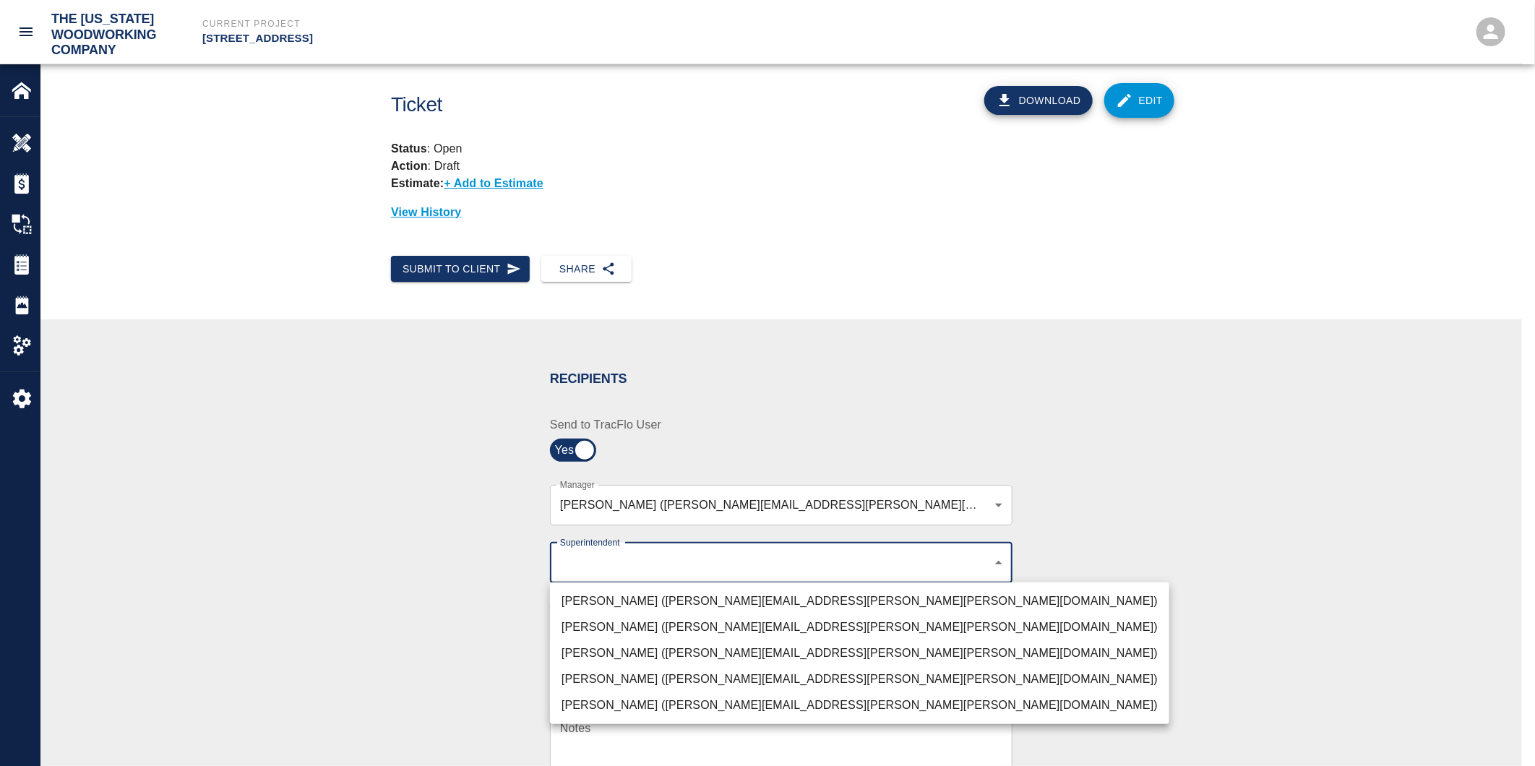
click at [581, 652] on li "[PERSON_NAME] ([PERSON_NAME][EMAIL_ADDRESS][PERSON_NAME][PERSON_NAME][DOMAIN_NA…" at bounding box center [859, 653] width 619 height 26
type input "32bad40b-bb12-40c1-a9d7-1de55074e5d0"
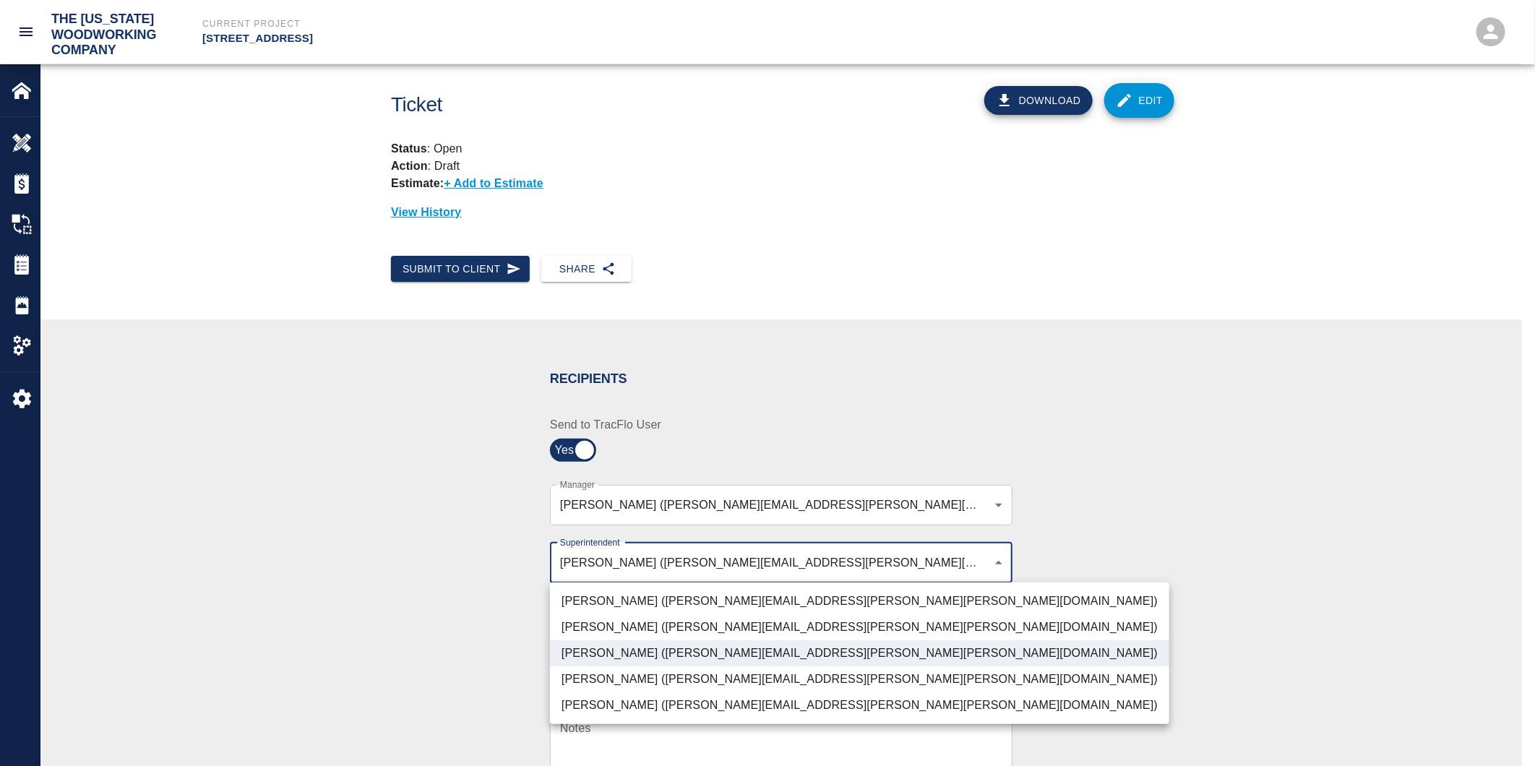
click at [461, 619] on div at bounding box center [767, 383] width 1535 height 766
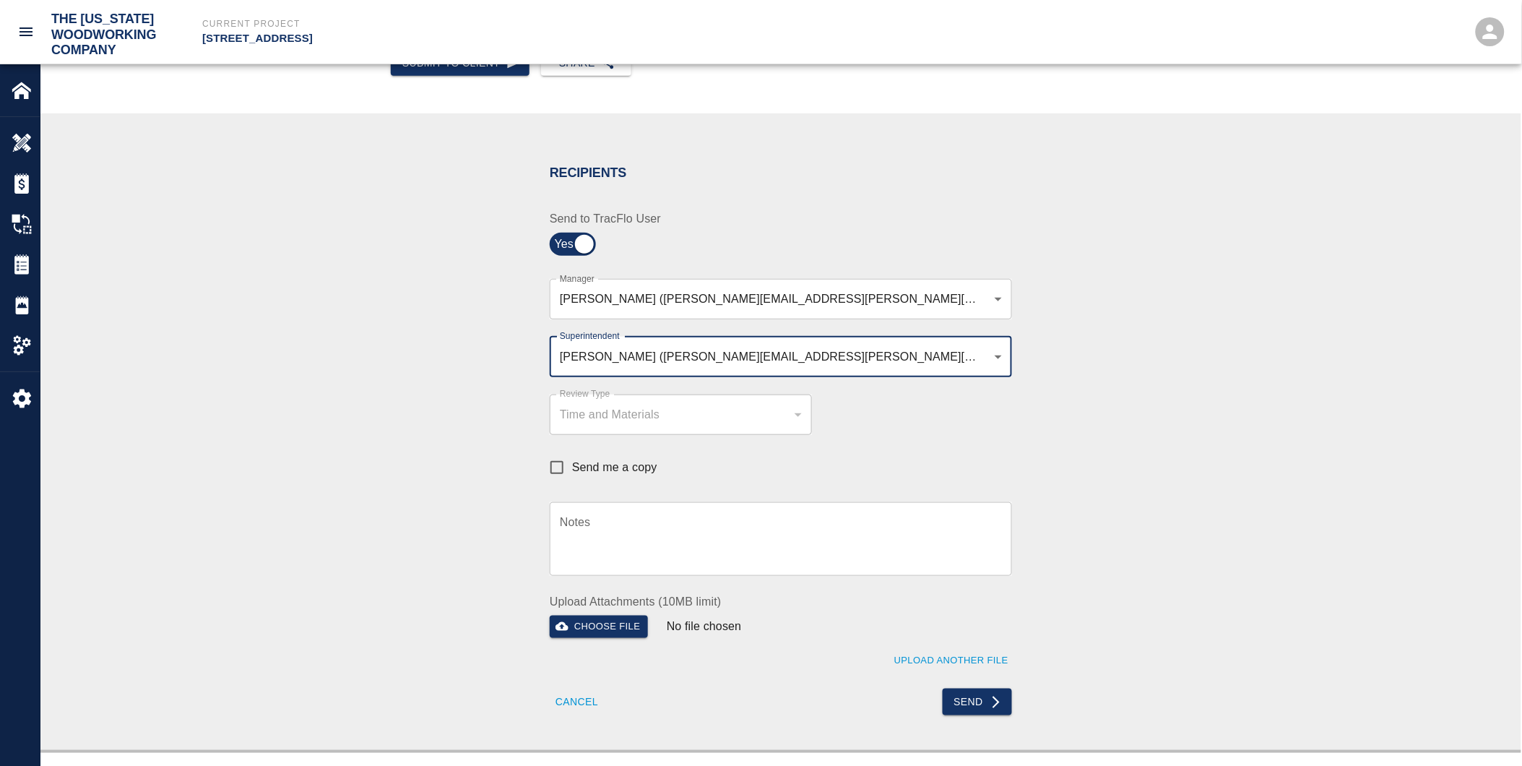
scroll to position [561, 0]
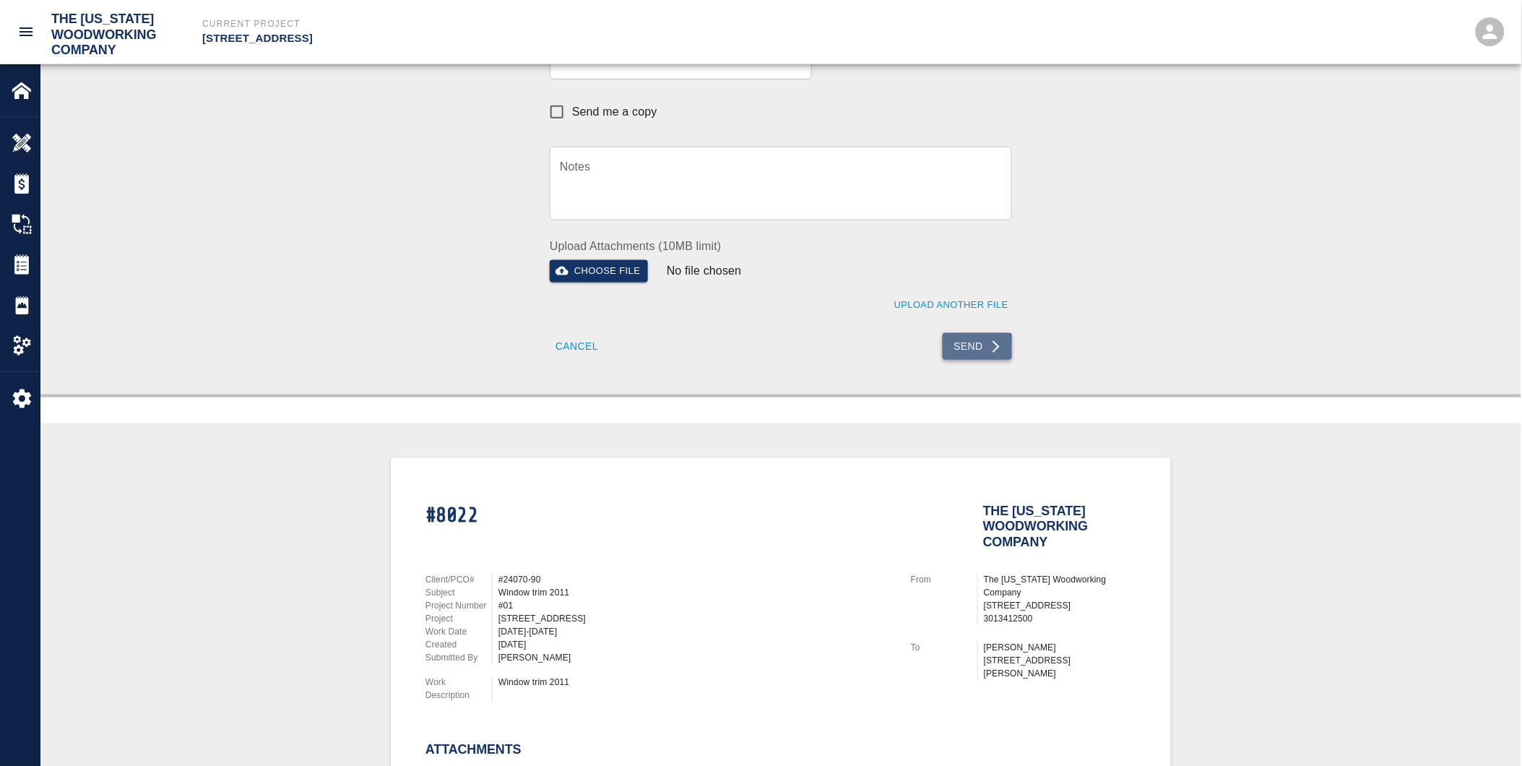
click at [978, 347] on button "Send" at bounding box center [978, 346] width 70 height 27
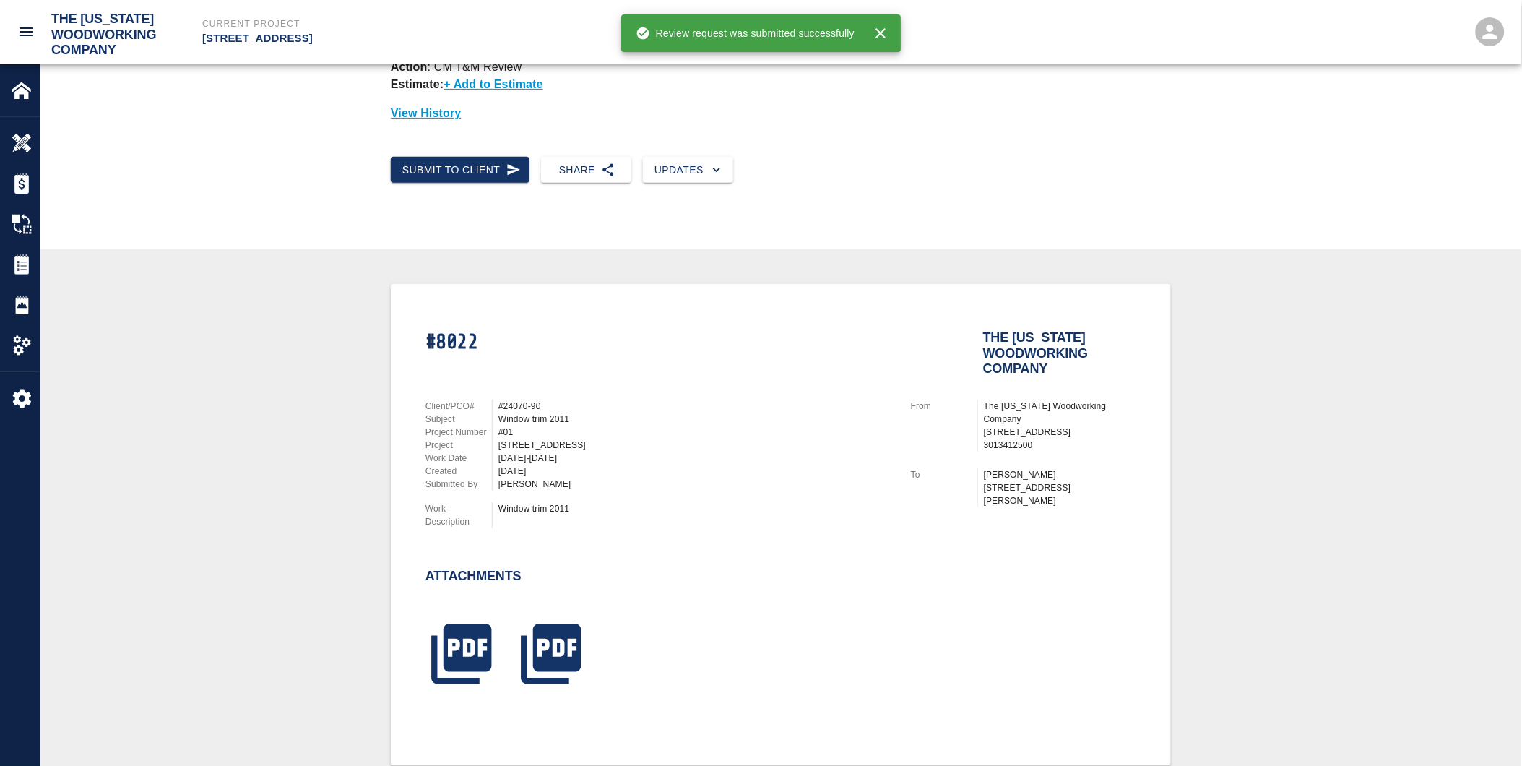
scroll to position [312, 0]
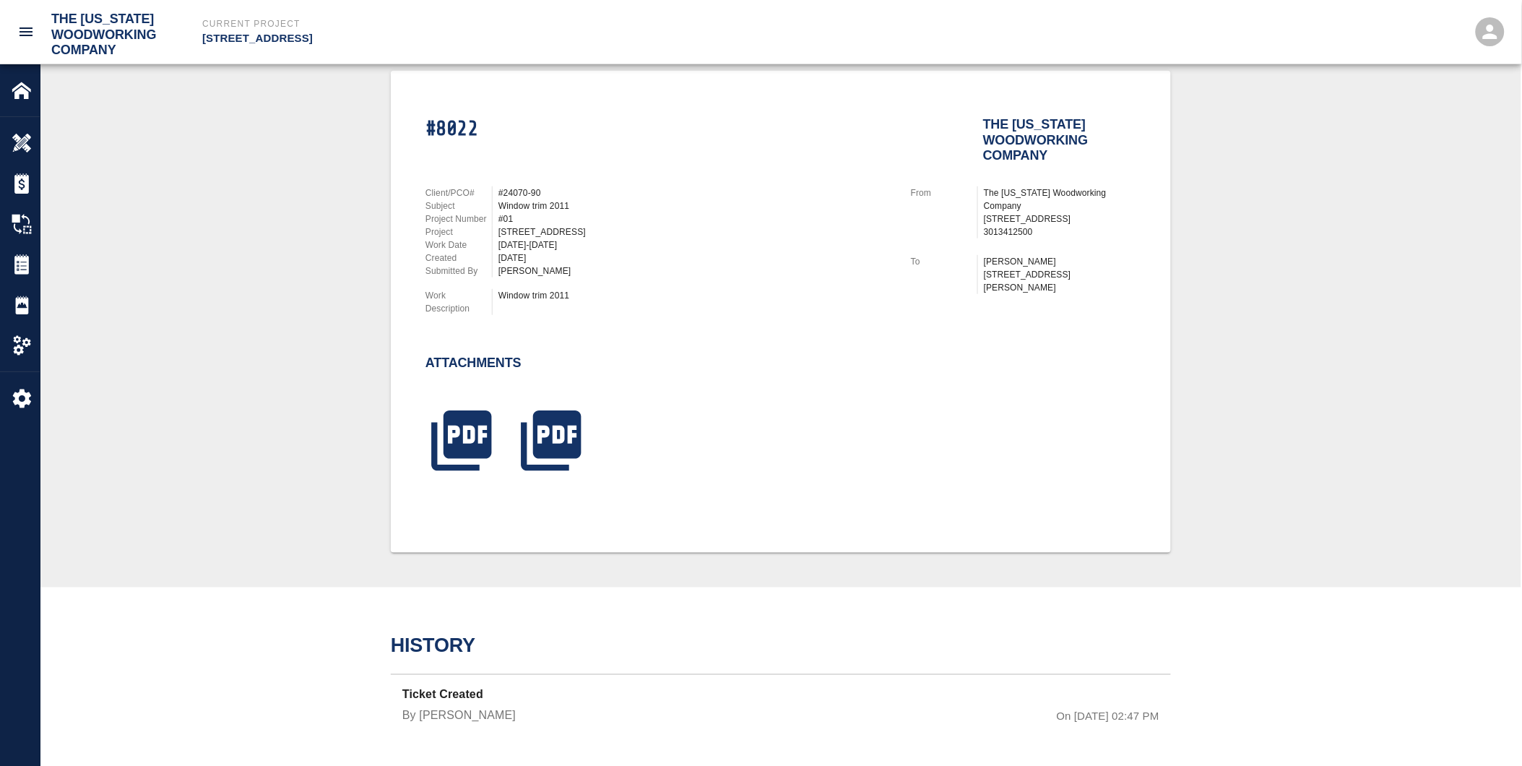
click at [1297, 304] on div "#8022 The [US_STATE] Woodworking Company Client/PCO# #24070-90 Subject Window t…" at bounding box center [781, 312] width 1412 height 482
click at [12, 140] on img at bounding box center [22, 143] width 20 height 20
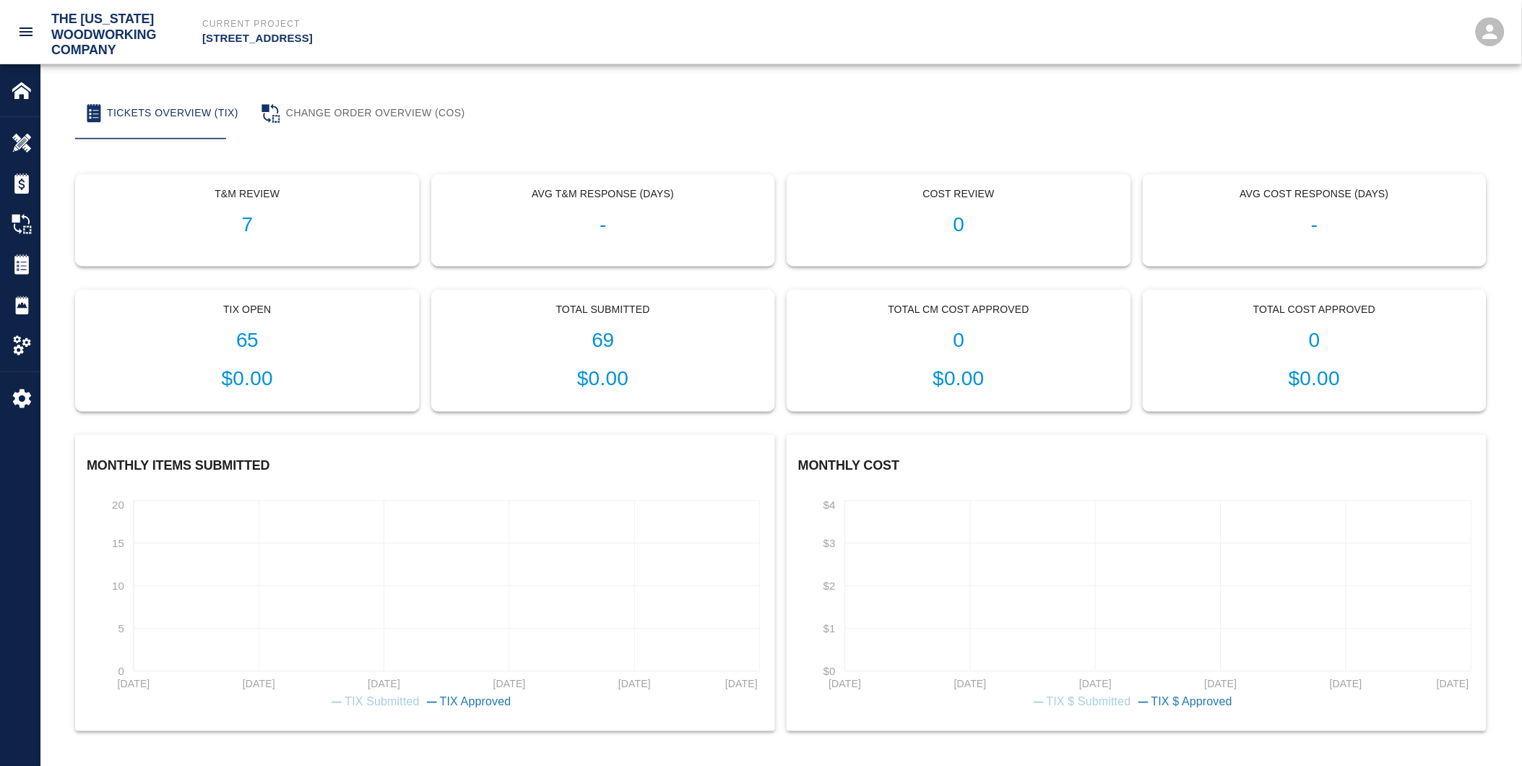
scroll to position [253, 0]
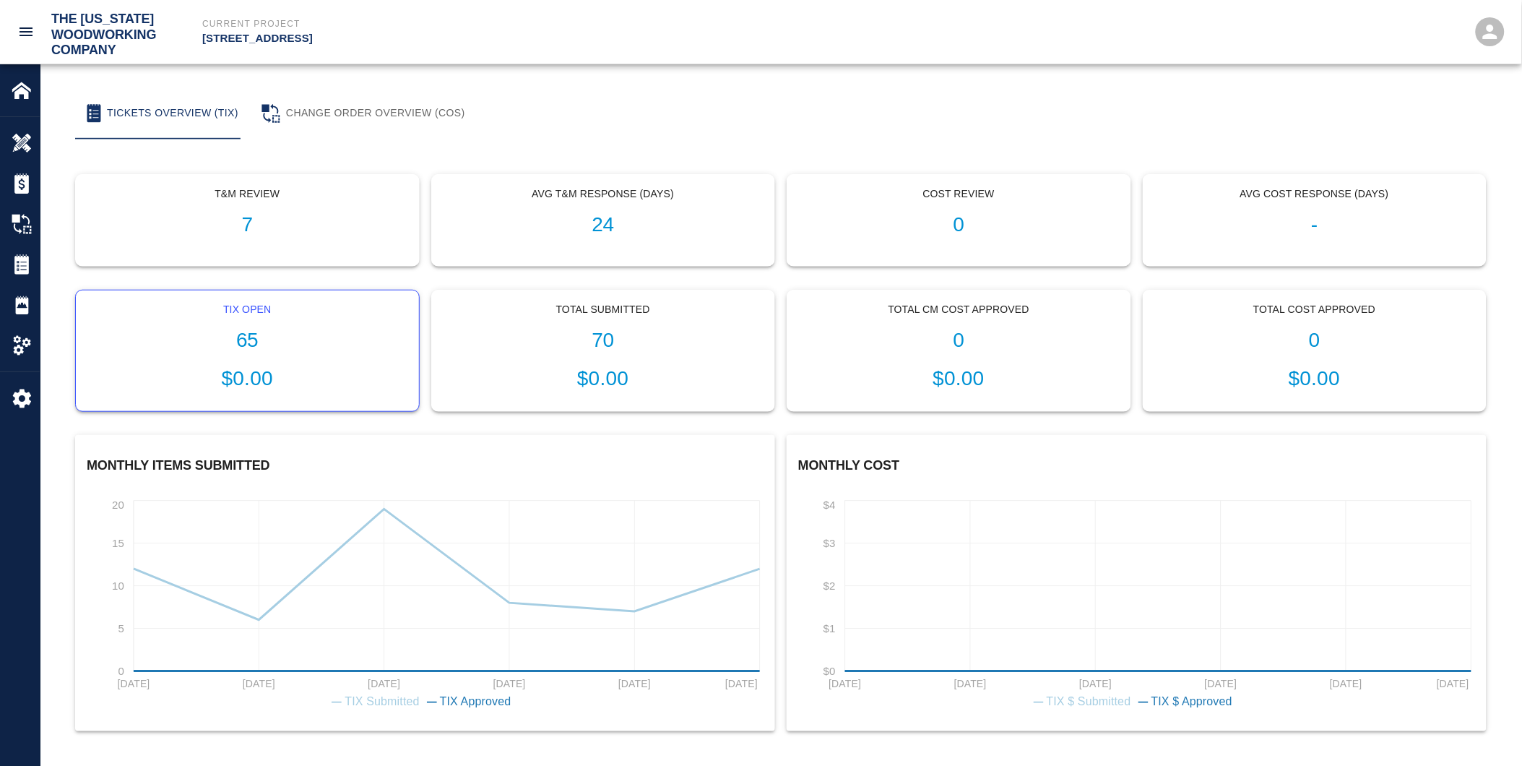
click at [297, 348] on h1 "65" at bounding box center [247, 341] width 320 height 24
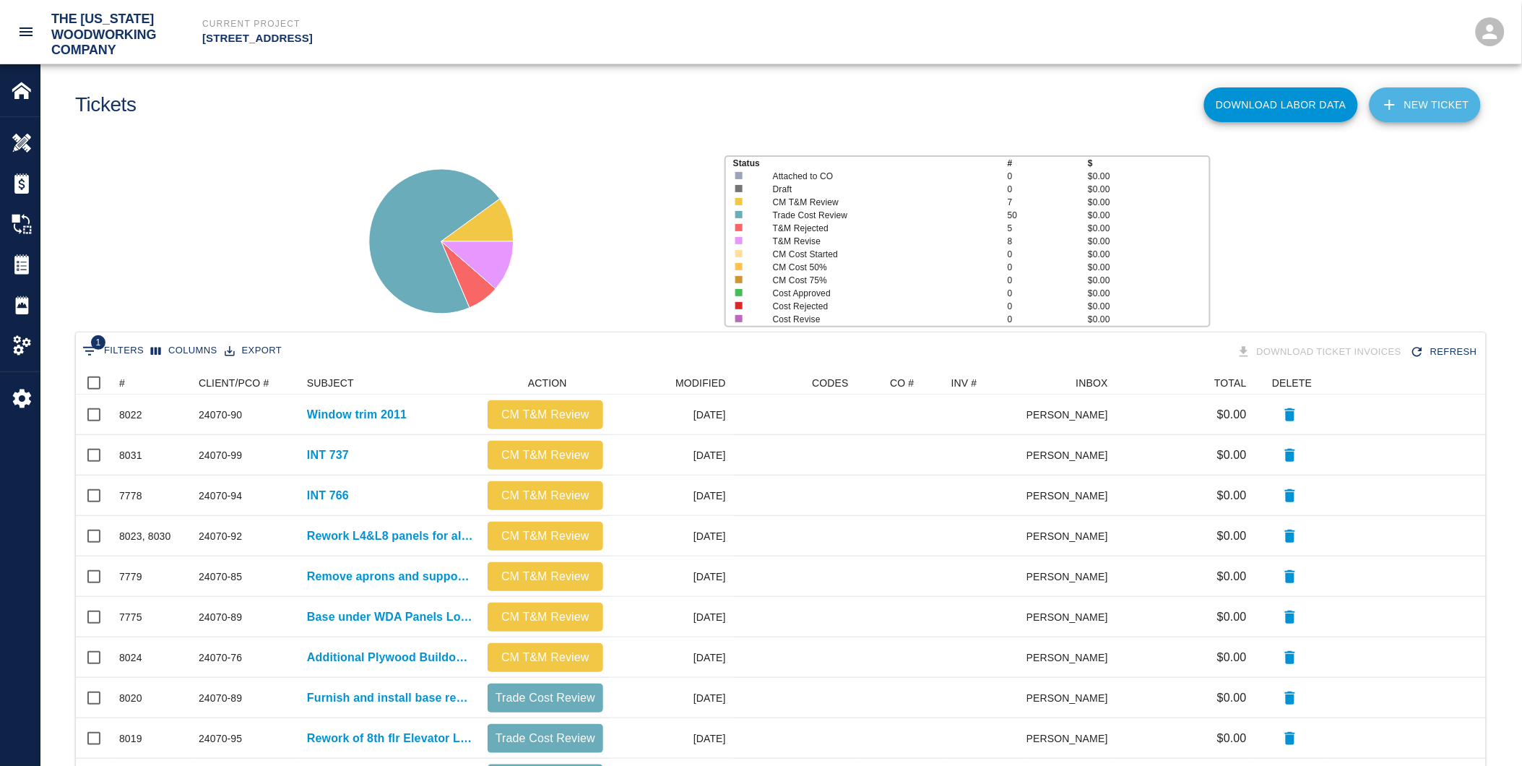
click at [1434, 100] on link "NEW TICKET" at bounding box center [1425, 104] width 111 height 35
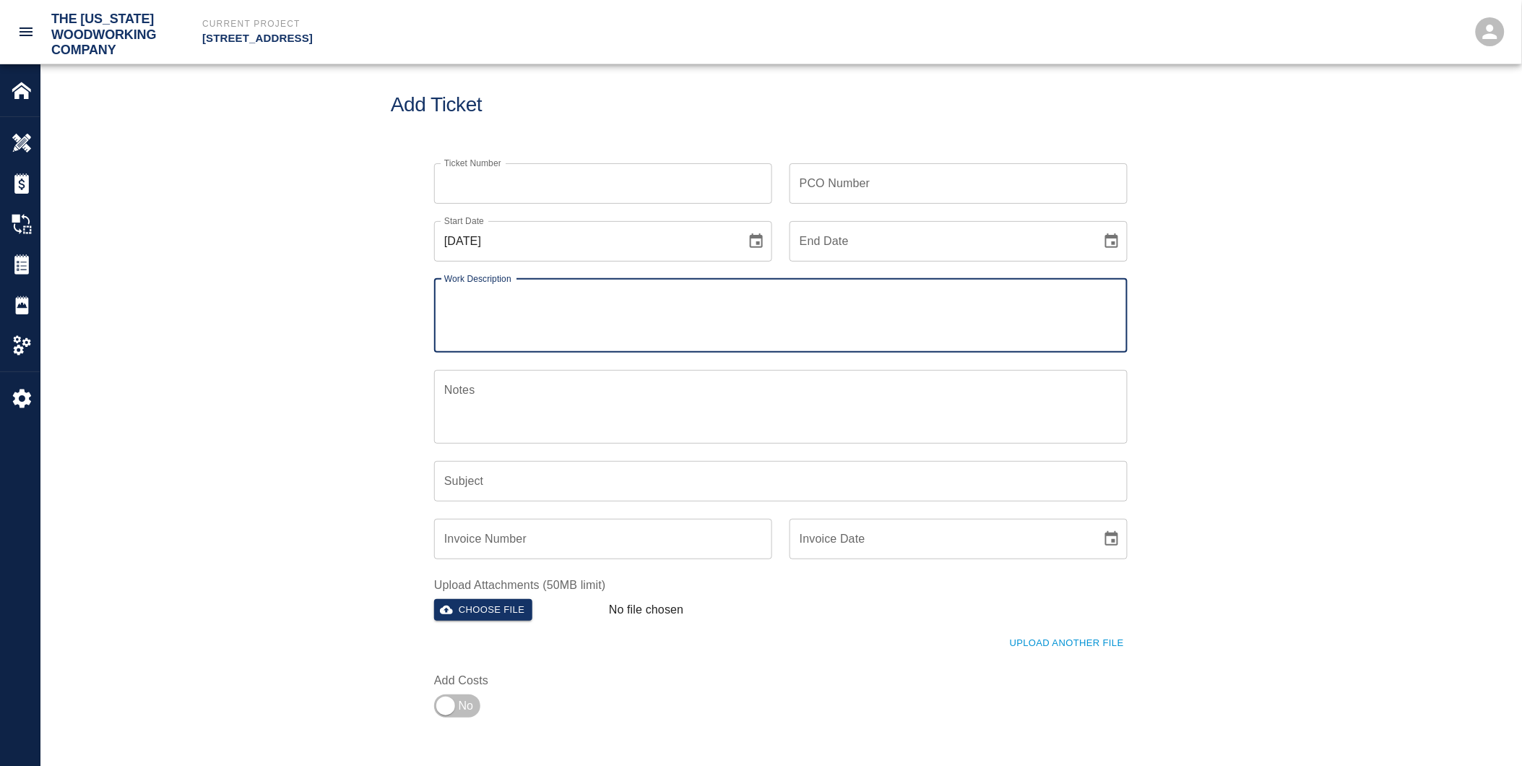
click at [814, 178] on input "PCO Number" at bounding box center [959, 183] width 338 height 40
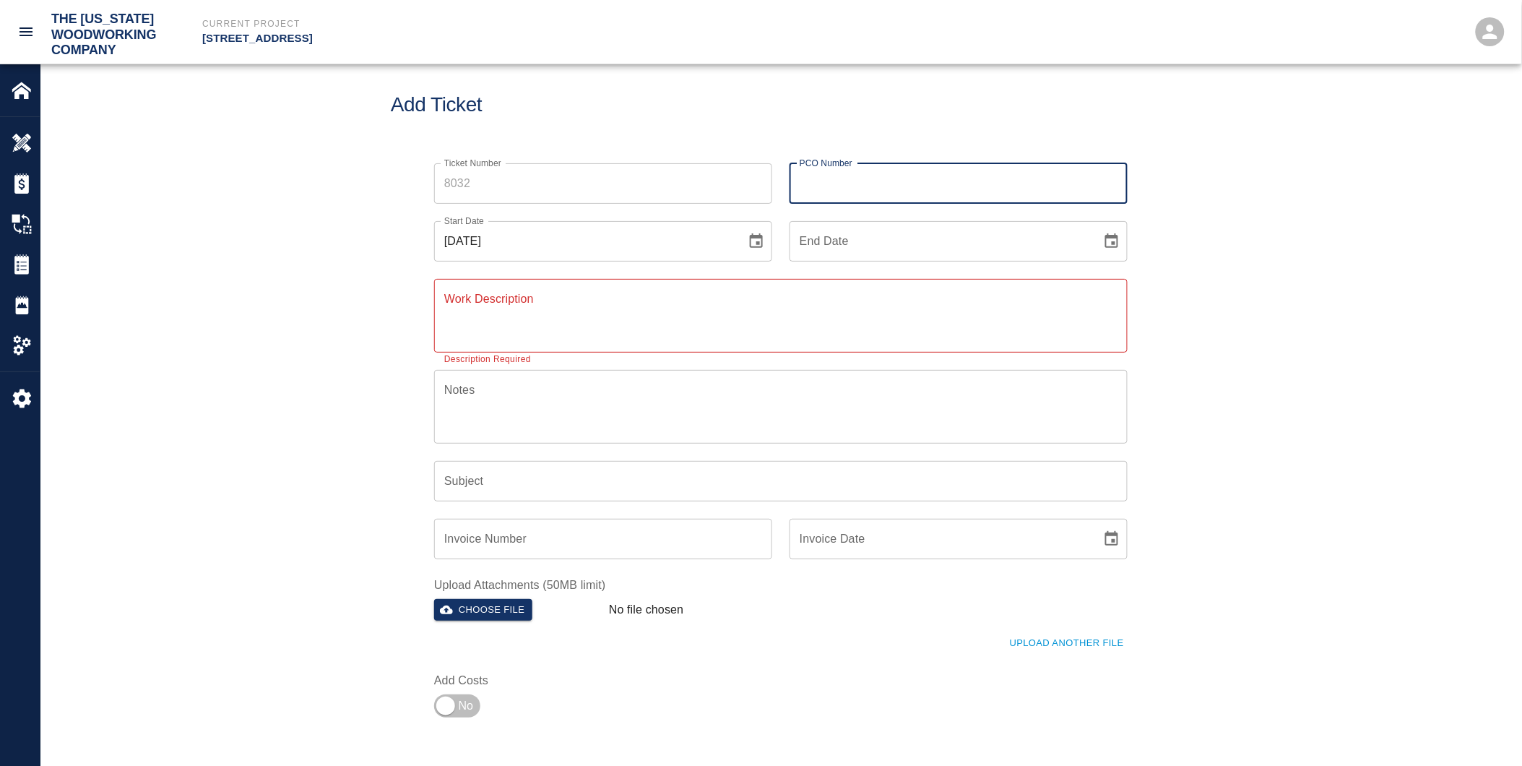
type input "24070-90"
type input "8022"
type input "[DATE]"
type input "Window trim 2011"
drag, startPoint x: 841, startPoint y: 178, endPoint x: 831, endPoint y: 181, distance: 10.5
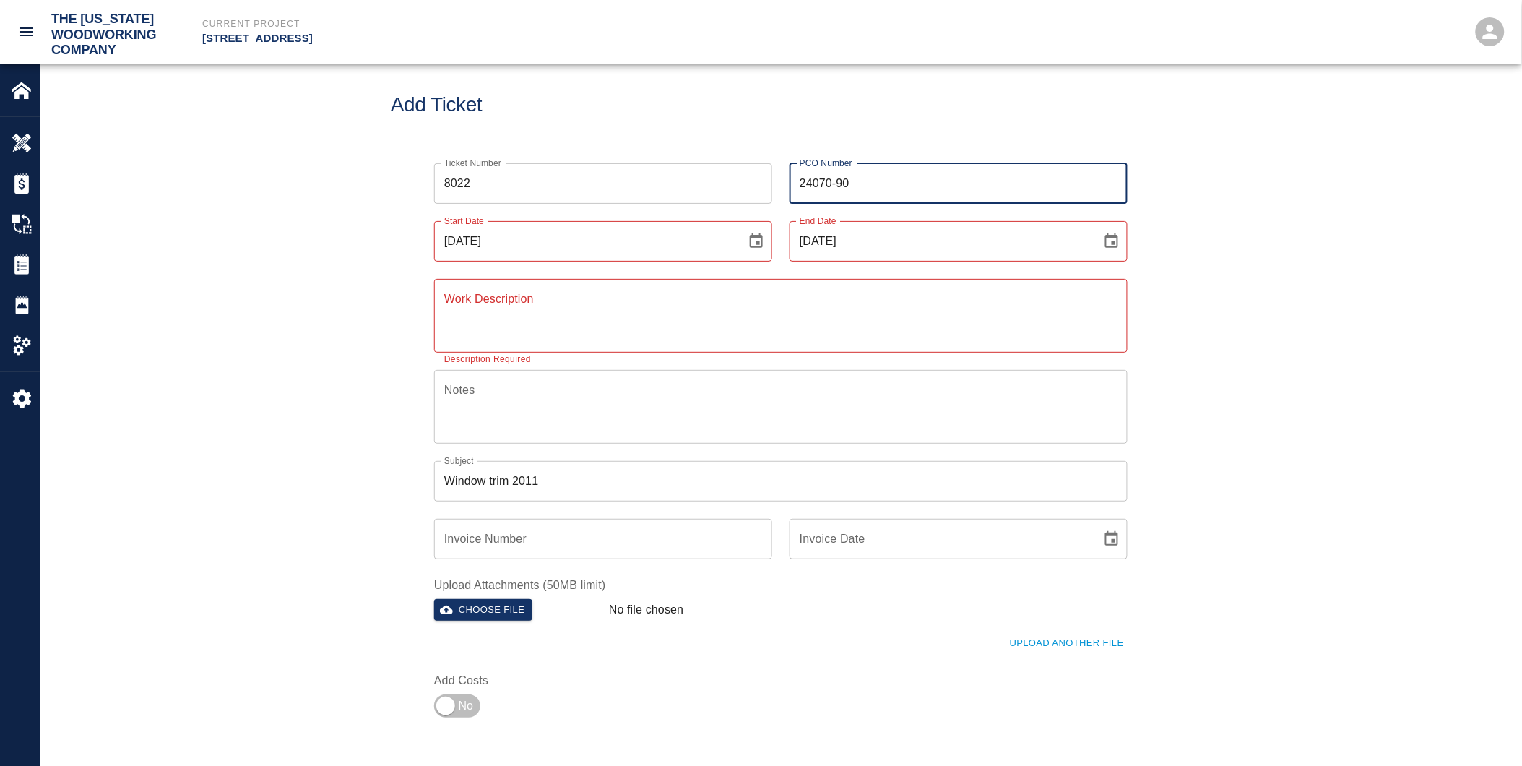
click at [843, 179] on input "24070-90" at bounding box center [959, 183] width 338 height 40
drag, startPoint x: 838, startPoint y: 179, endPoint x: 871, endPoint y: 181, distance: 33.3
click at [871, 181] on input "24070-90" at bounding box center [959, 183] width 338 height 40
type input "24070-100"
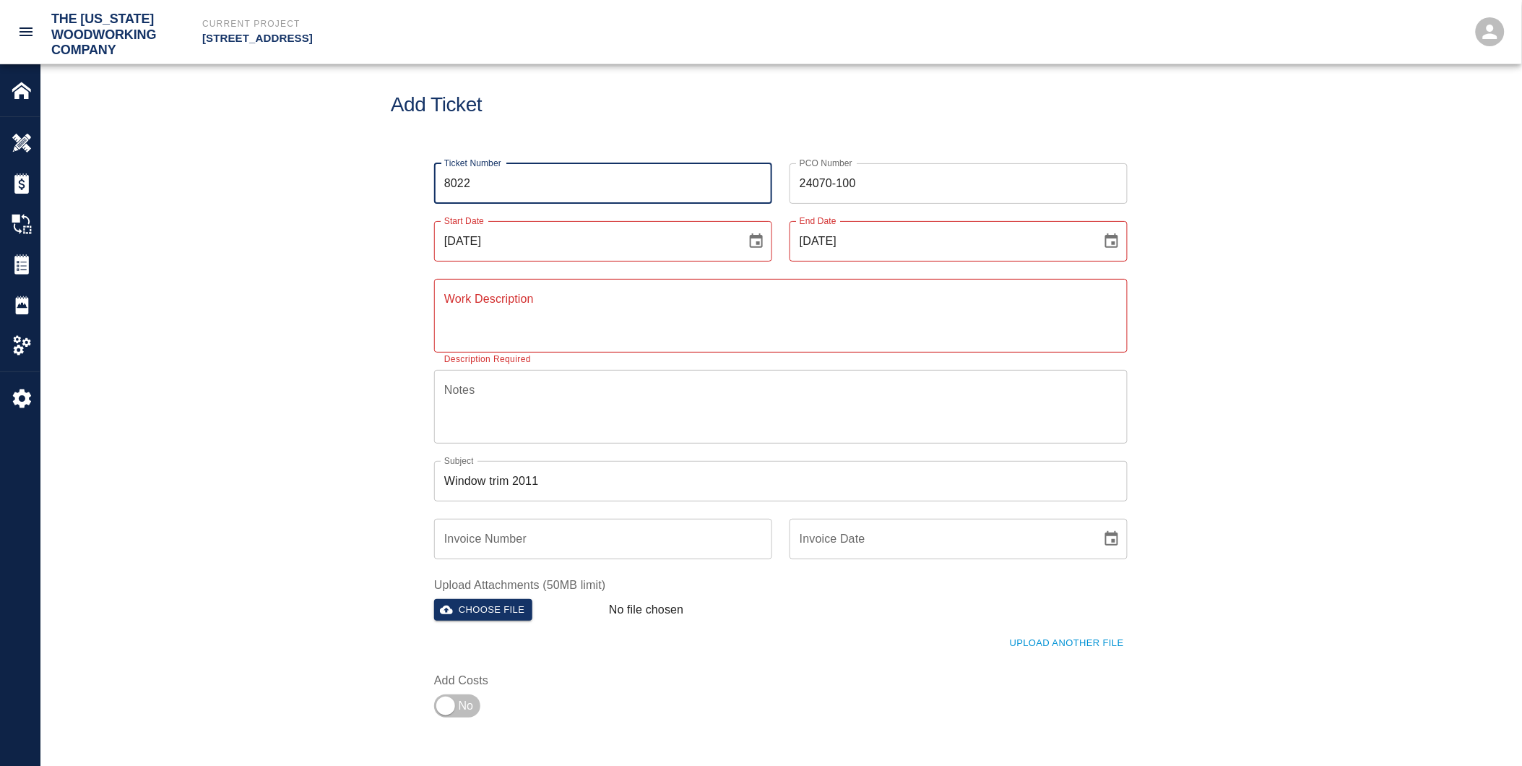
click at [468, 184] on input "8022" at bounding box center [603, 183] width 338 height 40
click at [472, 183] on input "8022" at bounding box center [603, 183] width 338 height 40
type input "8029"
click at [480, 237] on input "[DATE]" at bounding box center [585, 241] width 302 height 40
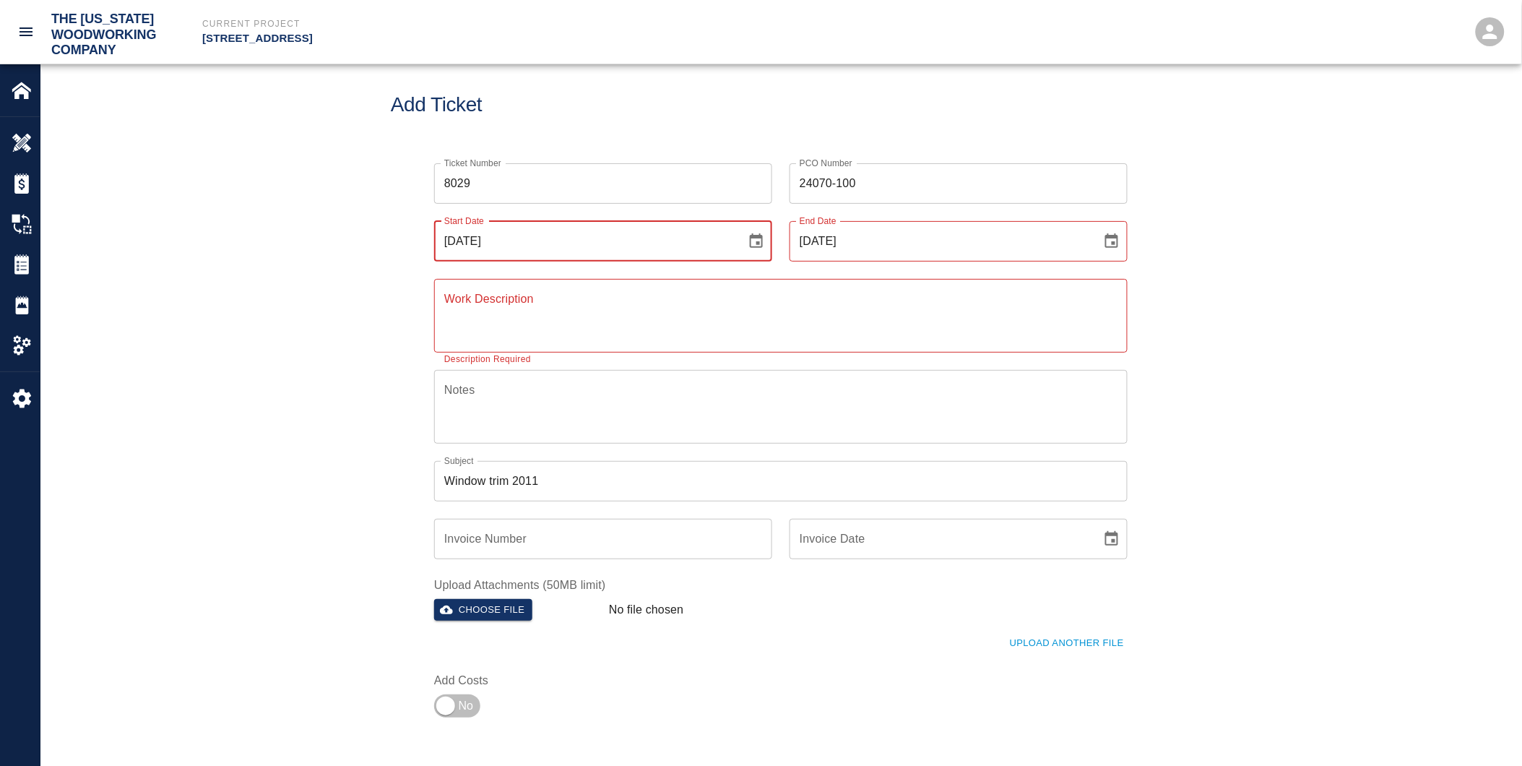
click at [473, 236] on input "[DATE]" at bounding box center [585, 241] width 302 height 40
type input "[DATE]"
click at [824, 239] on input "[DATE]" at bounding box center [941, 241] width 302 height 40
drag, startPoint x: 817, startPoint y: 241, endPoint x: 828, endPoint y: 241, distance: 11.6
click at [828, 241] on input "[DATE]" at bounding box center [941, 241] width 302 height 40
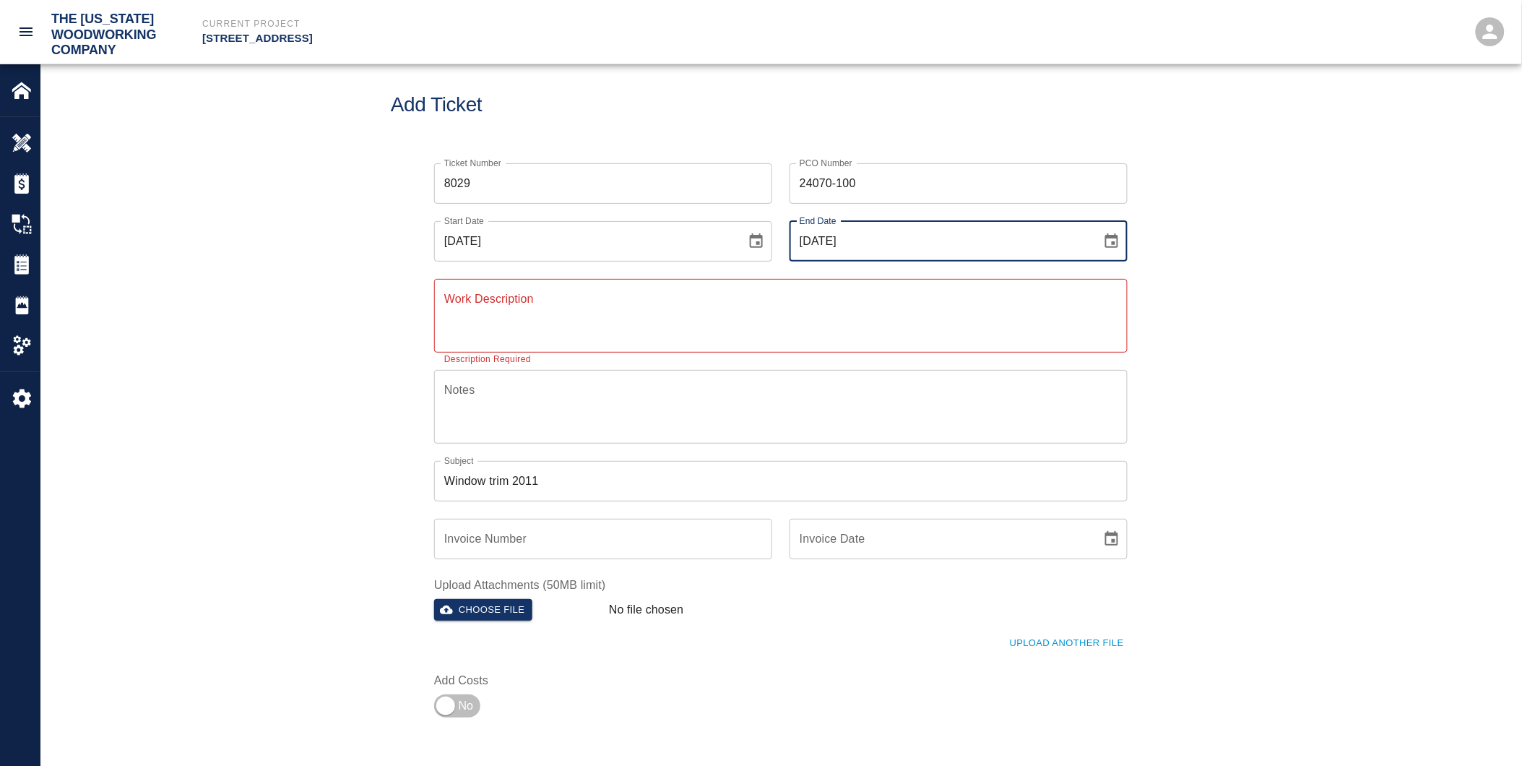
type input "[DATE]"
drag, startPoint x: 559, startPoint y: 308, endPoint x: 621, endPoint y: 314, distance: 63.1
click at [559, 308] on textarea "Work Description" at bounding box center [780, 315] width 673 height 50
type textarea "Loading Dock Ramp"
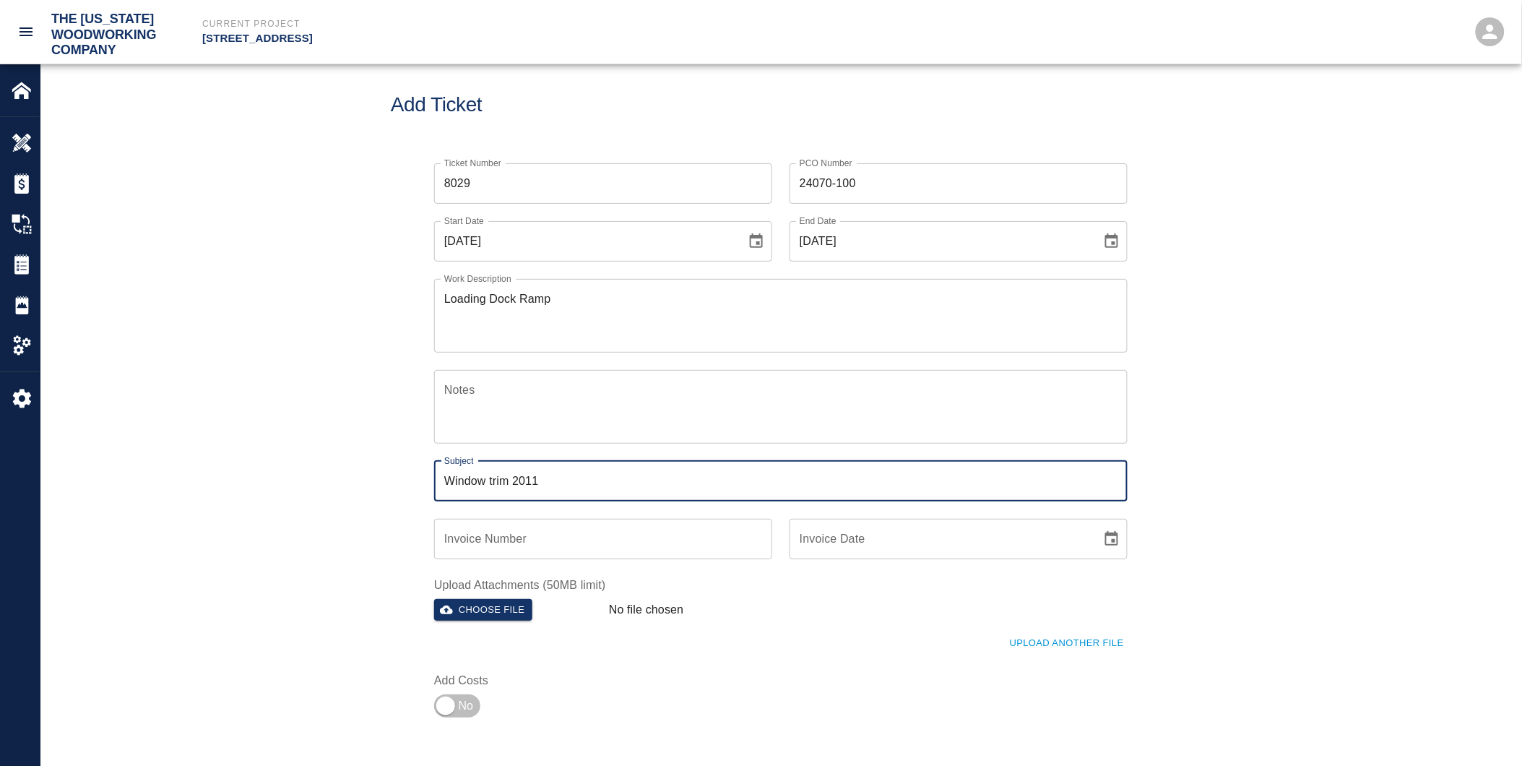
drag, startPoint x: 564, startPoint y: 485, endPoint x: 376, endPoint y: 451, distance: 190.9
click at [374, 479] on div "Ticket Number 8029 Ticket Number PCO Number 24070-100 PCO Number Start Date [DA…" at bounding box center [780, 452] width 1481 height 613
type input "Loading dock ramp"
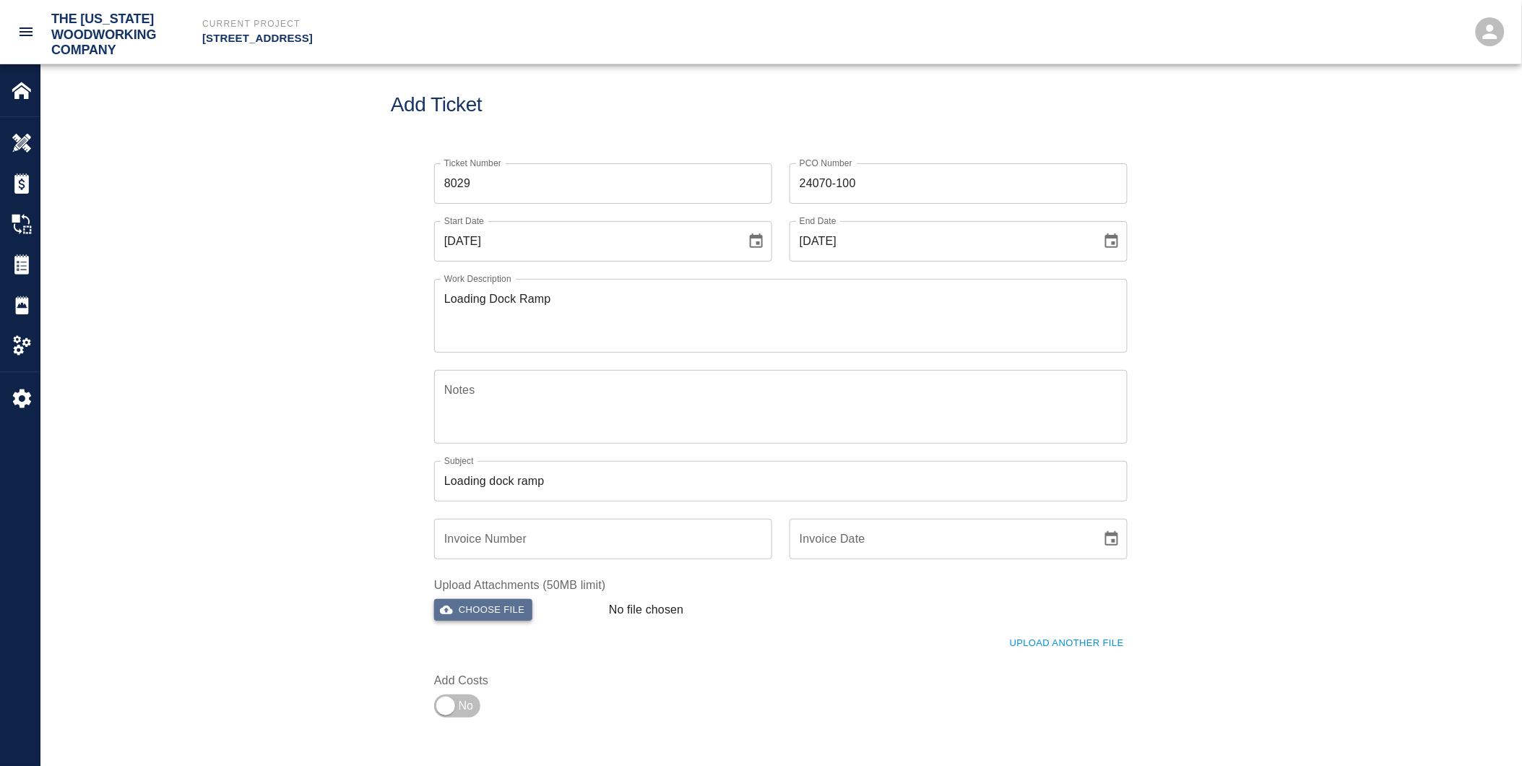
click at [490, 619] on button "Choose file" at bounding box center [483, 610] width 98 height 22
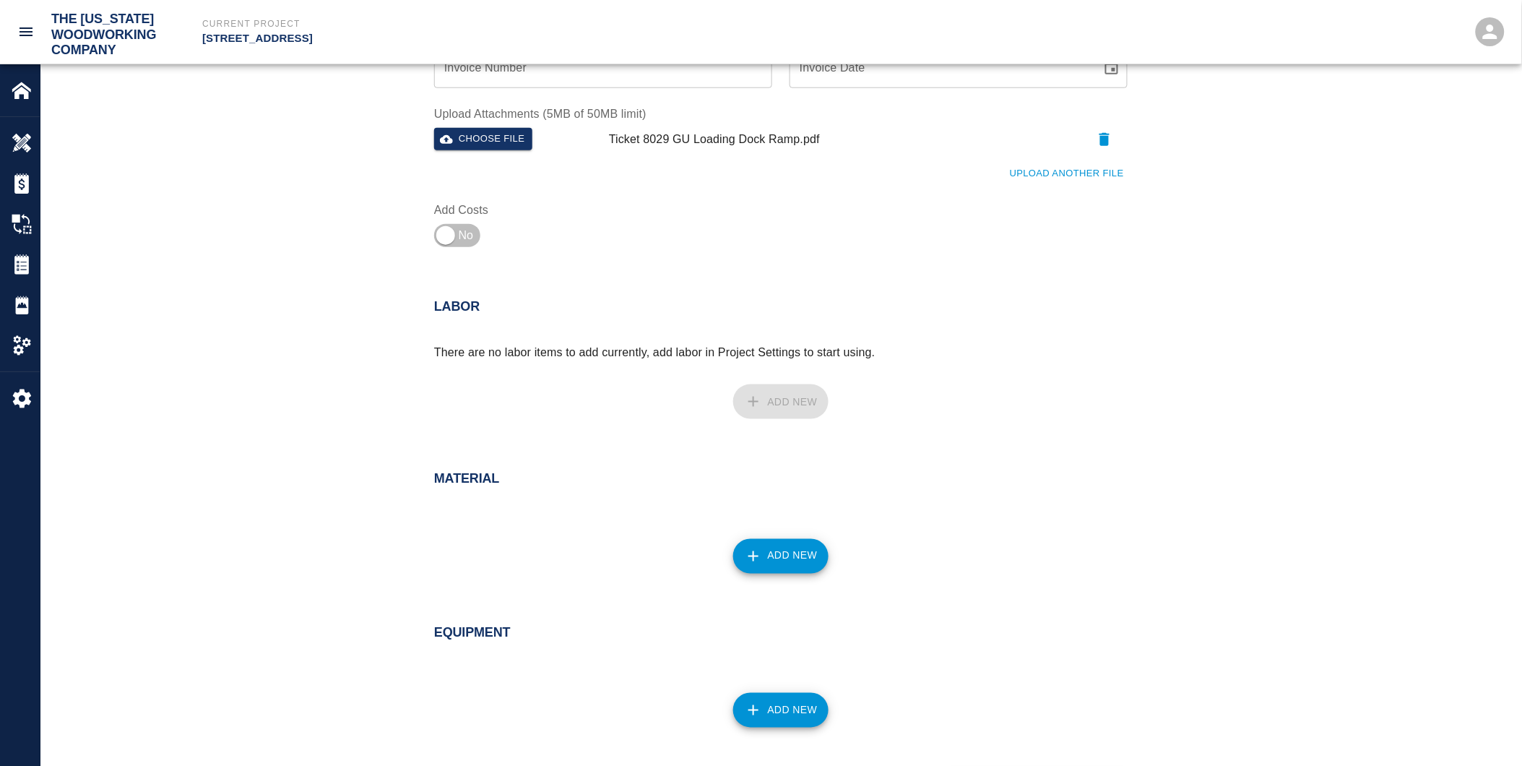
scroll to position [558, 0]
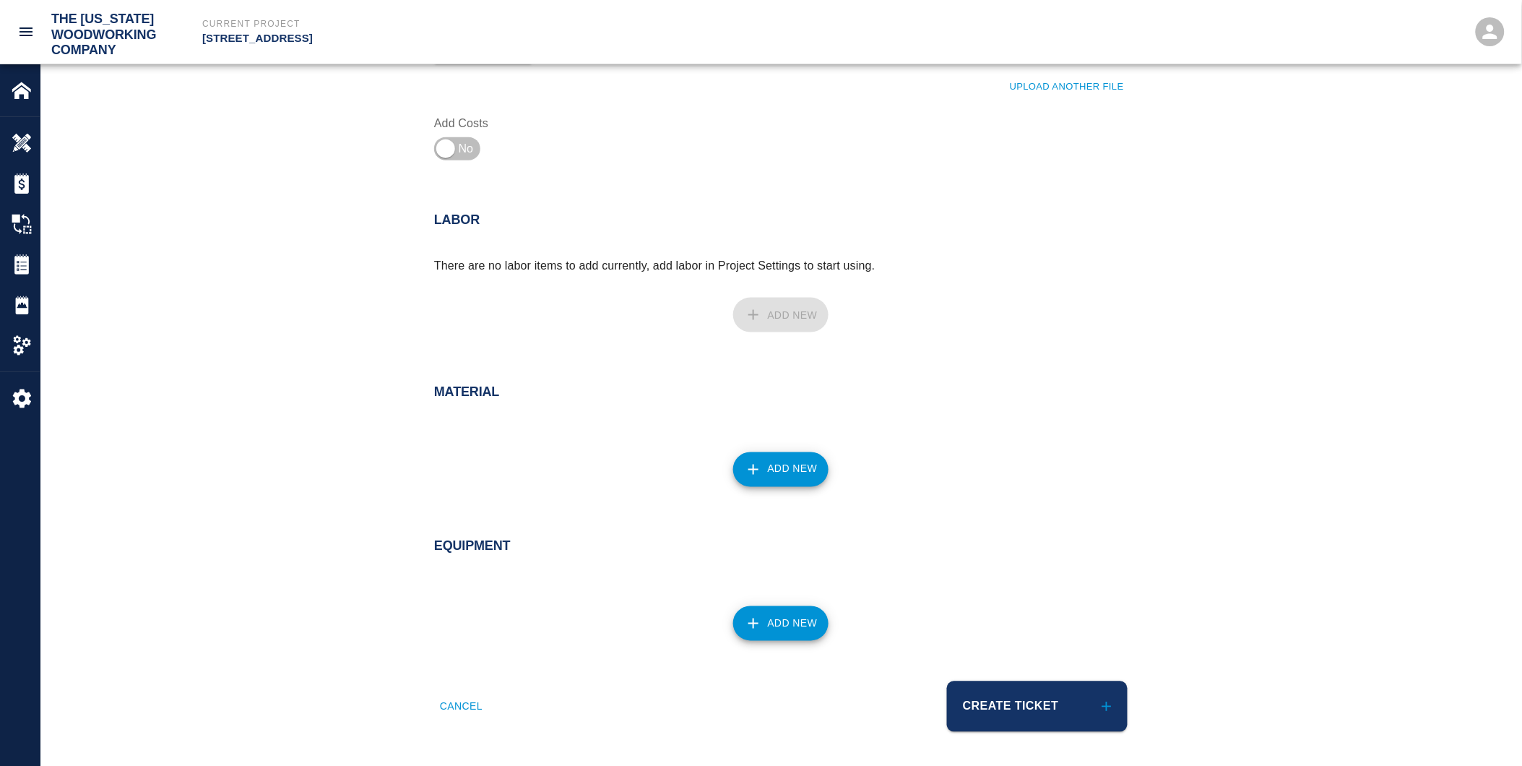
click at [1004, 712] on button "Create Ticket" at bounding box center [1037, 706] width 181 height 51
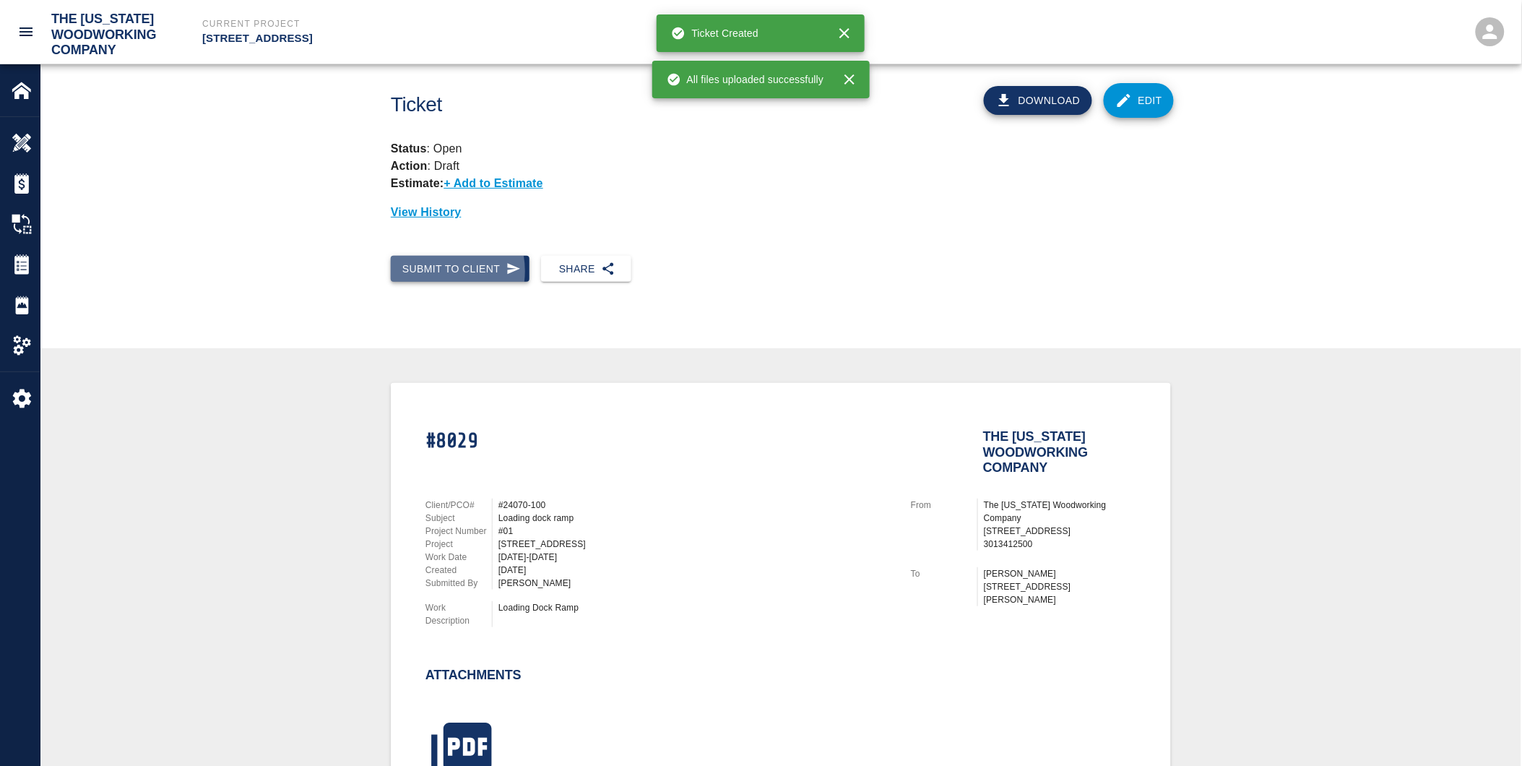
click at [434, 271] on button "Submit to Client" at bounding box center [460, 269] width 139 height 27
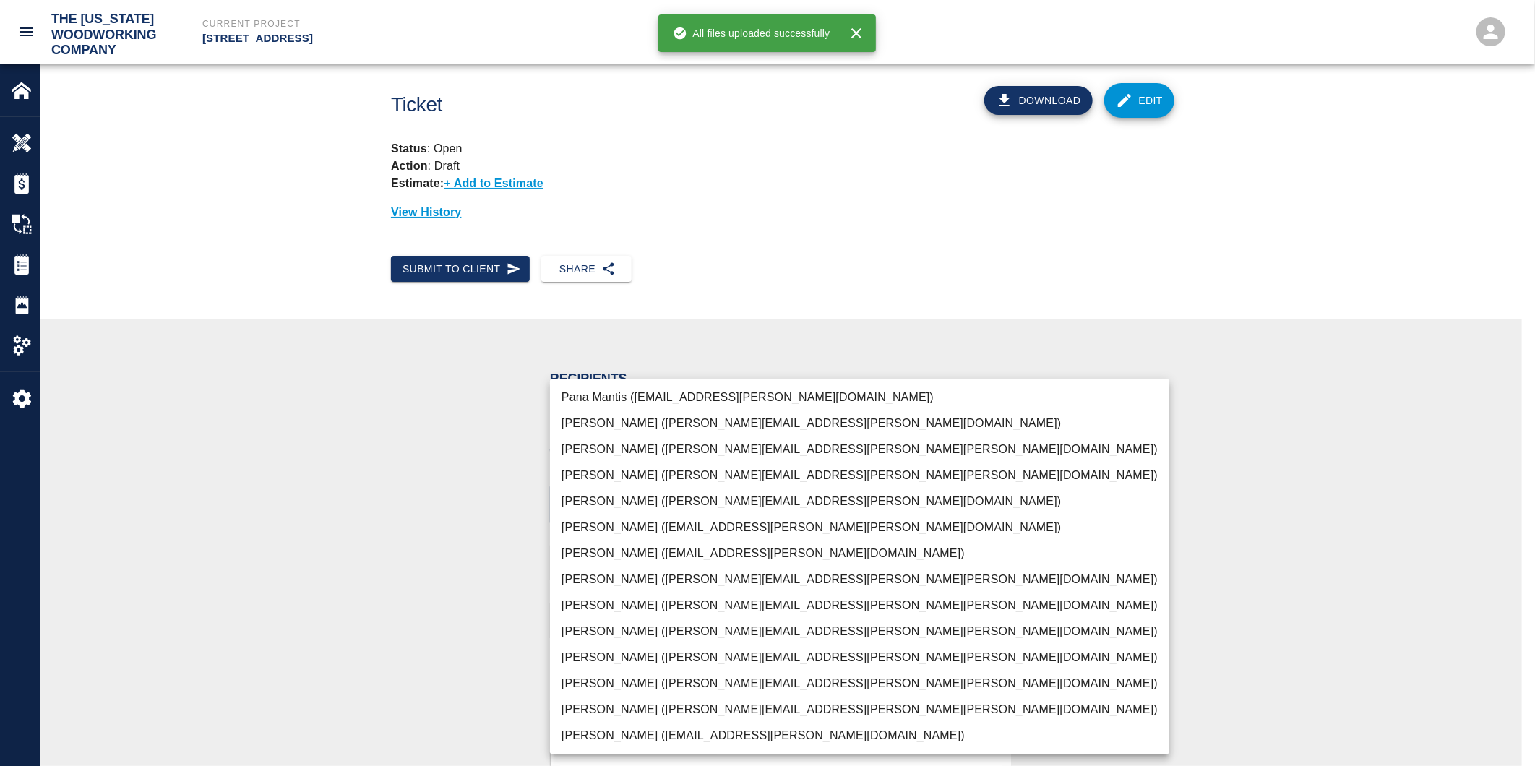
click at [588, 502] on body "The [US_STATE] Woodworking Company Current Project [STREET_ADDRESS] Home [STREE…" at bounding box center [767, 383] width 1535 height 766
click at [596, 702] on li "[PERSON_NAME] ([PERSON_NAME][EMAIL_ADDRESS][PERSON_NAME][PERSON_NAME][DOMAIN_NA…" at bounding box center [859, 710] width 619 height 26
type input "f2151df9-a33d-4239-98b3-85d2c5195f79"
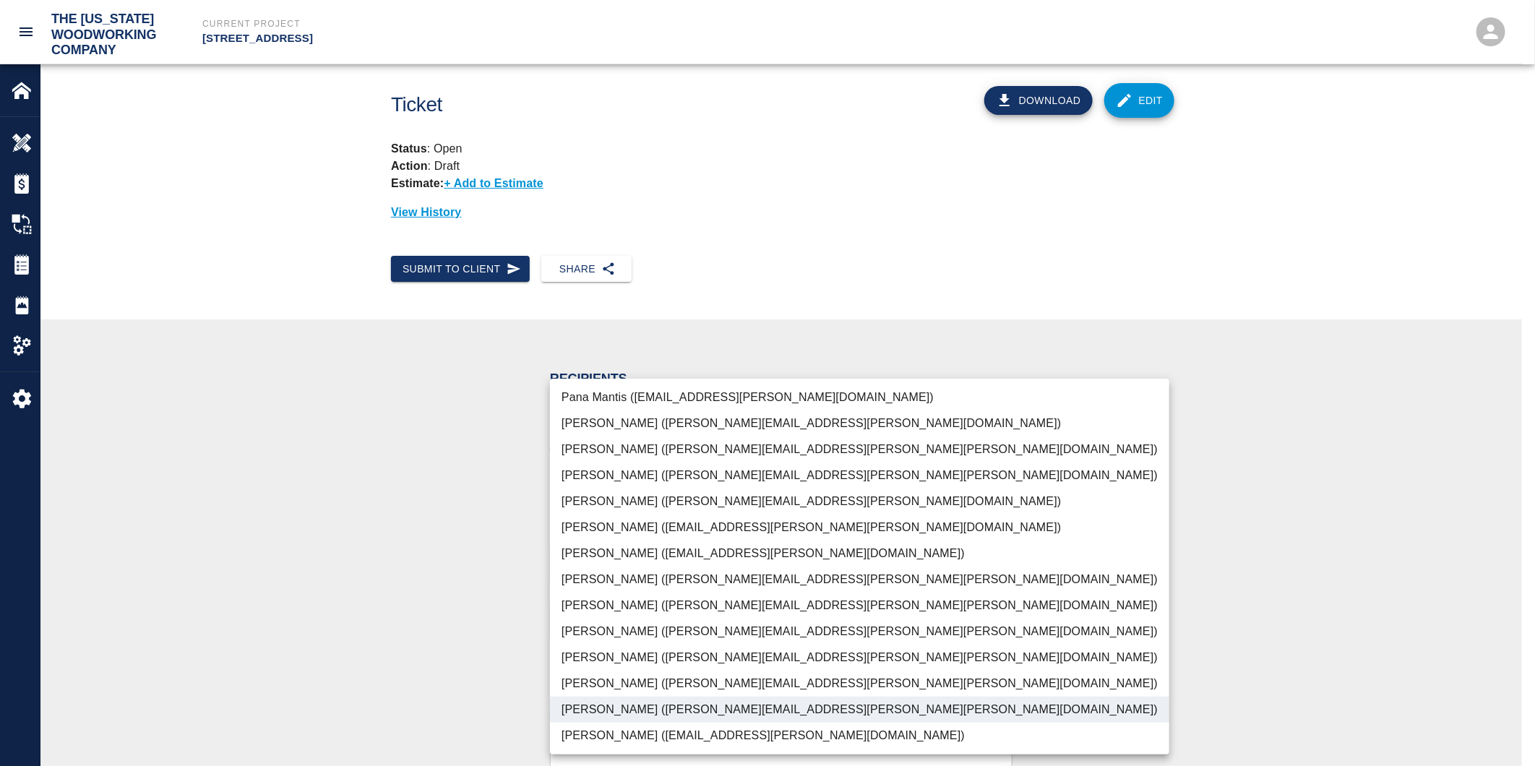
click at [470, 655] on div at bounding box center [767, 383] width 1535 height 766
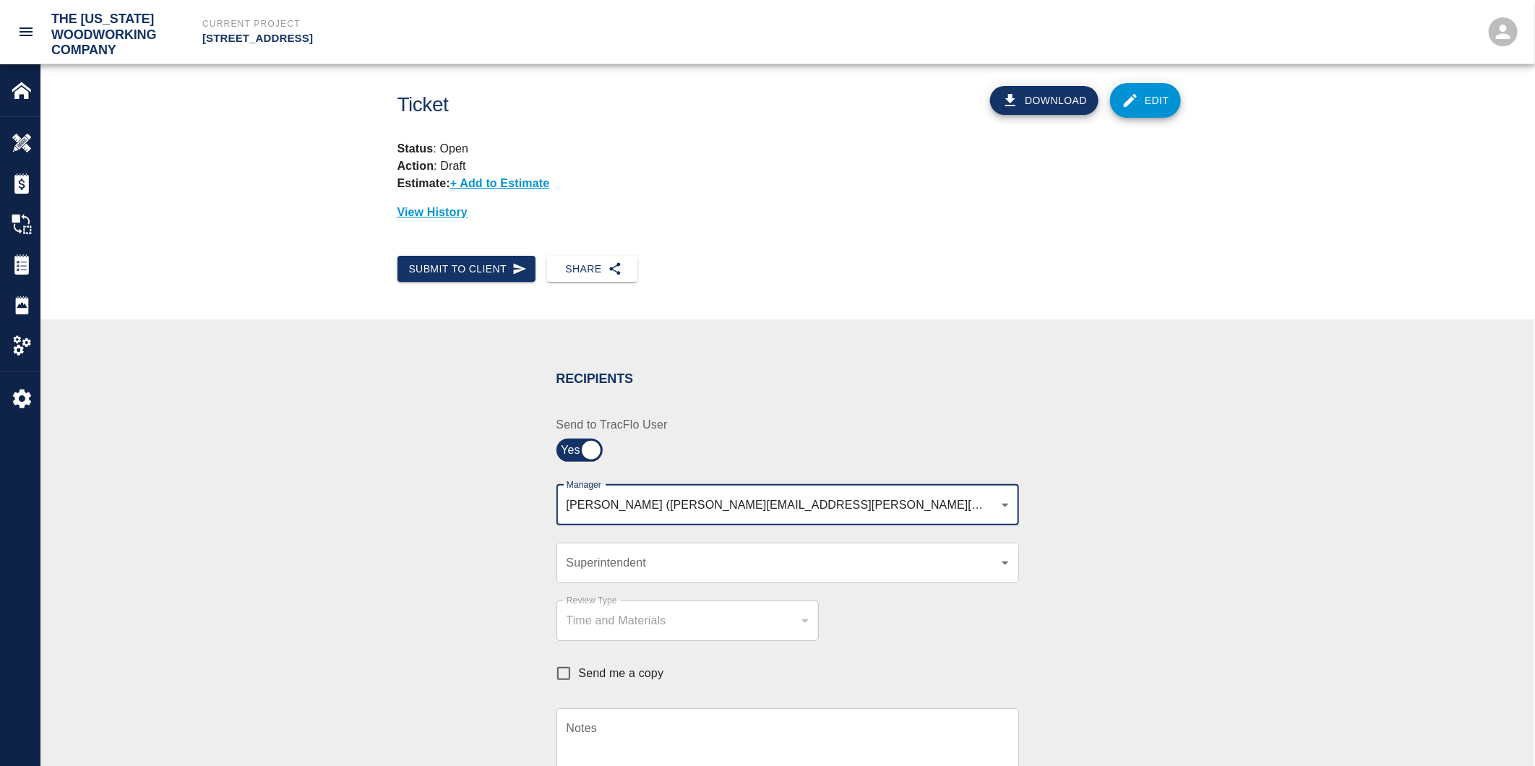
click at [589, 568] on body "The [US_STATE] Woodworking Company Current Project [STREET_ADDRESS] Home [STREE…" at bounding box center [767, 383] width 1535 height 766
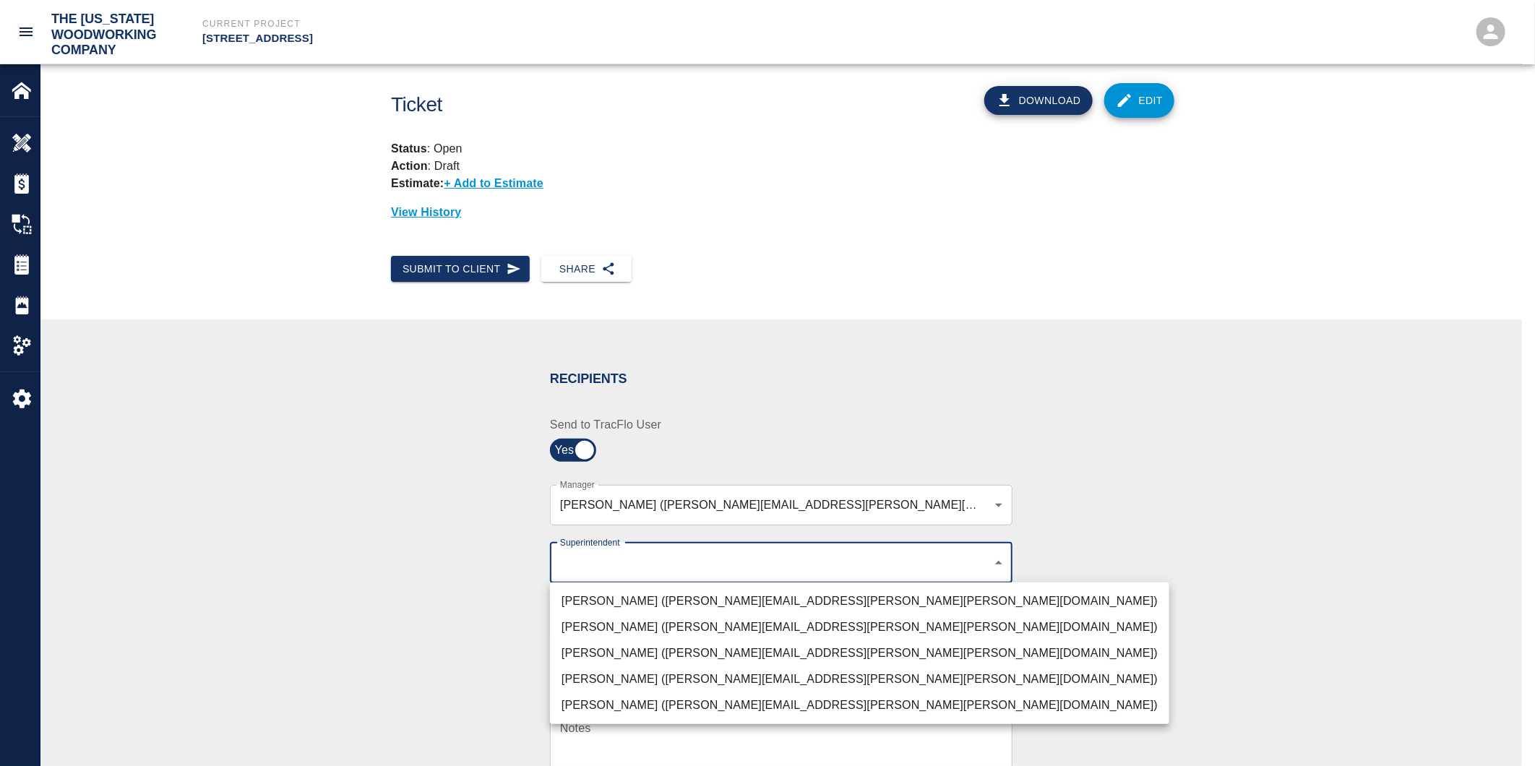
drag, startPoint x: 584, startPoint y: 651, endPoint x: 453, endPoint y: 632, distance: 132.1
click at [582, 651] on li "[PERSON_NAME] ([PERSON_NAME][EMAIL_ADDRESS][PERSON_NAME][PERSON_NAME][DOMAIN_NA…" at bounding box center [859, 653] width 619 height 26
type input "32bad40b-bb12-40c1-a9d7-1de55074e5d0"
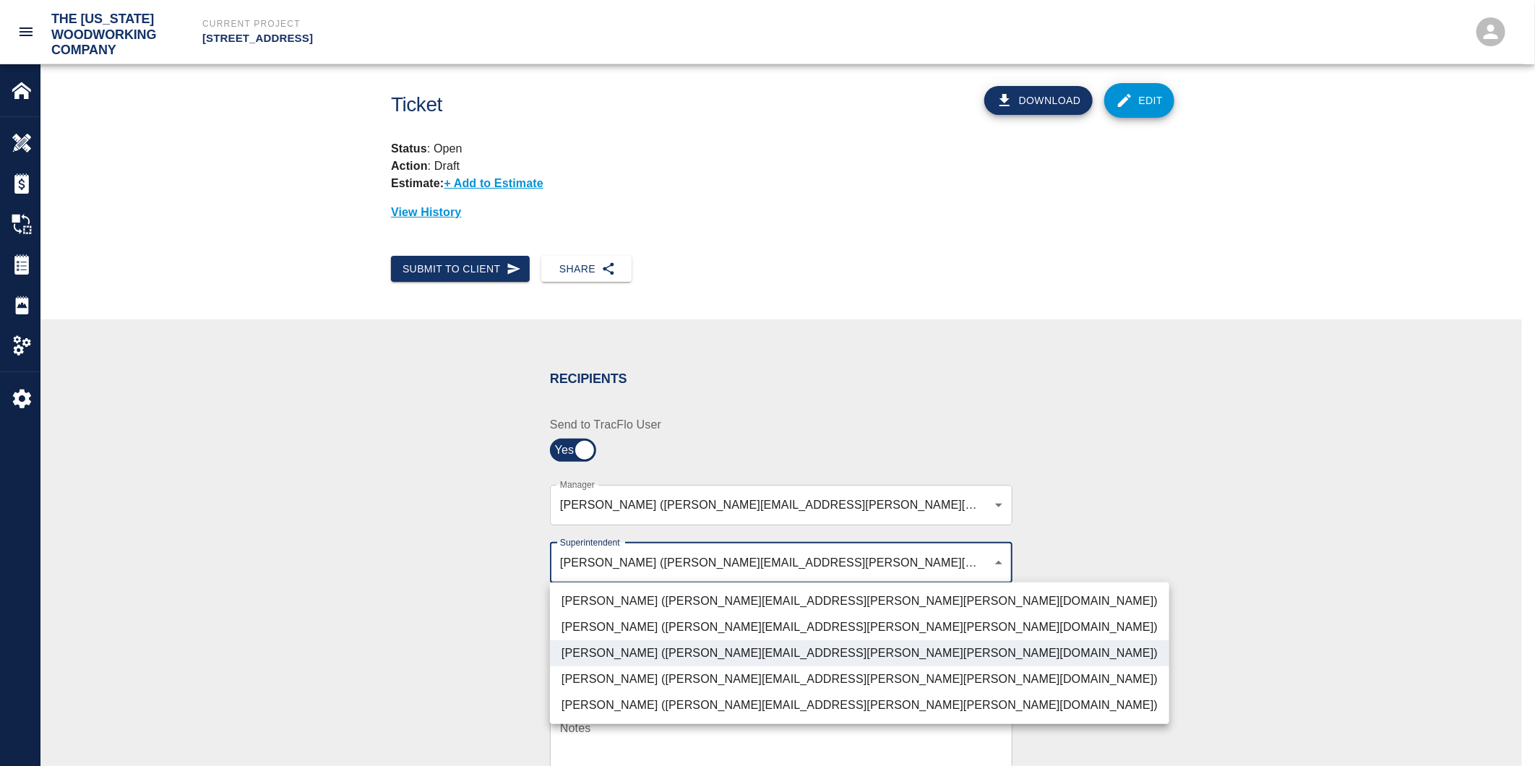
click at [414, 619] on div at bounding box center [767, 383] width 1535 height 766
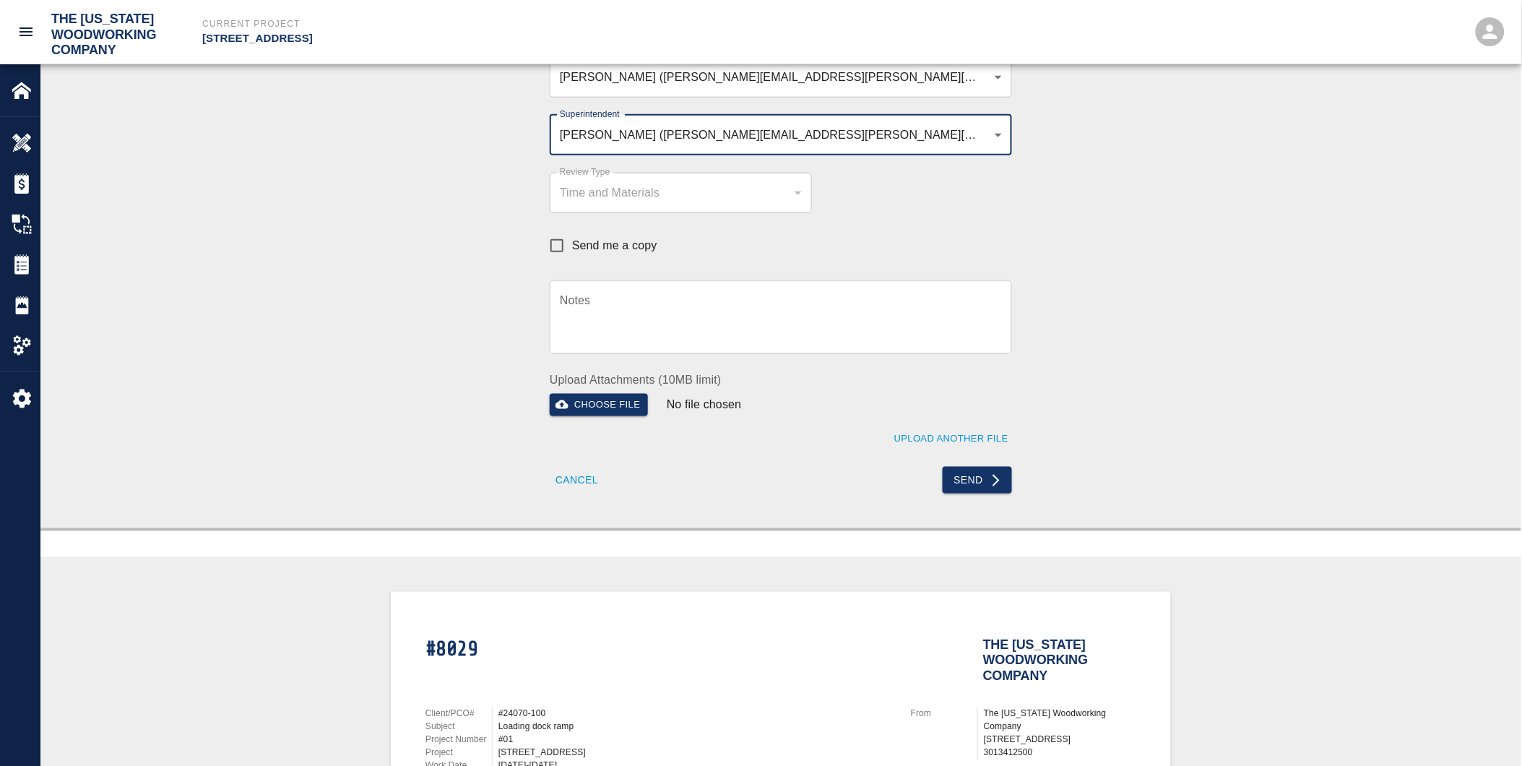
scroll to position [481, 0]
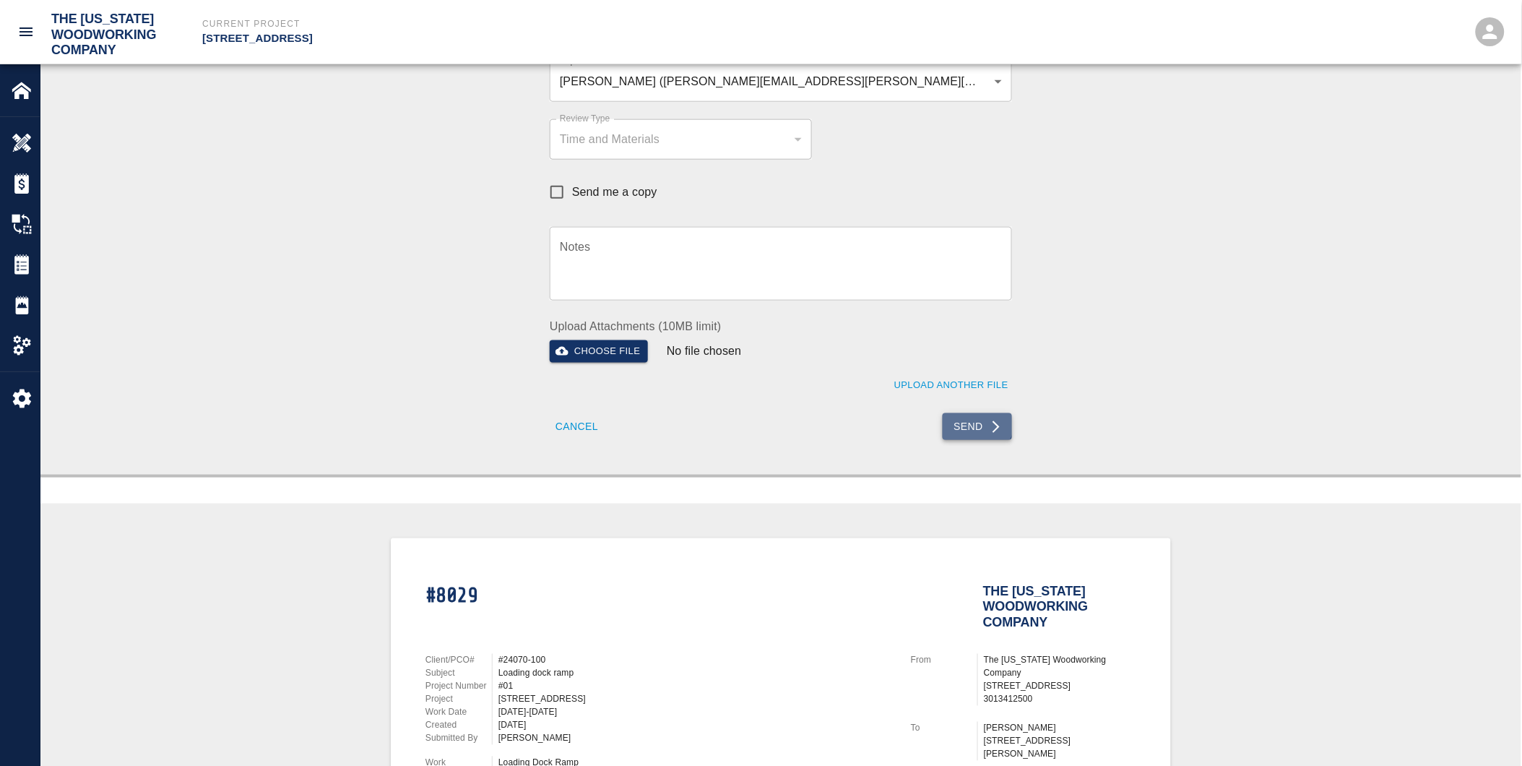
click at [978, 424] on button "Send" at bounding box center [978, 426] width 70 height 27
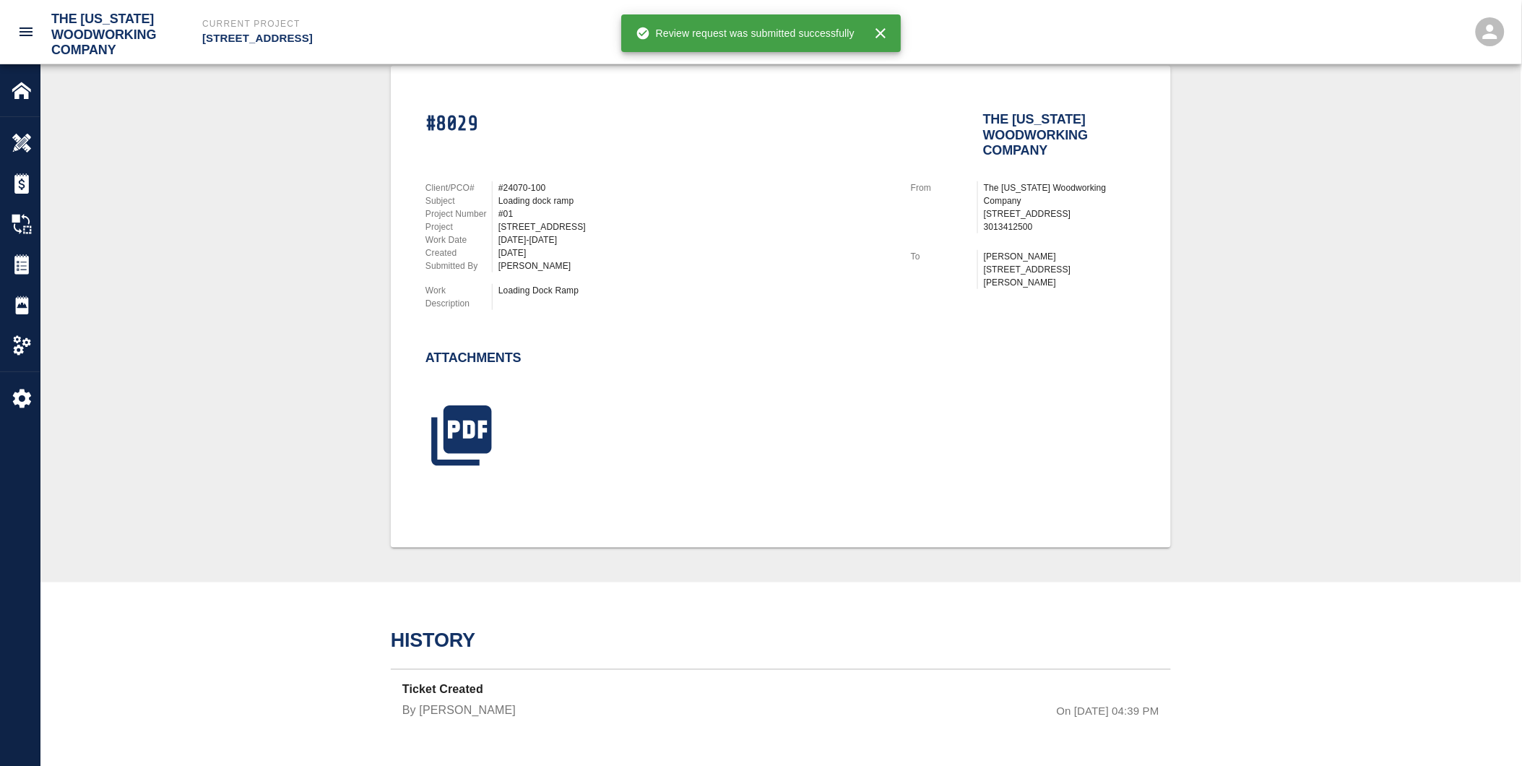
scroll to position [312, 0]
